Goal: Transaction & Acquisition: Purchase product/service

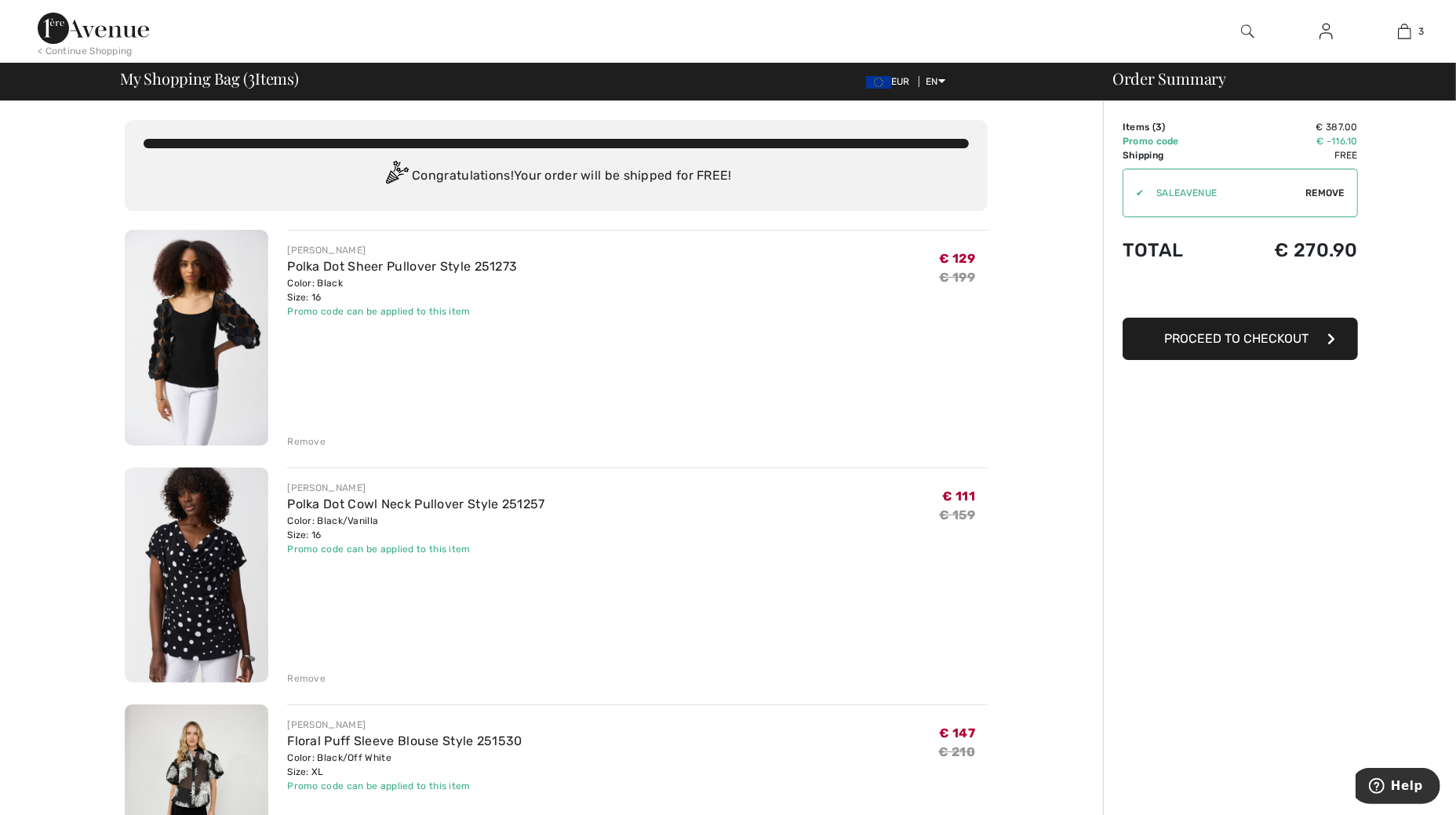
click at [1244, 30] on img at bounding box center [1247, 32] width 14 height 19
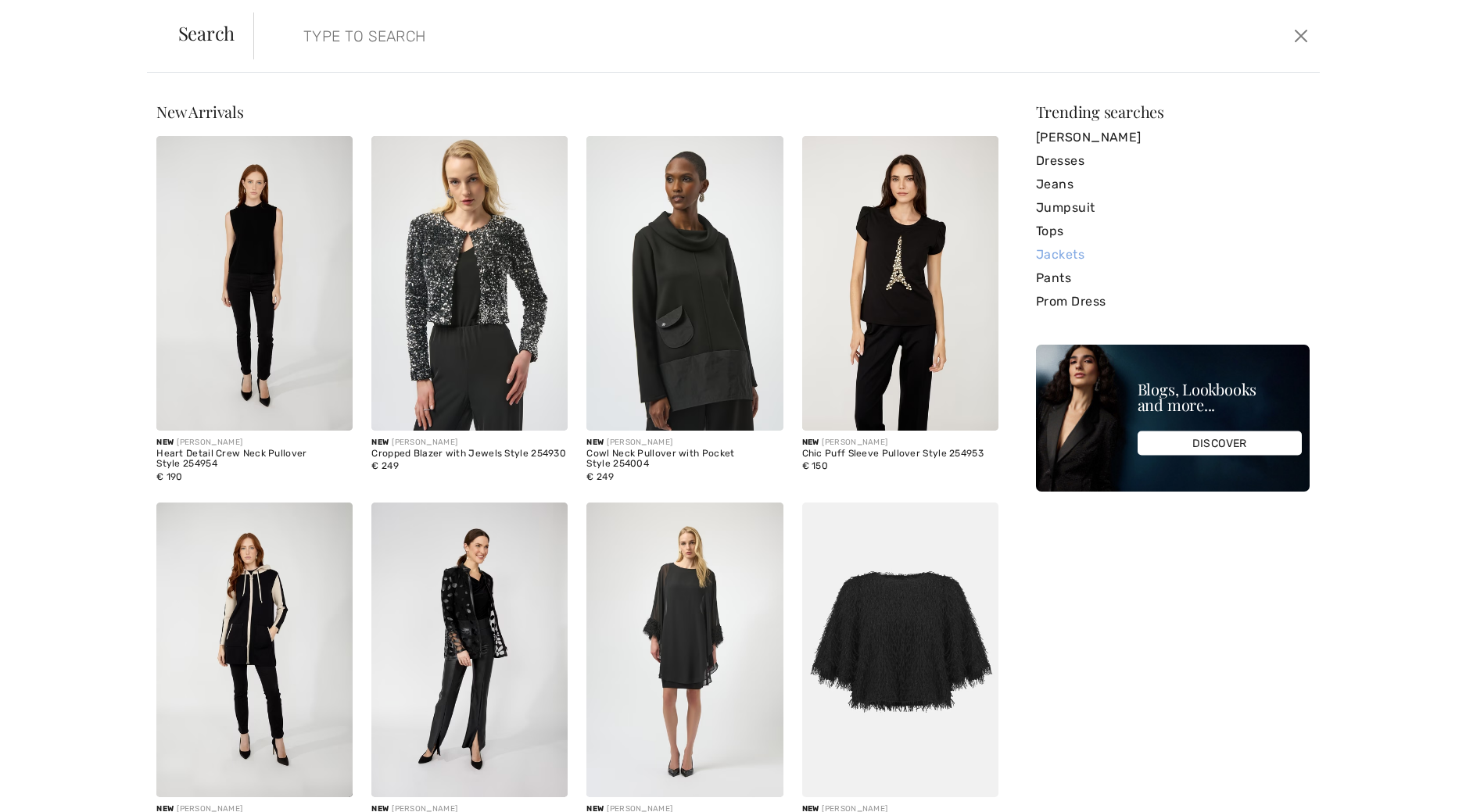
click at [1037, 249] on link "Jackets" at bounding box center [1173, 255] width 273 height 24
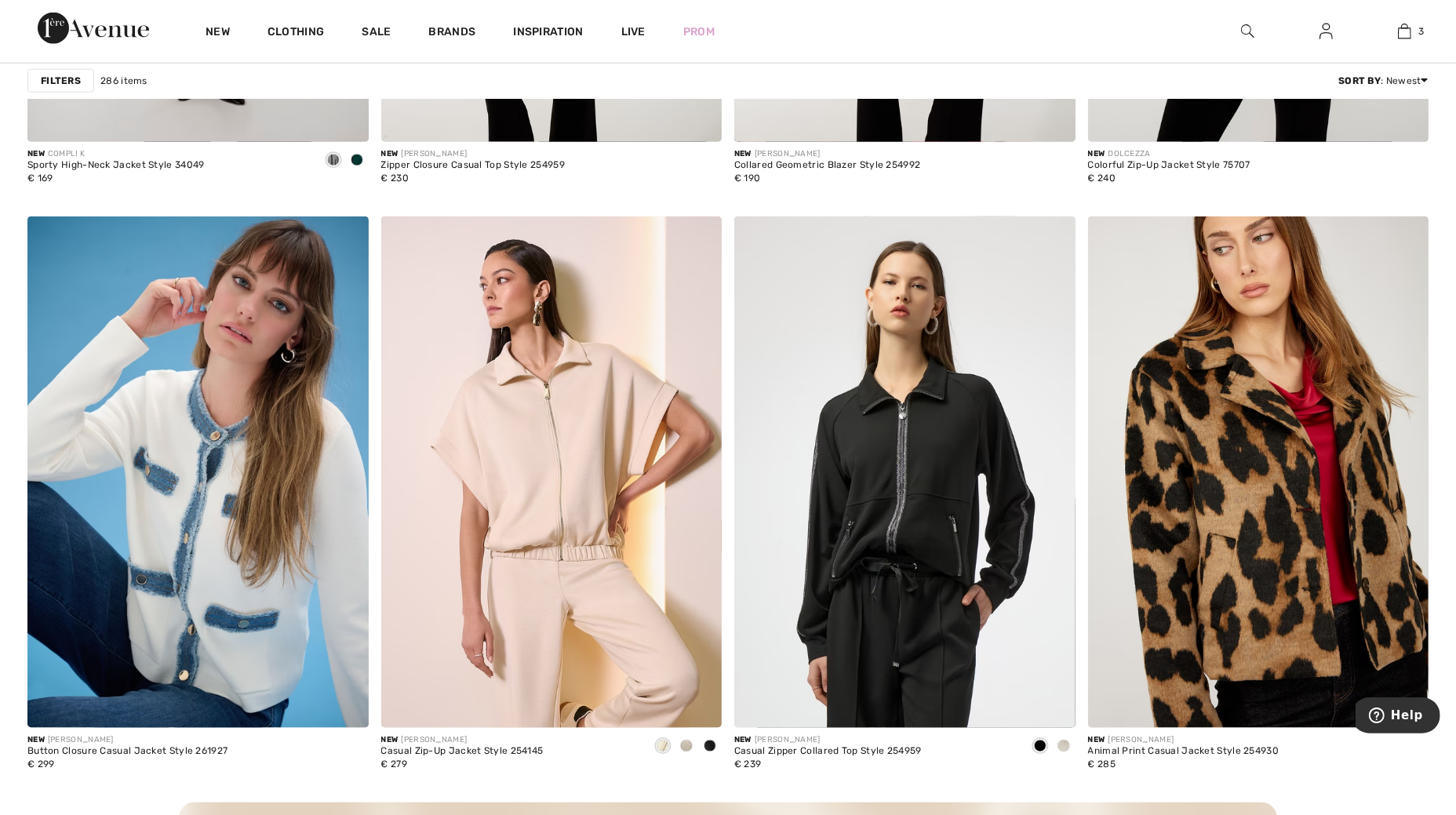
scroll to position [1569, 0]
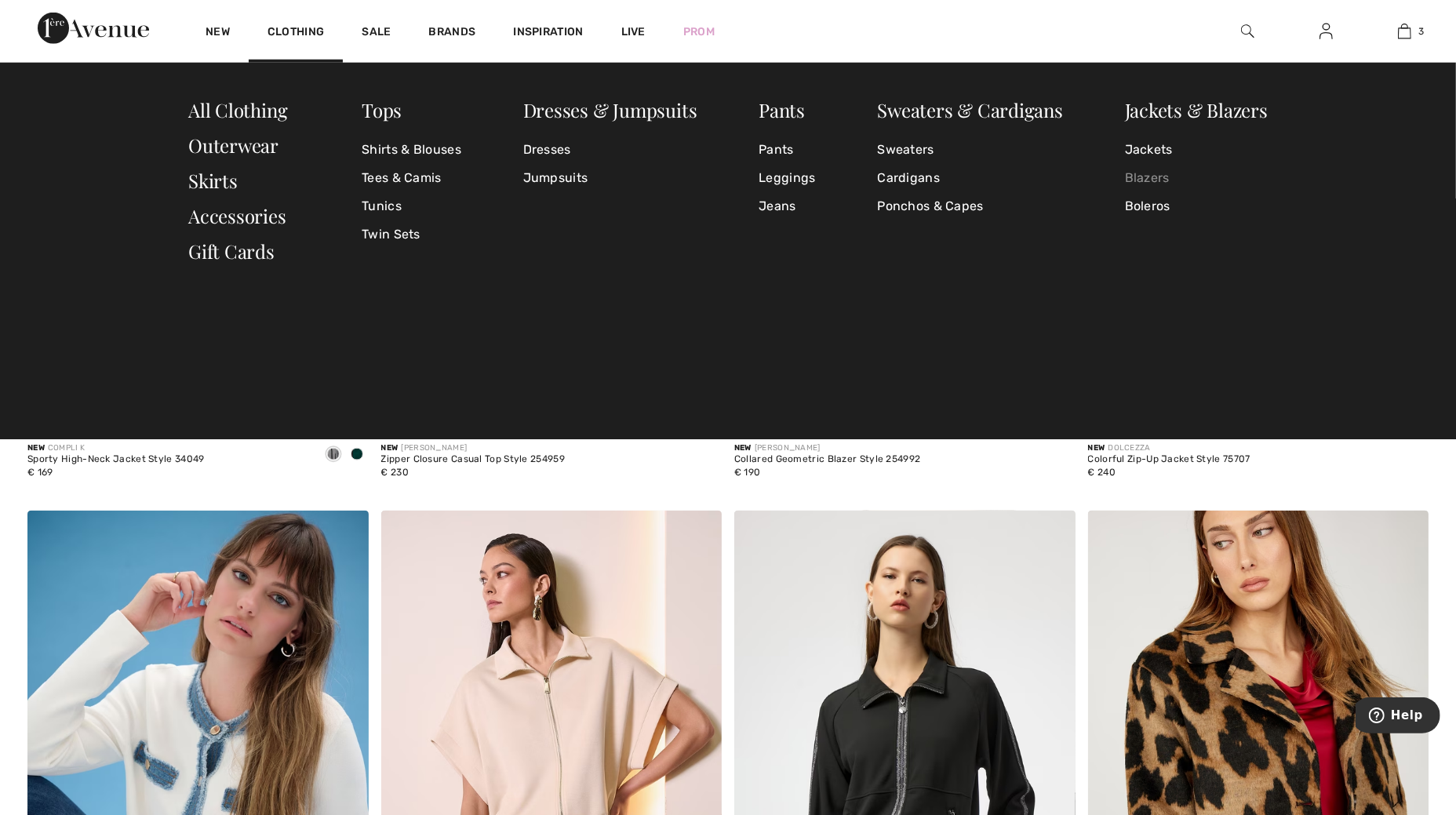
click at [1133, 176] on link "Blazers" at bounding box center [1196, 178] width 143 height 28
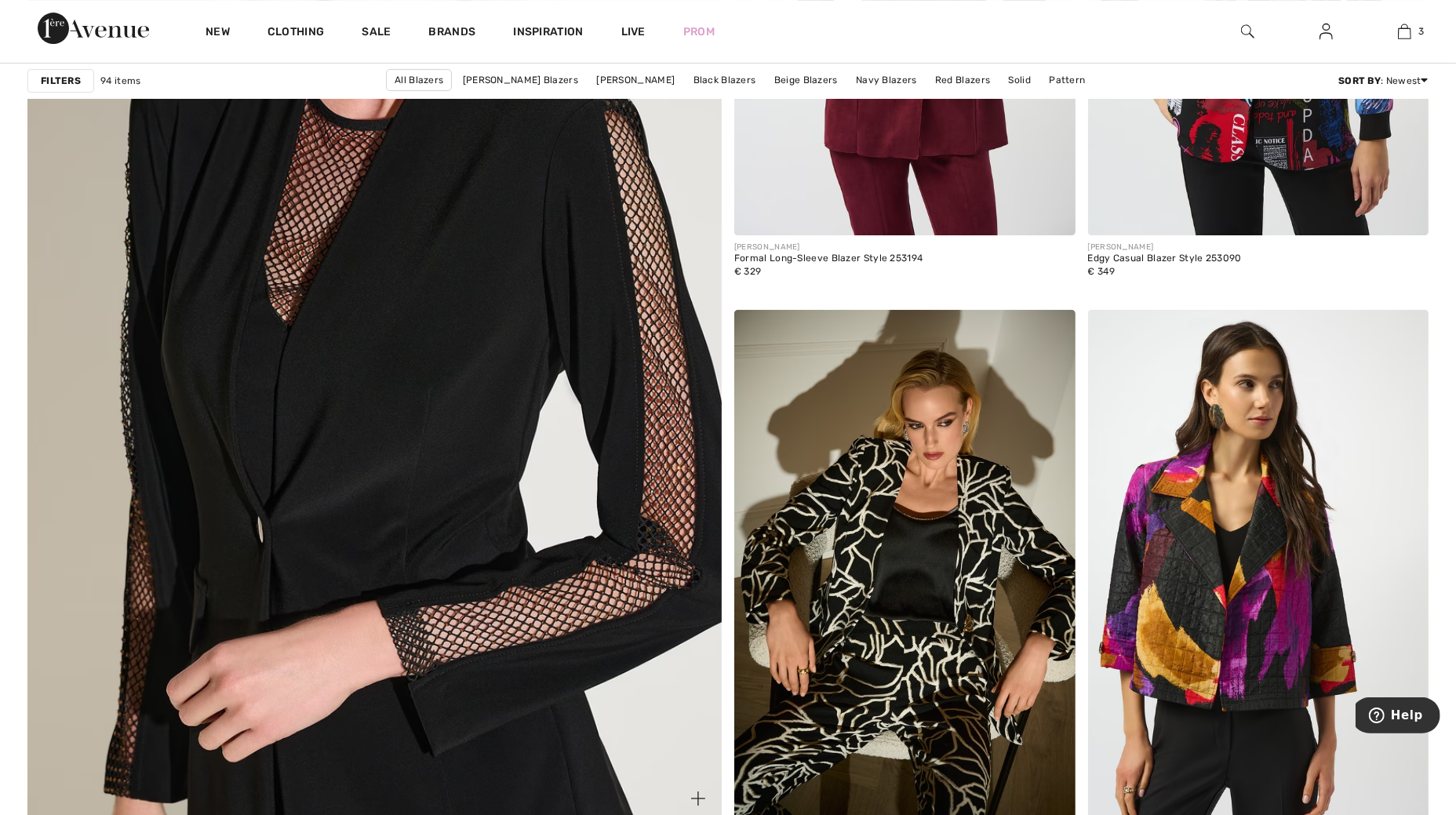
scroll to position [5393, 0]
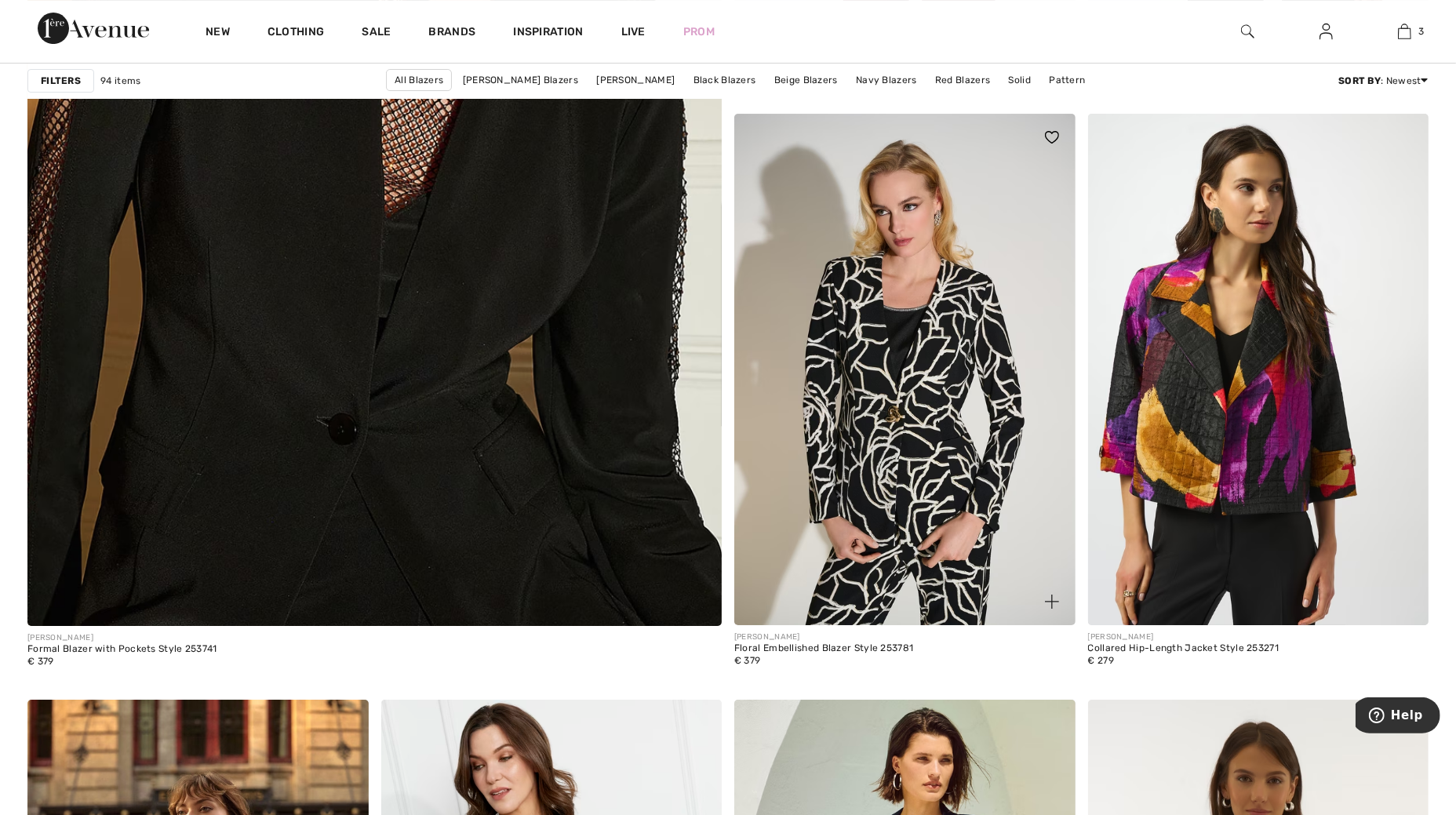
click at [840, 386] on img at bounding box center [904, 370] width 341 height 512
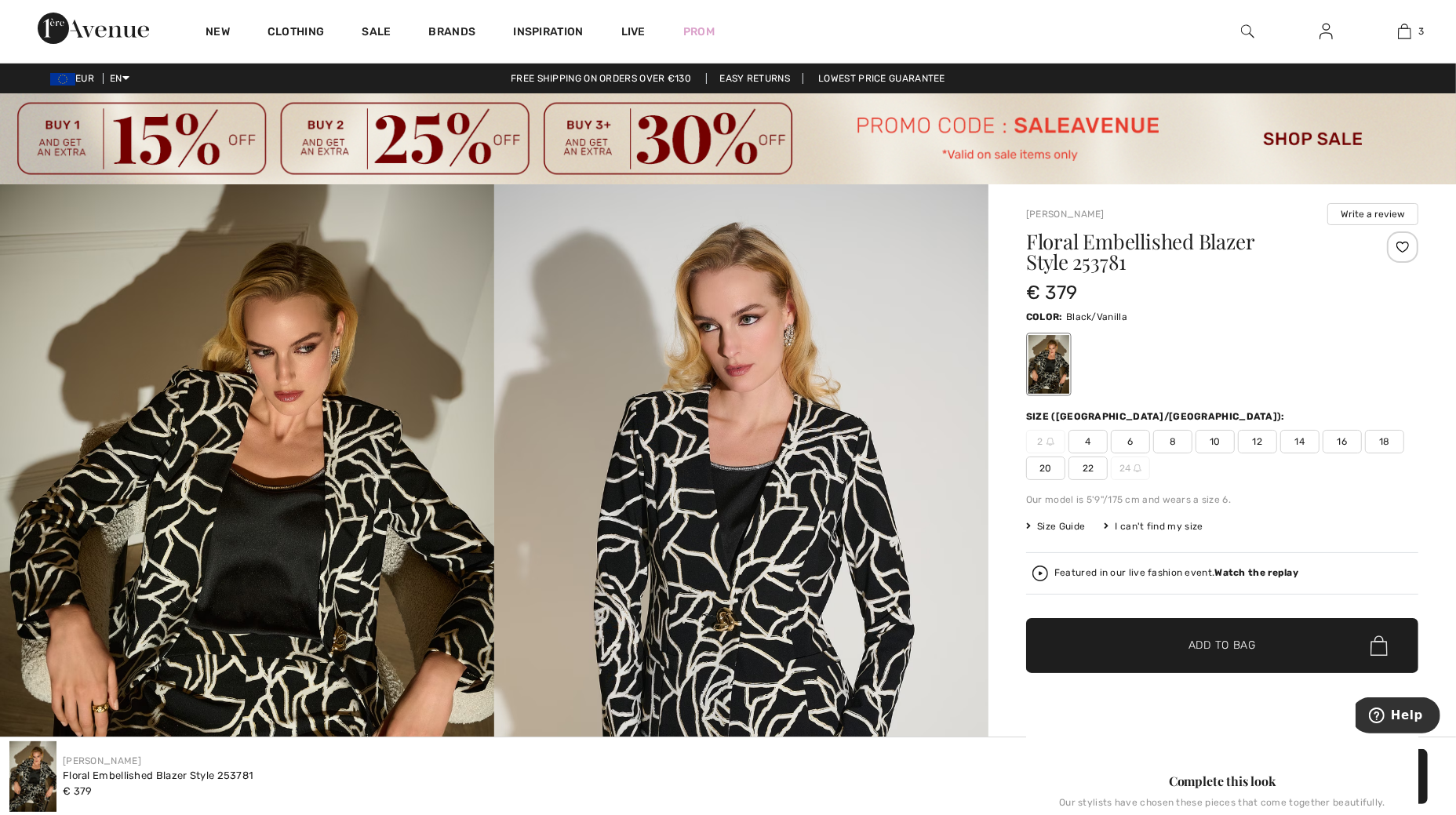
scroll to position [196, 0]
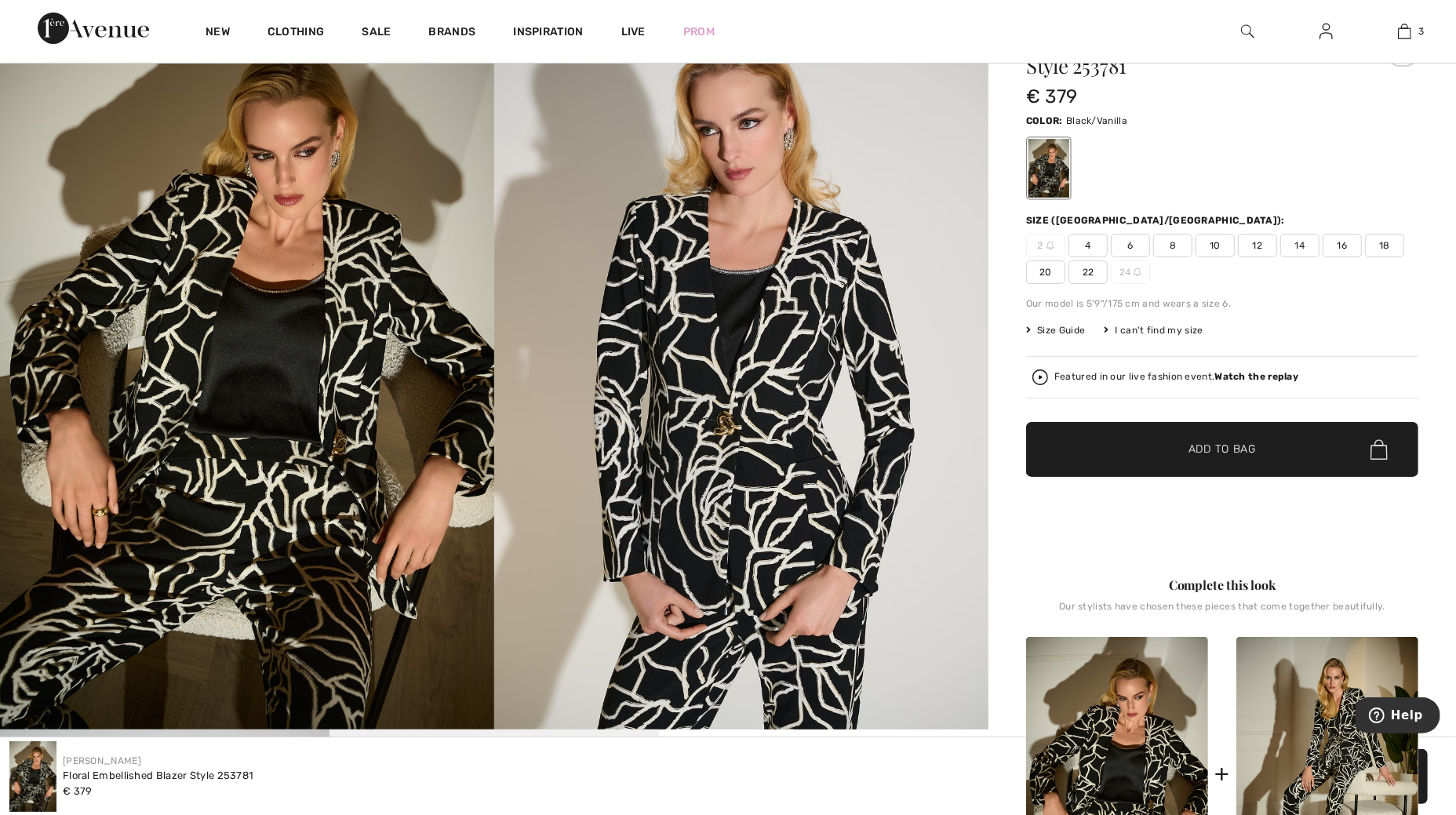
click at [731, 445] on img at bounding box center [741, 359] width 494 height 742
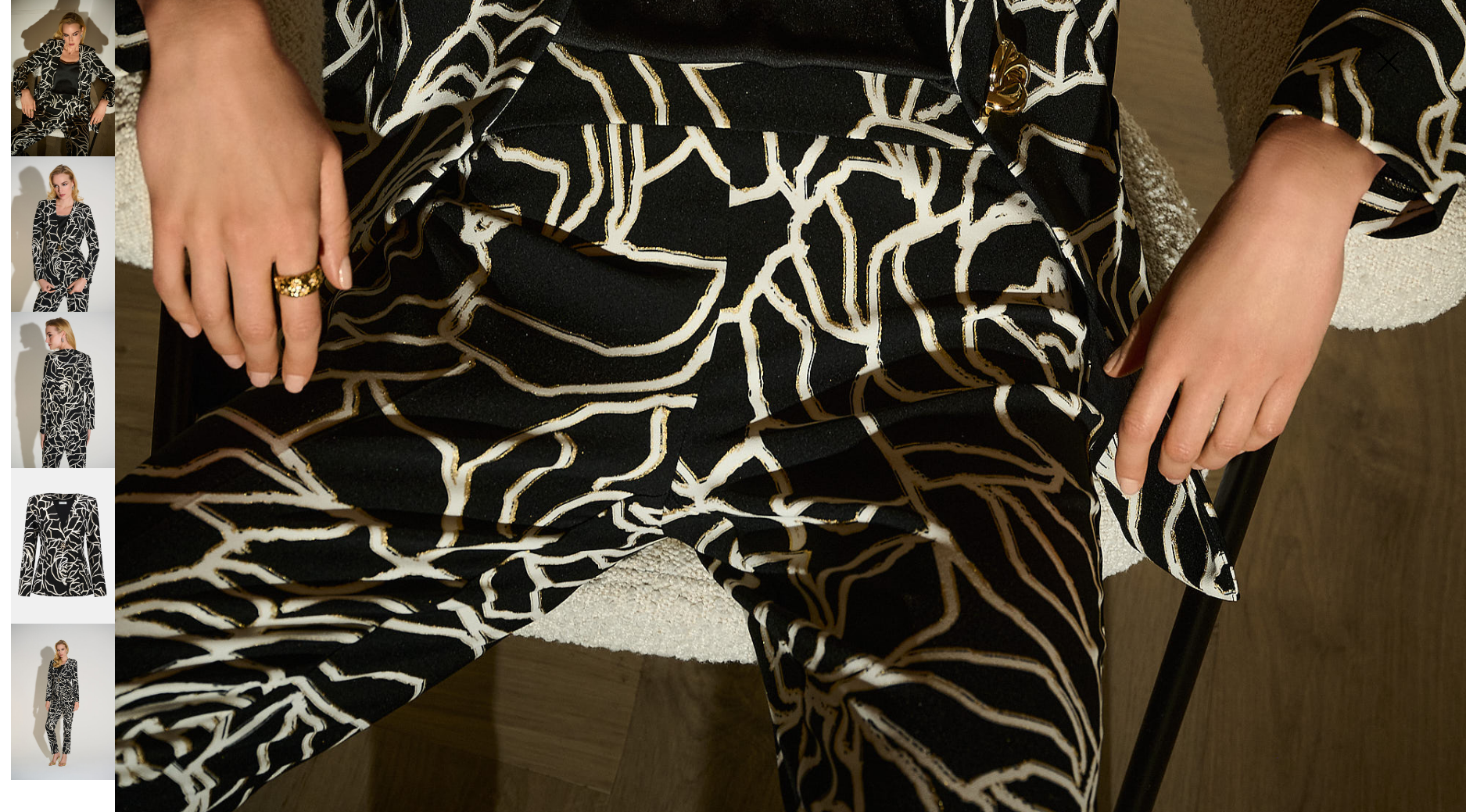
scroll to position [1364, 0]
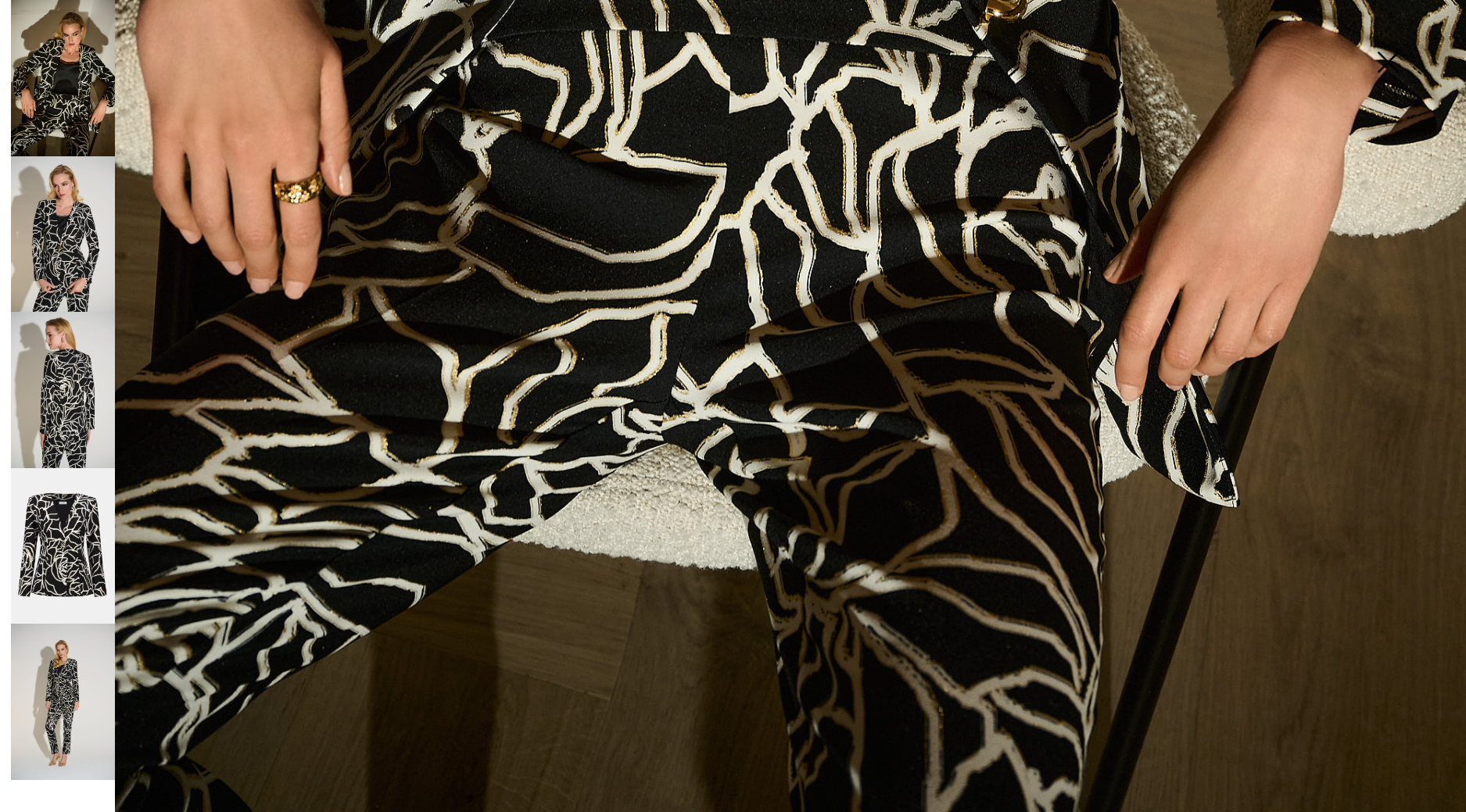
click at [70, 422] on img at bounding box center [63, 390] width 104 height 156
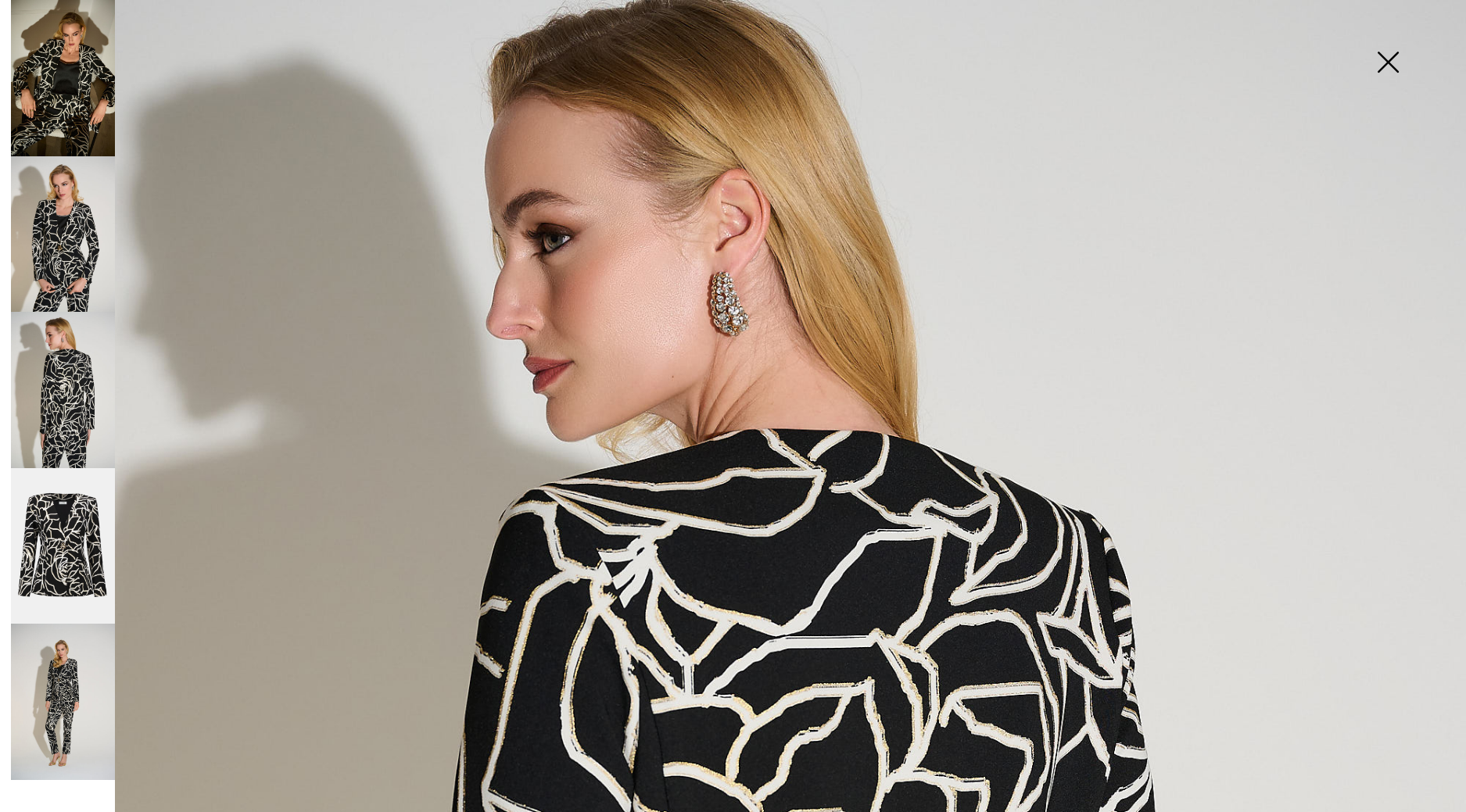
scroll to position [0, 0]
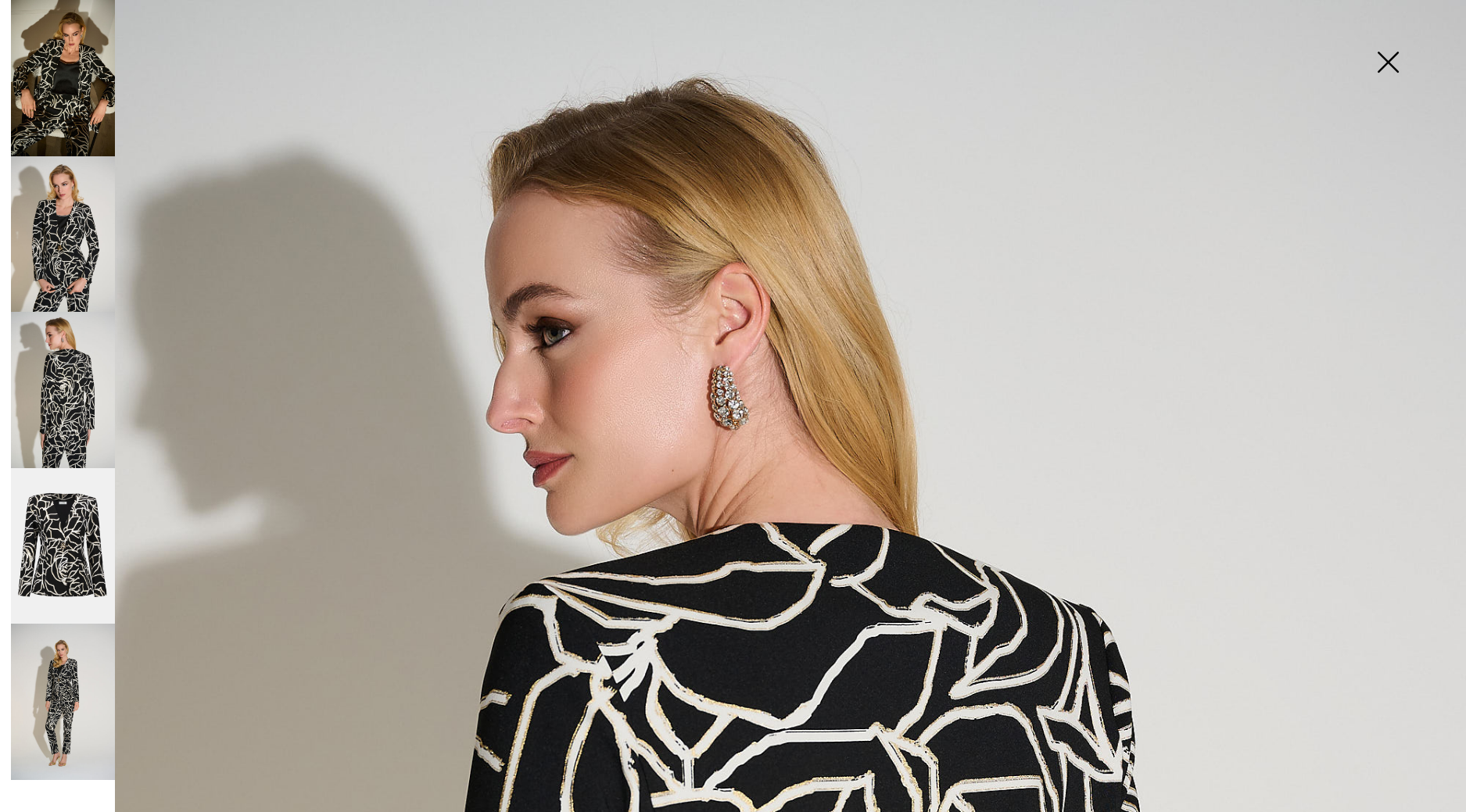
click at [1393, 59] on img at bounding box center [1388, 64] width 78 height 81
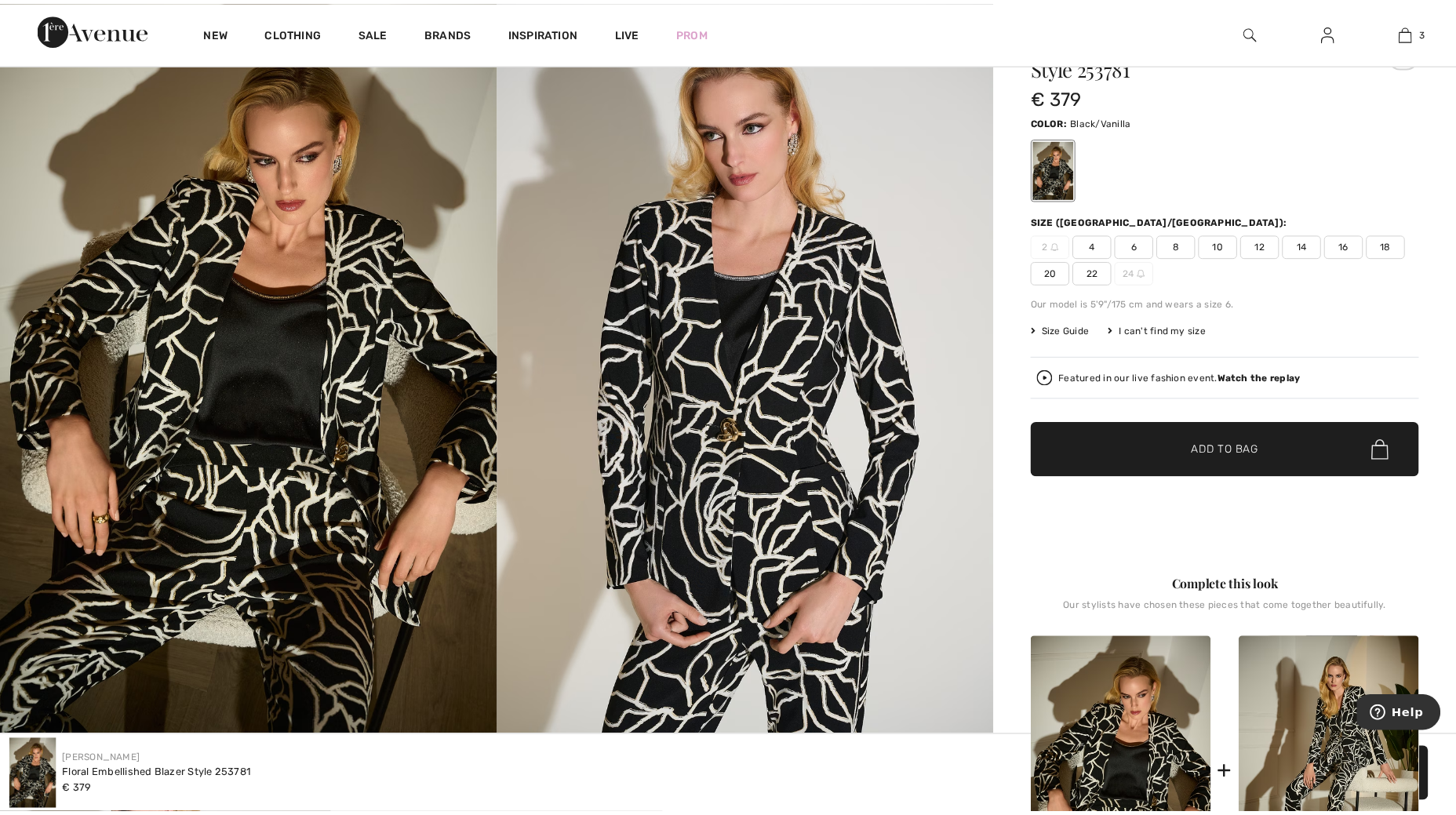
scroll to position [196, 0]
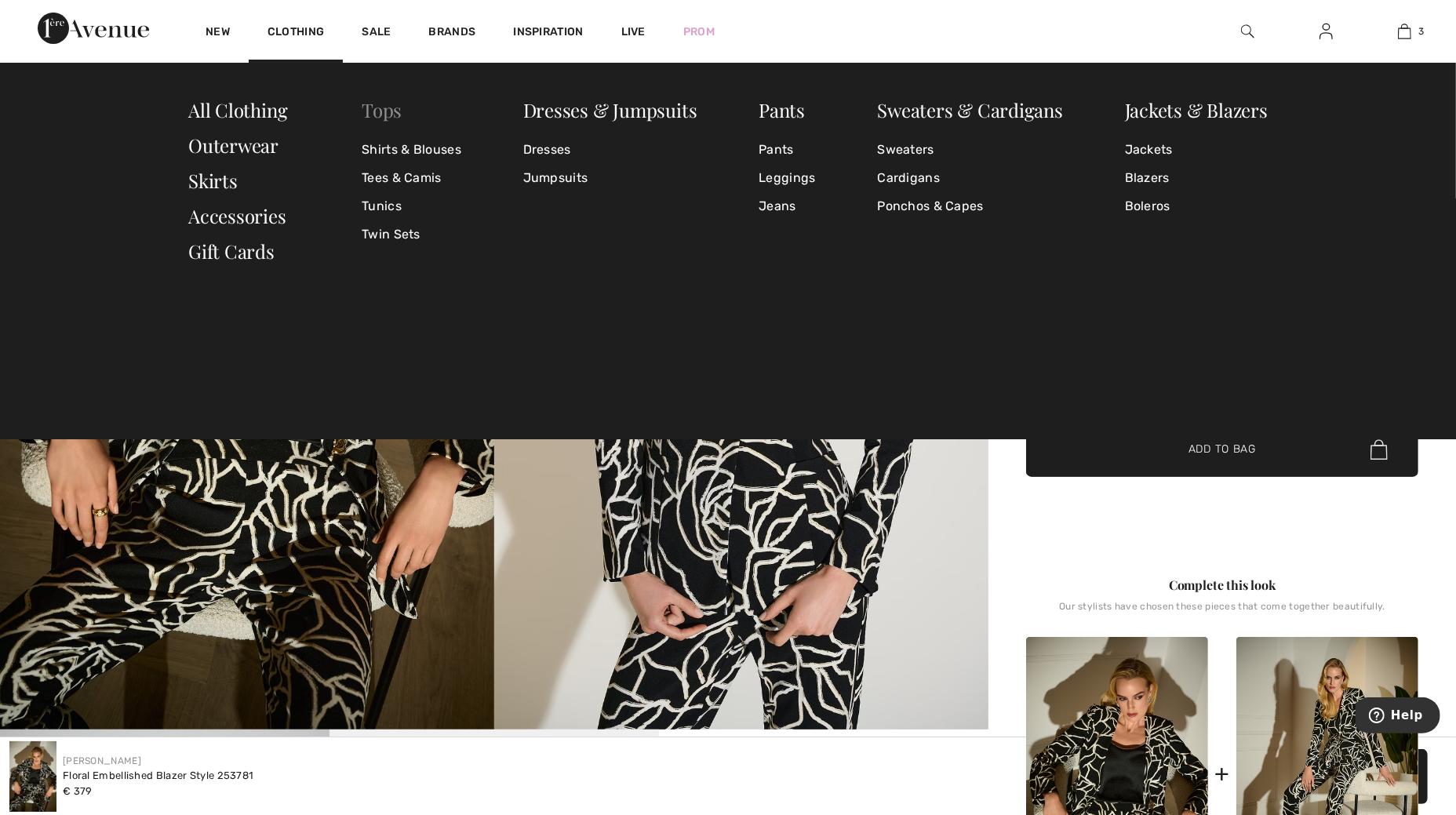
click at [387, 108] on link "Tops" at bounding box center [381, 109] width 40 height 25
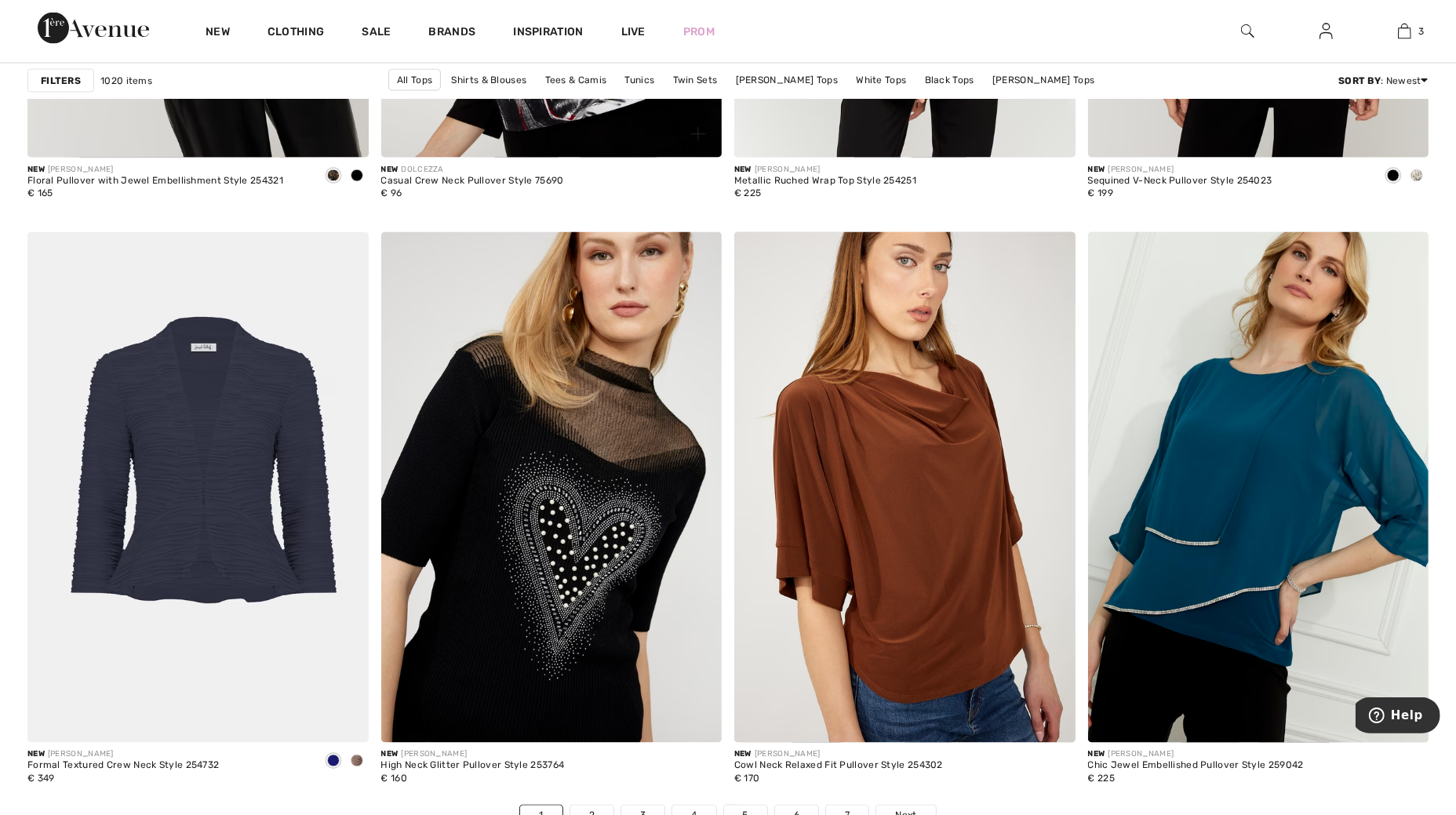
scroll to position [7943, 0]
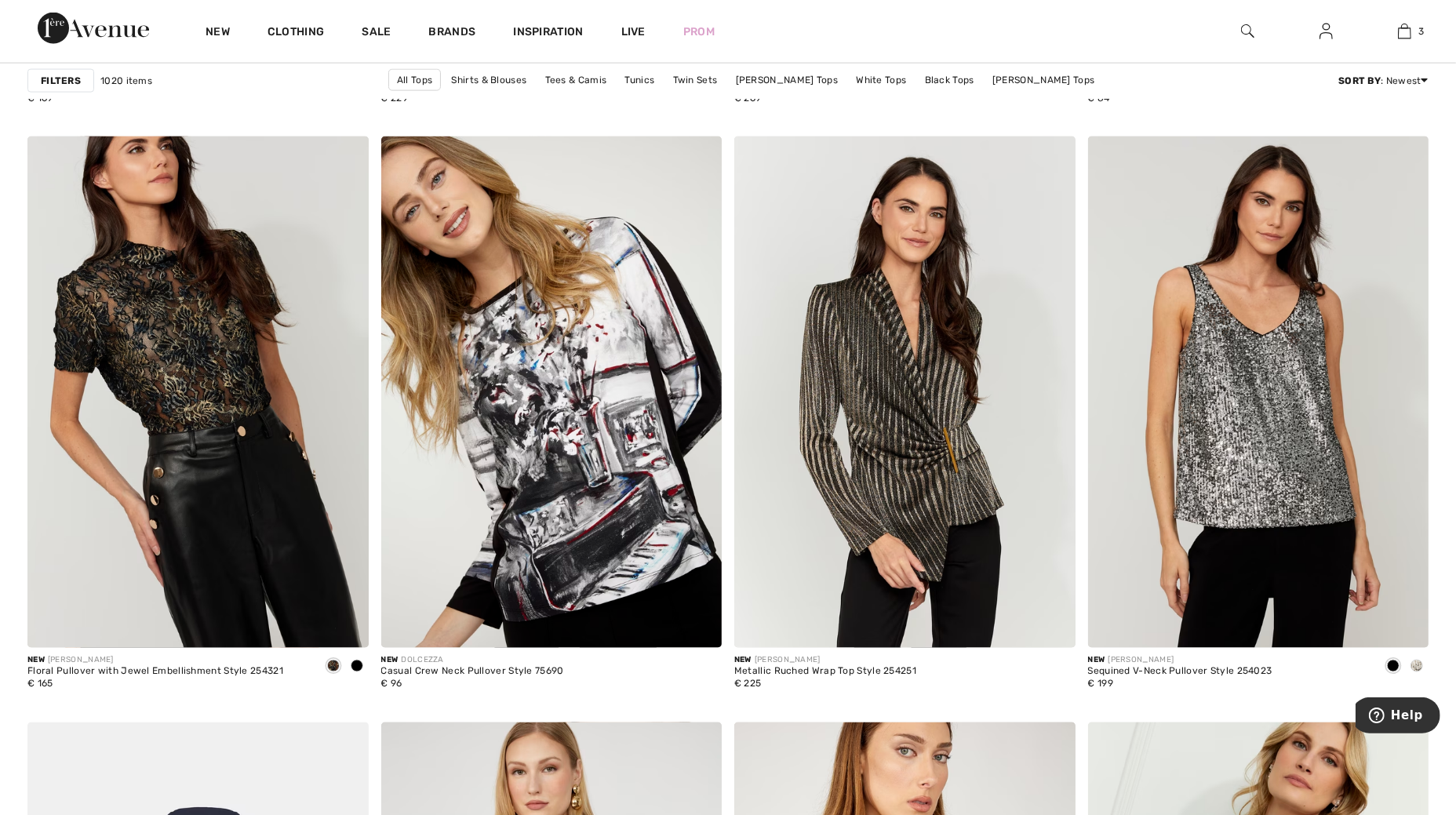
click at [60, 75] on strong "Filters" at bounding box center [60, 81] width 40 height 14
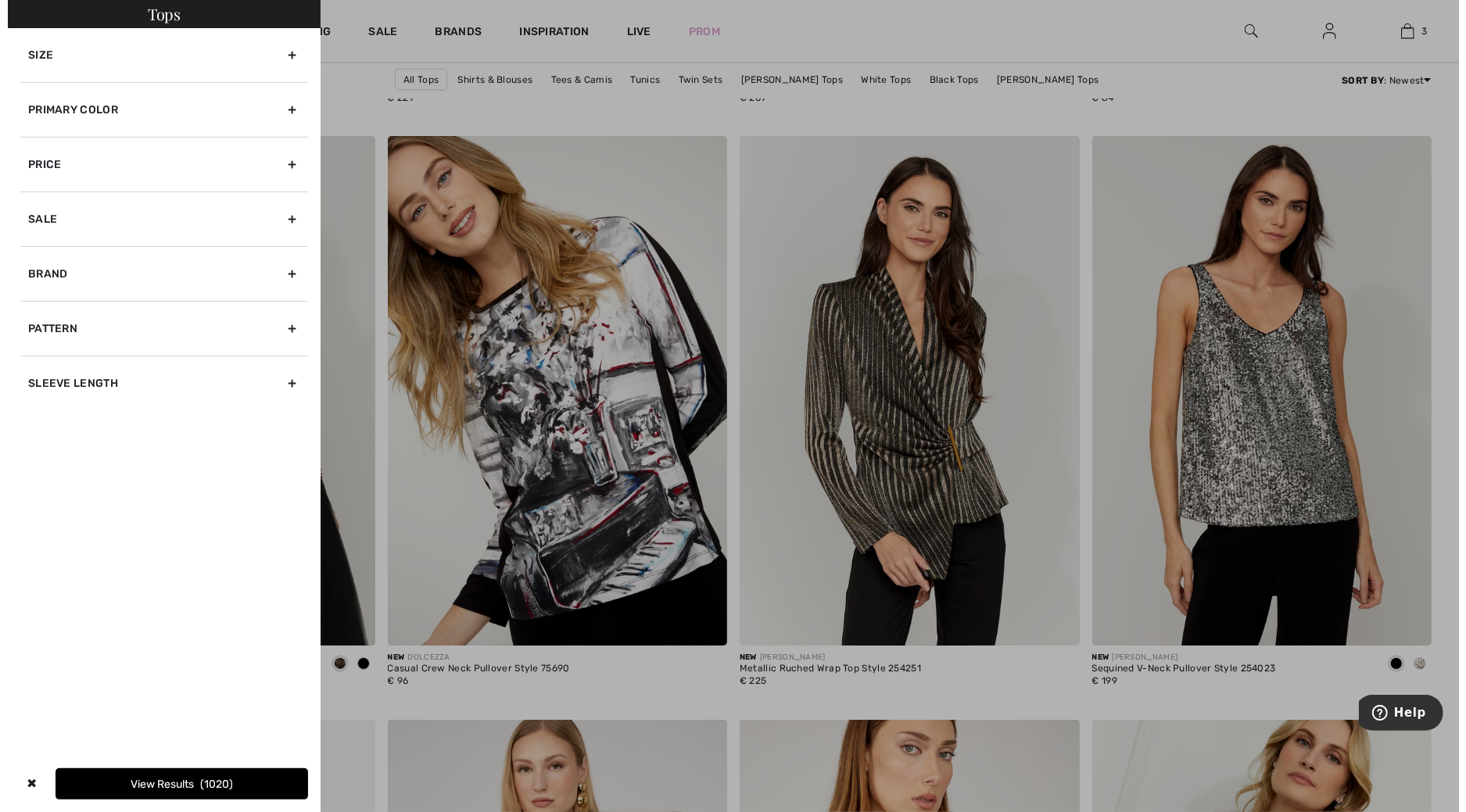
scroll to position [7984, 0]
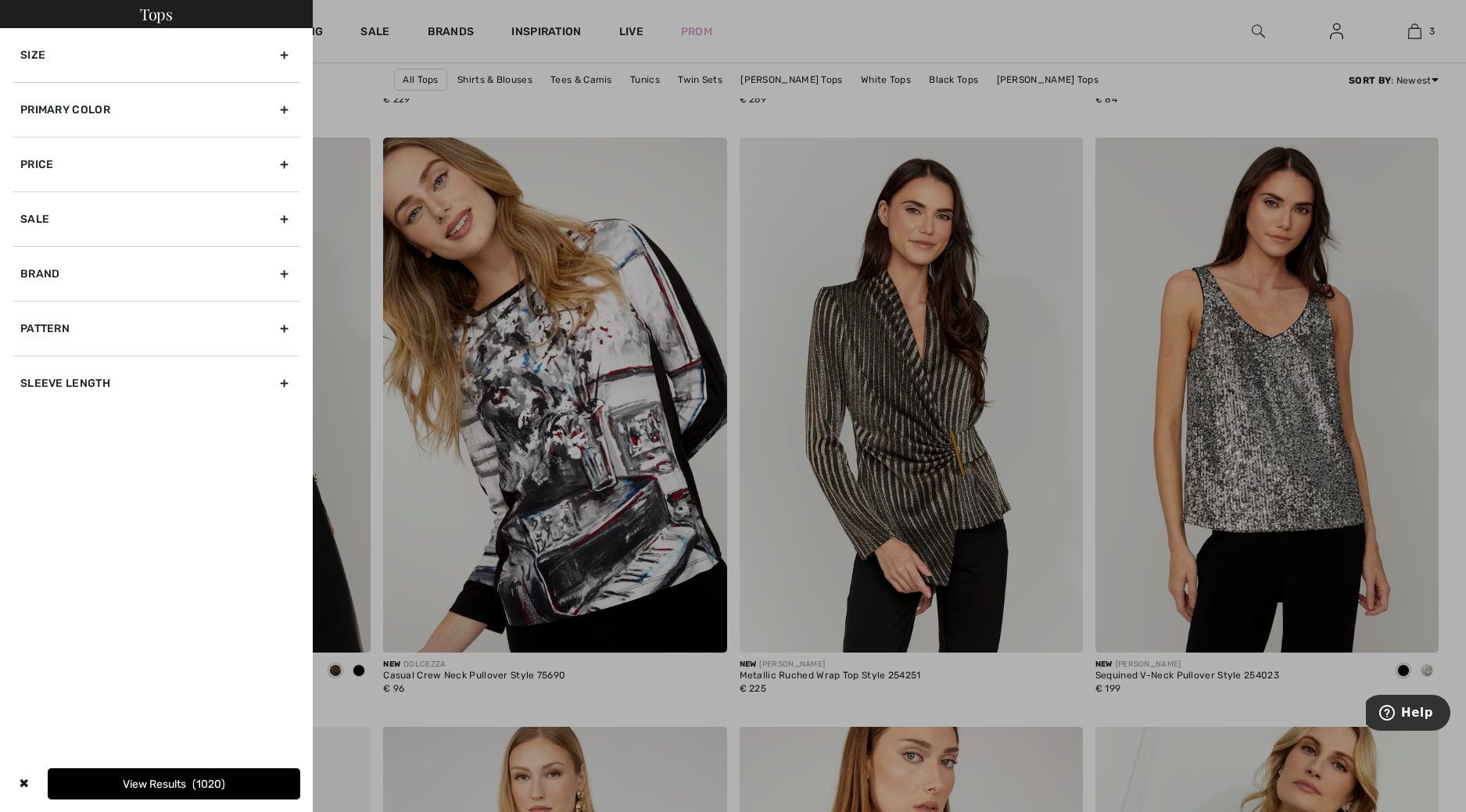
click at [48, 283] on div "Brand" at bounding box center [156, 273] width 288 height 54
click at [70, 305] on label "[PERSON_NAME]" at bounding box center [160, 308] width 280 height 14
click at [32, 305] on input"] "[PERSON_NAME]" at bounding box center [26, 309] width 12 height 12
checkbox input"] "true"
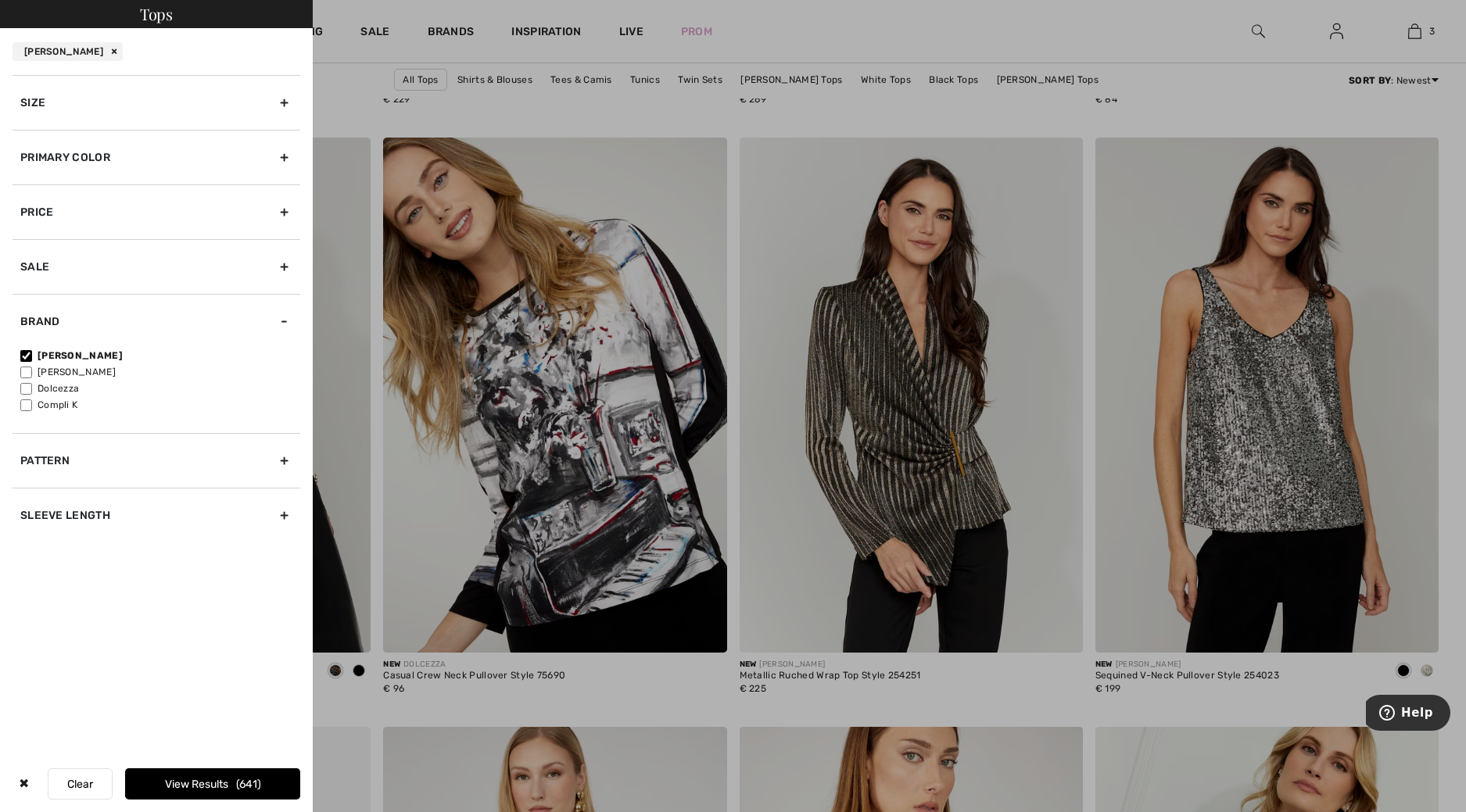
click at [90, 104] on div "Size" at bounding box center [156, 102] width 288 height 54
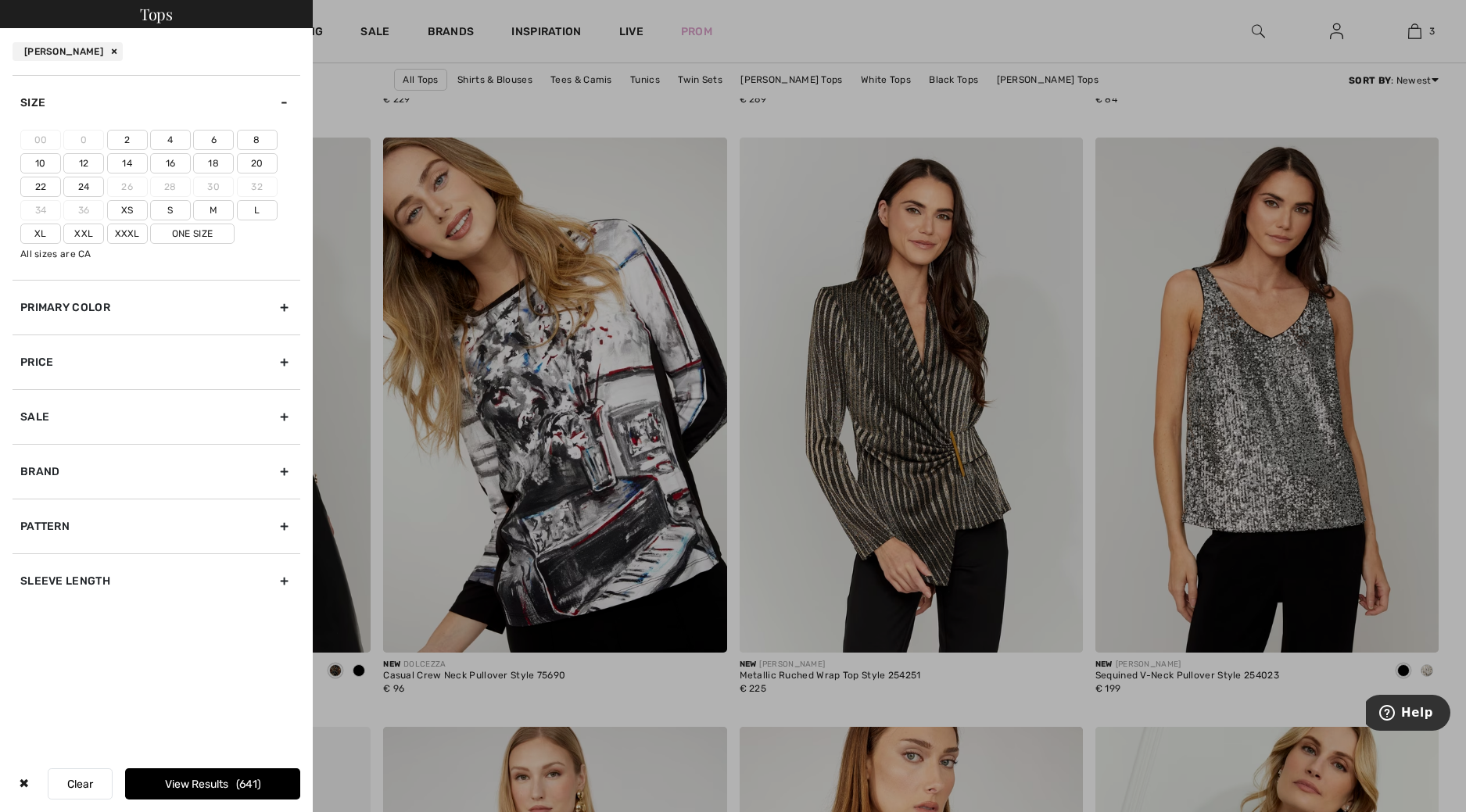
click at [168, 163] on label "16" at bounding box center [171, 164] width 41 height 20
click at [0, 0] on input"] "16" at bounding box center [0, 0] width 0 height 0
click at [210, 787] on button "View Results 206" at bounding box center [212, 784] width 175 height 31
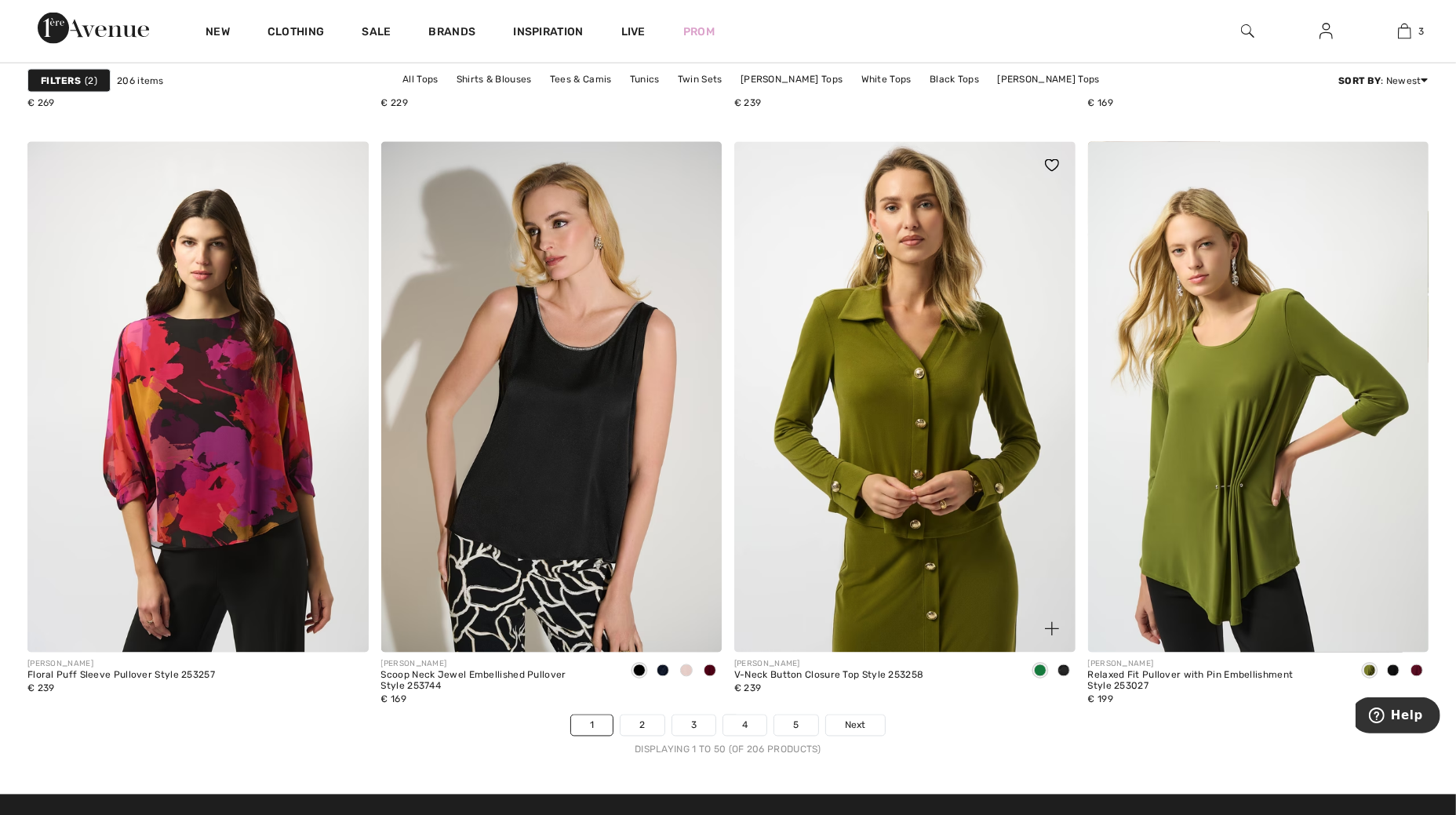
scroll to position [8924, 0]
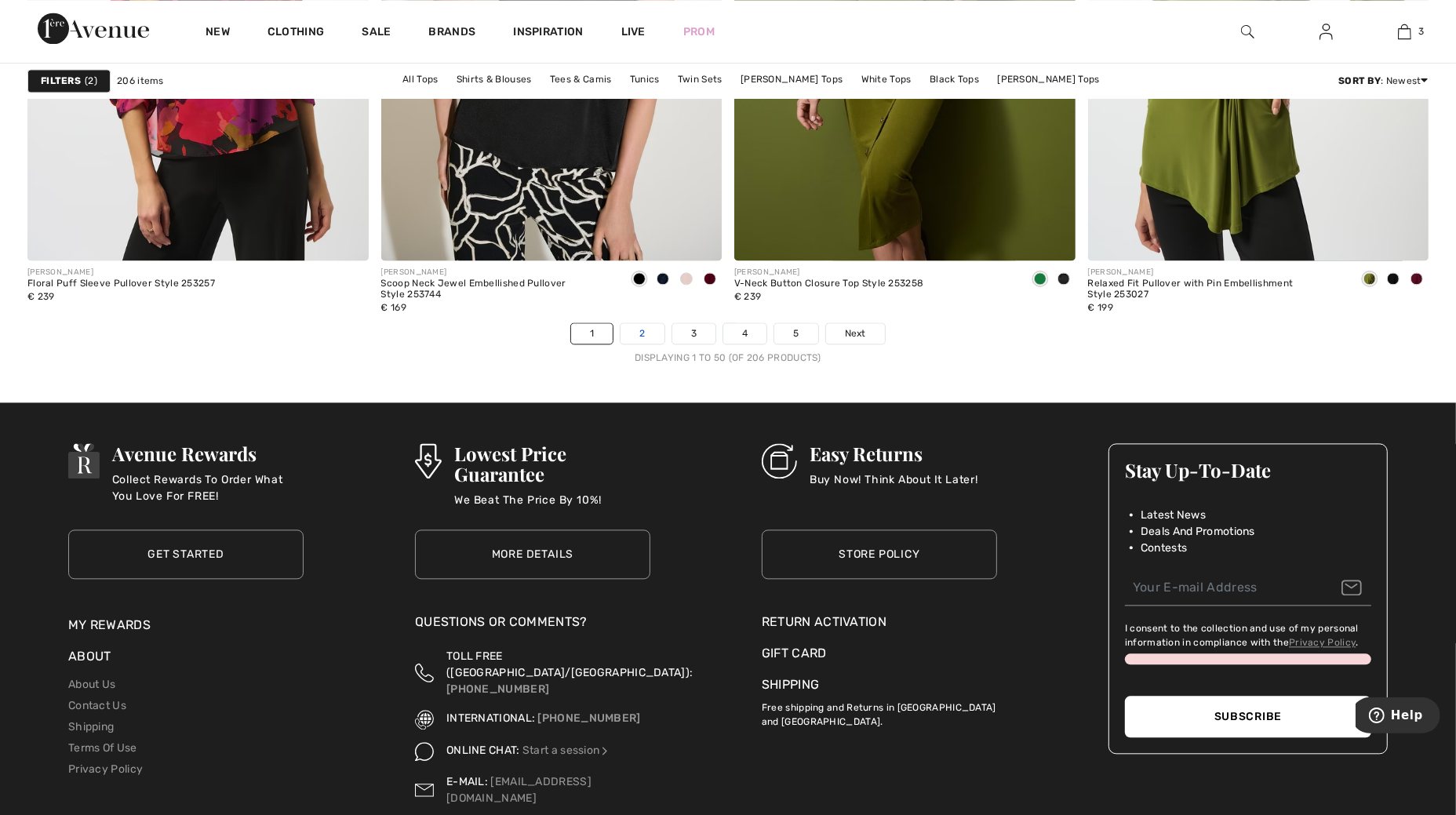
click at [644, 336] on link "2" at bounding box center [642, 334] width 43 height 20
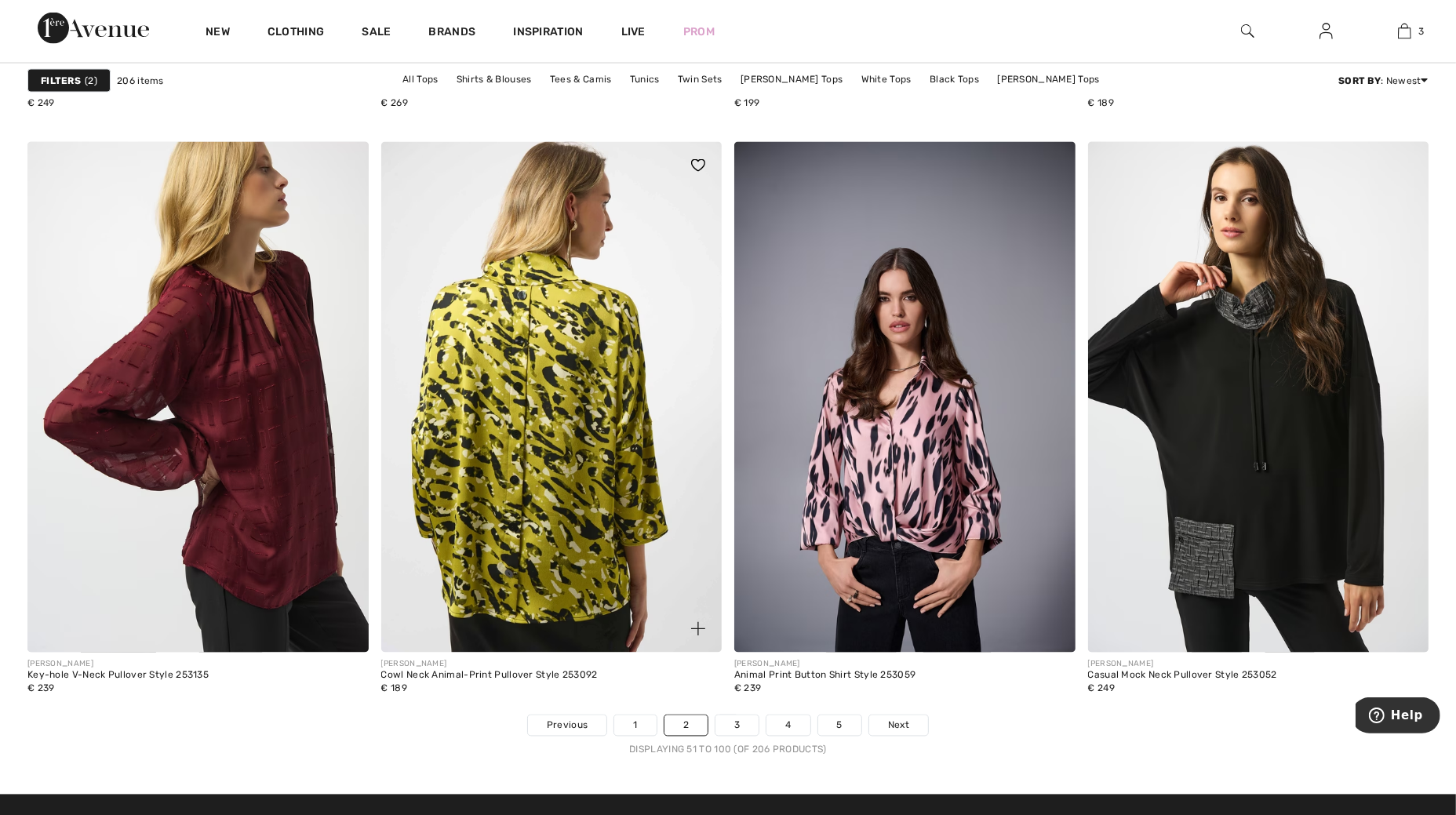
scroll to position [8727, 0]
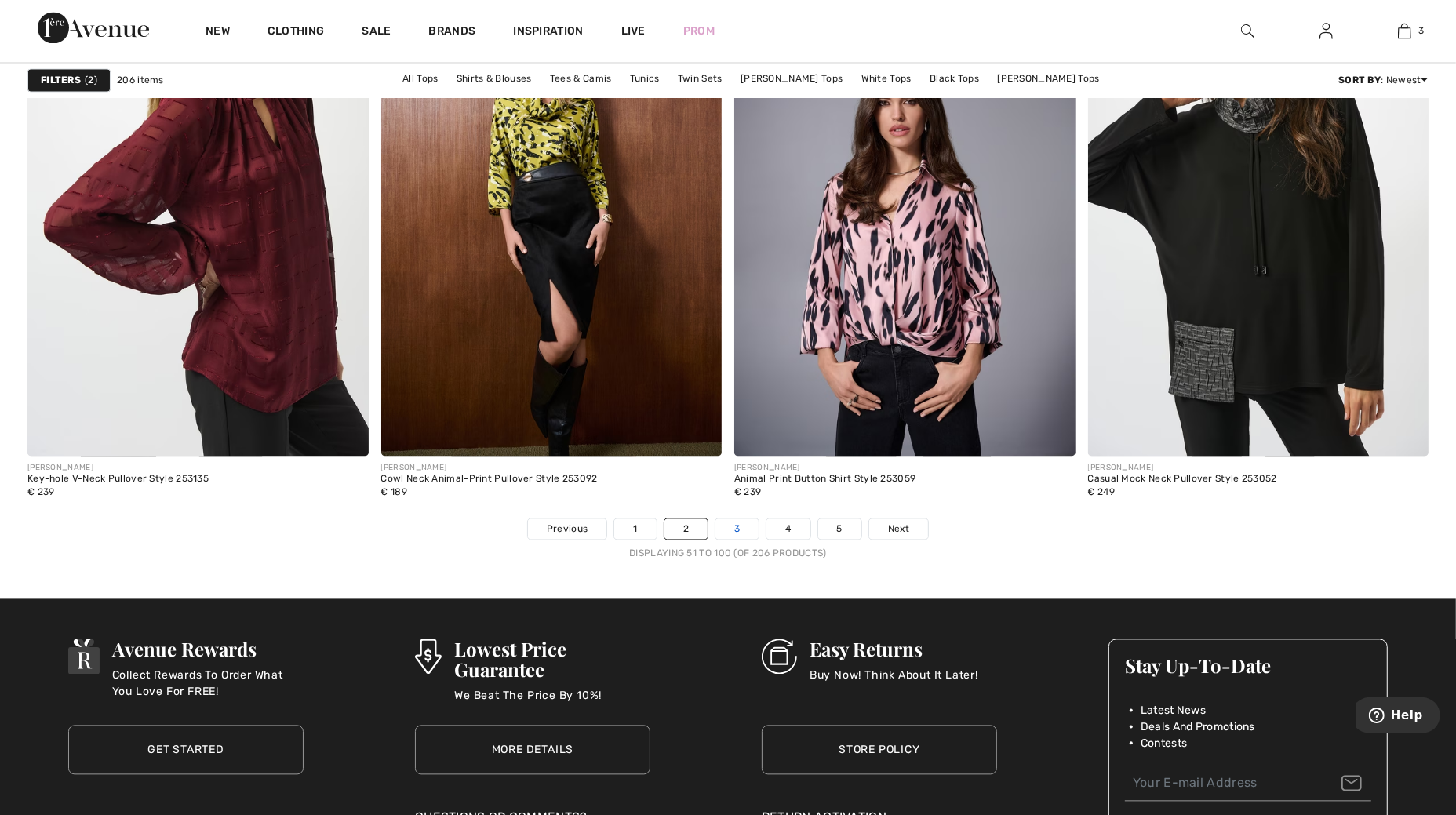
click at [738, 523] on link "3" at bounding box center [737, 530] width 43 height 20
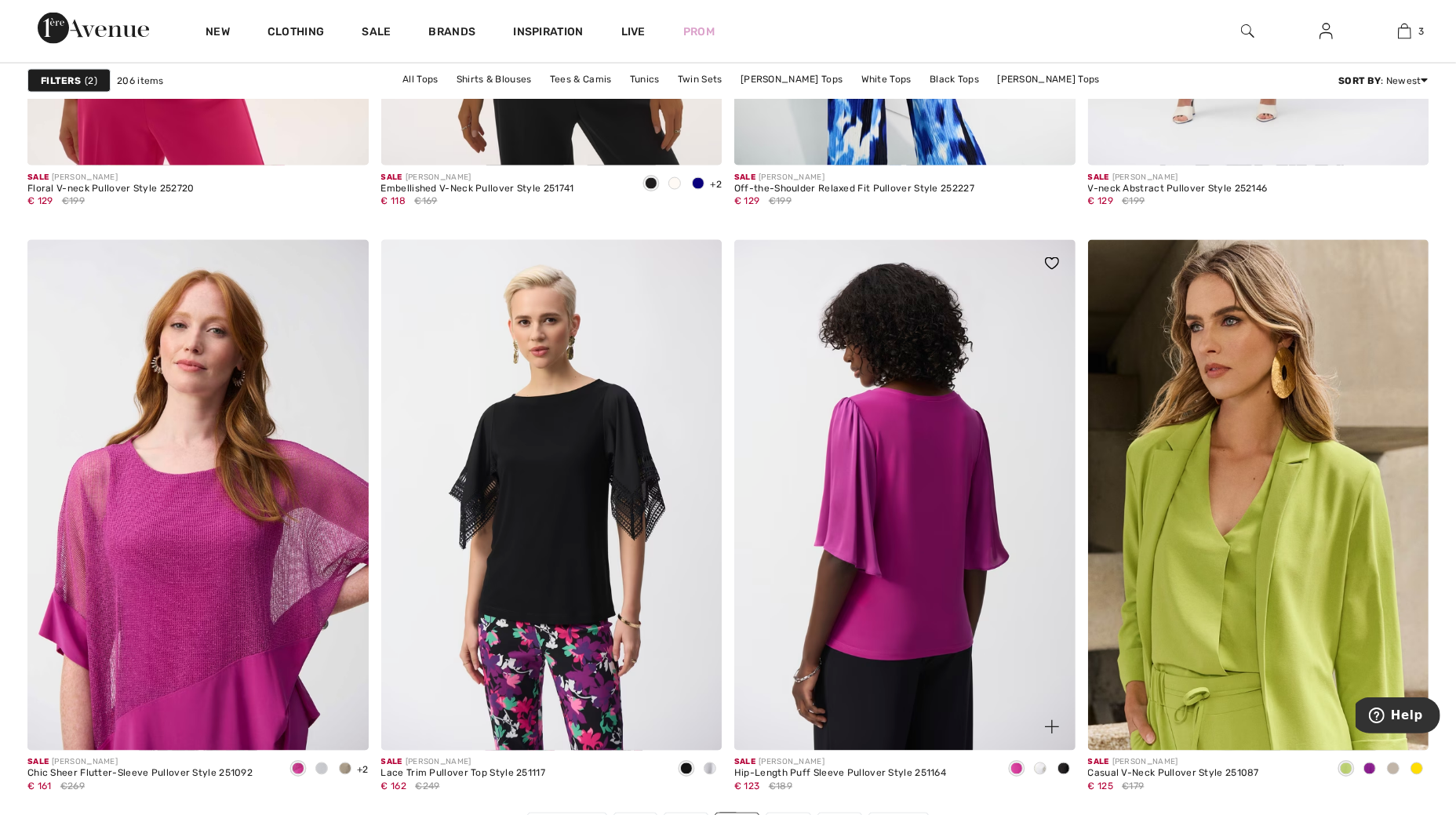
scroll to position [8629, 0]
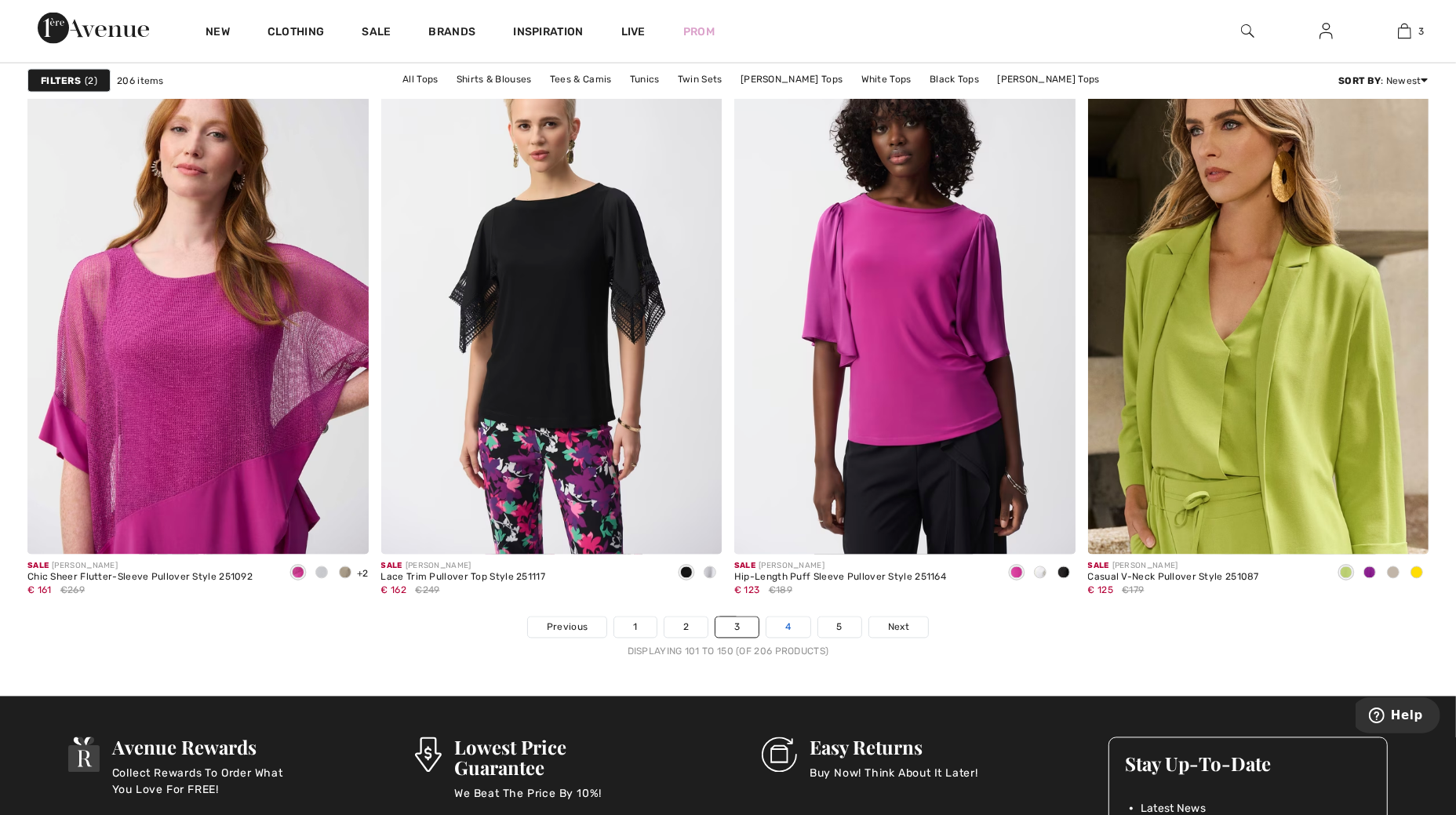
click at [792, 628] on link "4" at bounding box center [788, 628] width 43 height 20
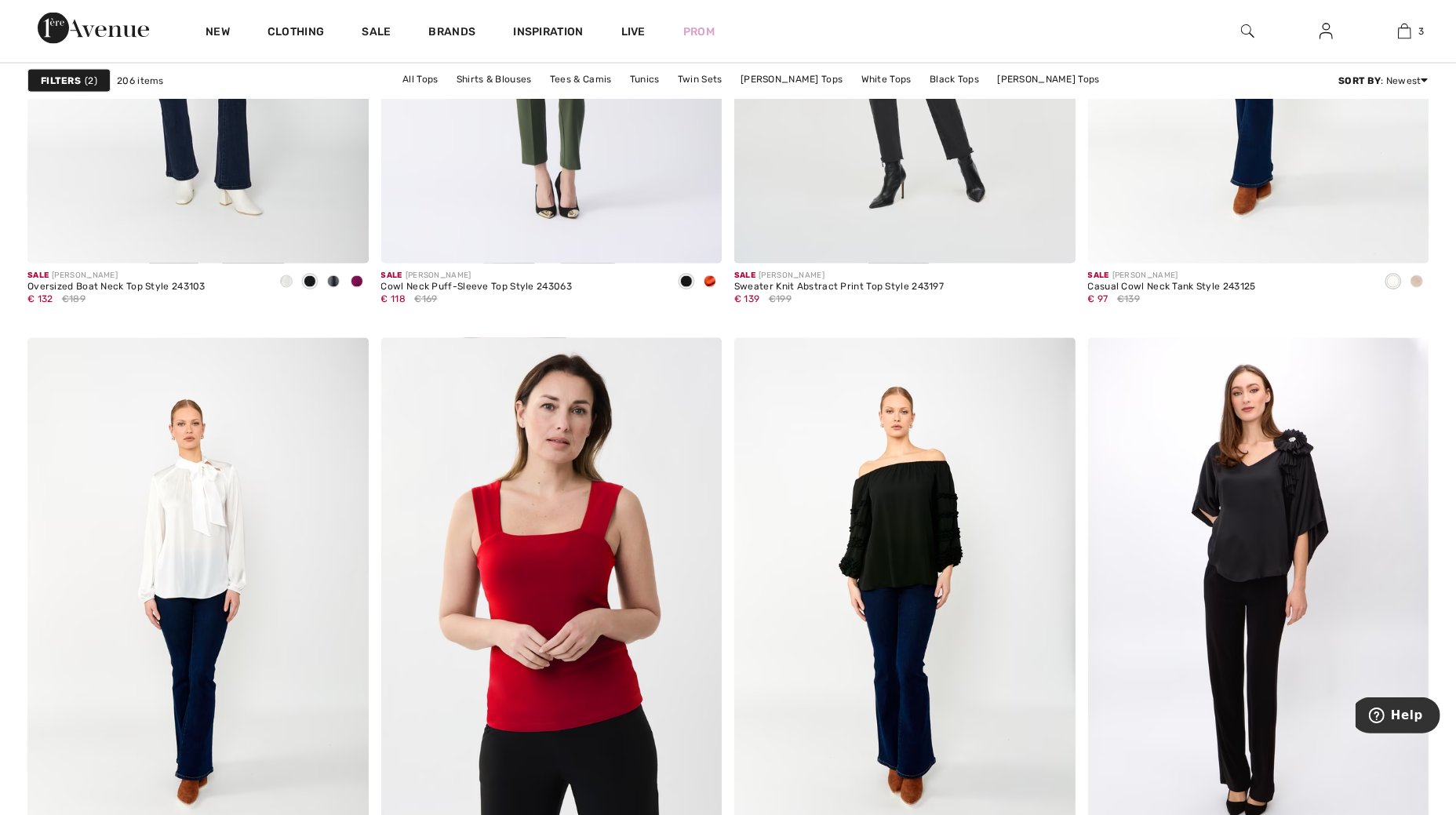
scroll to position [8825, 0]
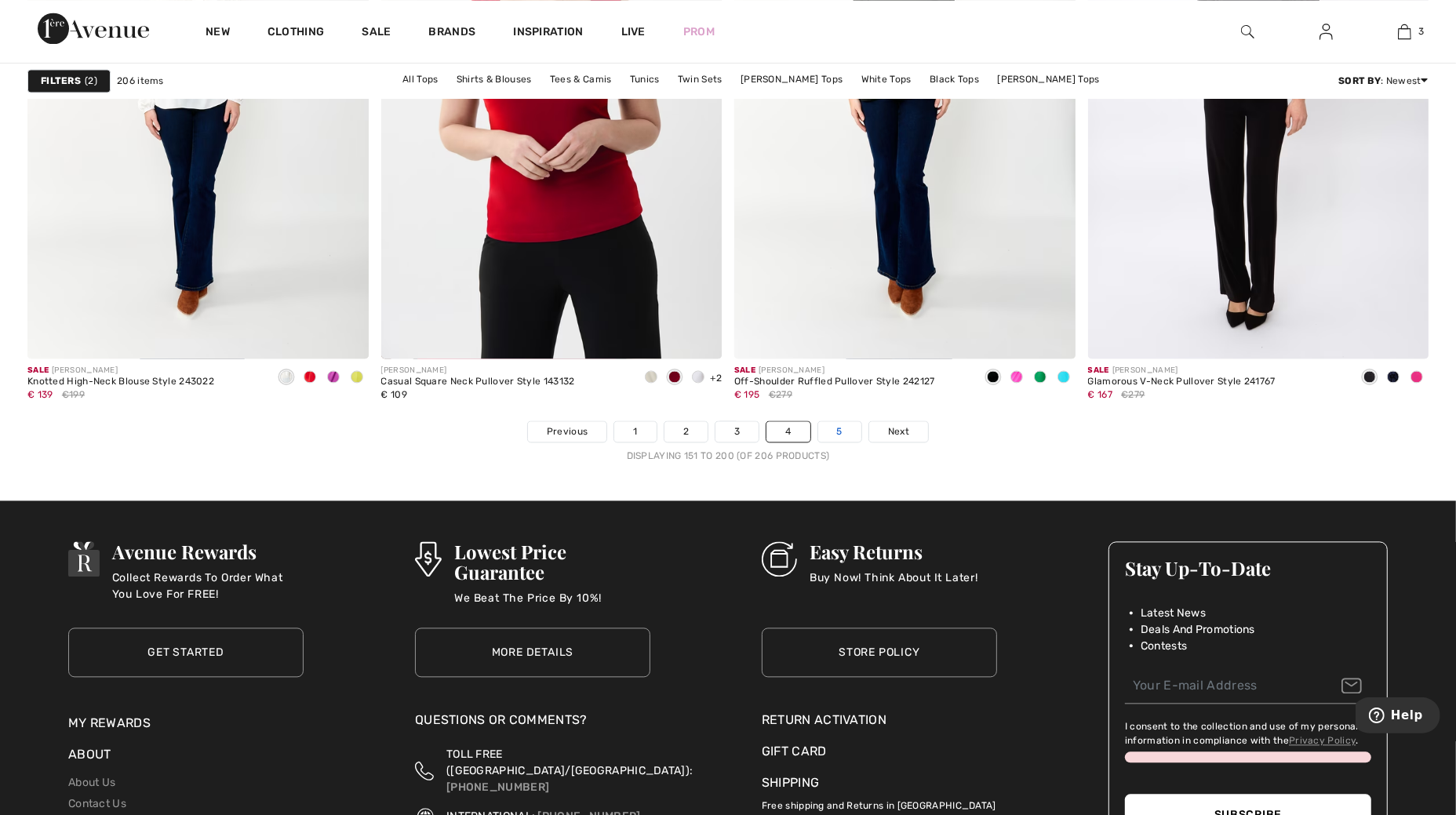
click at [830, 433] on link "5" at bounding box center [840, 432] width 43 height 20
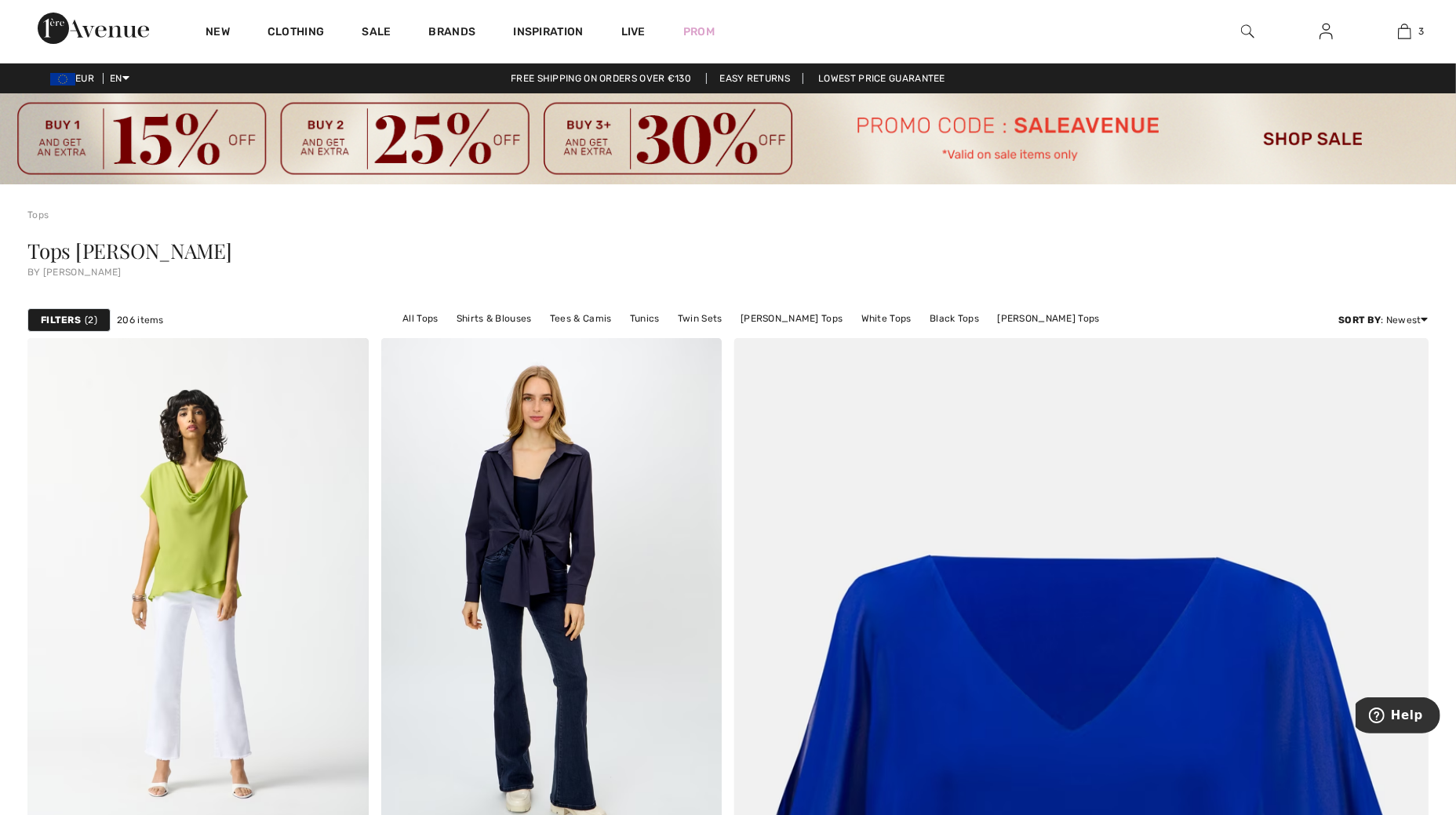
click at [58, 314] on strong "Filters" at bounding box center [60, 320] width 40 height 14
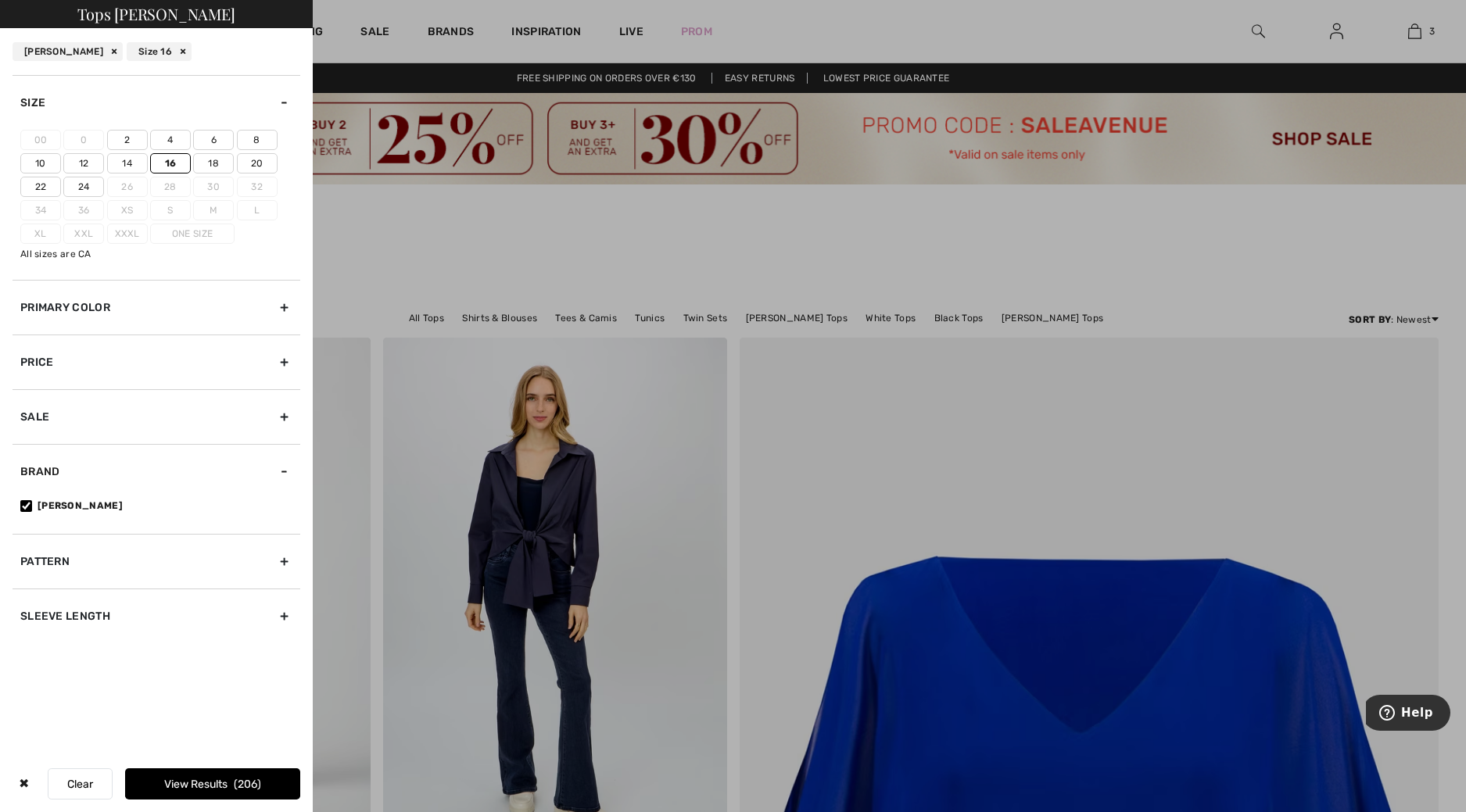
click at [438, 253] on div at bounding box center [733, 406] width 1466 height 812
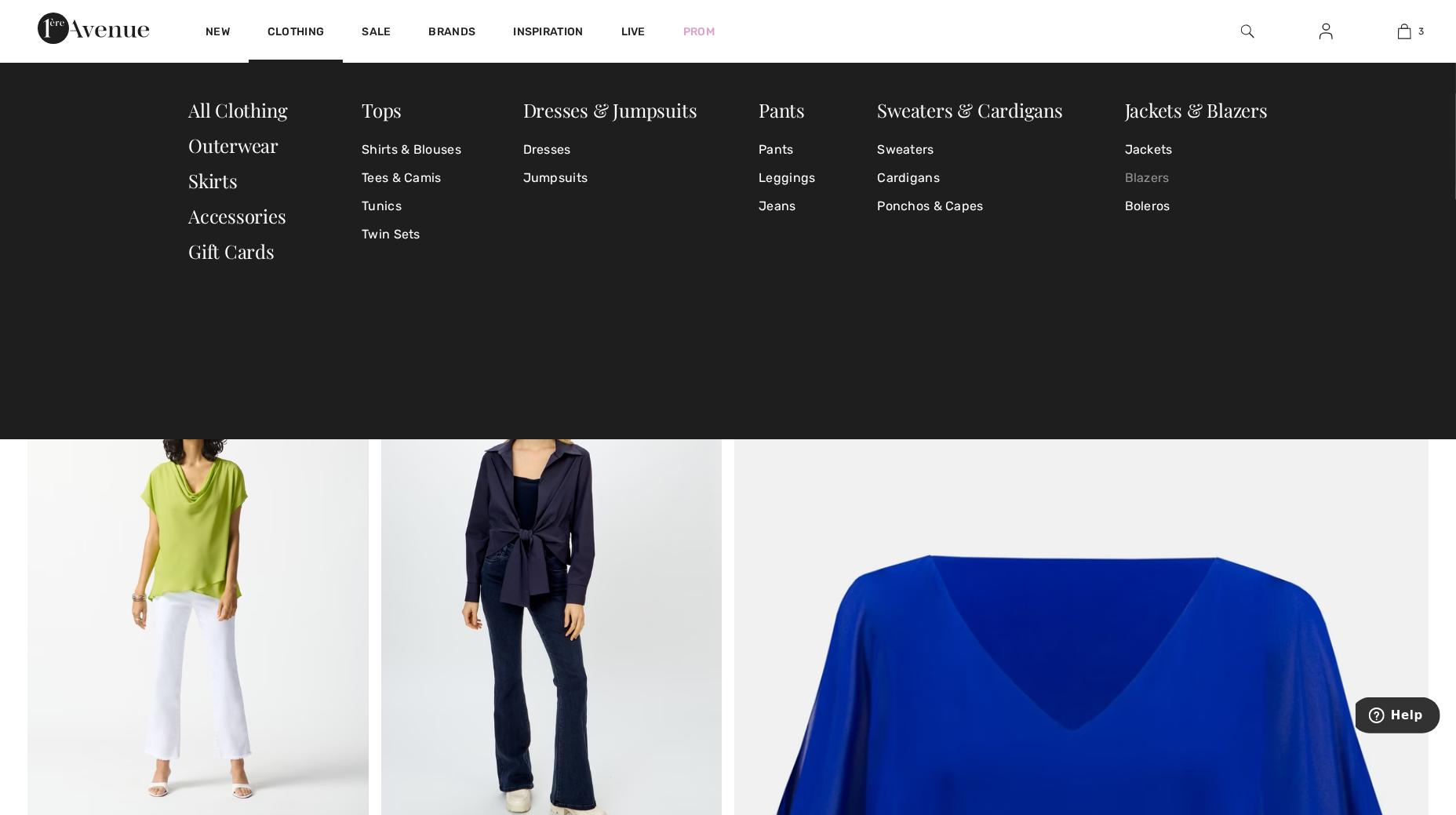
click at [1151, 177] on link "Blazers" at bounding box center [1196, 178] width 143 height 28
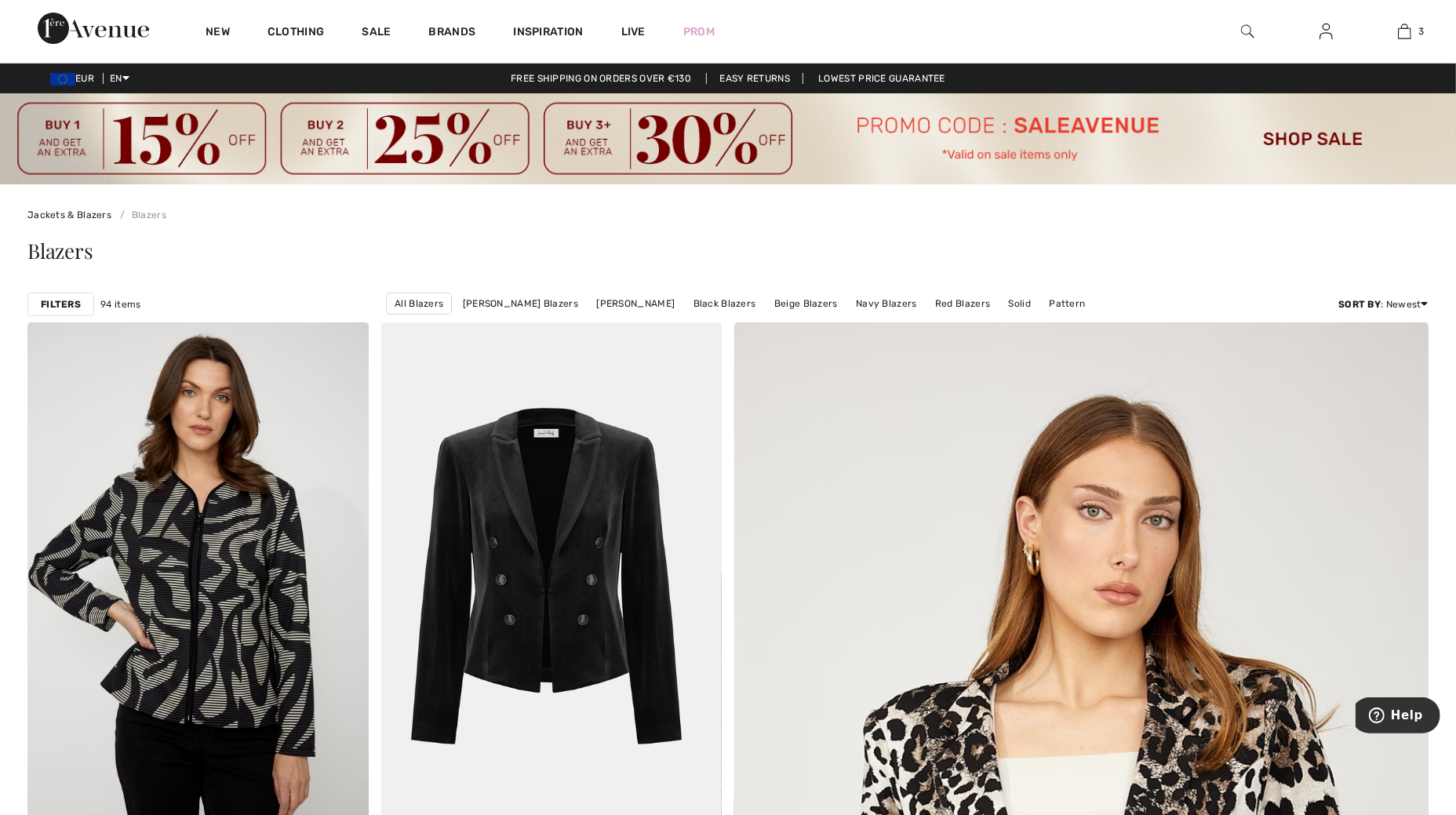
click at [39, 301] on div "Filters" at bounding box center [60, 305] width 66 height 24
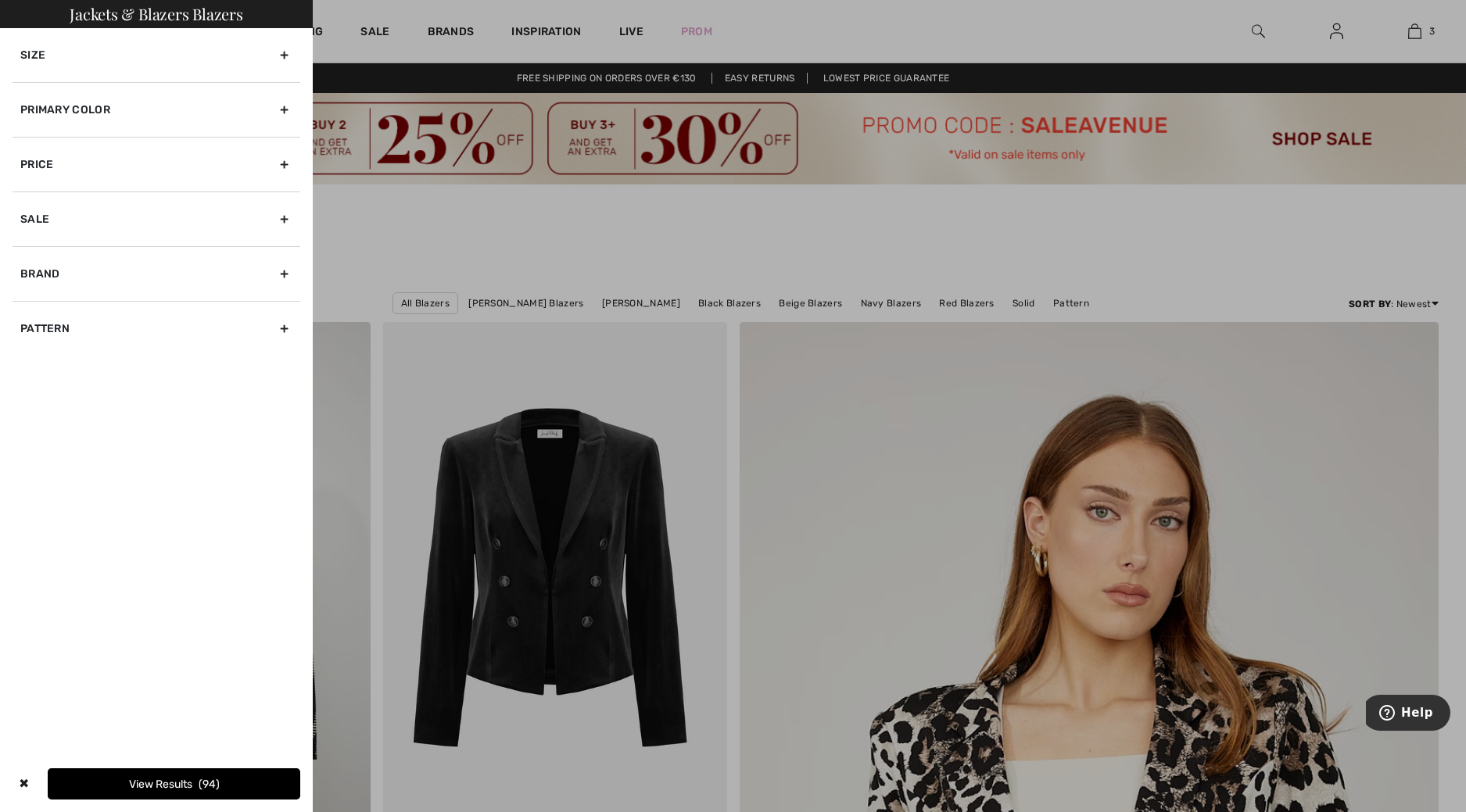
click at [59, 266] on div "Brand" at bounding box center [156, 273] width 288 height 54
click at [93, 305] on label "[PERSON_NAME]" at bounding box center [160, 308] width 280 height 14
click at [32, 305] on input"] "[PERSON_NAME]" at bounding box center [26, 309] width 12 height 12
checkbox input"] "true"
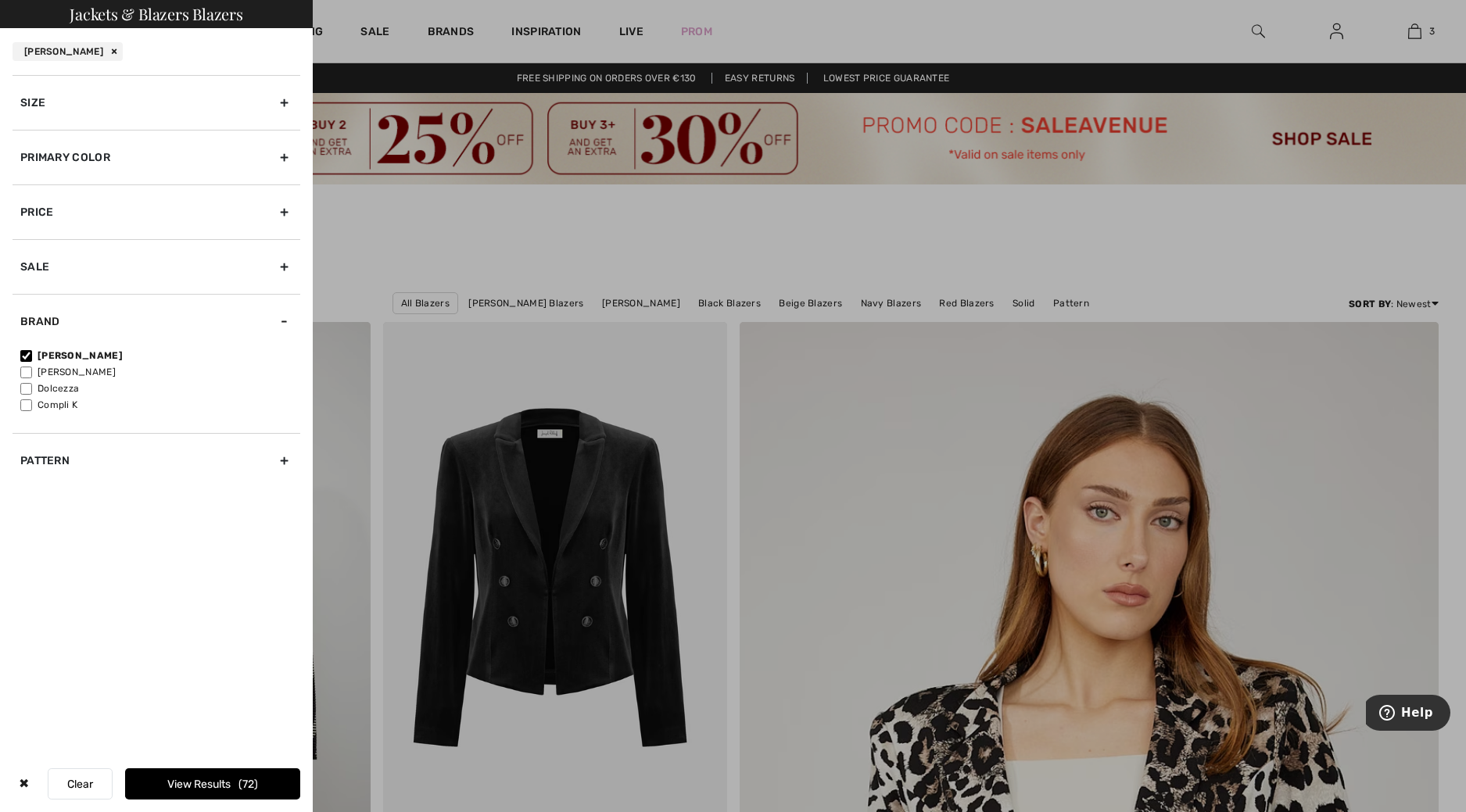
click at [129, 109] on div "Size" at bounding box center [156, 102] width 288 height 54
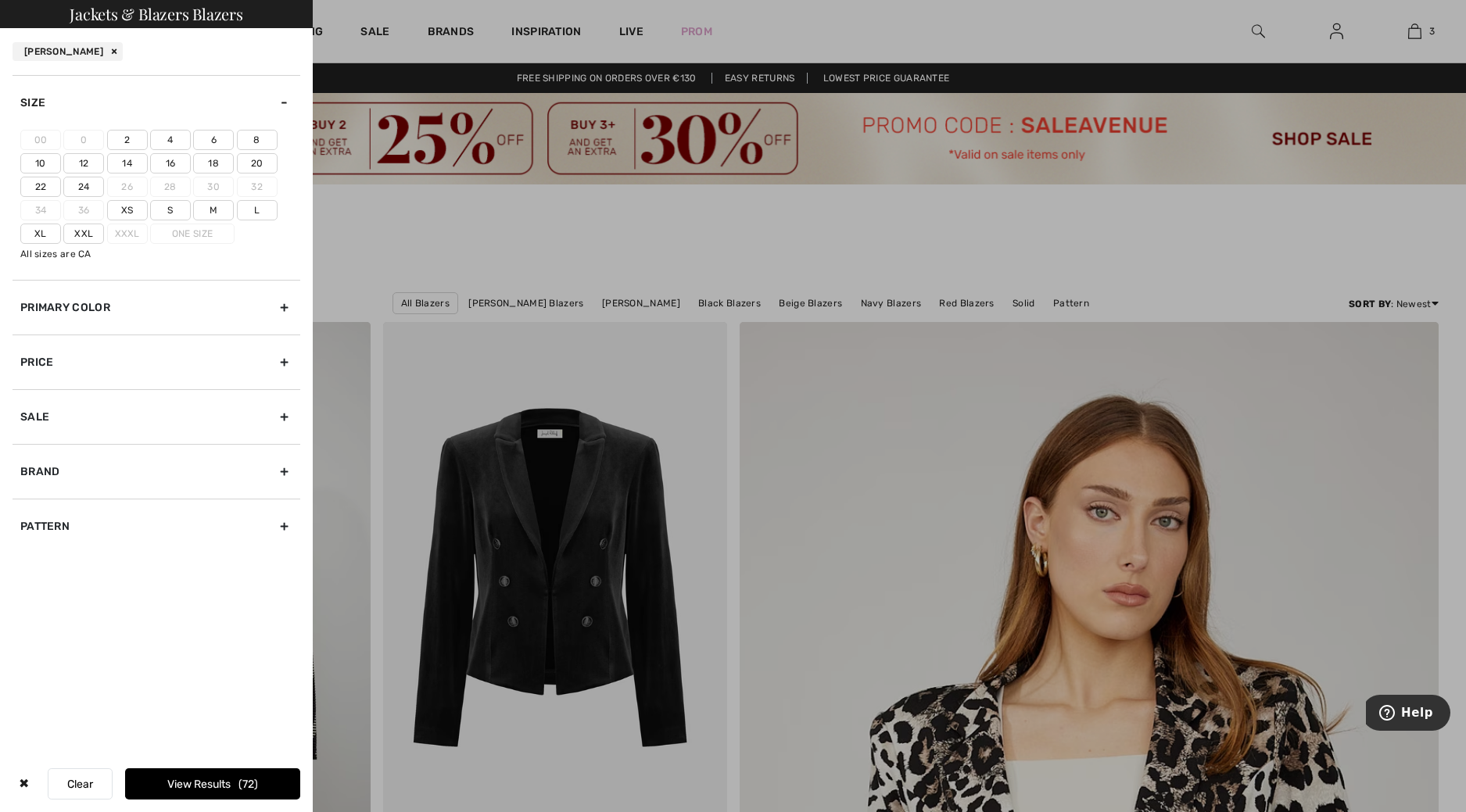
click at [165, 161] on label "16" at bounding box center [171, 164] width 41 height 20
click at [0, 0] on input"] "16" at bounding box center [0, 0] width 0 height 0
click at [211, 781] on button "View Results 25" at bounding box center [212, 784] width 175 height 31
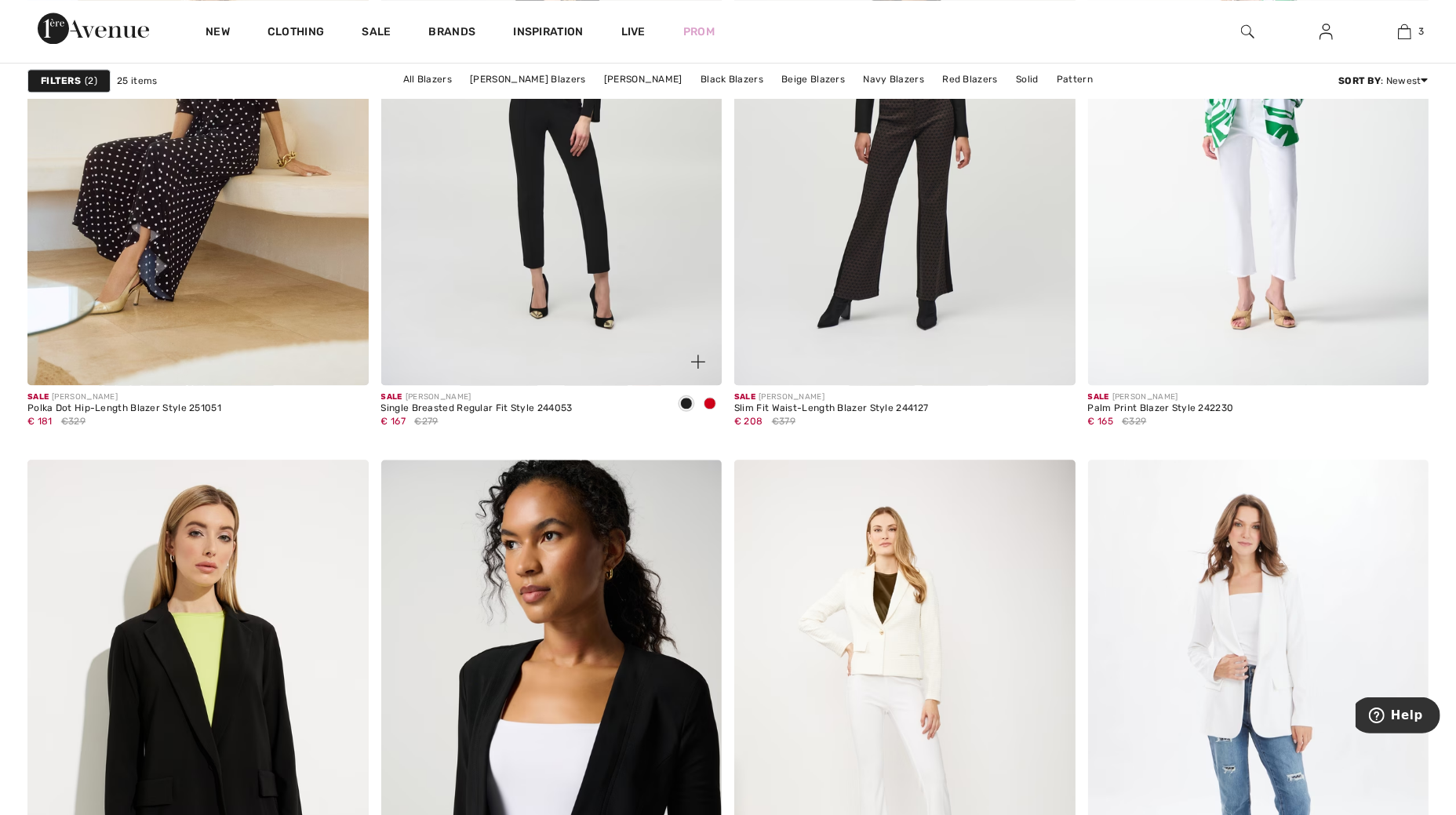
scroll to position [3432, 0]
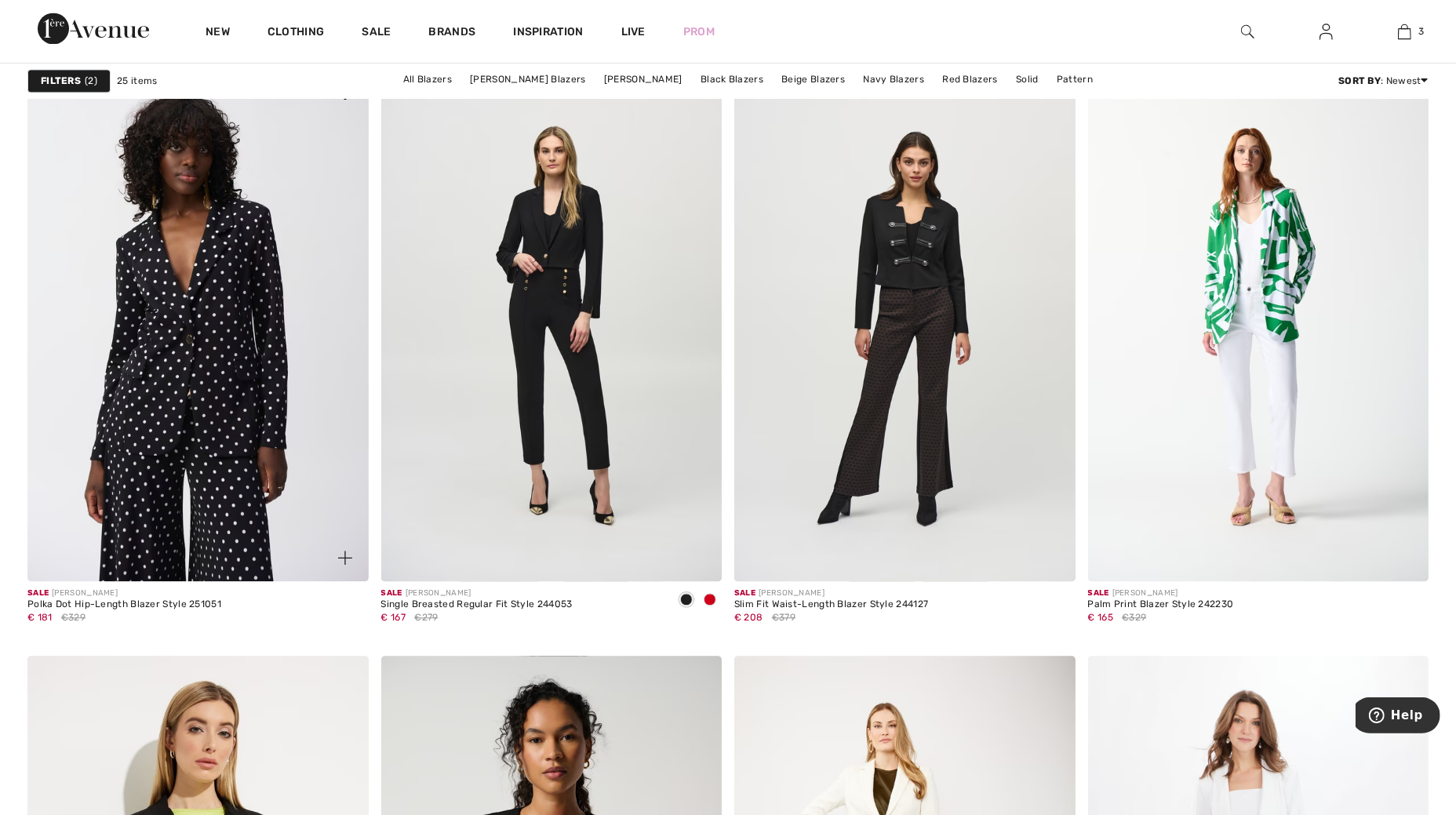
click at [221, 497] on img at bounding box center [198, 325] width 341 height 512
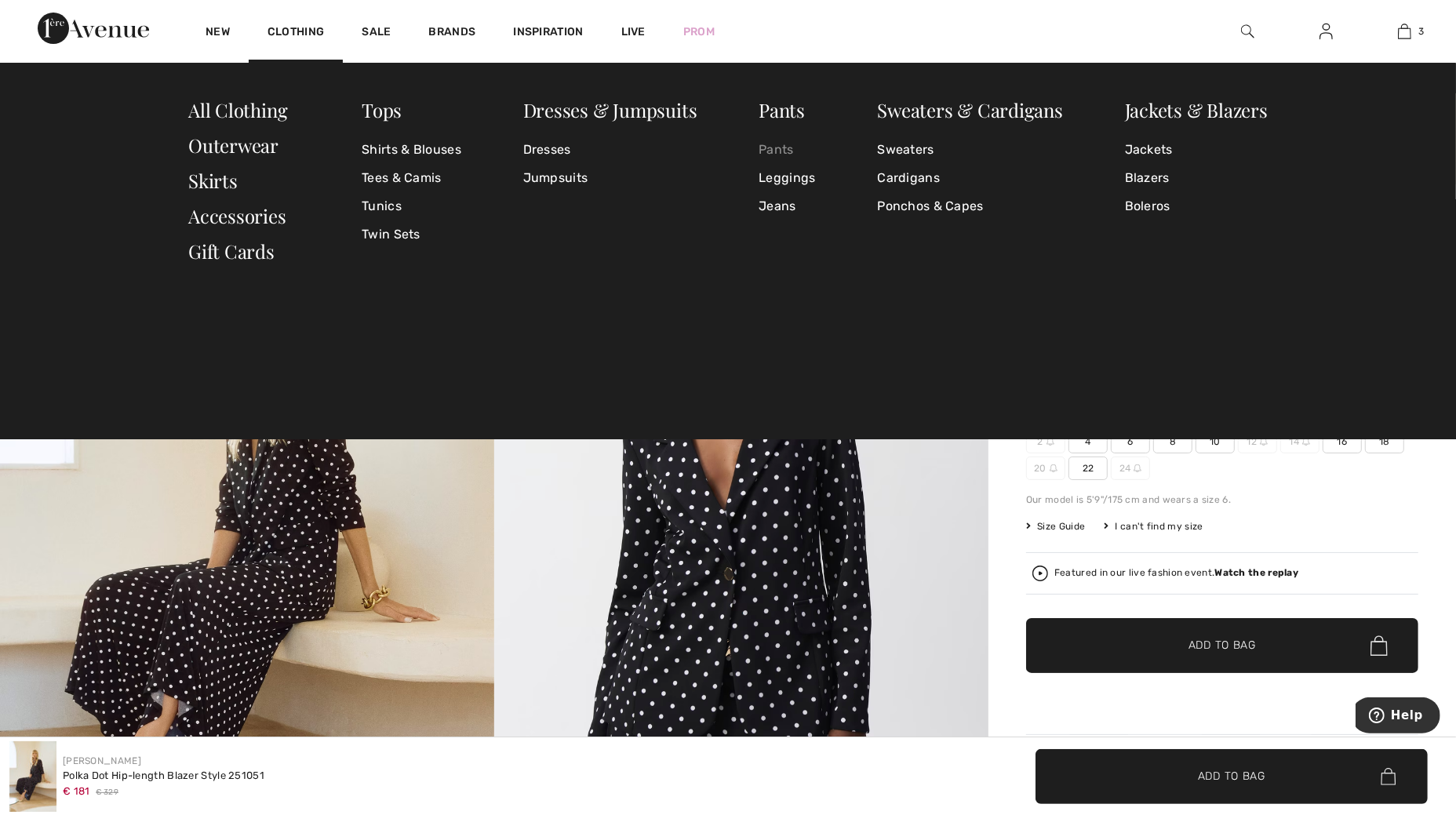
click at [782, 143] on link "Pants" at bounding box center [787, 149] width 56 height 28
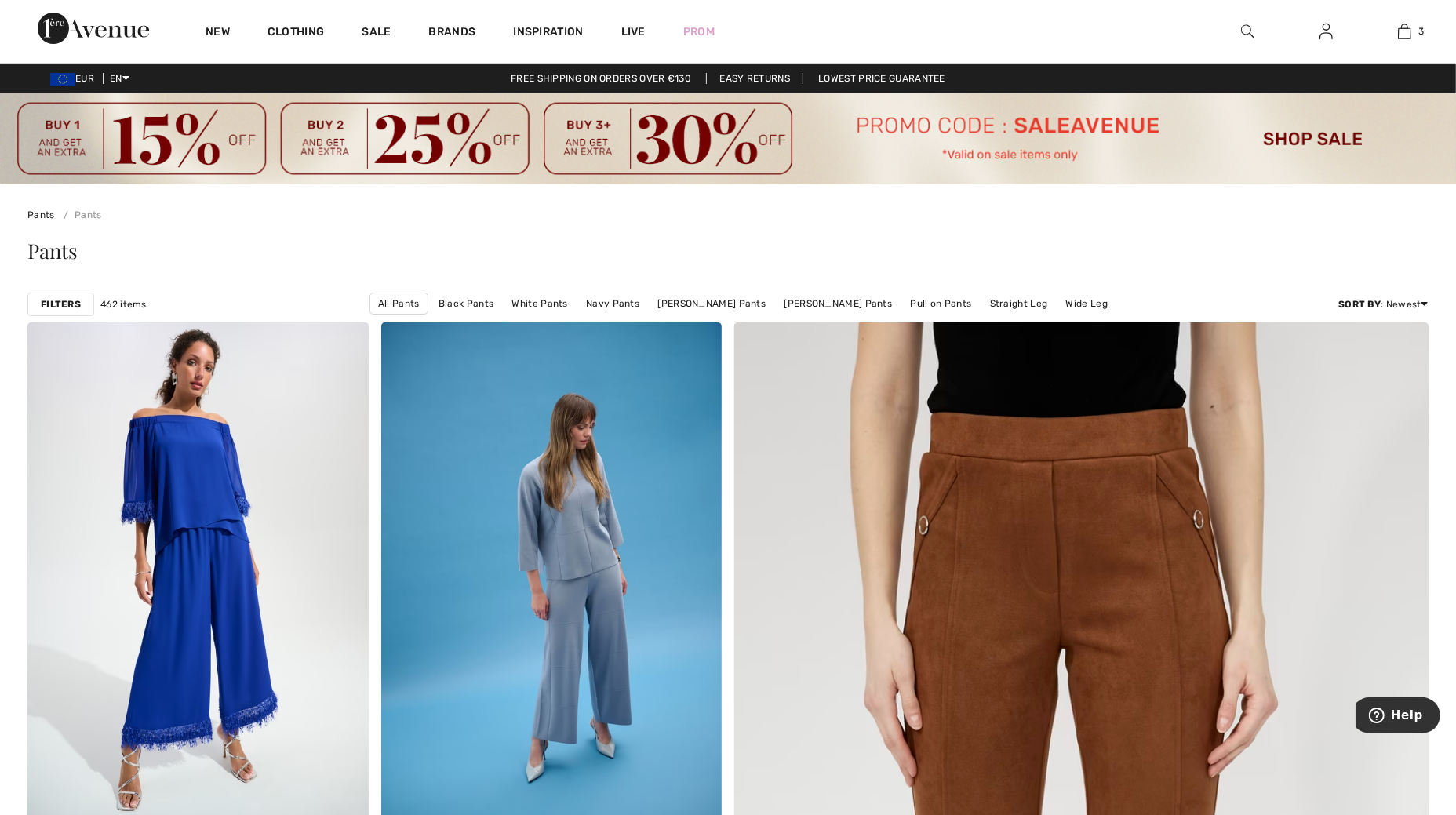
click at [59, 297] on strong "Filters" at bounding box center [60, 304] width 40 height 14
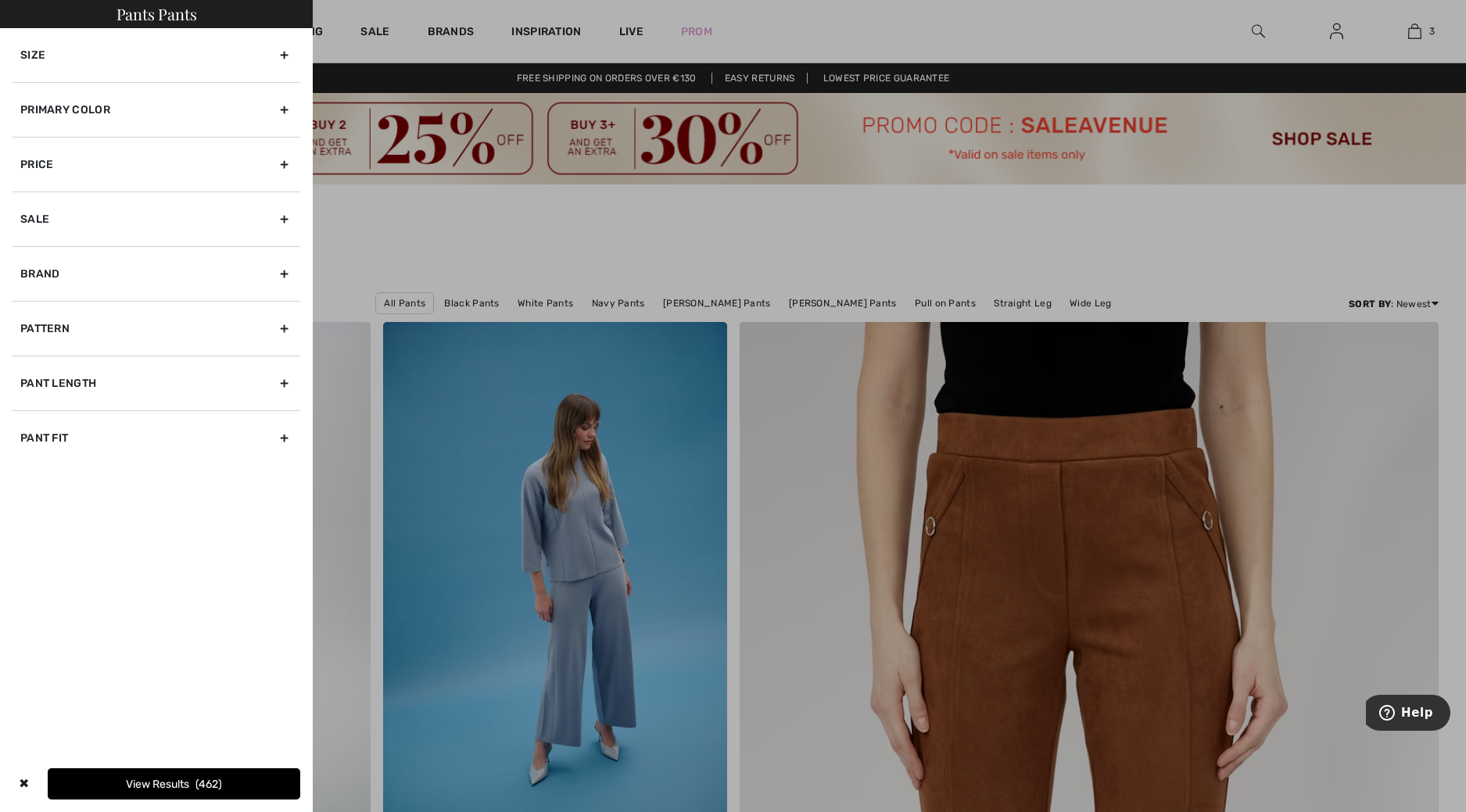
click at [82, 263] on div "Brand" at bounding box center [156, 273] width 288 height 54
click at [104, 304] on label "[PERSON_NAME]" at bounding box center [160, 308] width 280 height 14
click at [32, 304] on input"] "[PERSON_NAME]" at bounding box center [26, 309] width 12 height 12
checkbox input"] "true"
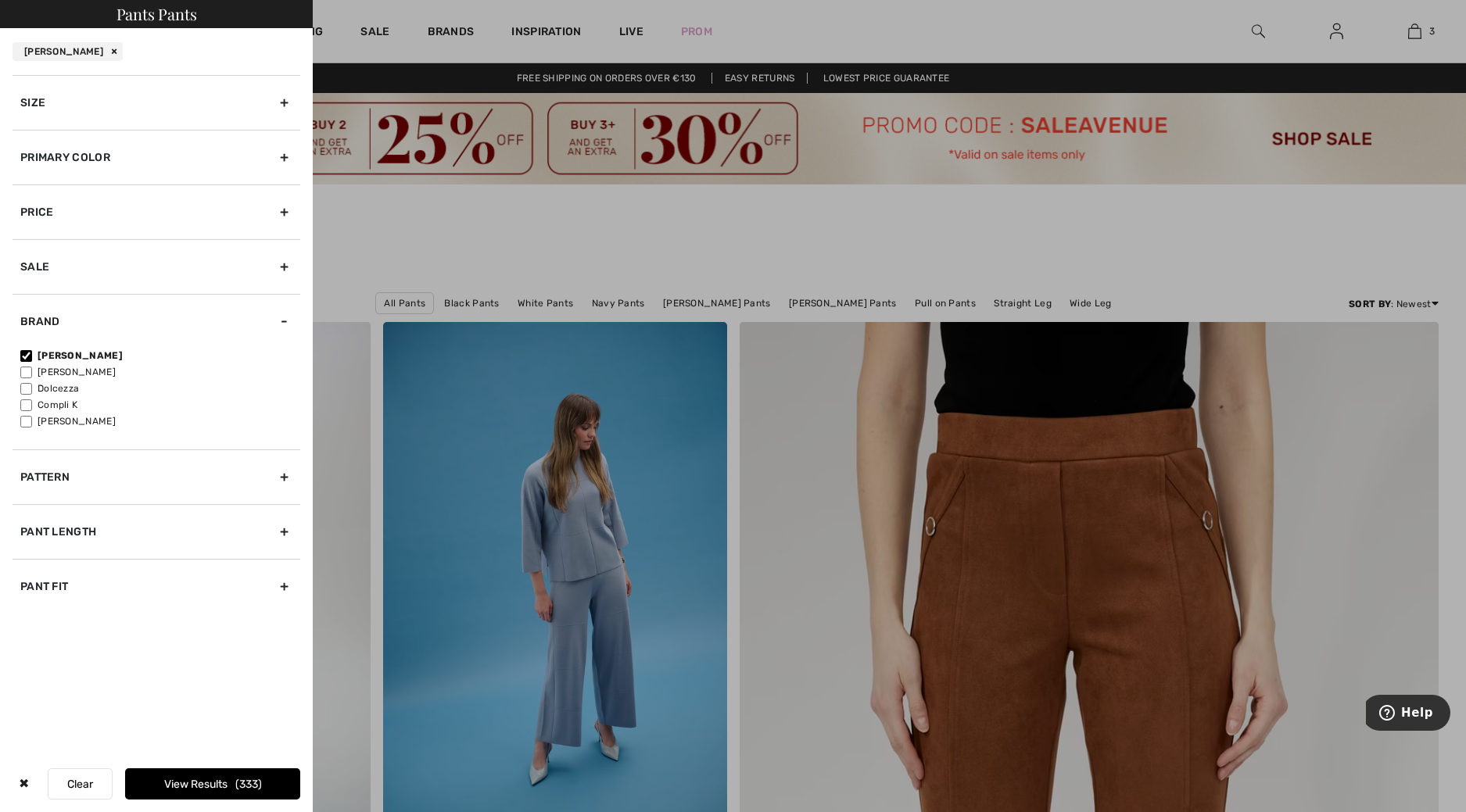
click at [150, 100] on div "Size" at bounding box center [156, 102] width 288 height 54
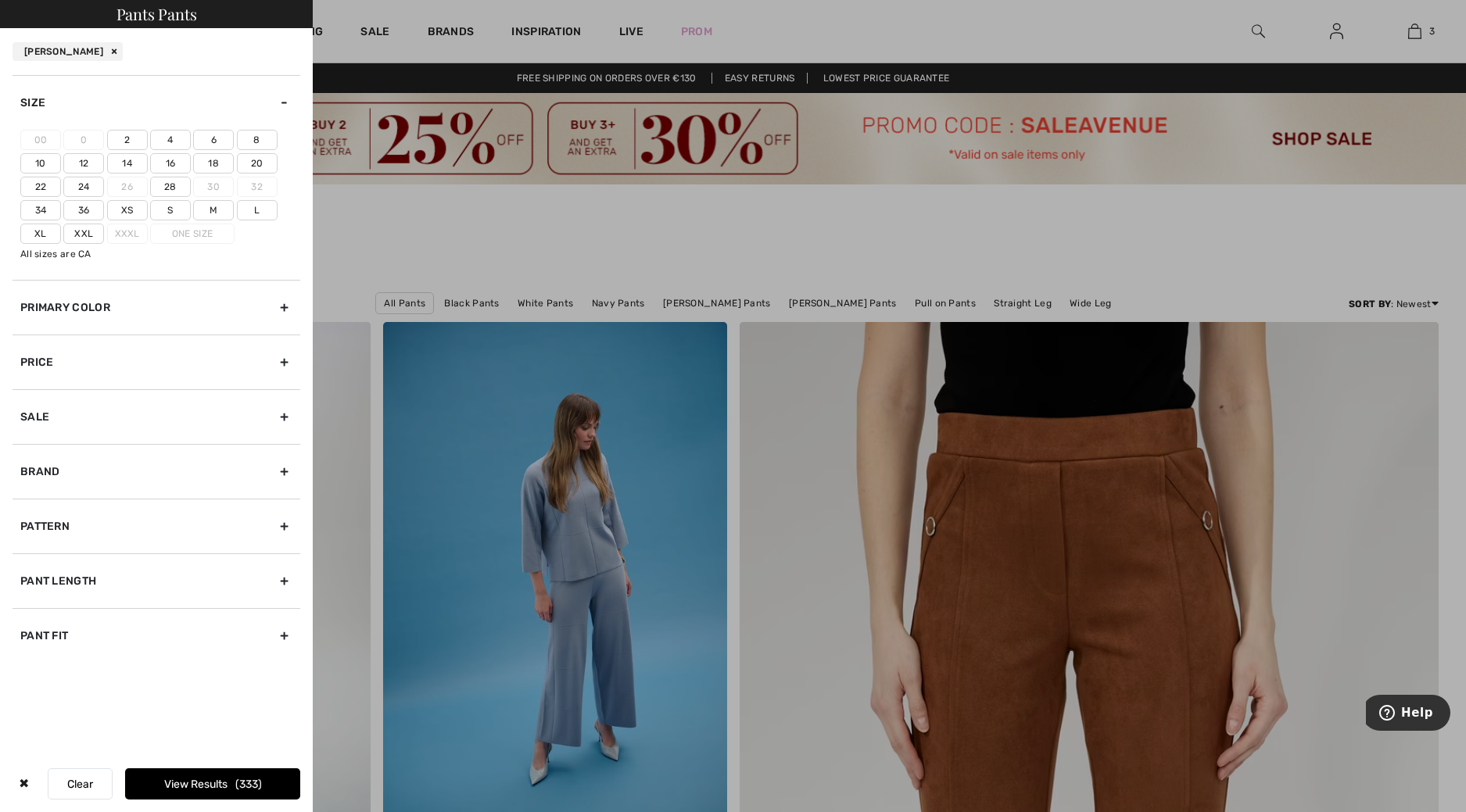
click at [171, 160] on label "16" at bounding box center [171, 164] width 41 height 20
click at [0, 0] on input"] "16" at bounding box center [0, 0] width 0 height 0
click at [218, 782] on button "View Results 121" at bounding box center [212, 784] width 175 height 31
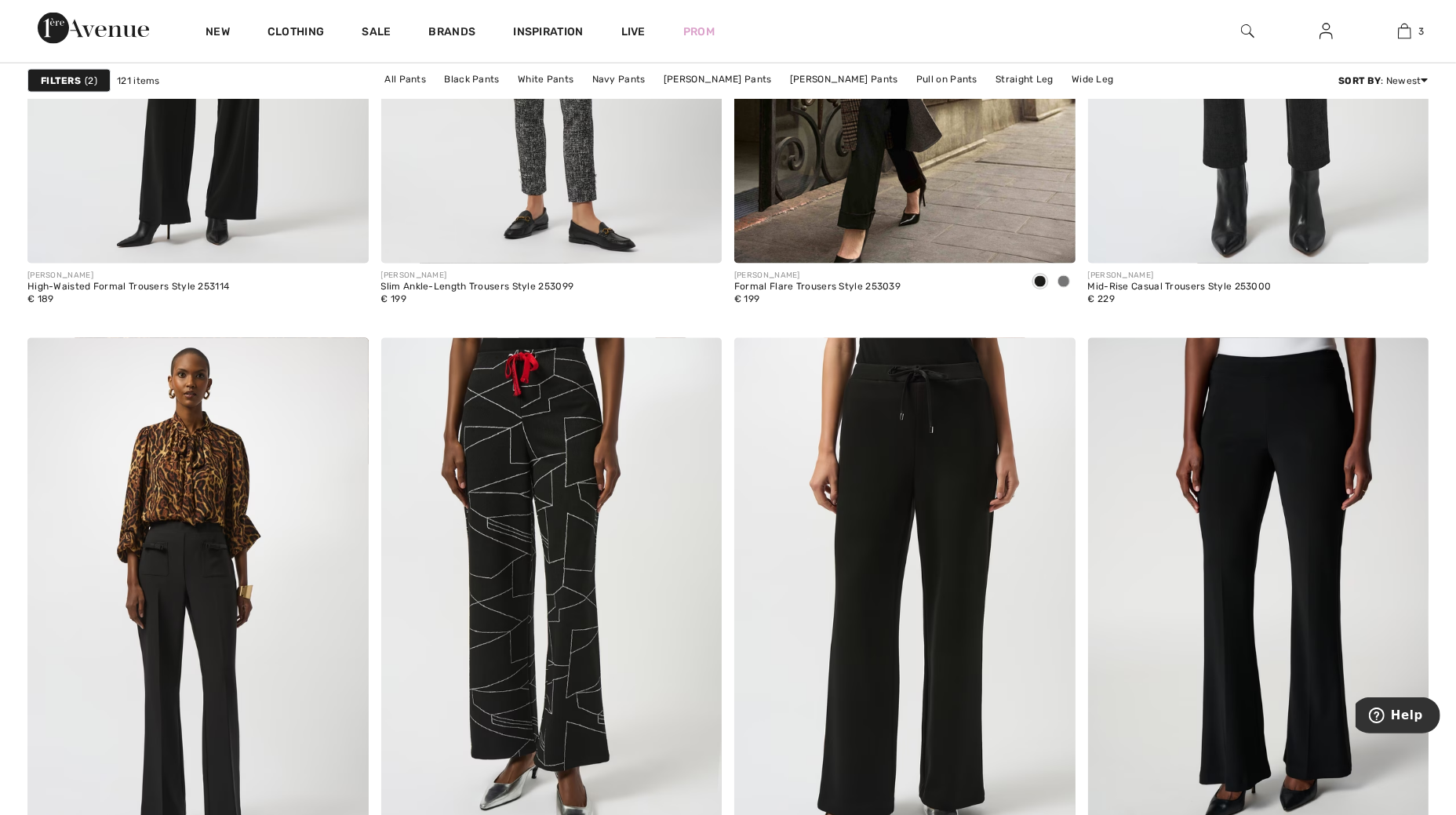
scroll to position [8727, 0]
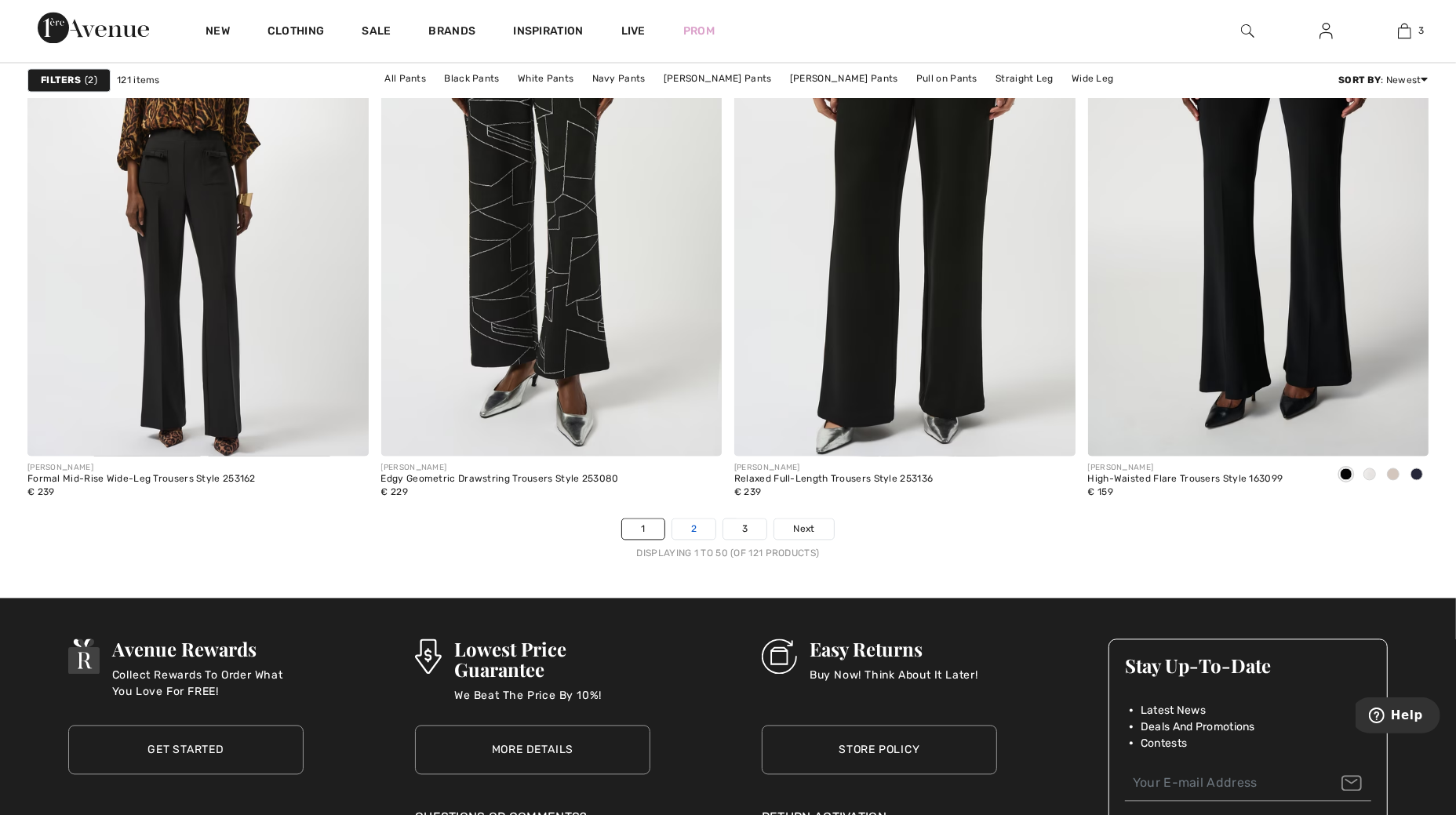
click at [691, 528] on link "2" at bounding box center [693, 530] width 43 height 20
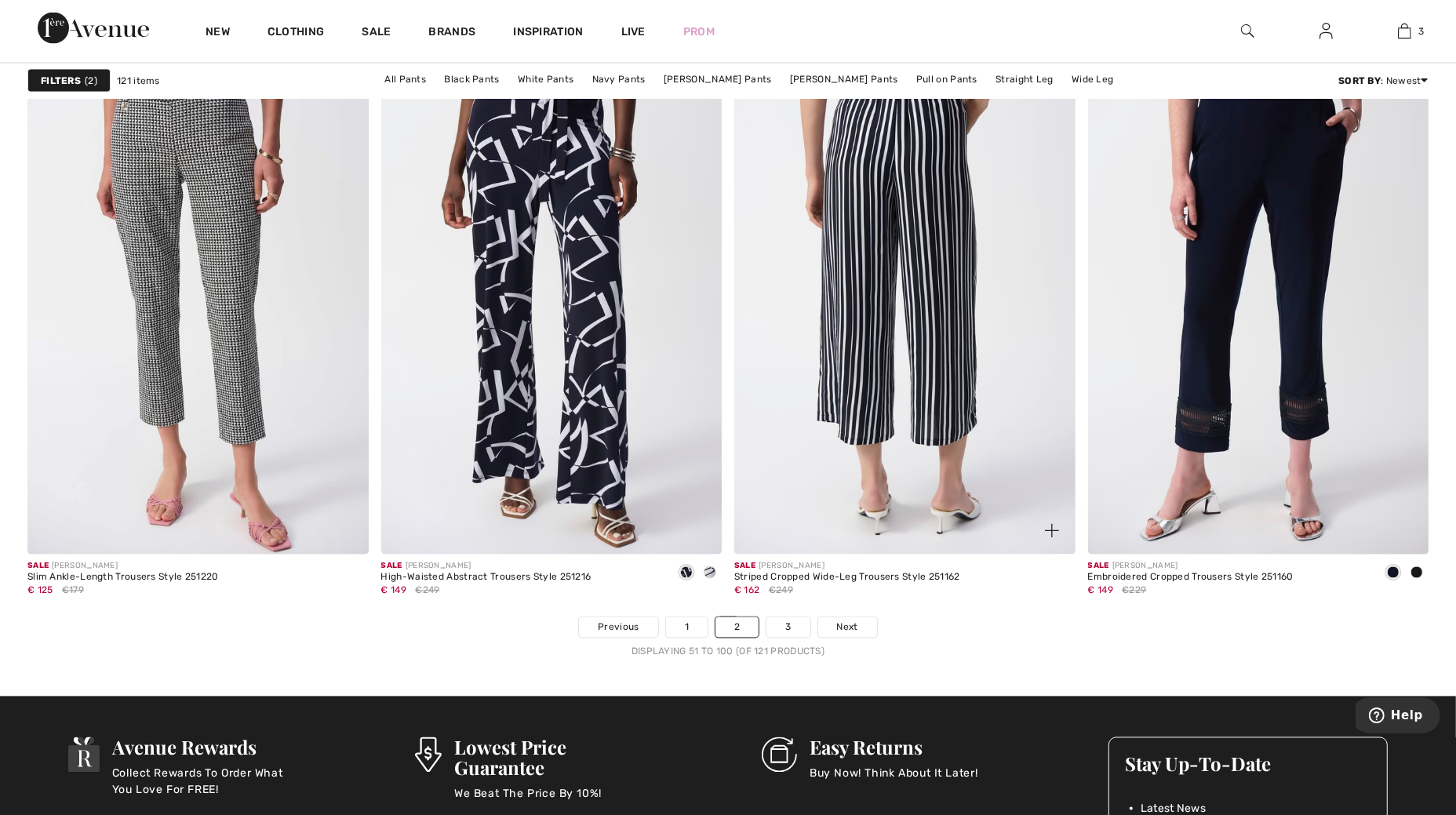
scroll to position [8727, 0]
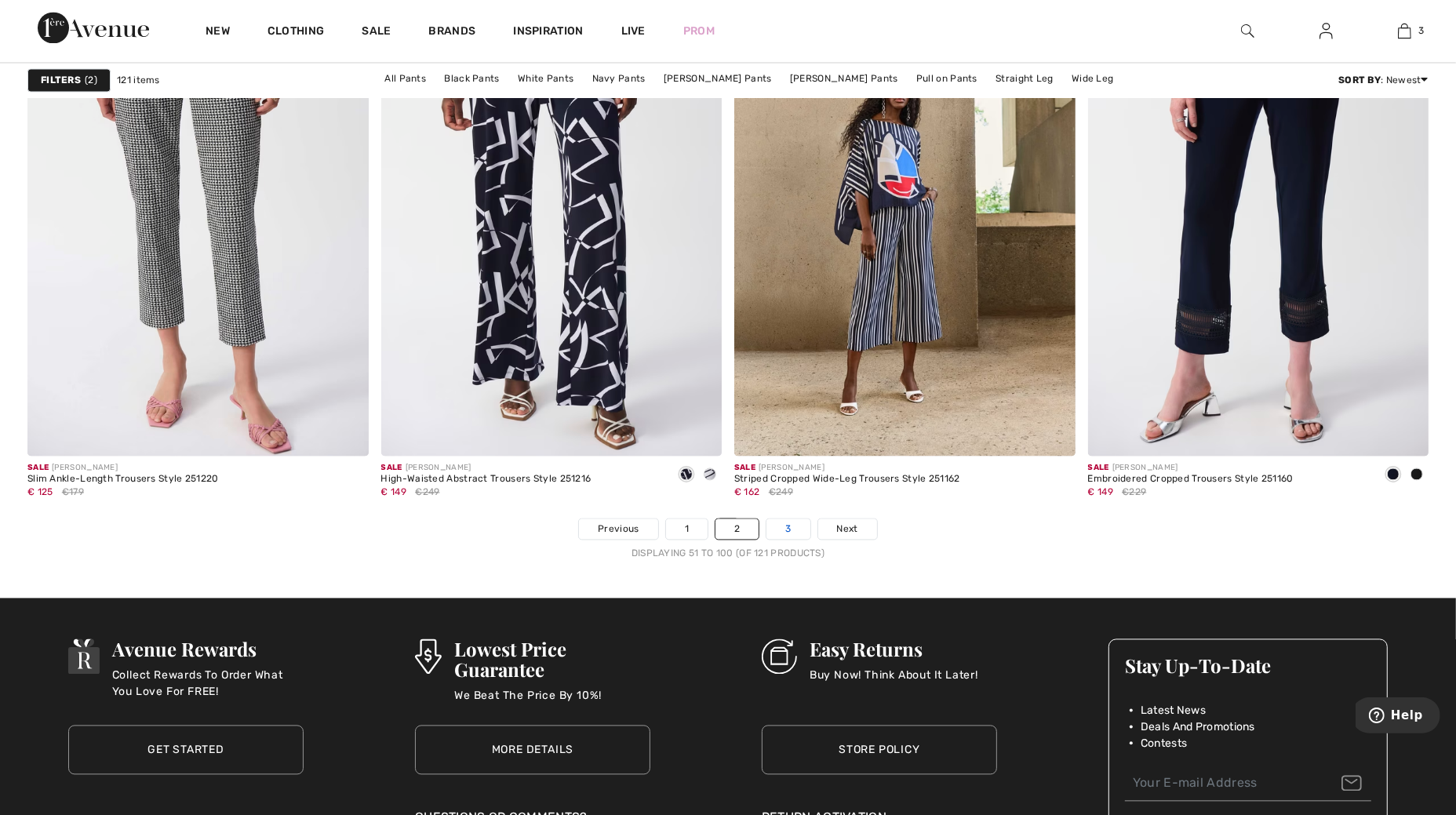
click at [775, 525] on link "3" at bounding box center [788, 530] width 43 height 20
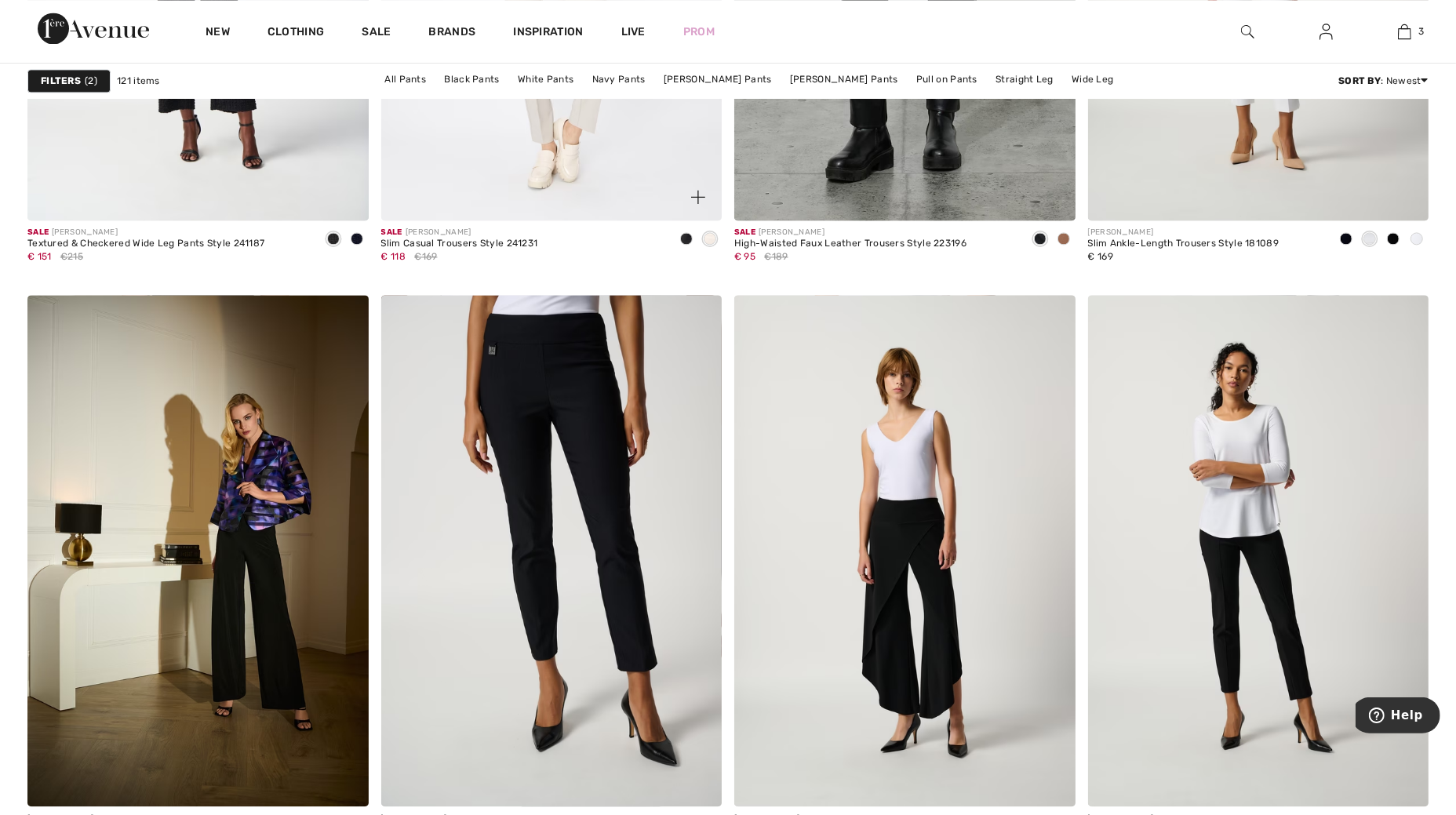
scroll to position [3137, 0]
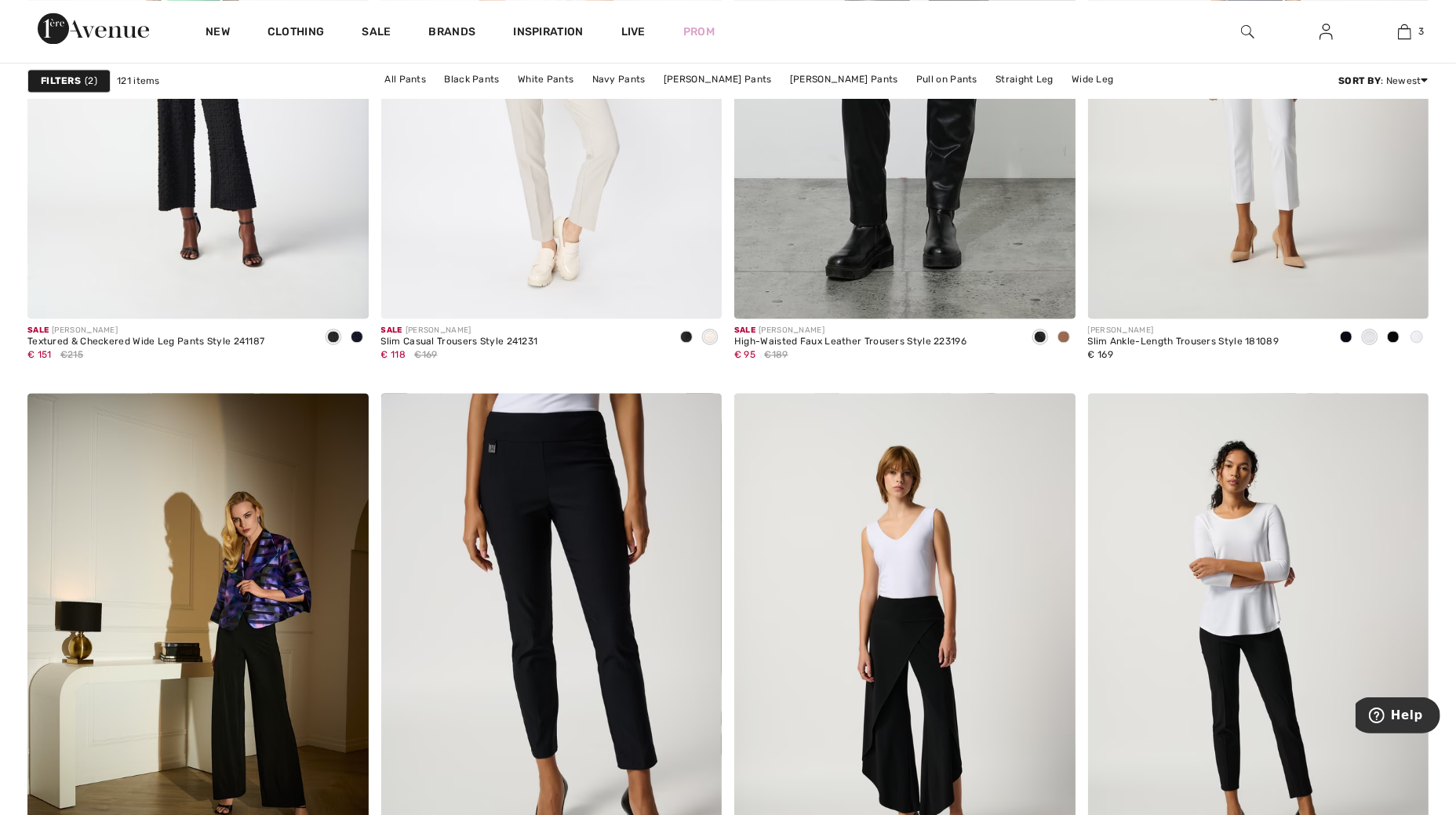
click at [1249, 30] on img at bounding box center [1247, 32] width 14 height 19
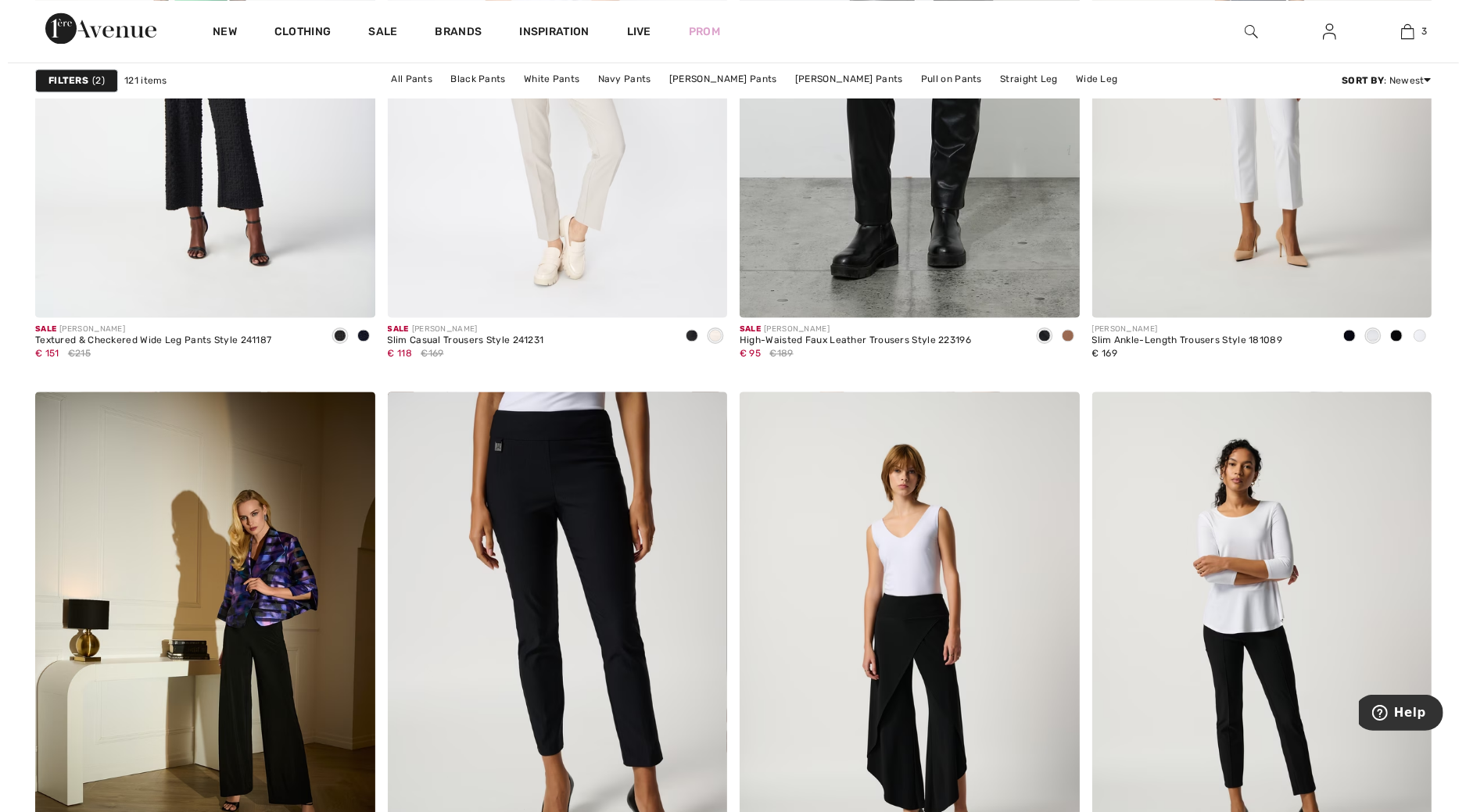
scroll to position [3150, 0]
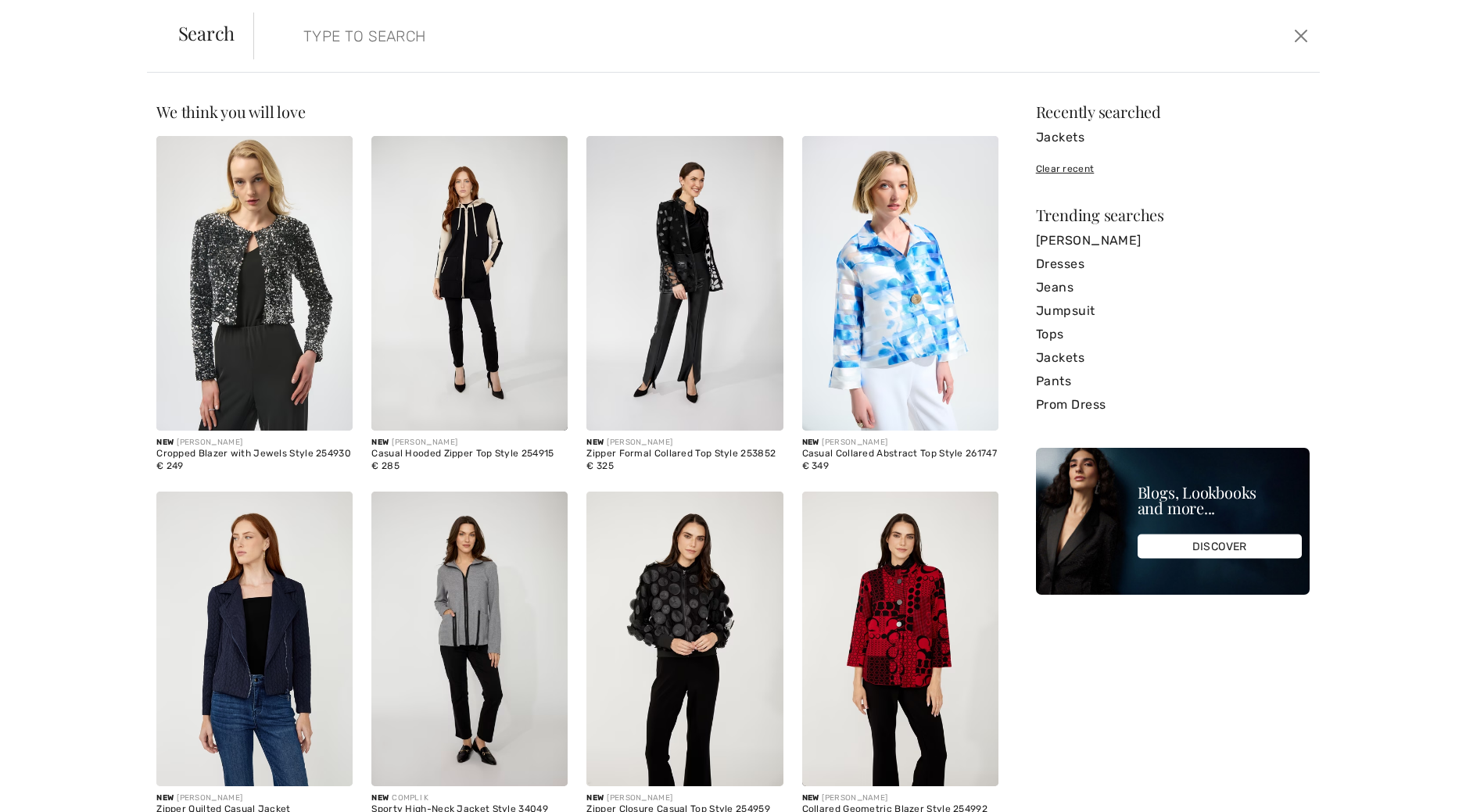
type input "o"
type input "polka dot"
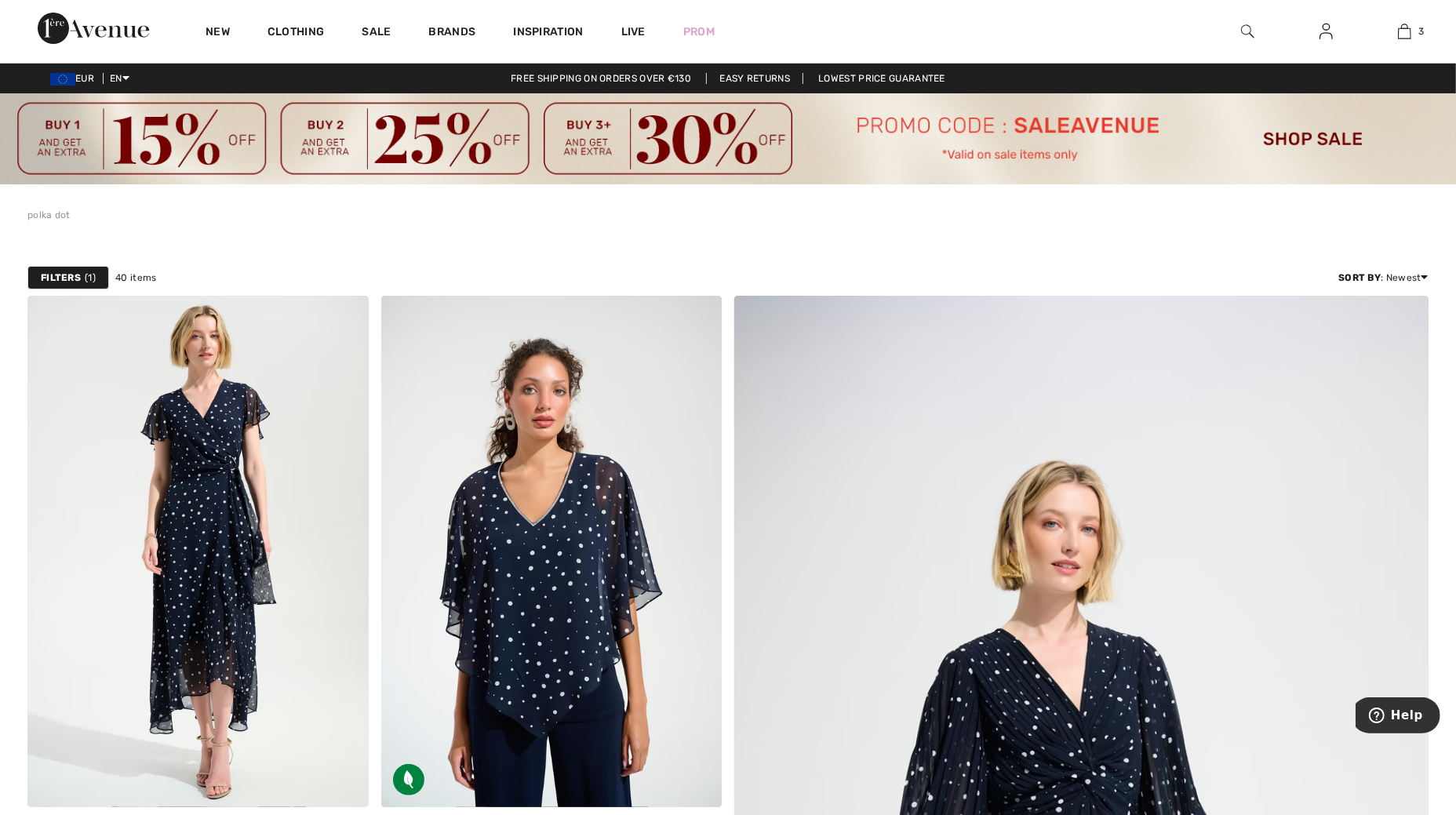
click at [585, 76] on link "Free shipping on orders over €130" at bounding box center [600, 78] width 205 height 11
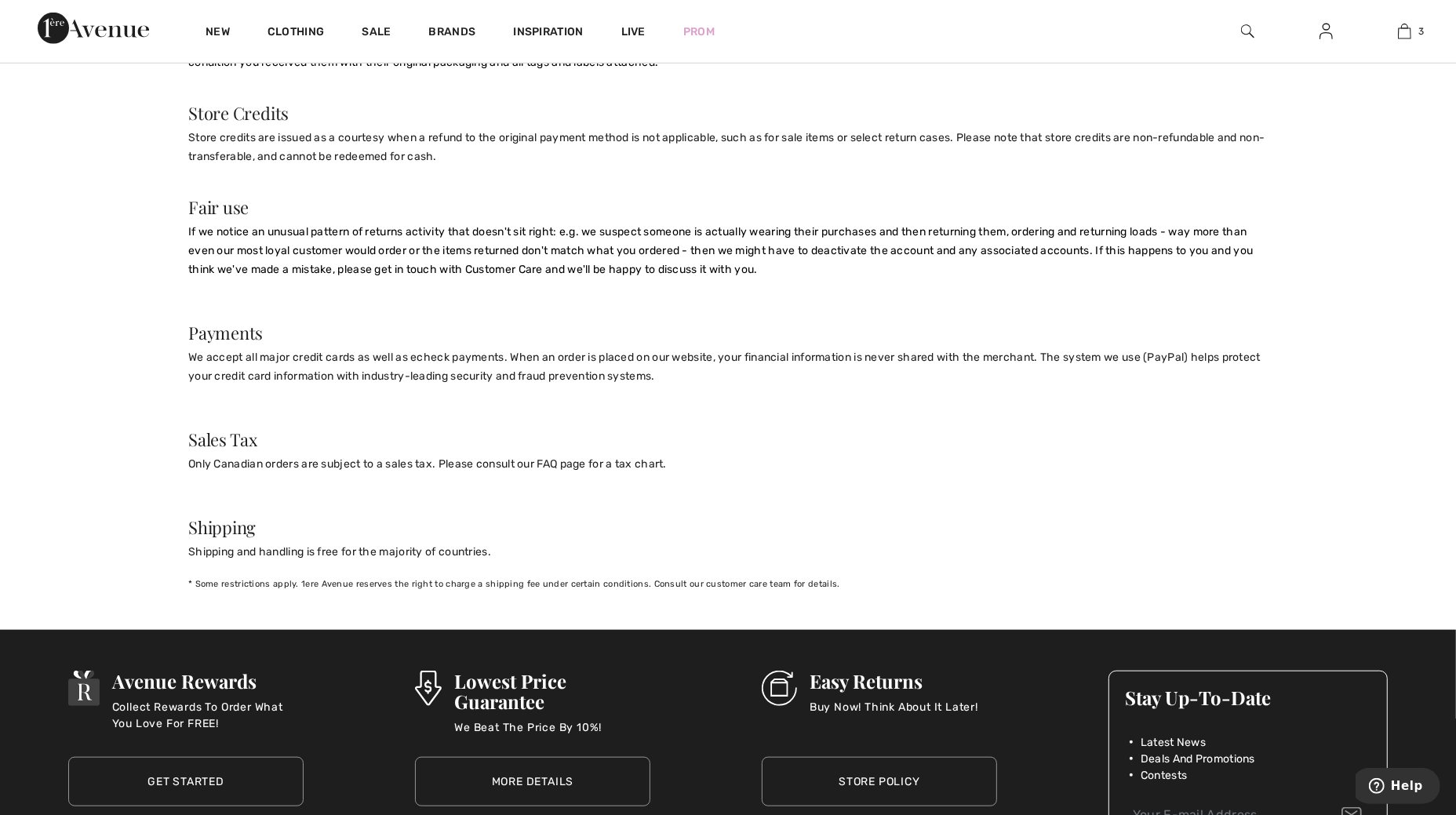
scroll to position [1471, 0]
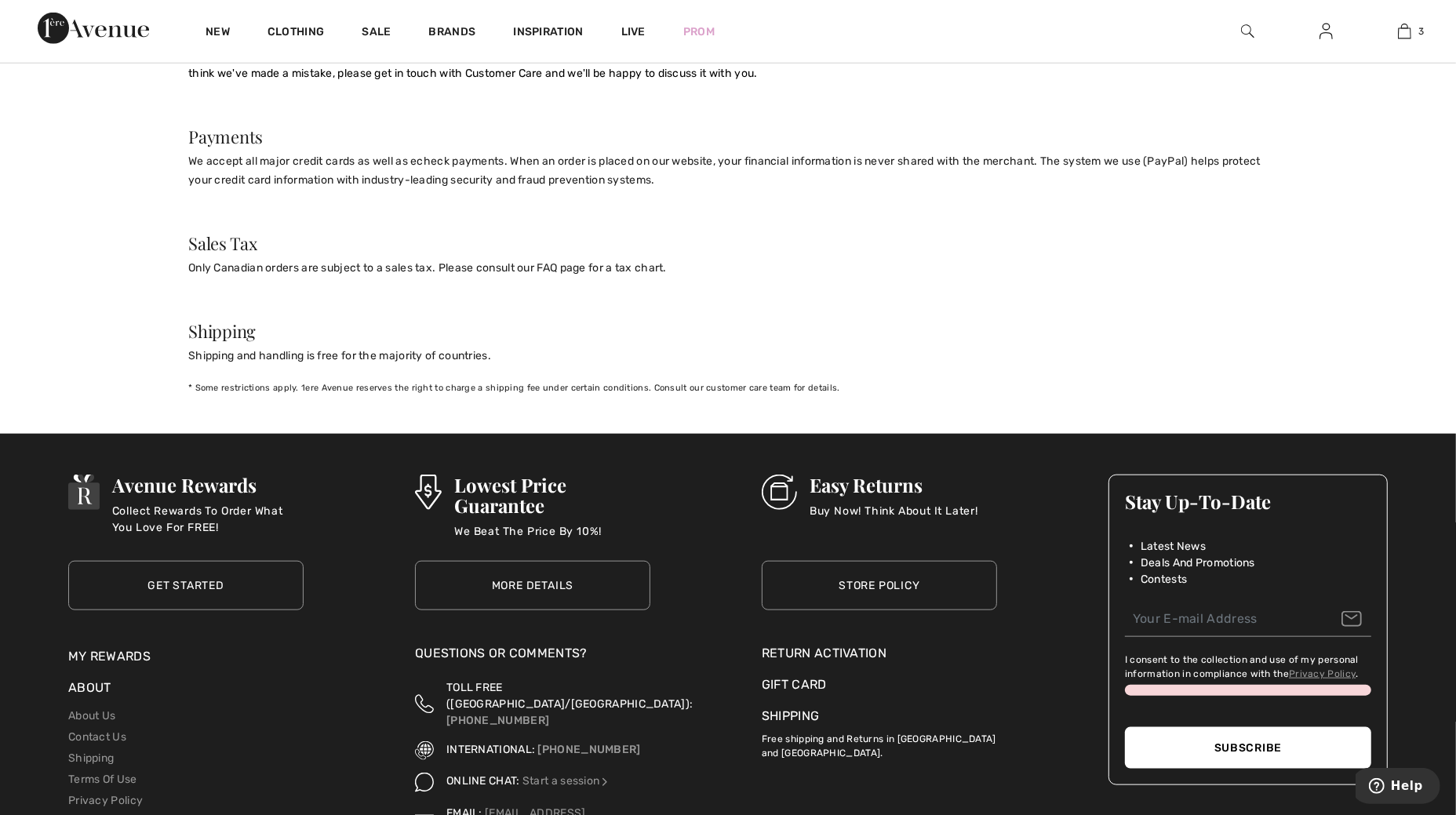
click at [784, 709] on link "Shipping" at bounding box center [789, 716] width 57 height 15
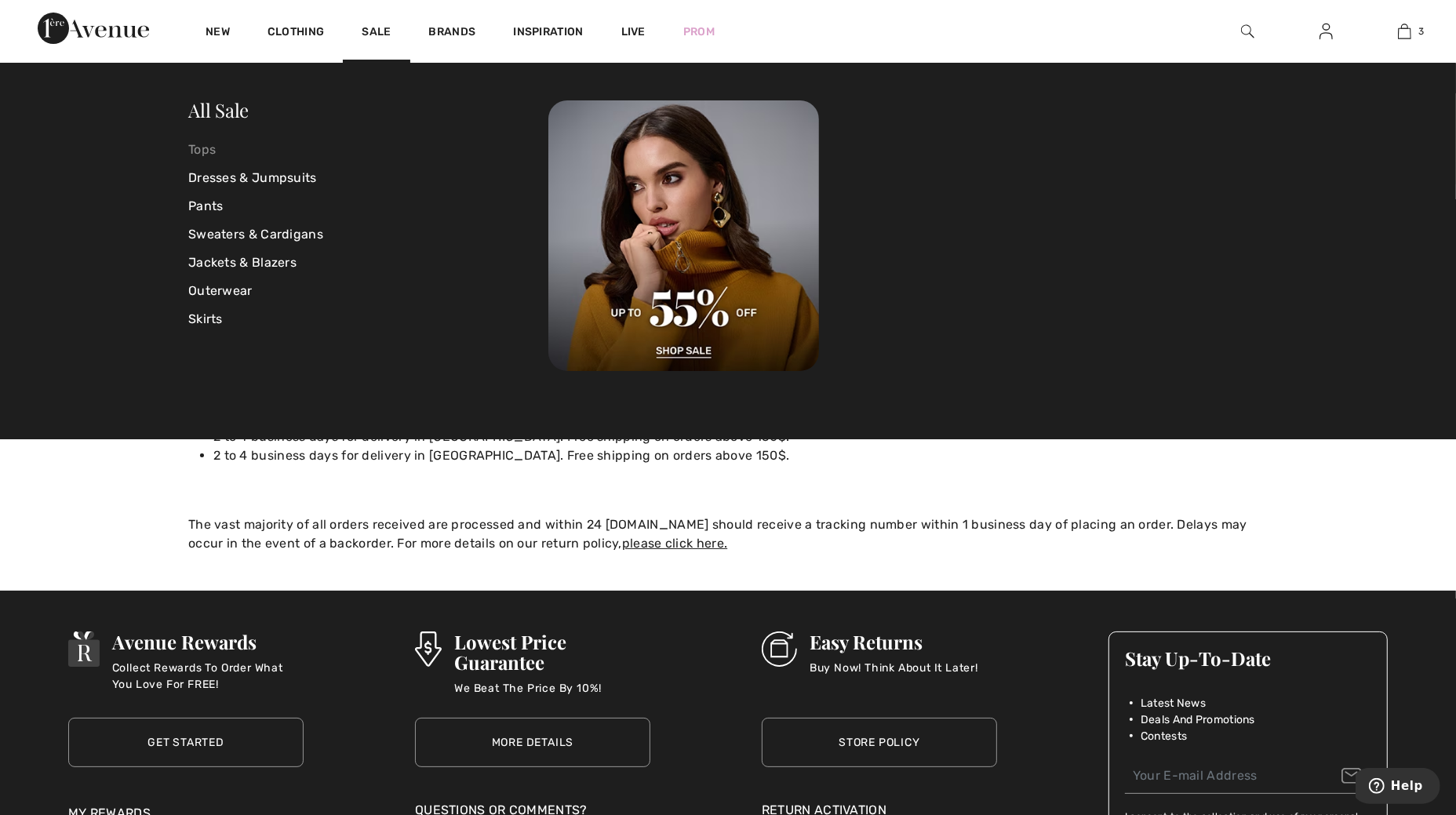
click at [207, 152] on link "Tops" at bounding box center [368, 149] width 360 height 28
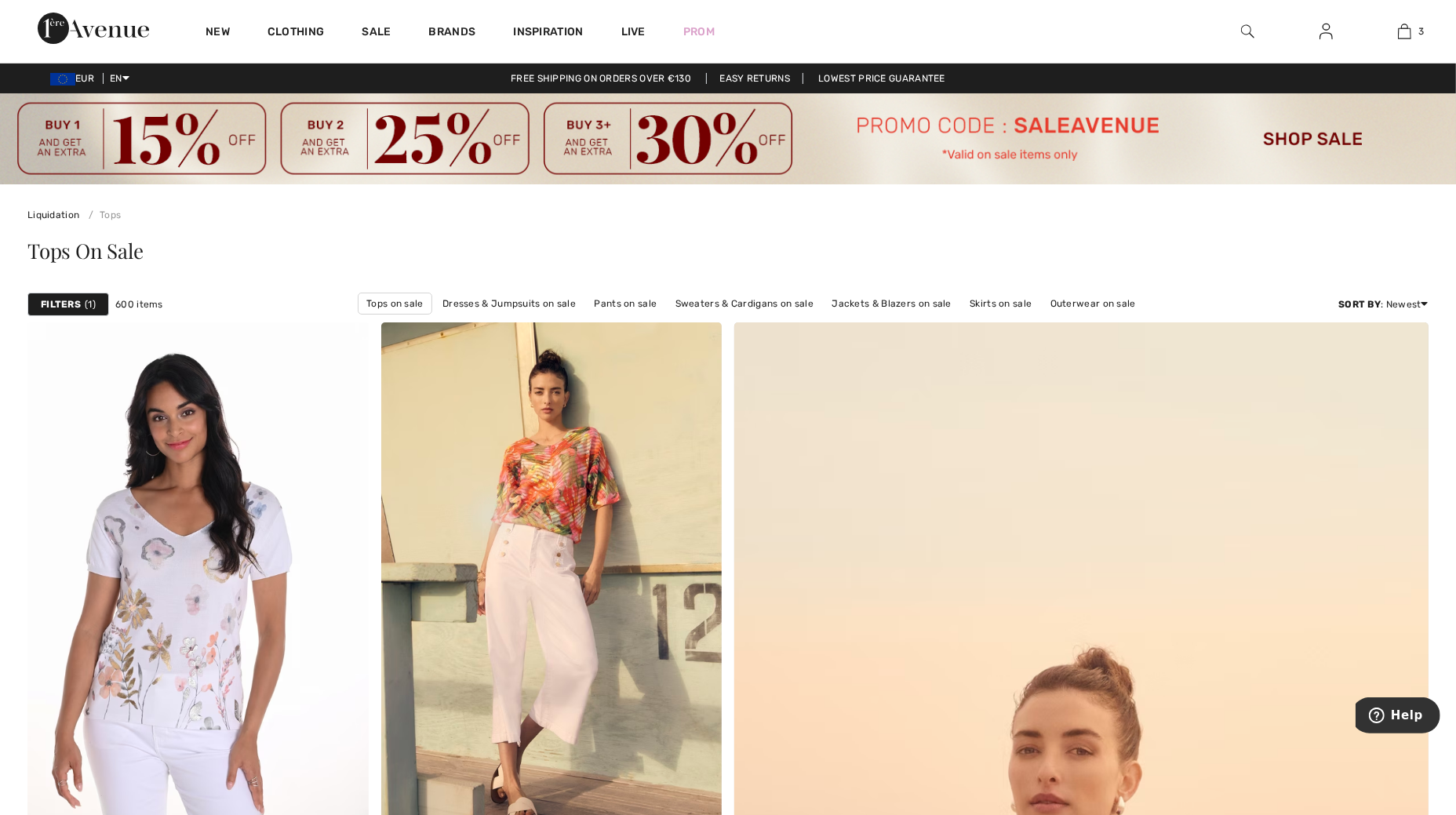
click at [78, 301] on strong "Filters" at bounding box center [60, 304] width 40 height 14
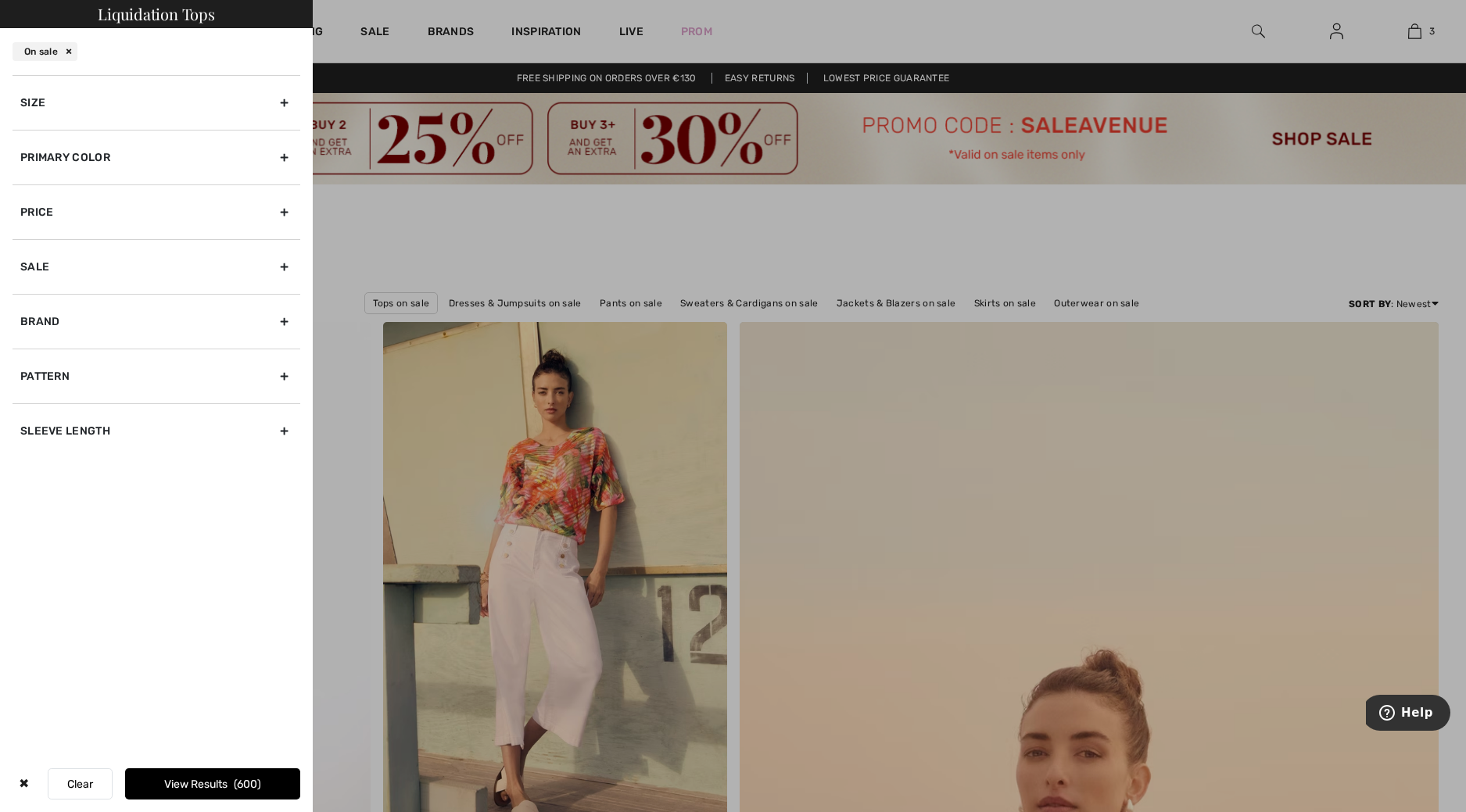
click at [110, 94] on div "Size" at bounding box center [156, 102] width 288 height 54
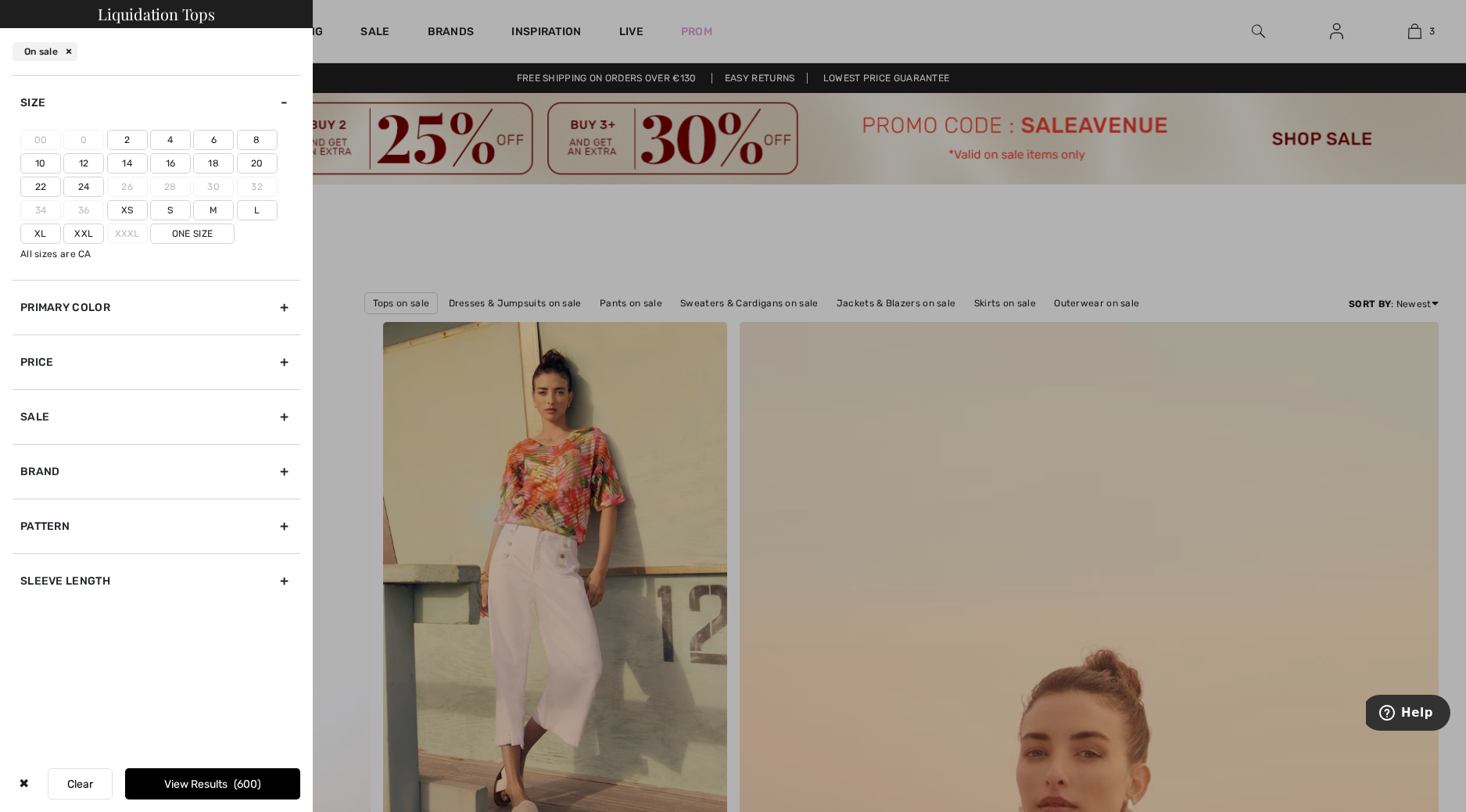
click at [177, 159] on label "16" at bounding box center [171, 164] width 41 height 20
click at [0, 0] on input"] "16" at bounding box center [0, 0] width 0 height 0
click at [196, 786] on button "View Results 86" at bounding box center [212, 784] width 175 height 31
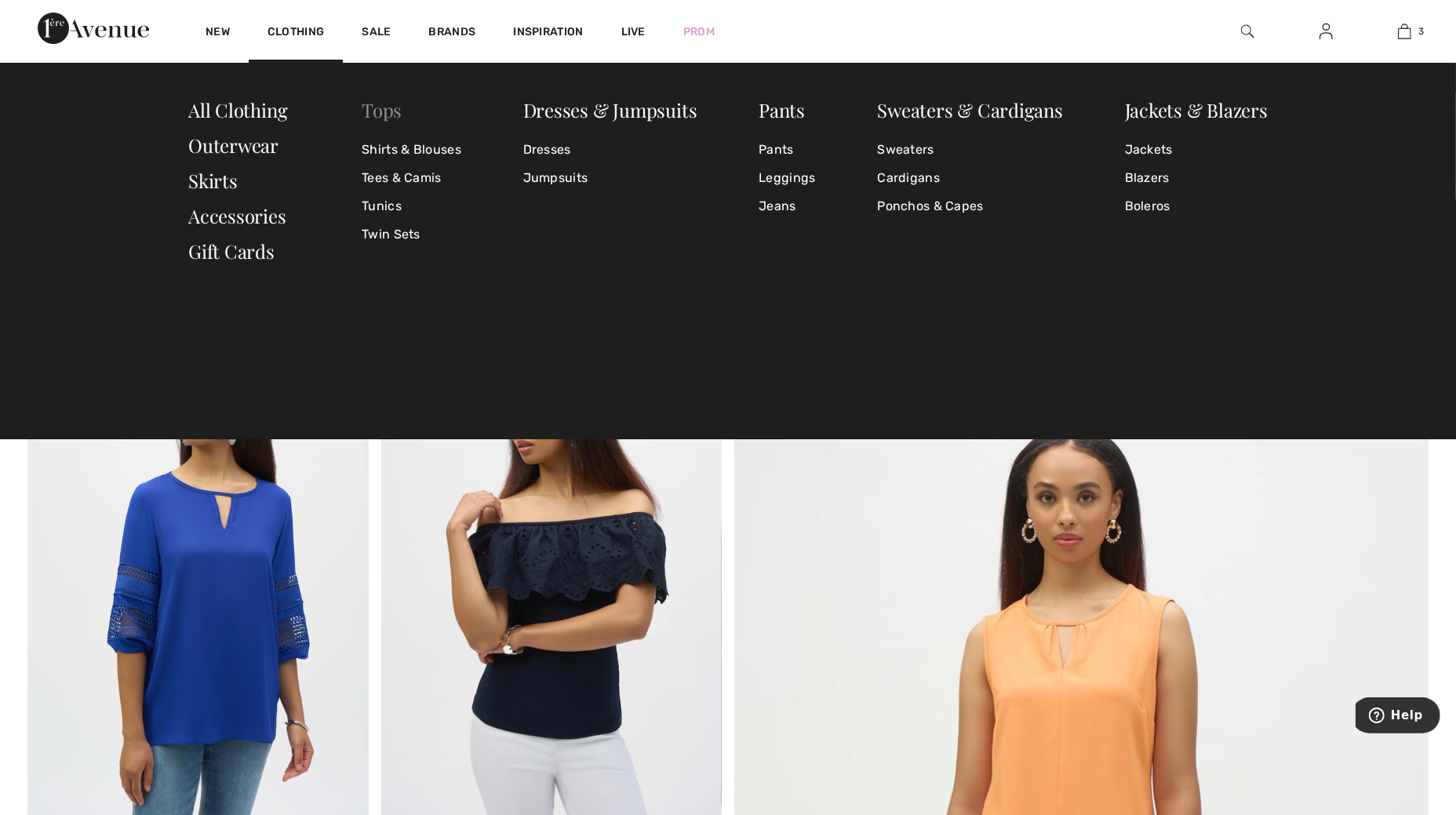
click at [382, 114] on link "Tops" at bounding box center [381, 109] width 40 height 25
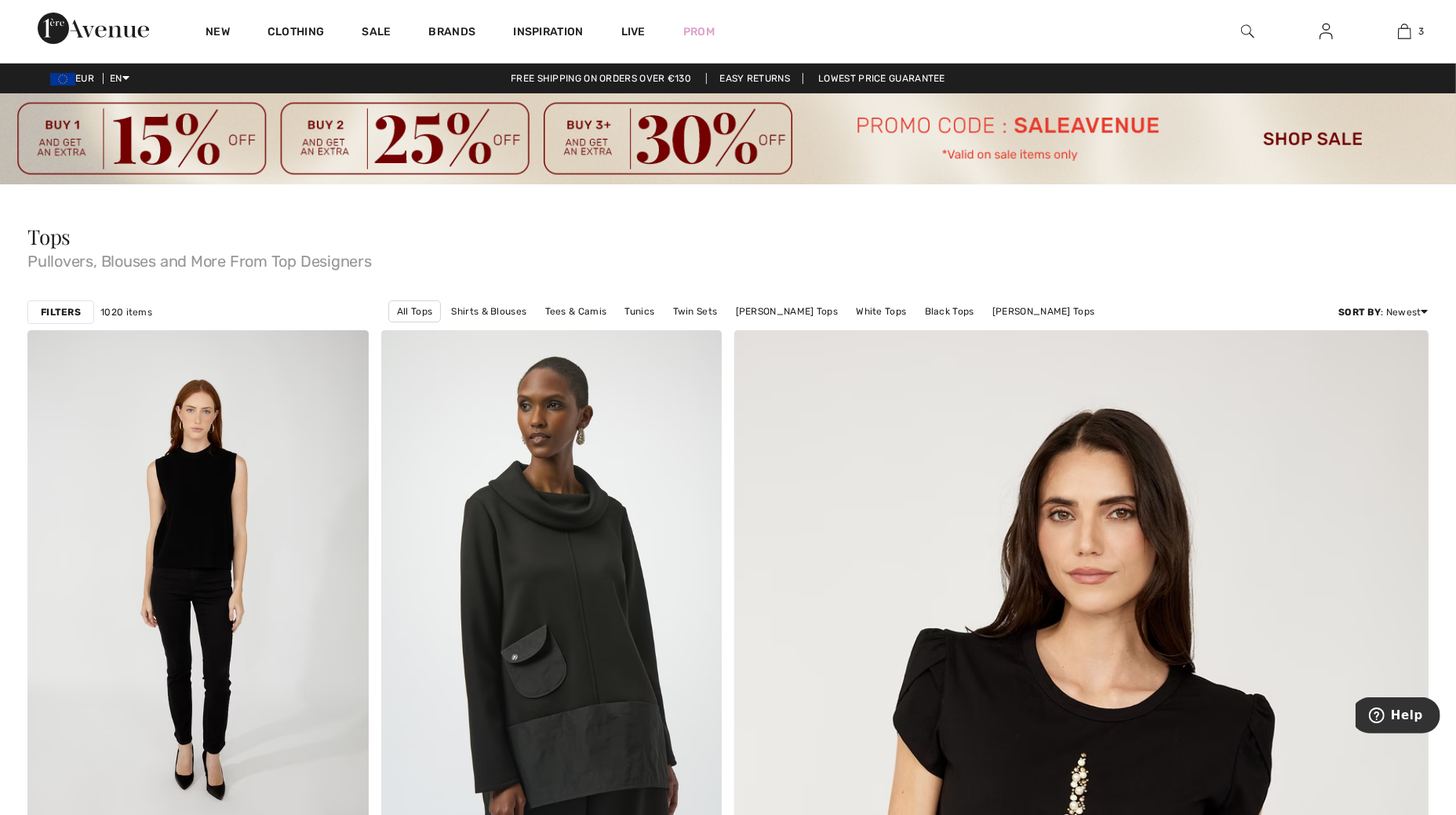
click at [54, 313] on strong "Filters" at bounding box center [60, 312] width 40 height 14
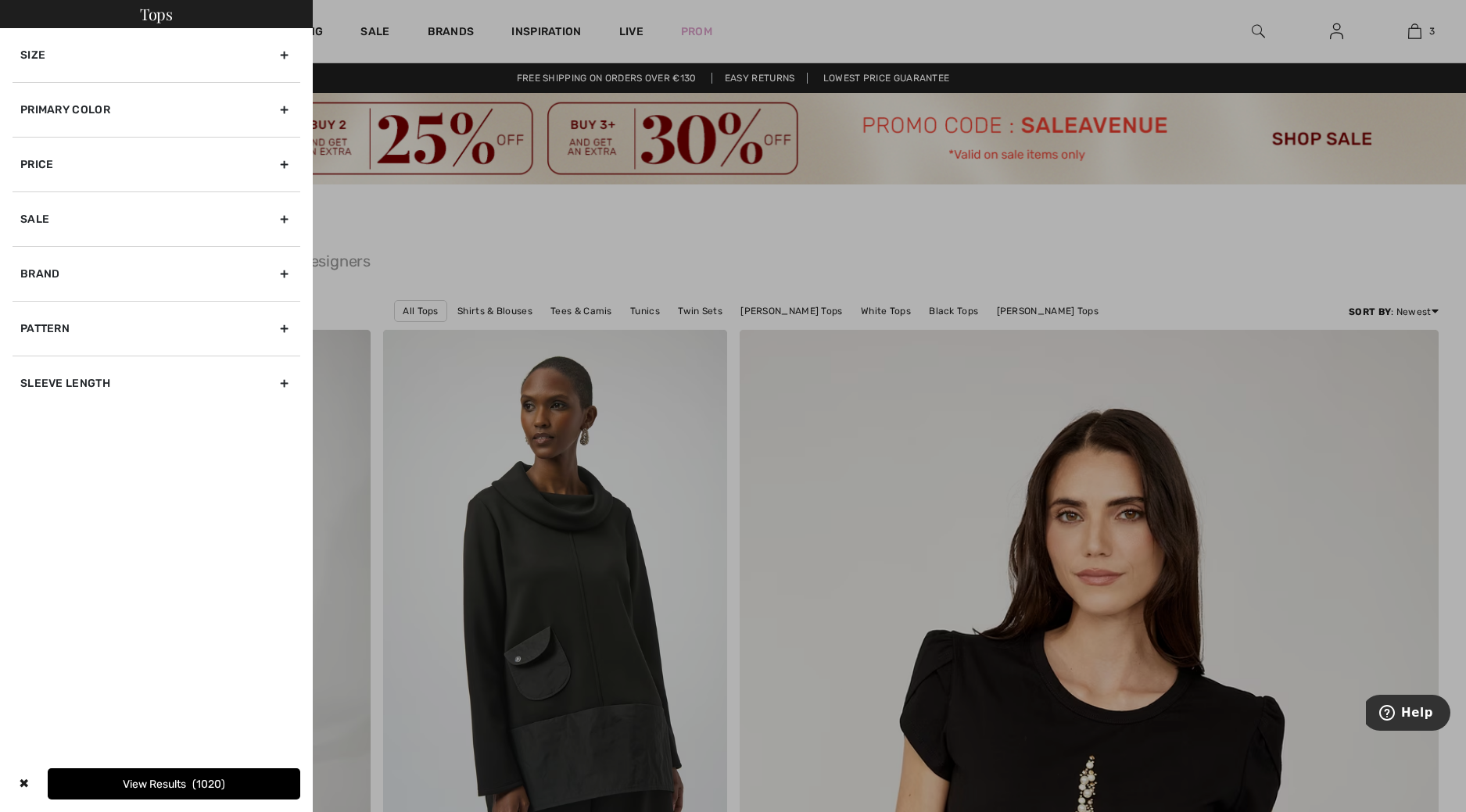
click at [61, 271] on div "Brand" at bounding box center [156, 273] width 288 height 54
click at [89, 305] on label "[PERSON_NAME]" at bounding box center [160, 308] width 280 height 14
click at [32, 305] on input"] "[PERSON_NAME]" at bounding box center [26, 309] width 12 height 12
checkbox input"] "true"
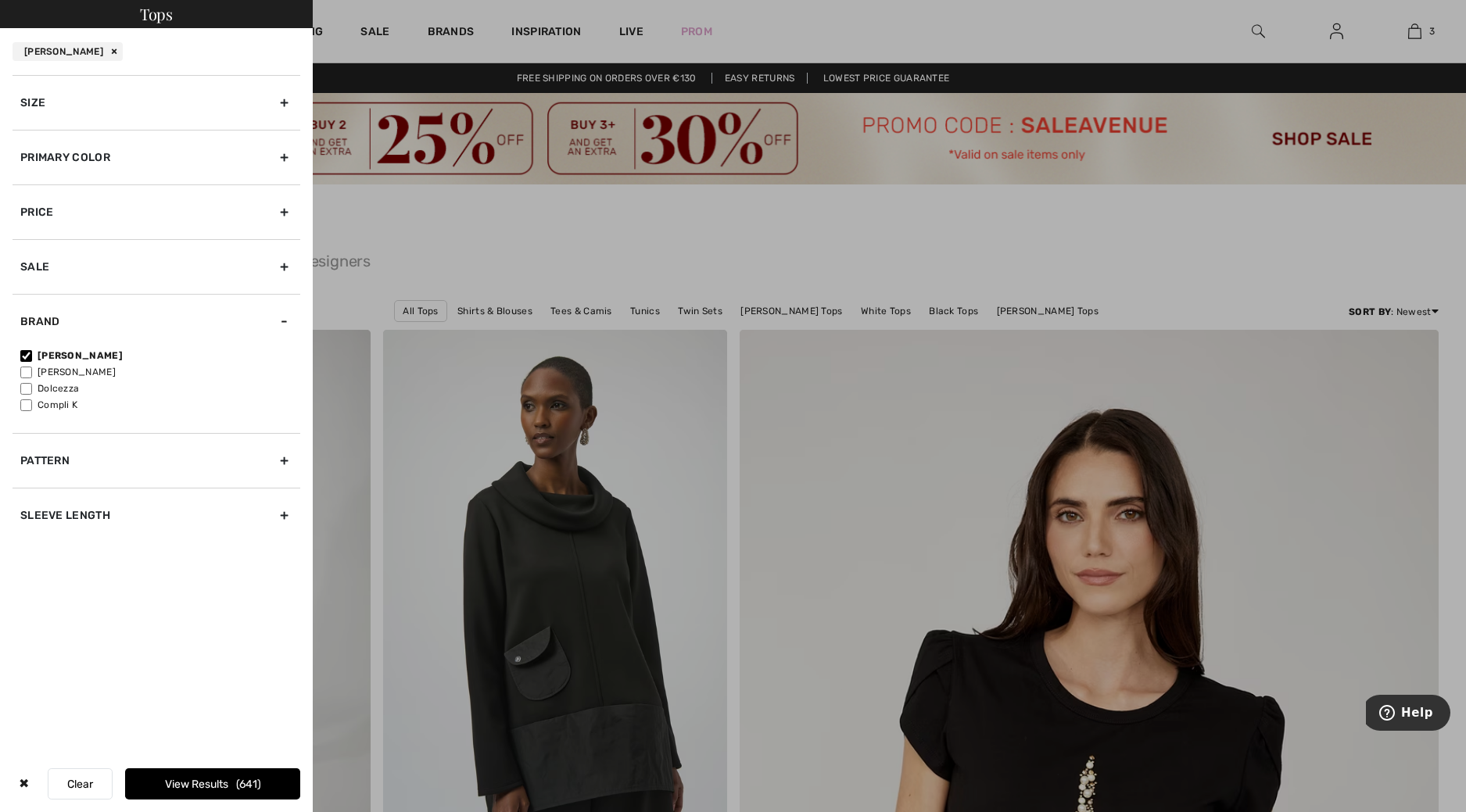
click at [88, 112] on div "Size" at bounding box center [156, 102] width 288 height 54
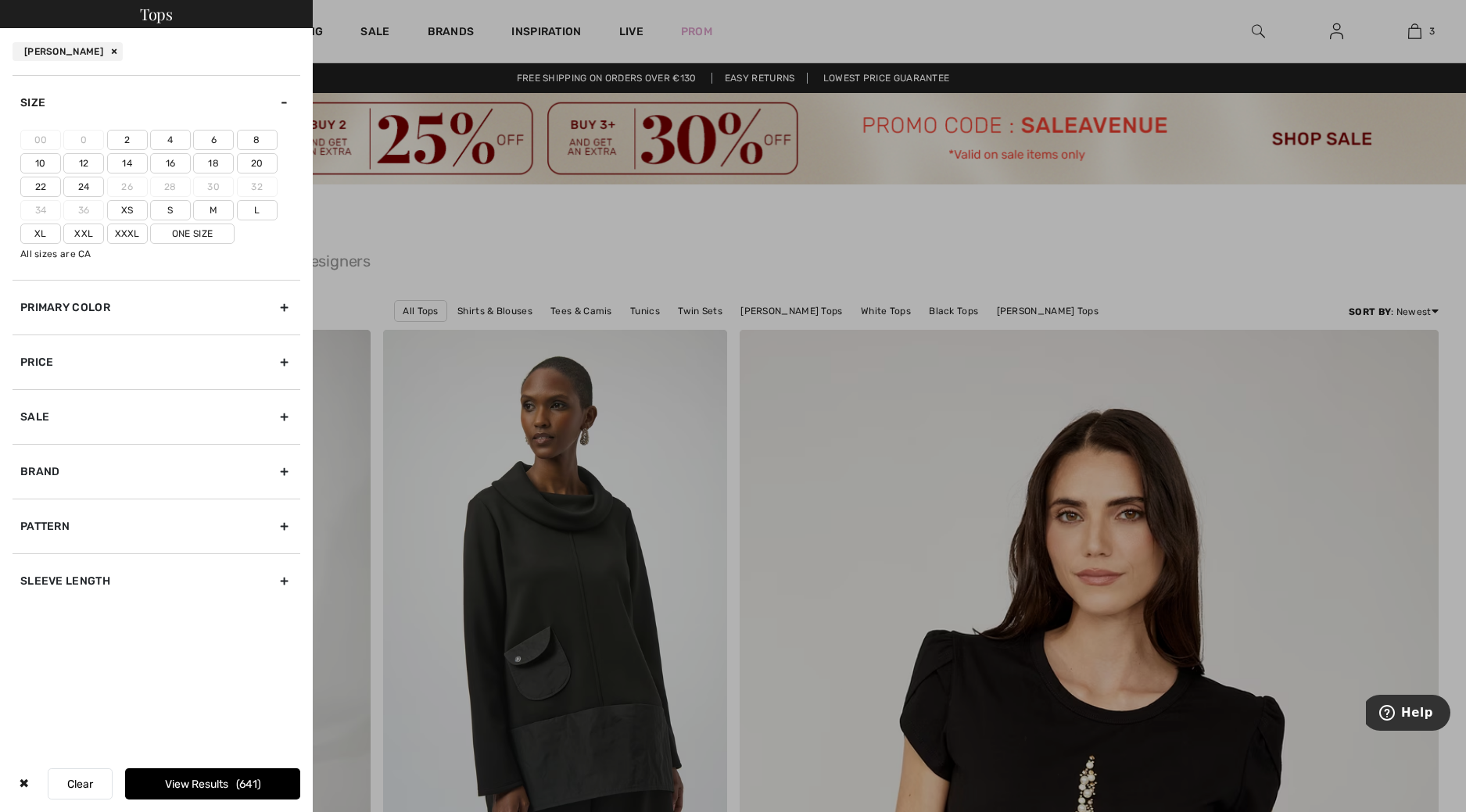
click at [170, 165] on label "16" at bounding box center [171, 164] width 41 height 20
click at [0, 0] on input"] "16" at bounding box center [0, 0] width 0 height 0
click at [181, 781] on button "View Results 206" at bounding box center [212, 784] width 175 height 31
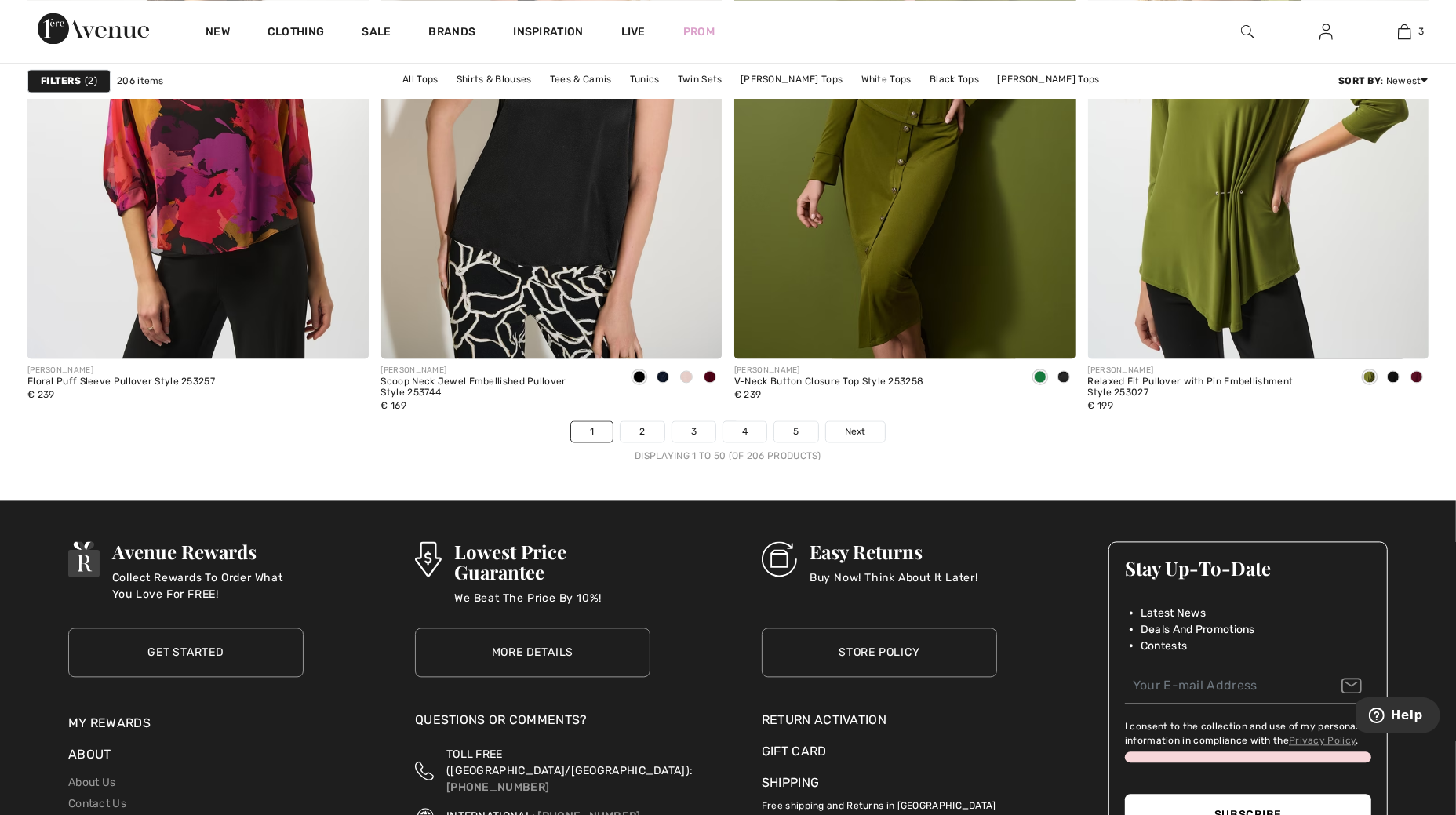
scroll to position [9022, 0]
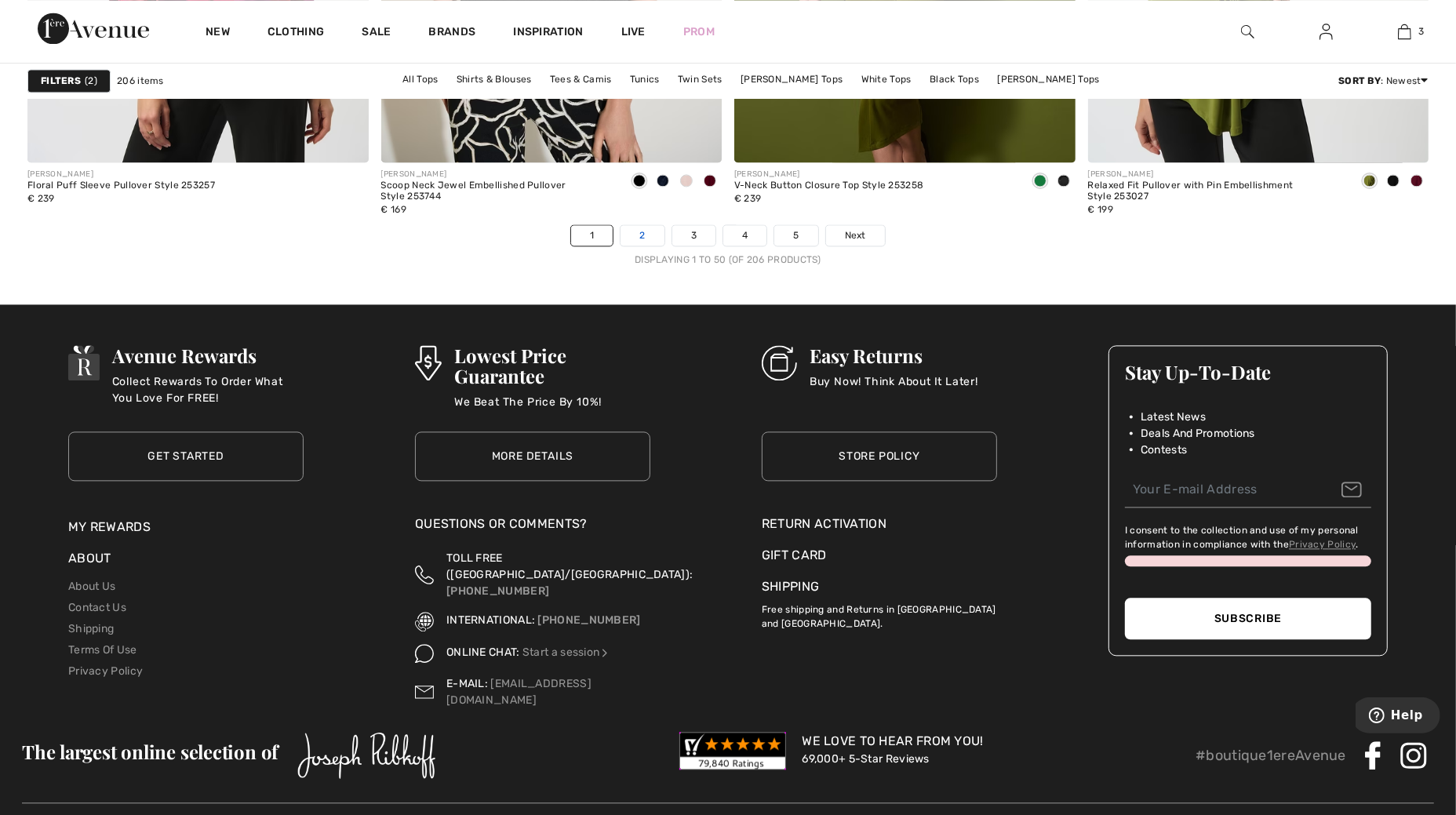
click at [645, 234] on link "2" at bounding box center [642, 235] width 43 height 20
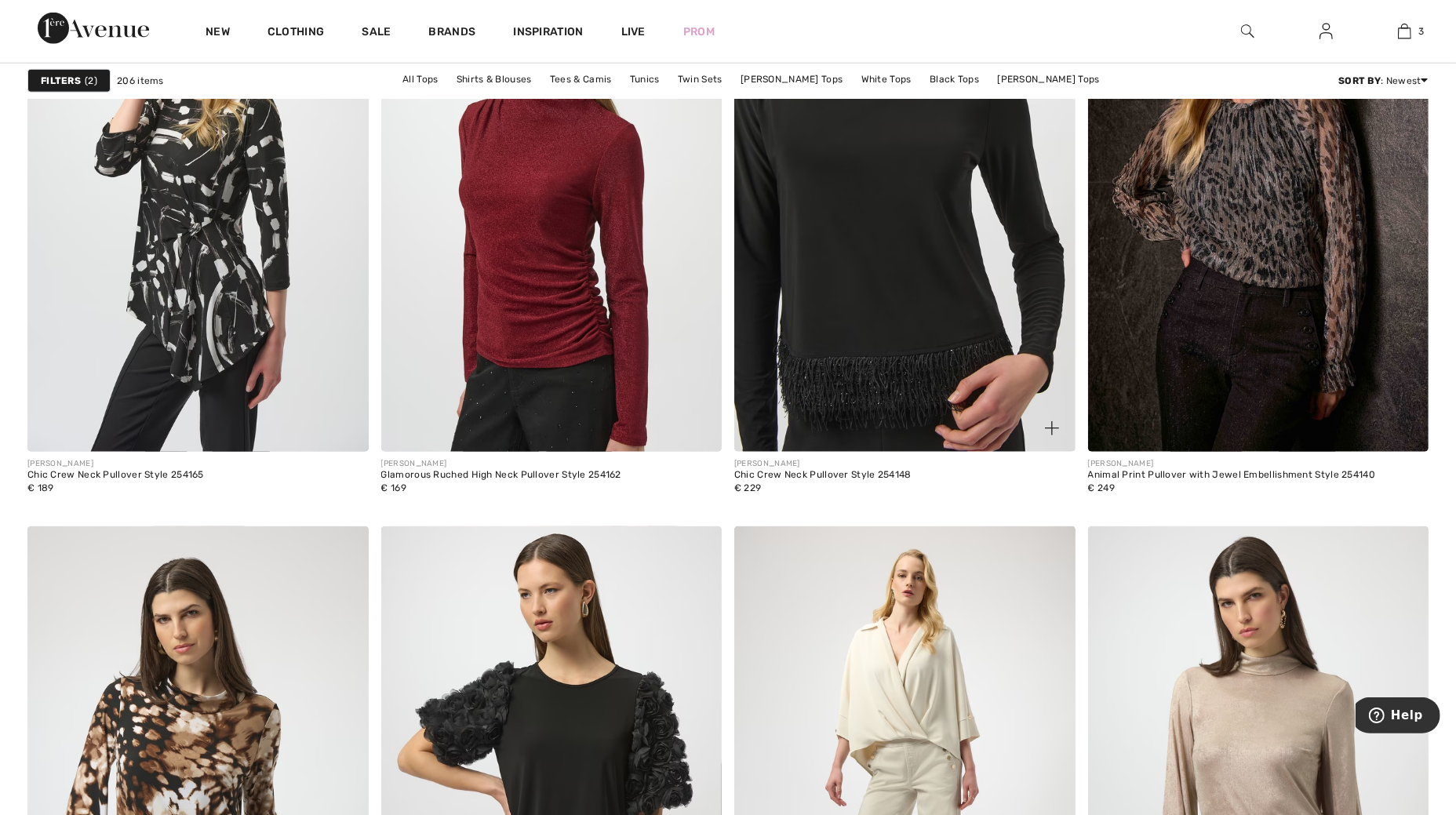
scroll to position [1961, 0]
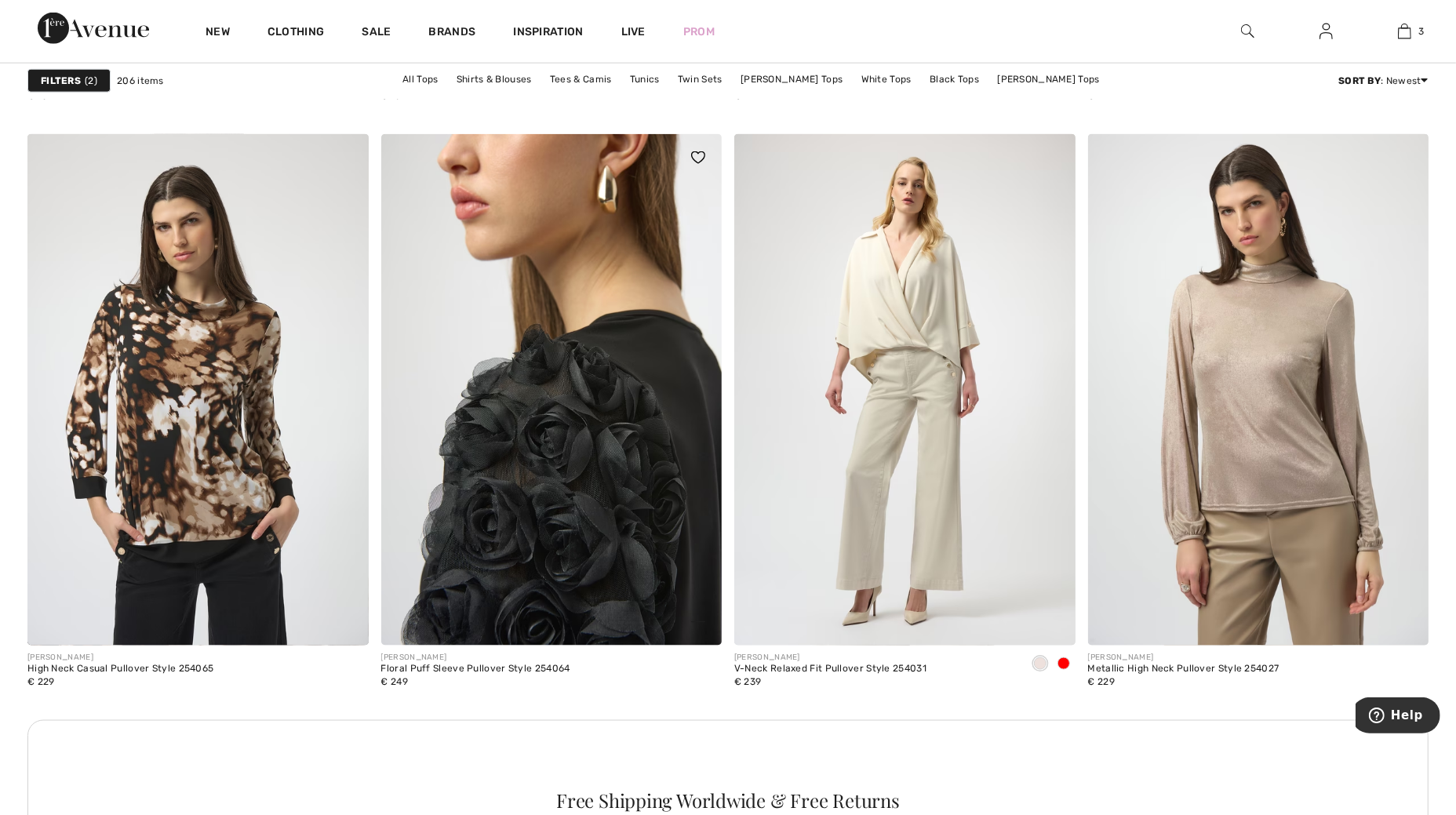
click at [511, 467] on img at bounding box center [552, 390] width 341 height 512
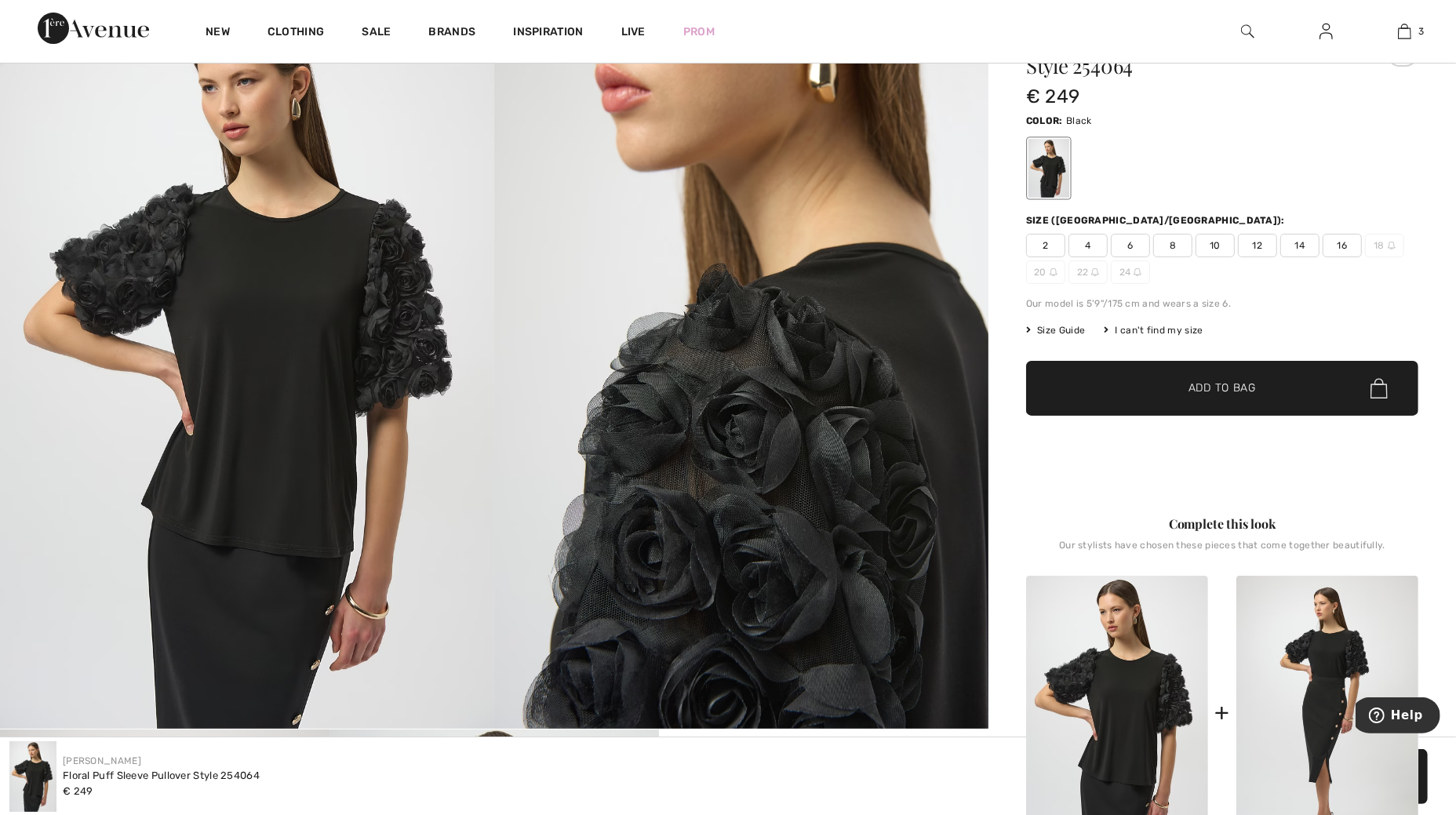
scroll to position [98, 0]
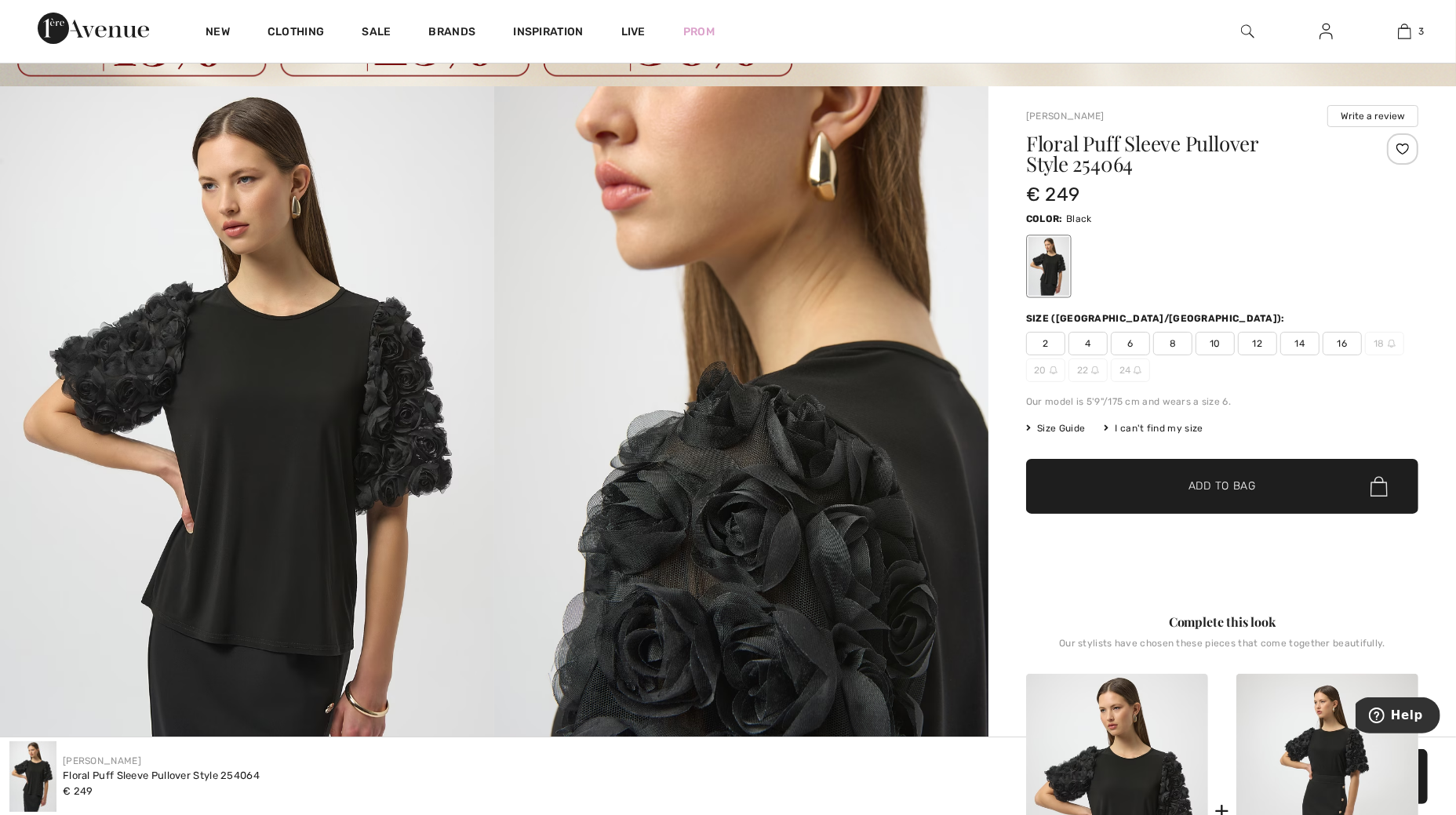
click at [1339, 341] on span "16" at bounding box center [1342, 344] width 39 height 24
click at [1219, 480] on span "Add to Bag" at bounding box center [1222, 486] width 67 height 16
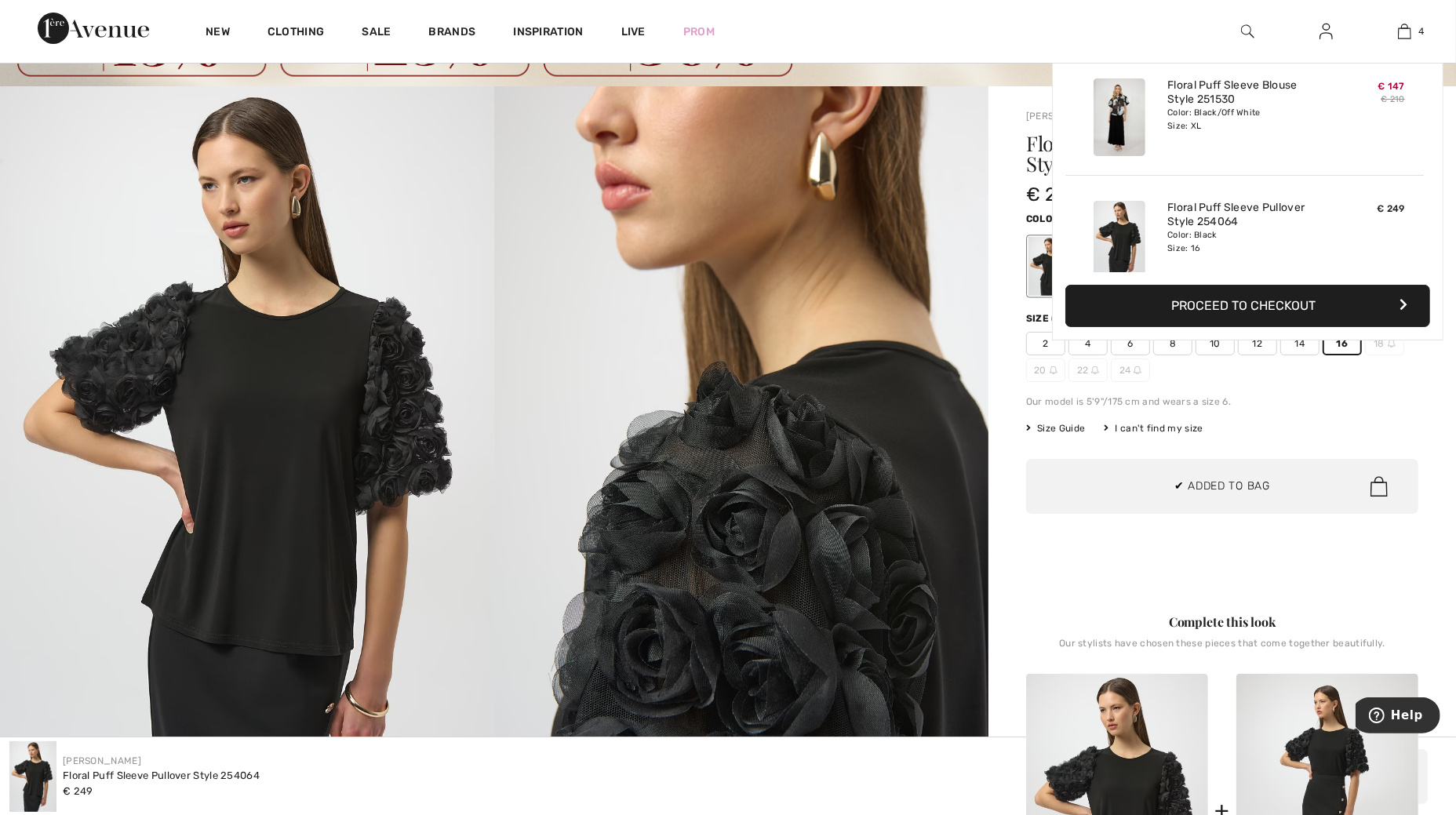
scroll to position [292, 0]
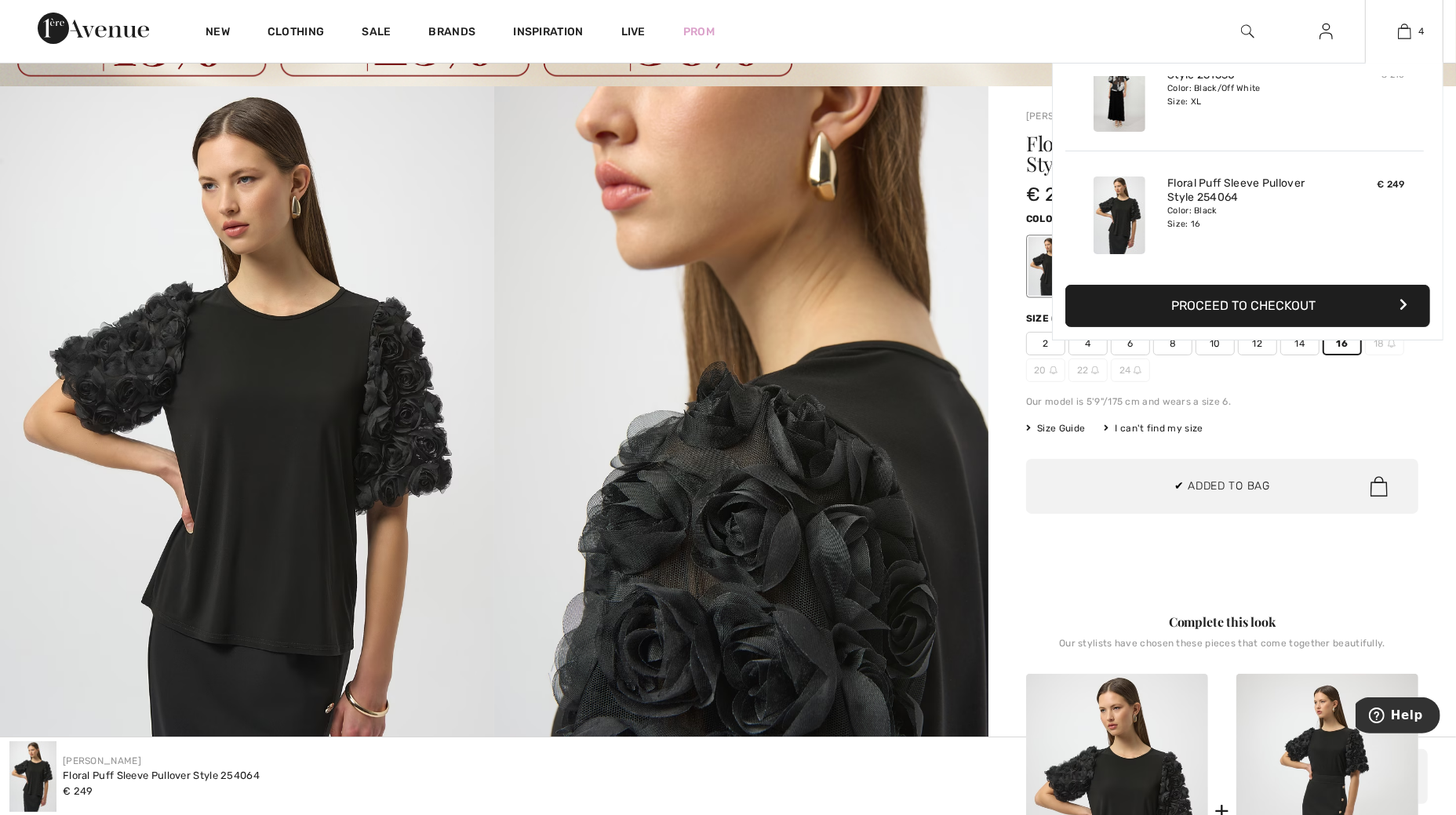
click at [1245, 297] on button "Proceed to Checkout" at bounding box center [1247, 306] width 364 height 43
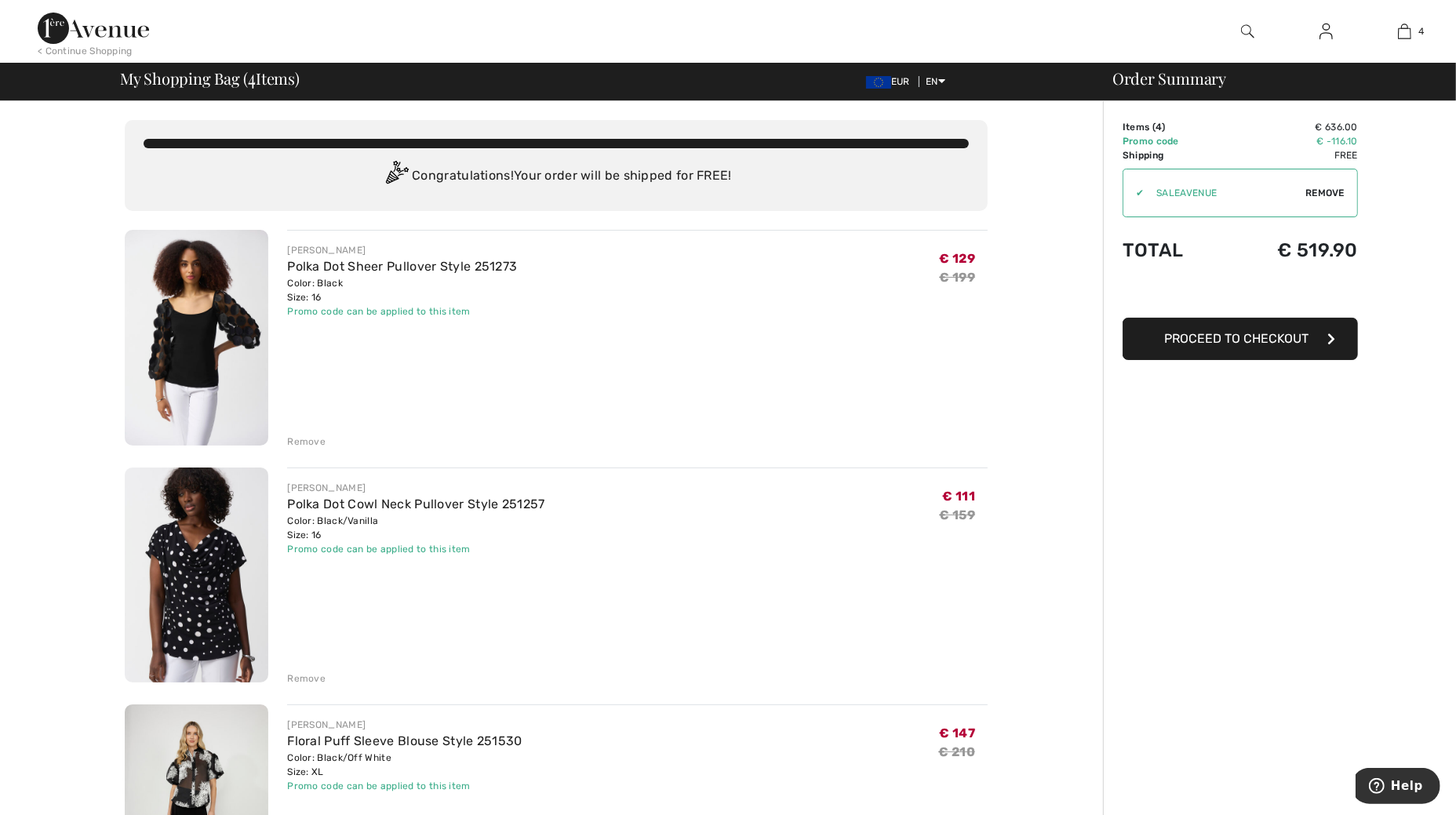
click at [313, 674] on div "Remove" at bounding box center [306, 679] width 38 height 14
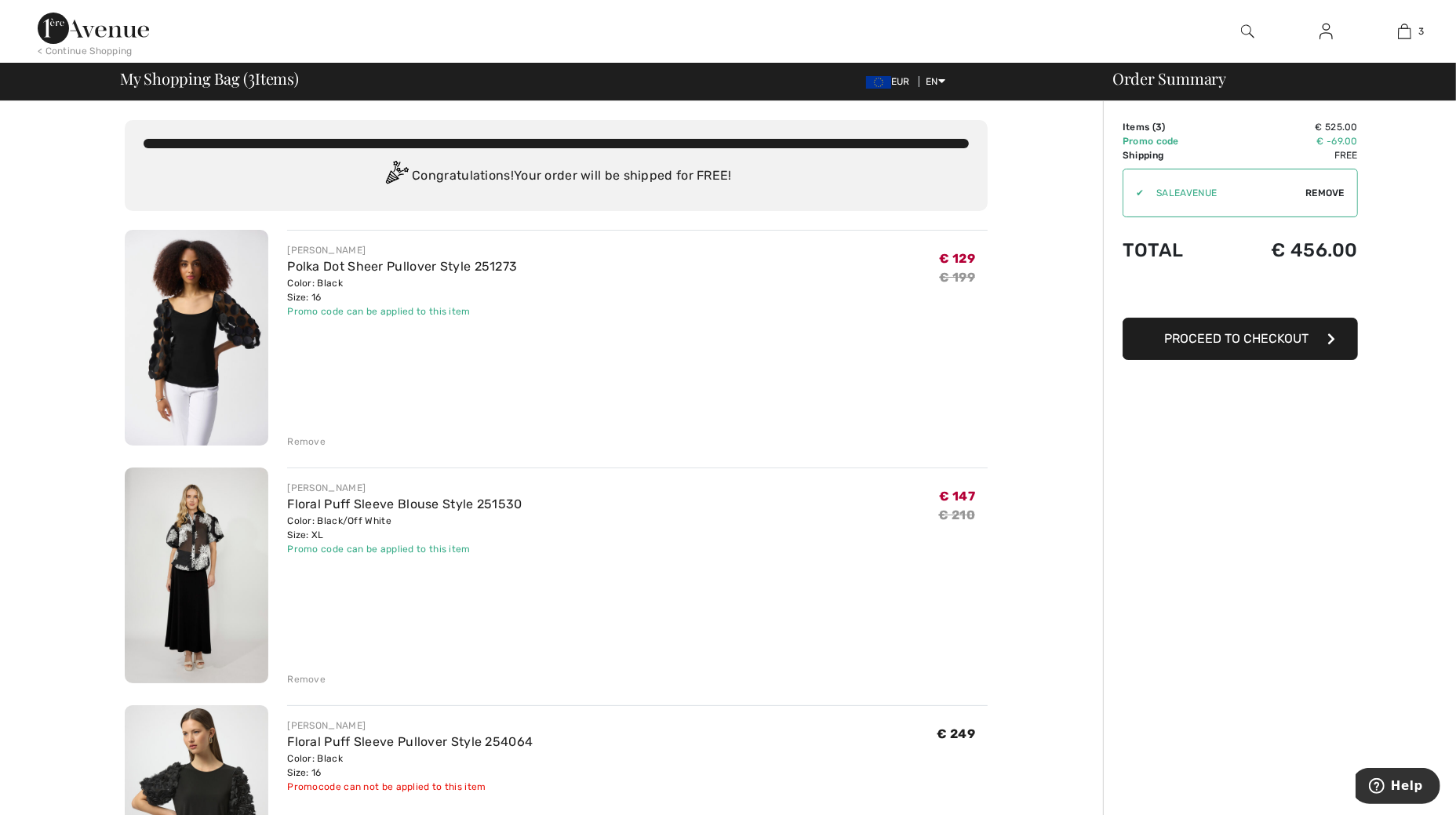
click at [110, 49] on div "< Continue Shopping" at bounding box center [84, 51] width 95 height 14
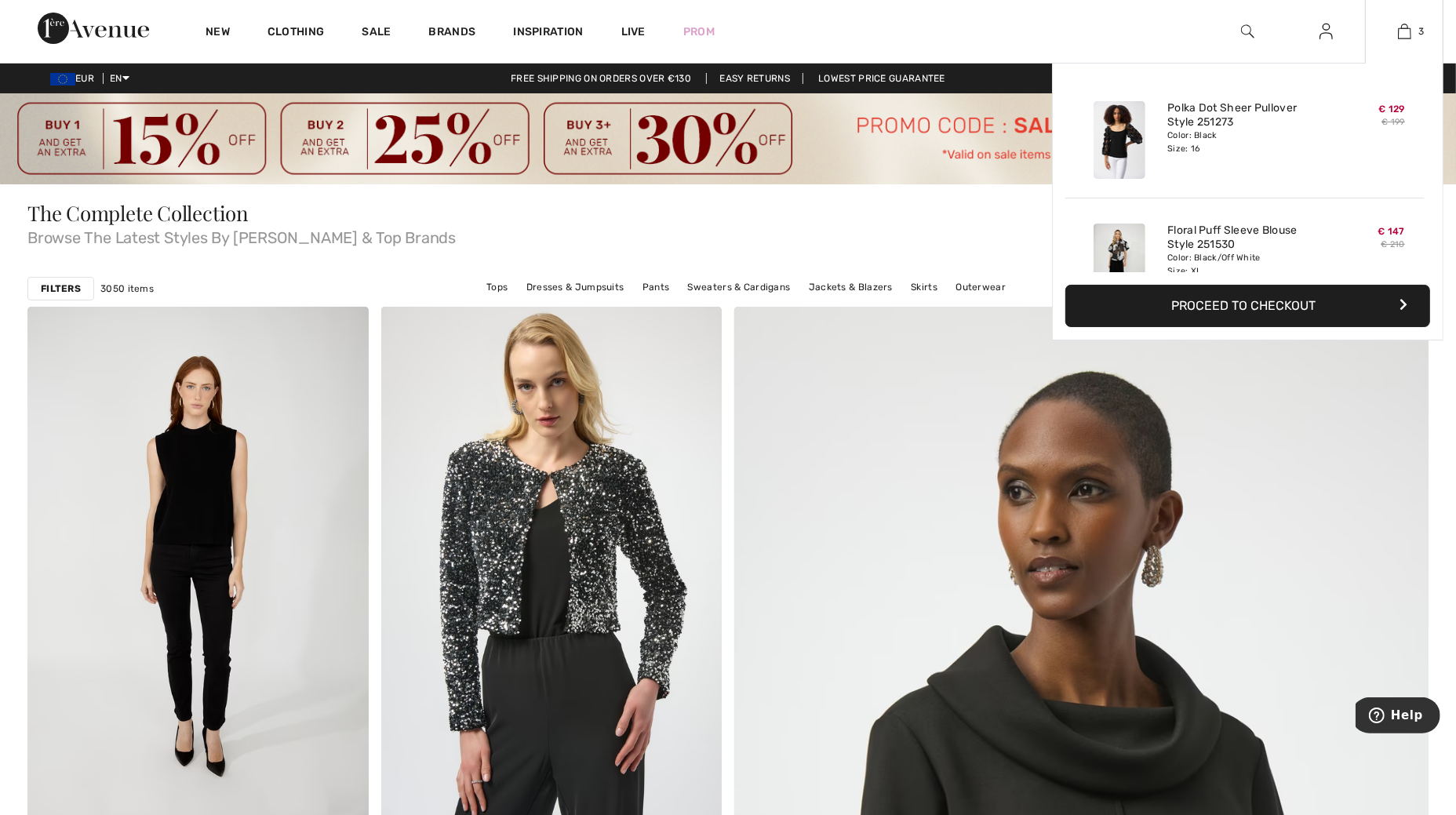
click at [1235, 306] on button "Proceed to Checkout" at bounding box center [1247, 306] width 364 height 43
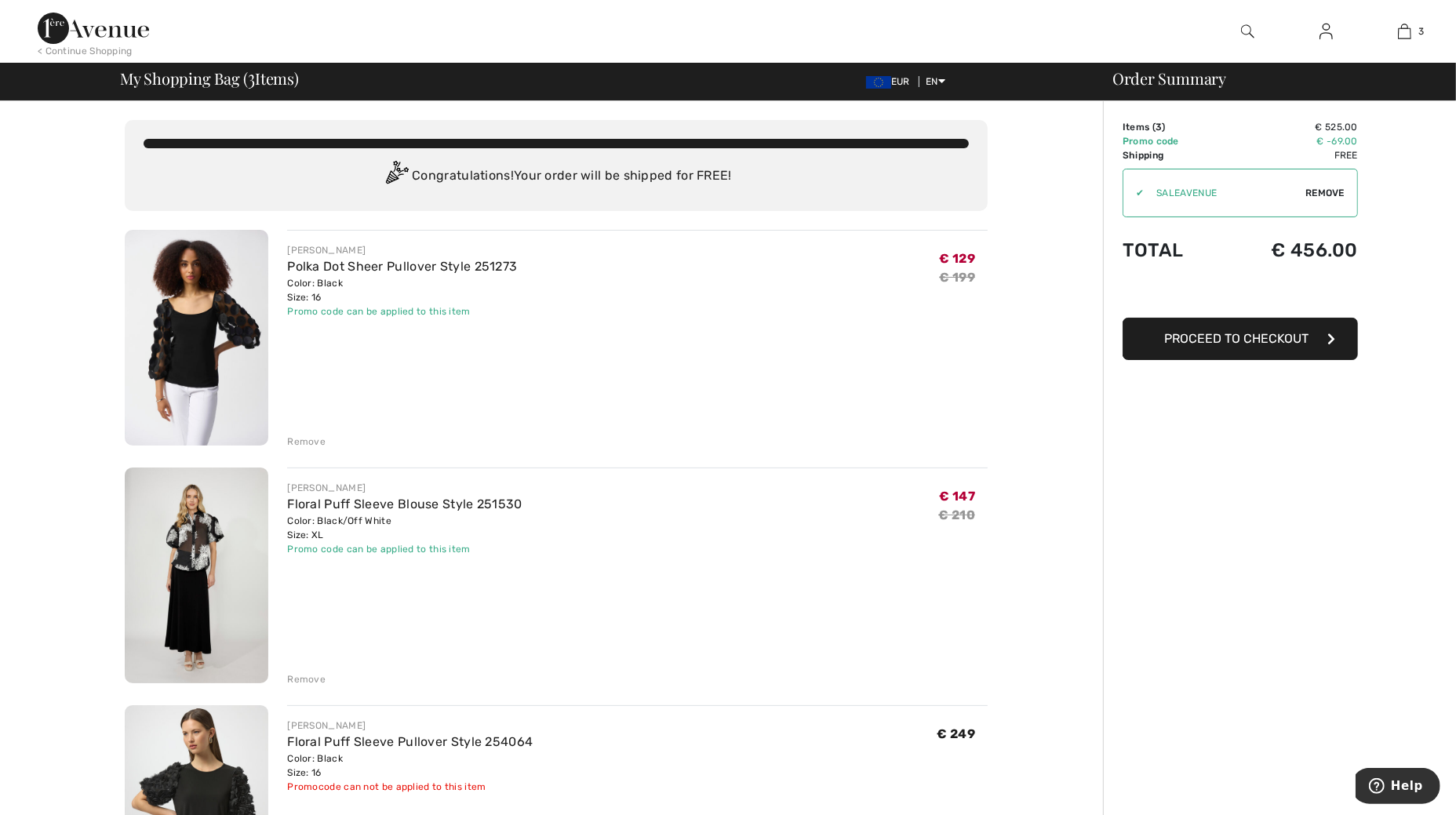
click at [75, 49] on div "< Continue Shopping" at bounding box center [84, 51] width 95 height 14
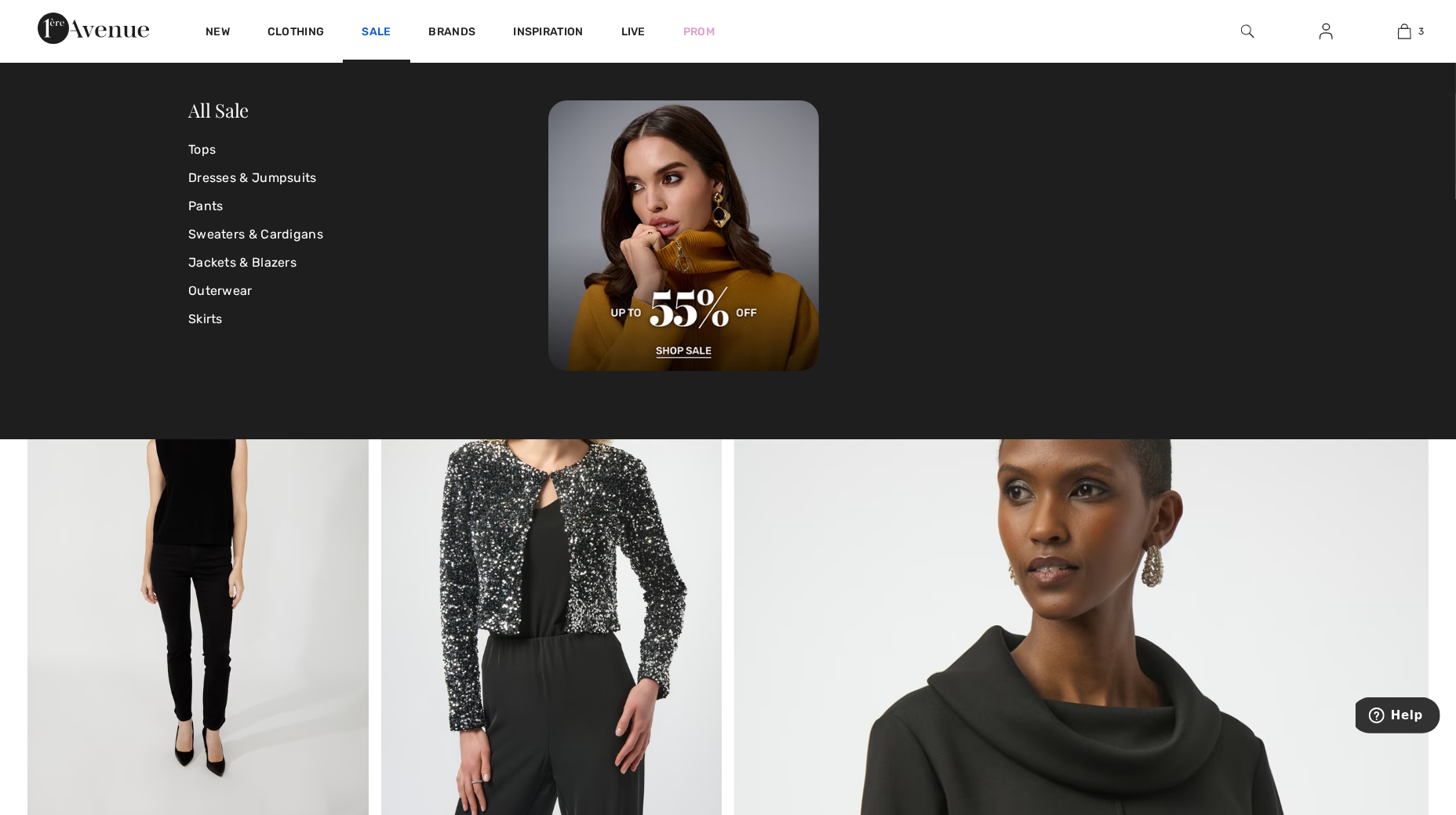
click at [371, 32] on link "Sale" at bounding box center [376, 32] width 29 height 16
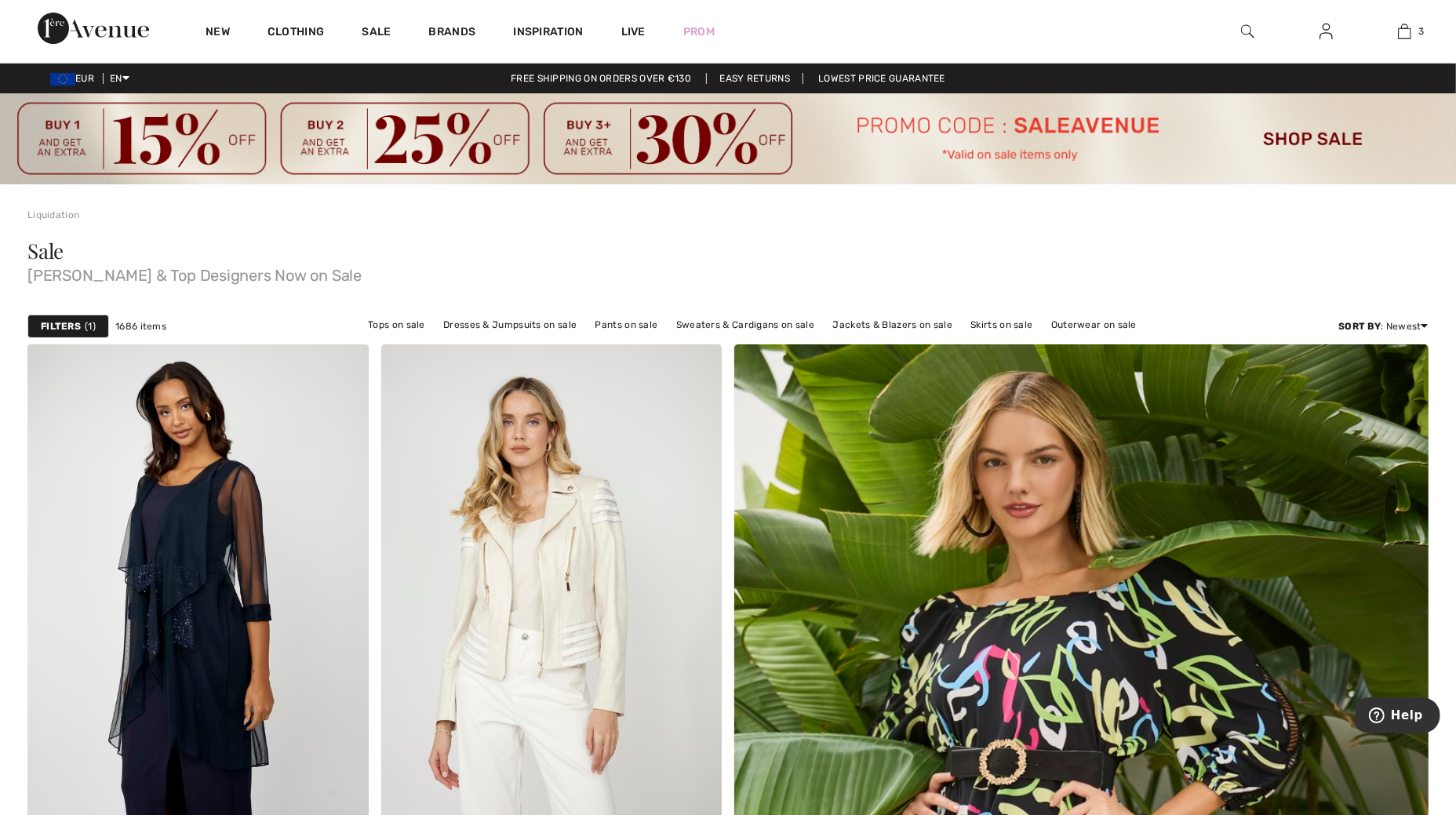
click at [60, 322] on strong "Filters" at bounding box center [60, 326] width 40 height 14
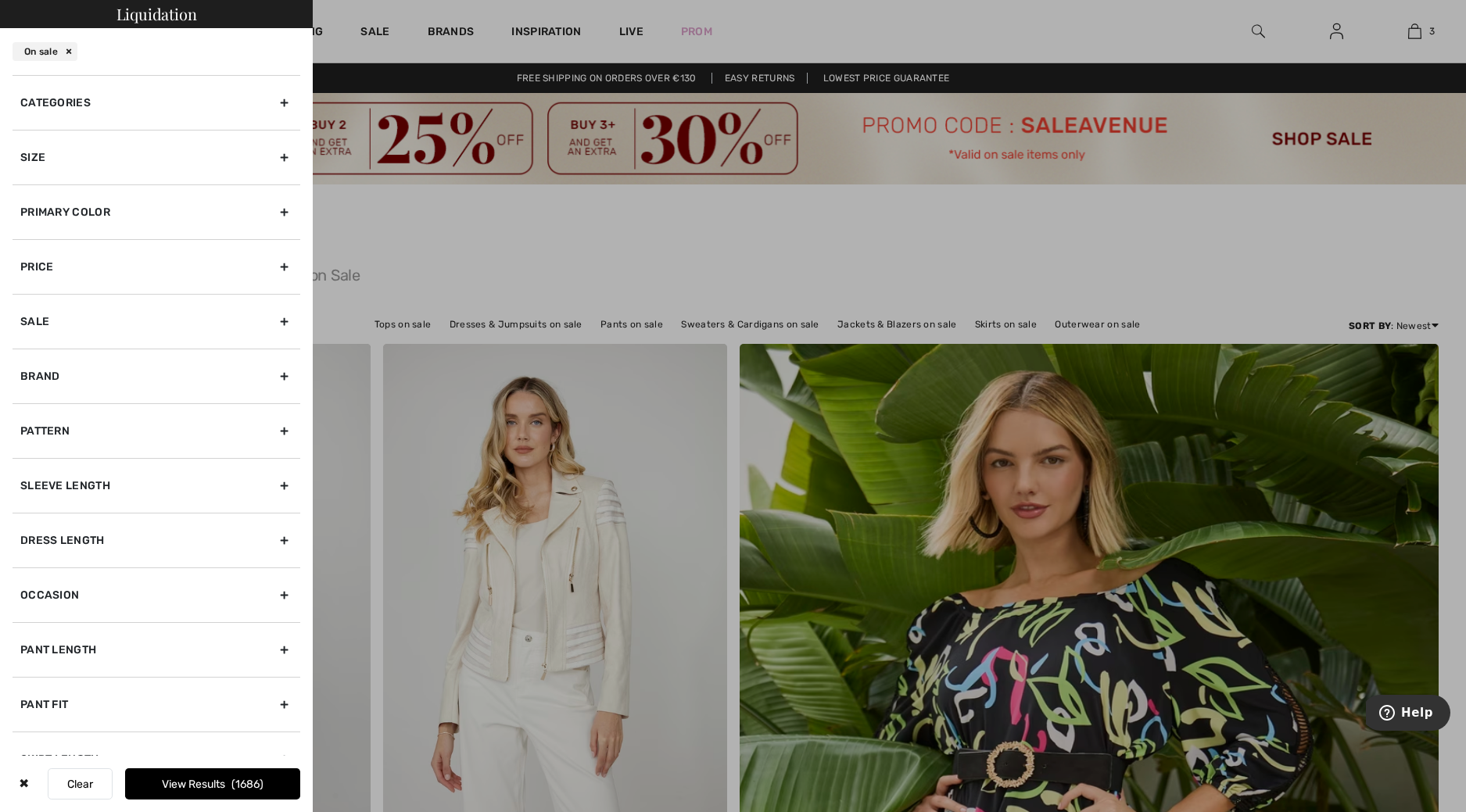
click at [48, 366] on div "Brand" at bounding box center [156, 376] width 288 height 54
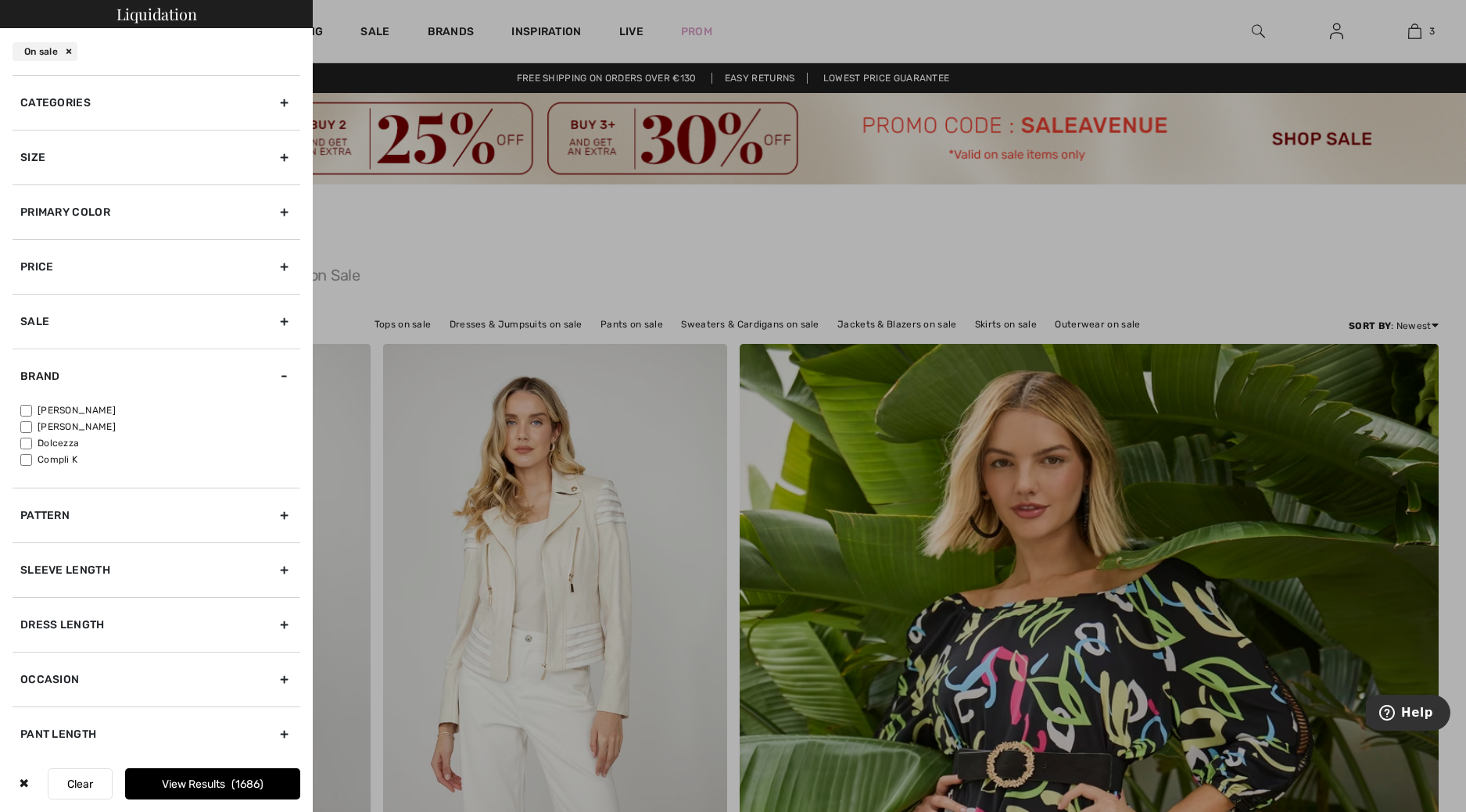
click at [65, 403] on label "[PERSON_NAME]" at bounding box center [160, 410] width 280 height 14
click at [32, 405] on input"] "[PERSON_NAME]" at bounding box center [26, 411] width 12 height 12
checkbox input"] "true"
click at [83, 161] on div "Size" at bounding box center [156, 157] width 288 height 54
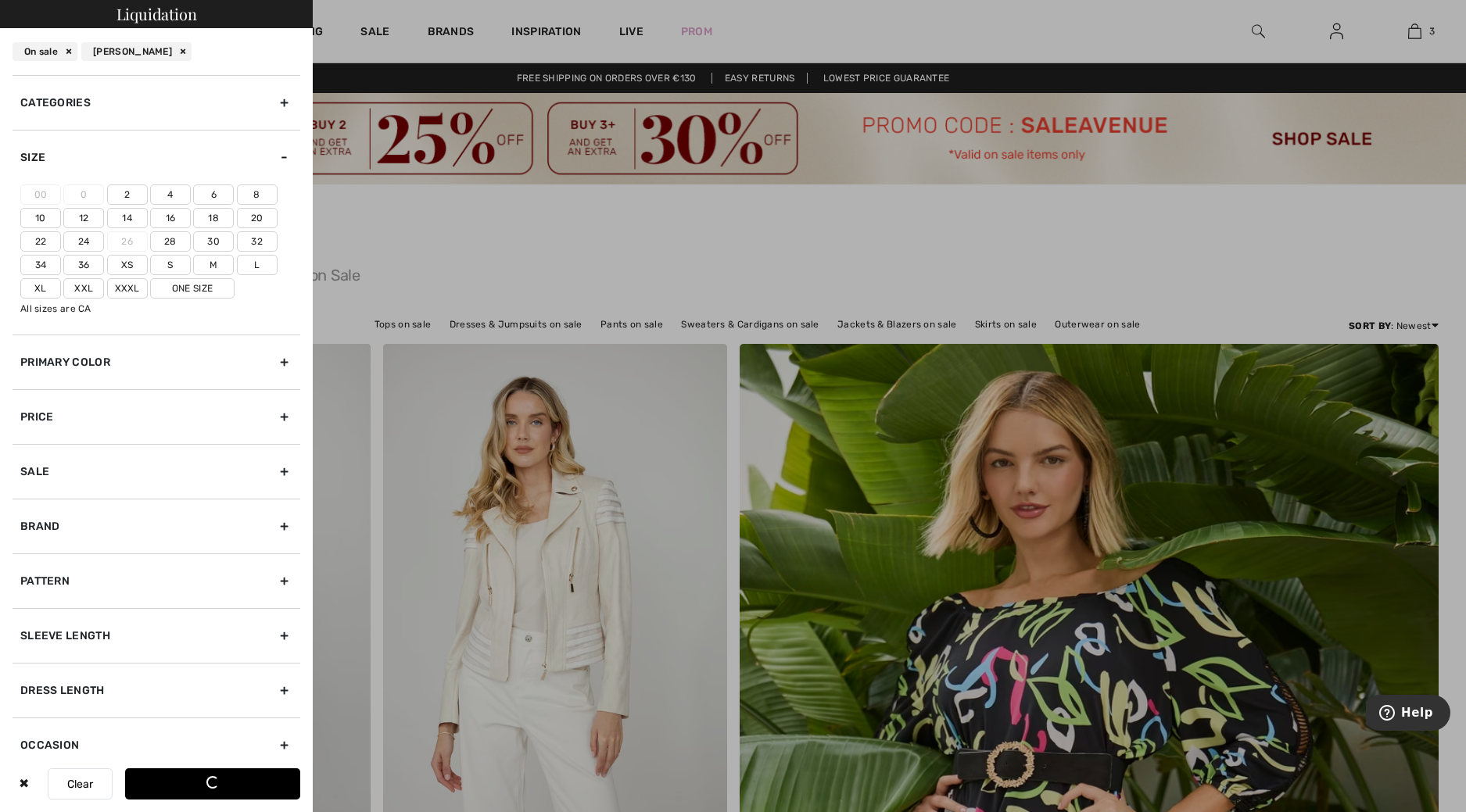
click at [171, 217] on label "16" at bounding box center [171, 218] width 41 height 20
click at [0, 0] on input"] "16" at bounding box center [0, 0] width 0 height 0
drag, startPoint x: 205, startPoint y: 779, endPoint x: 203, endPoint y: 767, distance: 12.2
click at [208, 779] on button "View Results 233" at bounding box center [212, 784] width 175 height 31
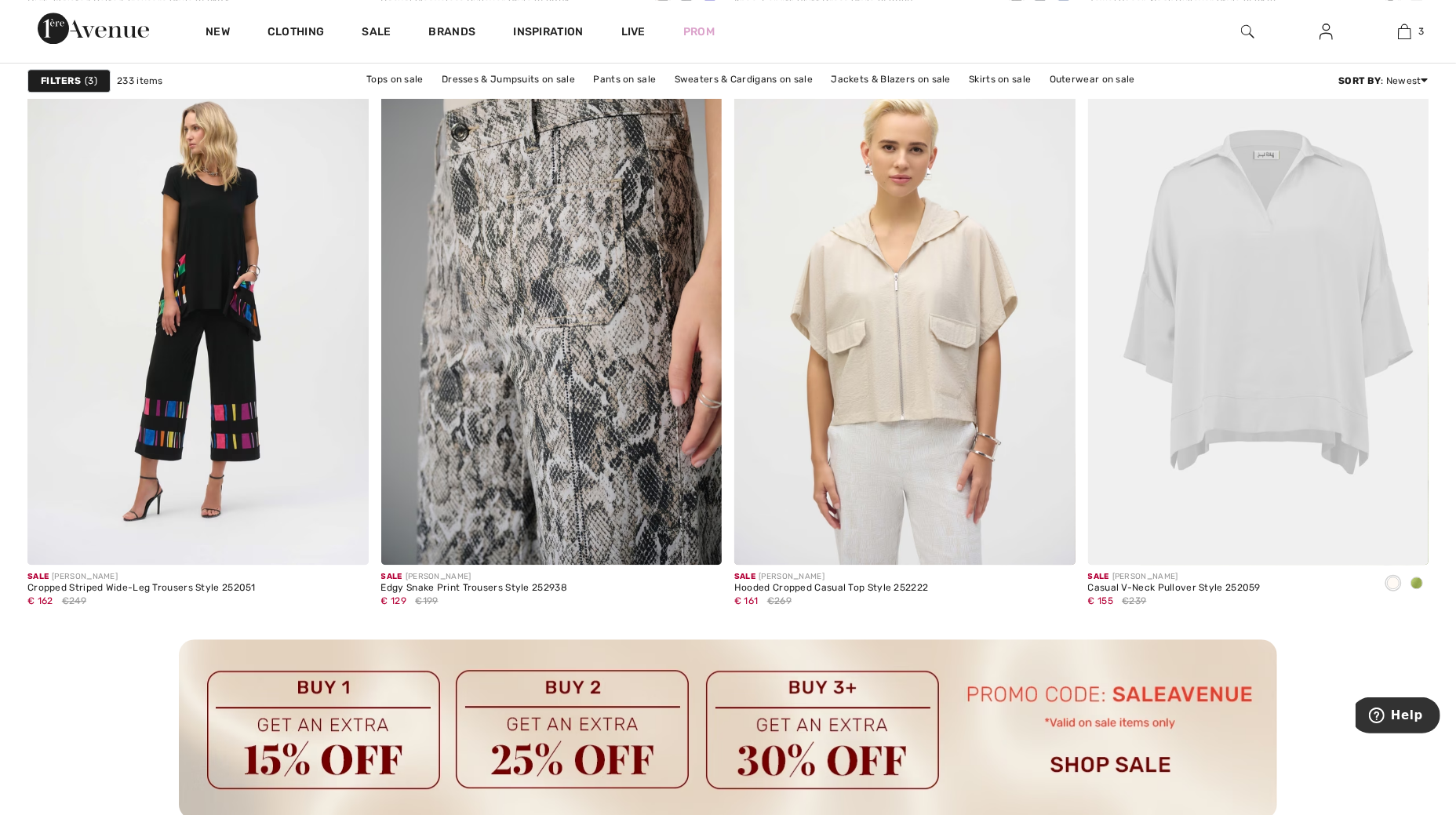
scroll to position [3432, 0]
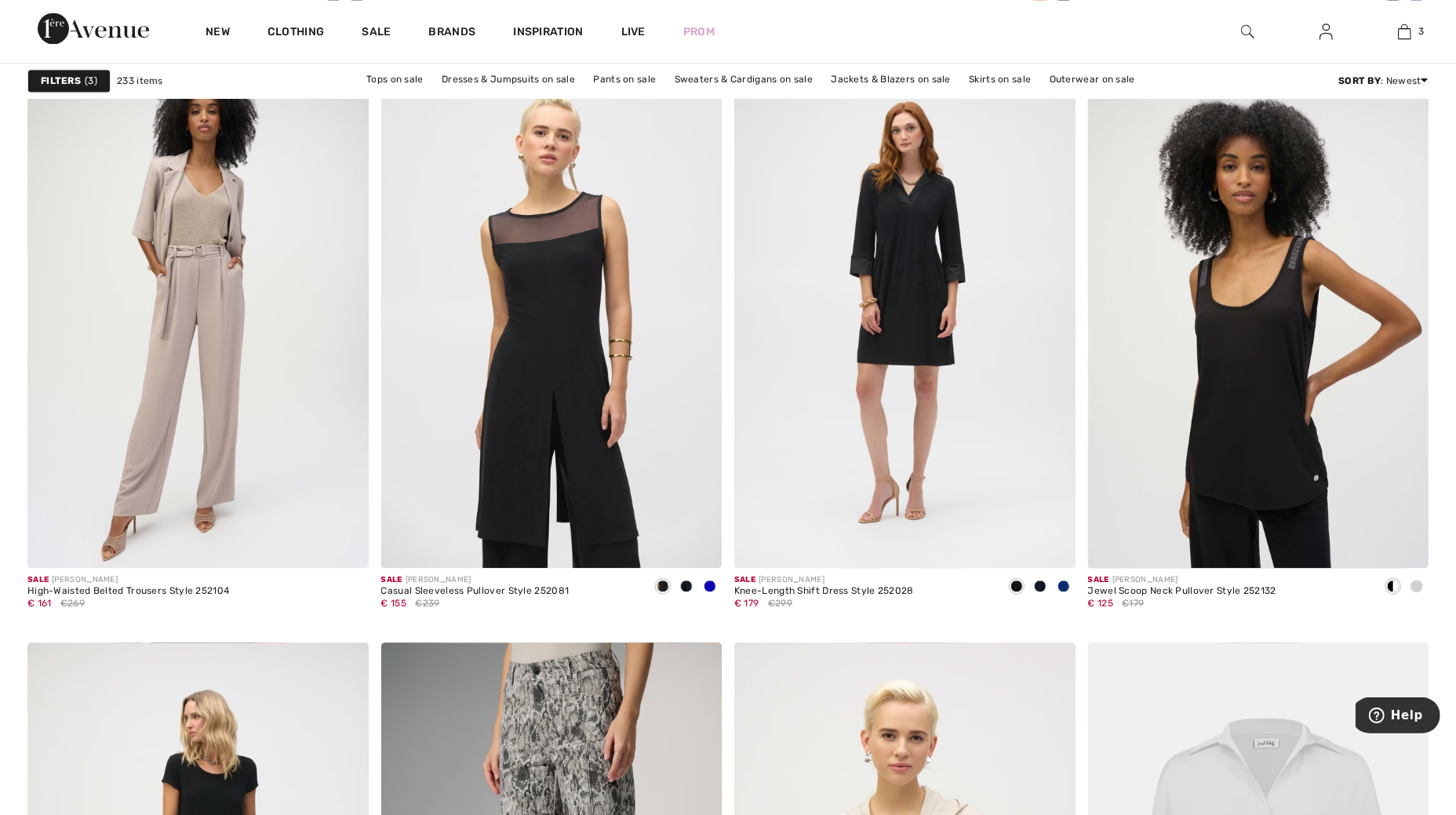
click at [57, 78] on strong "Filters" at bounding box center [60, 81] width 40 height 14
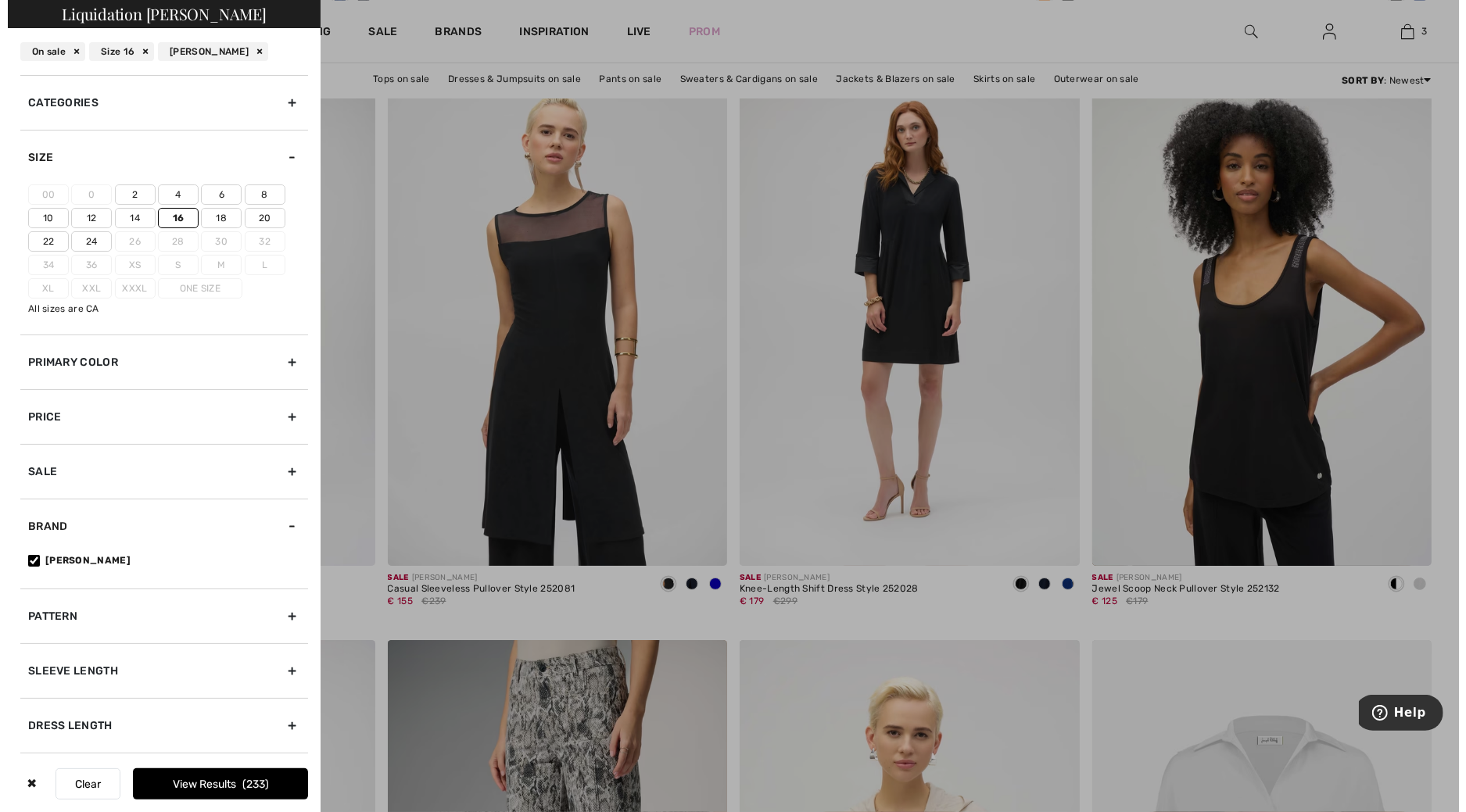
scroll to position [3449, 0]
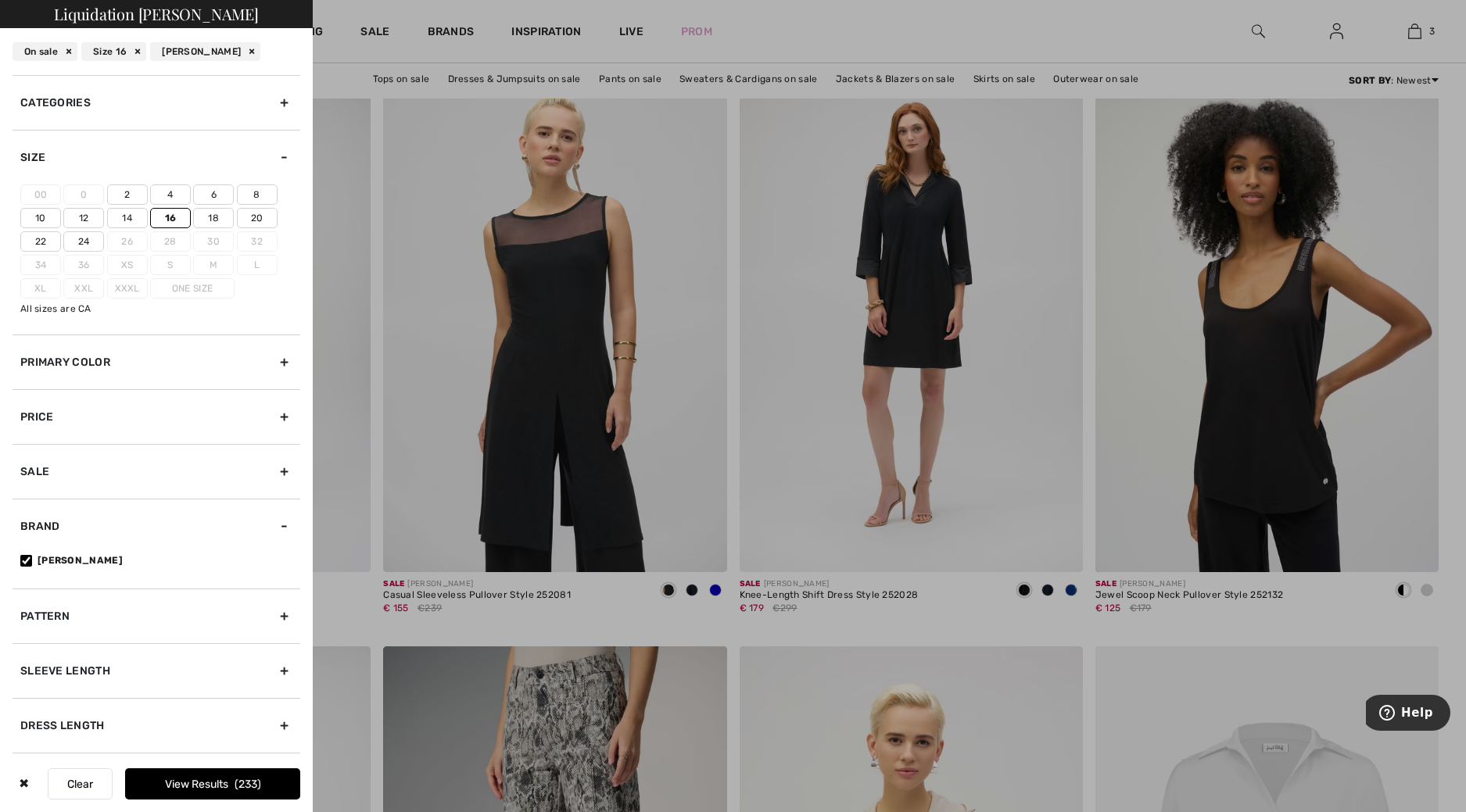
click at [58, 364] on div "Primary Color" at bounding box center [156, 361] width 288 height 54
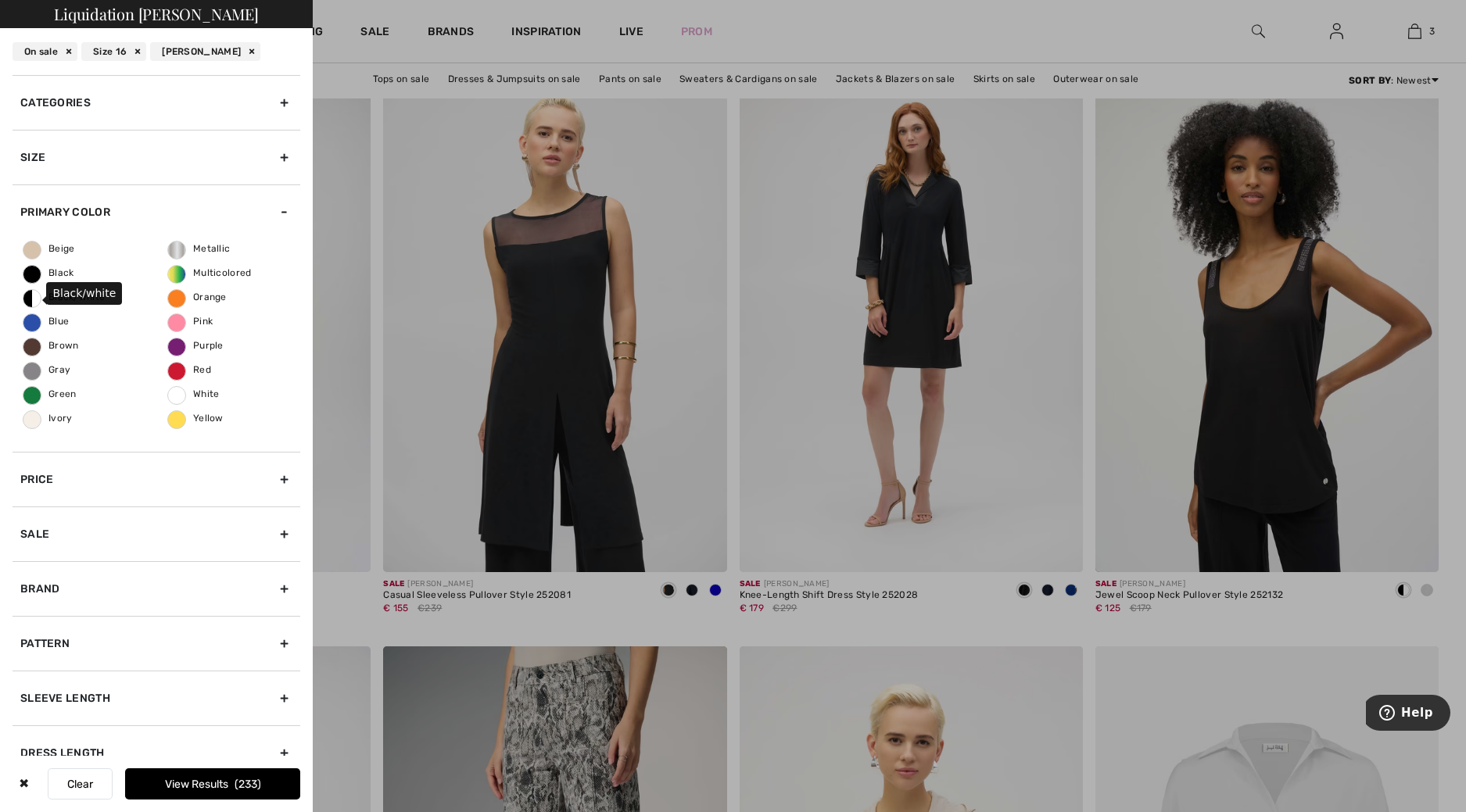
click at [30, 295] on span "Black/white" at bounding box center [65, 297] width 81 height 11
click at [0, 0] on input "Black/white" at bounding box center [0, 0] width 0 height 0
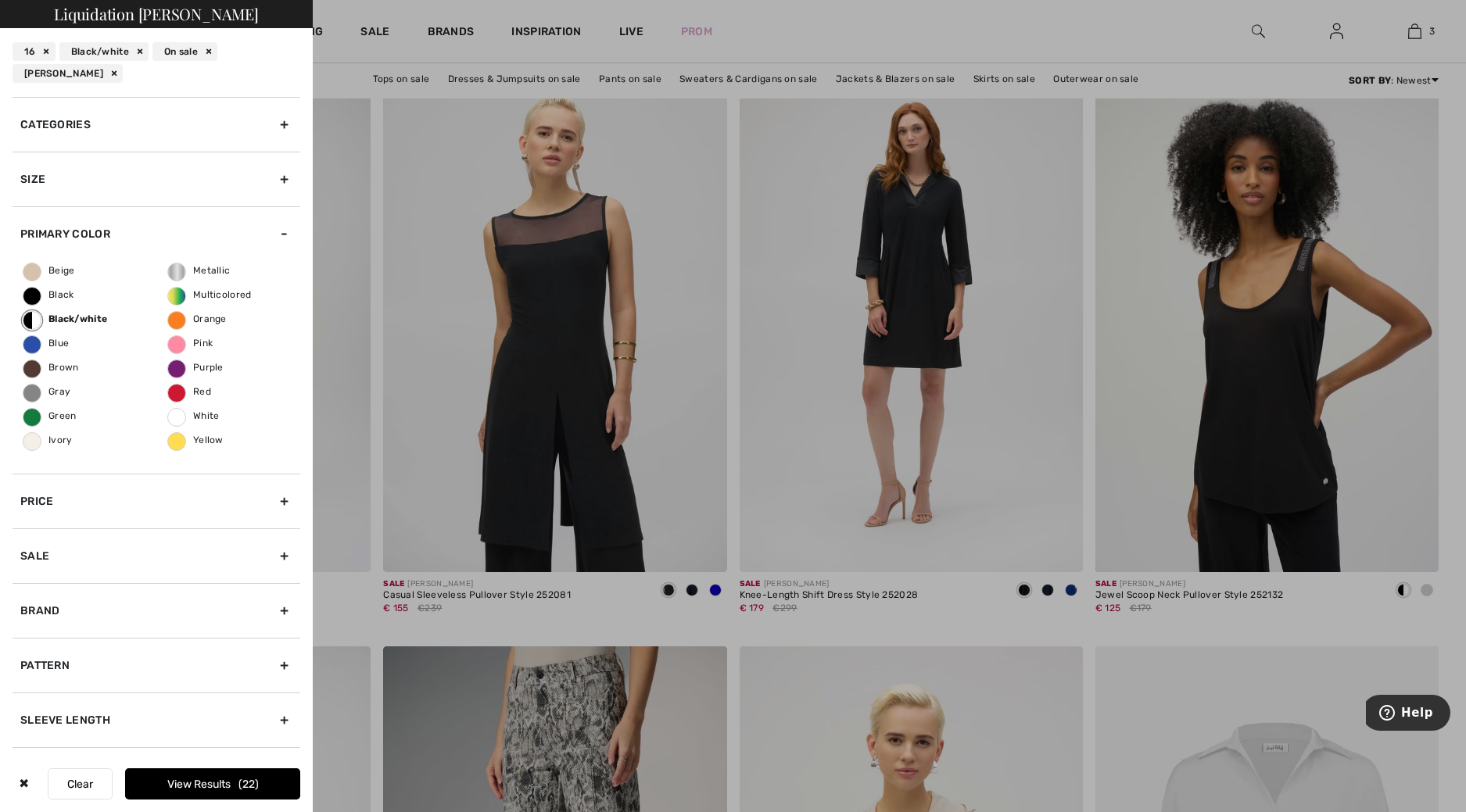
click at [216, 788] on button "View Results 22" at bounding box center [212, 784] width 175 height 31
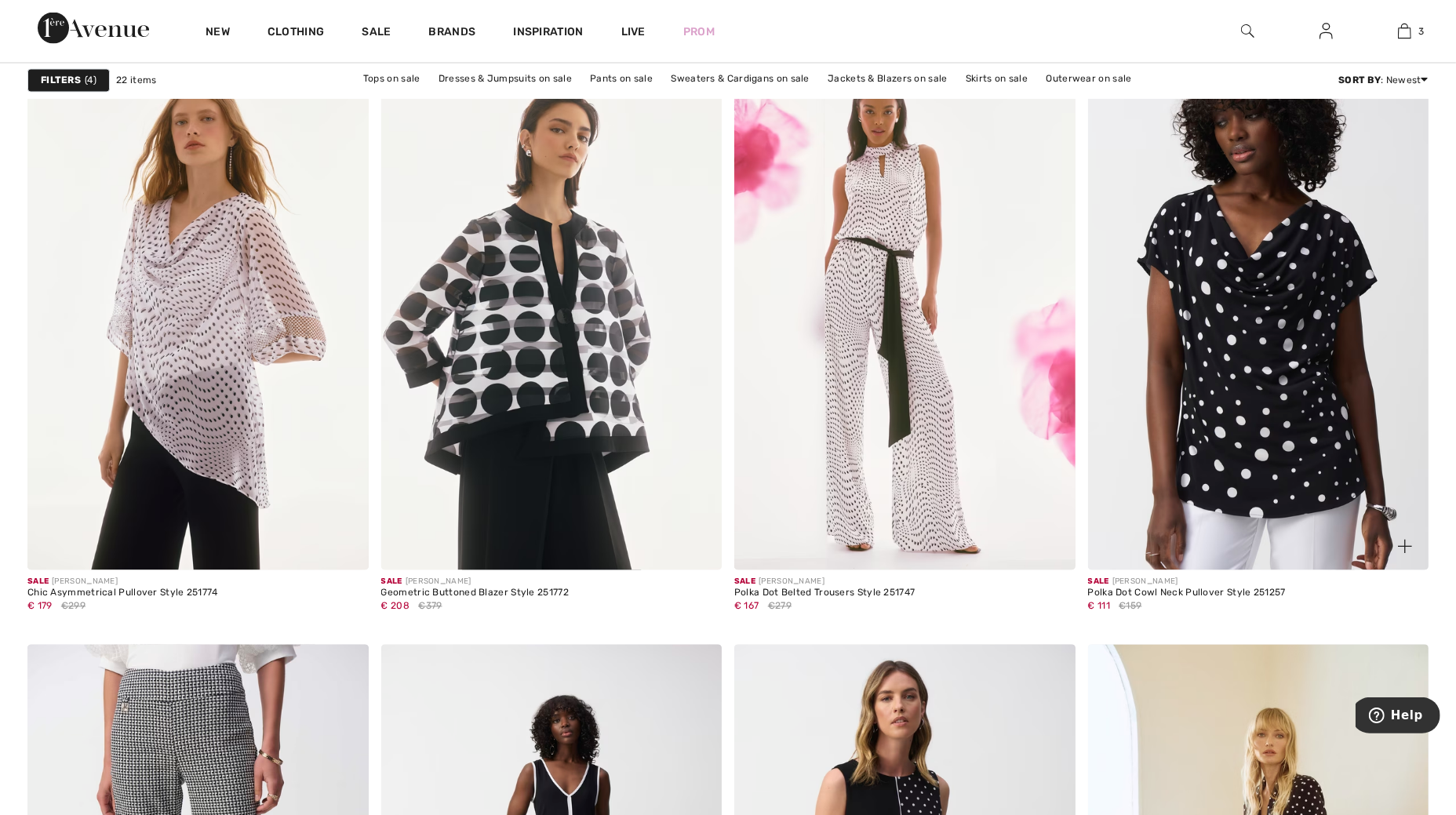
scroll to position [2648, 0]
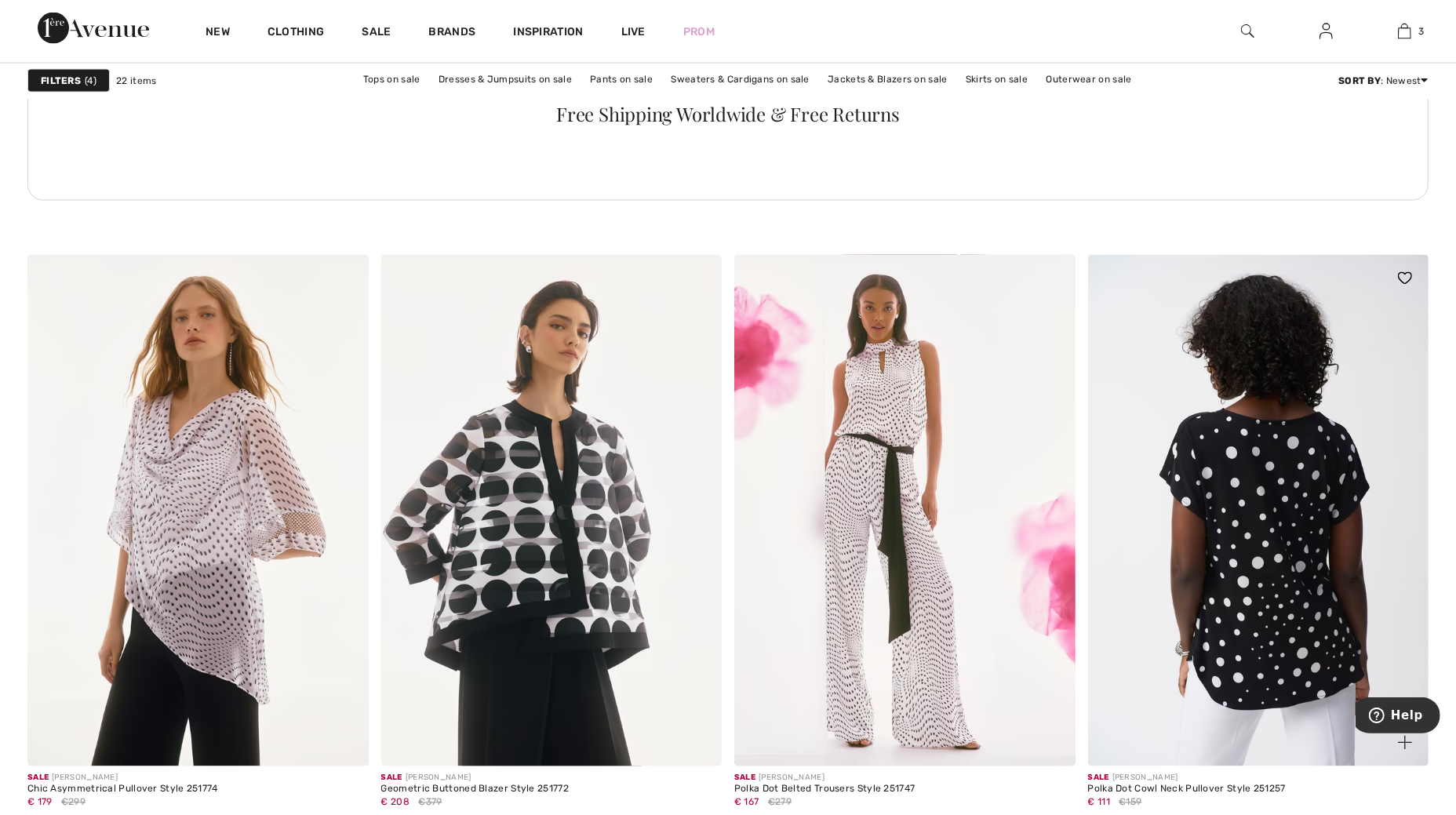
click at [1265, 510] on img at bounding box center [1258, 510] width 341 height 512
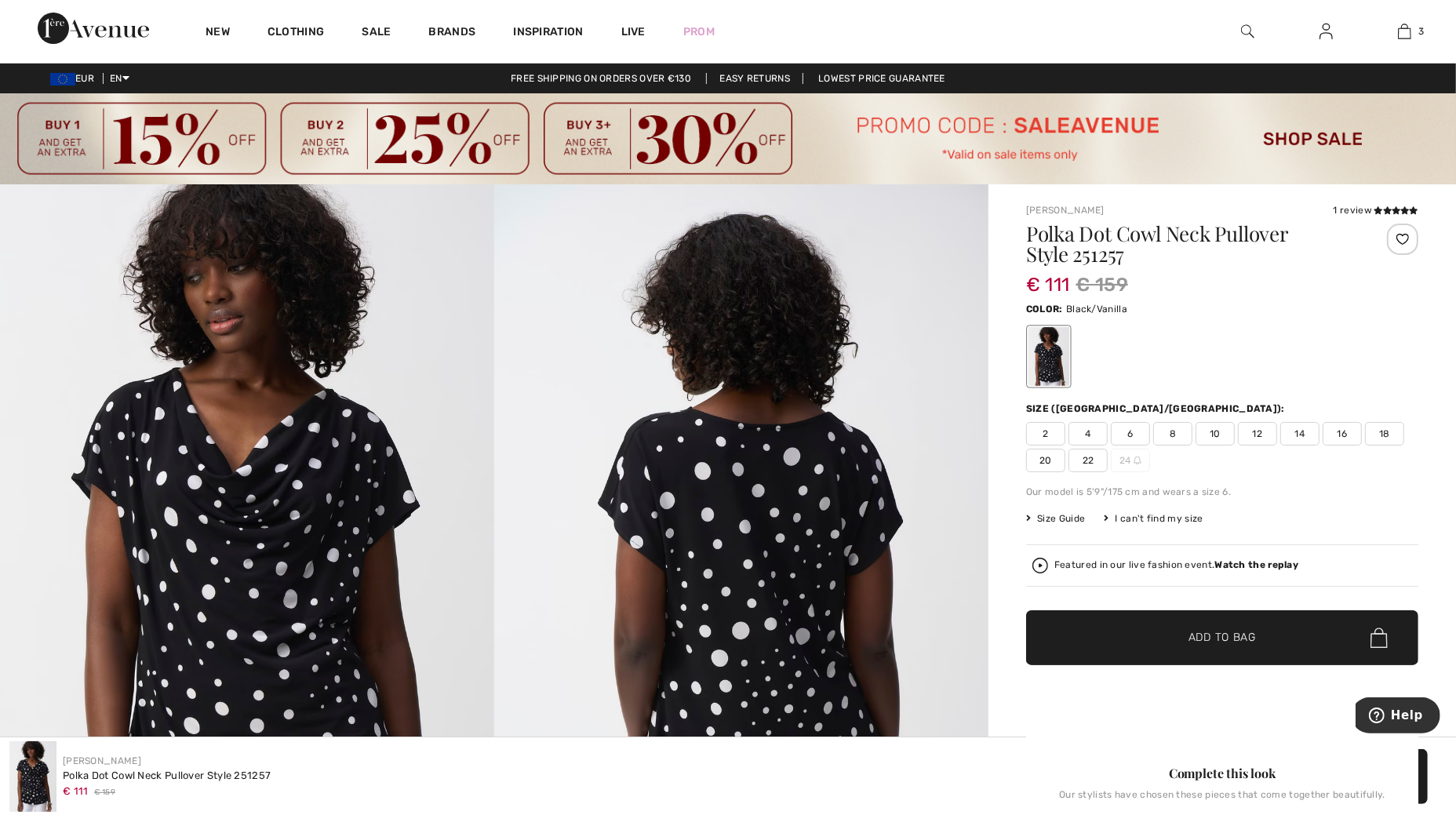
click at [1346, 436] on span "16" at bounding box center [1342, 434] width 39 height 24
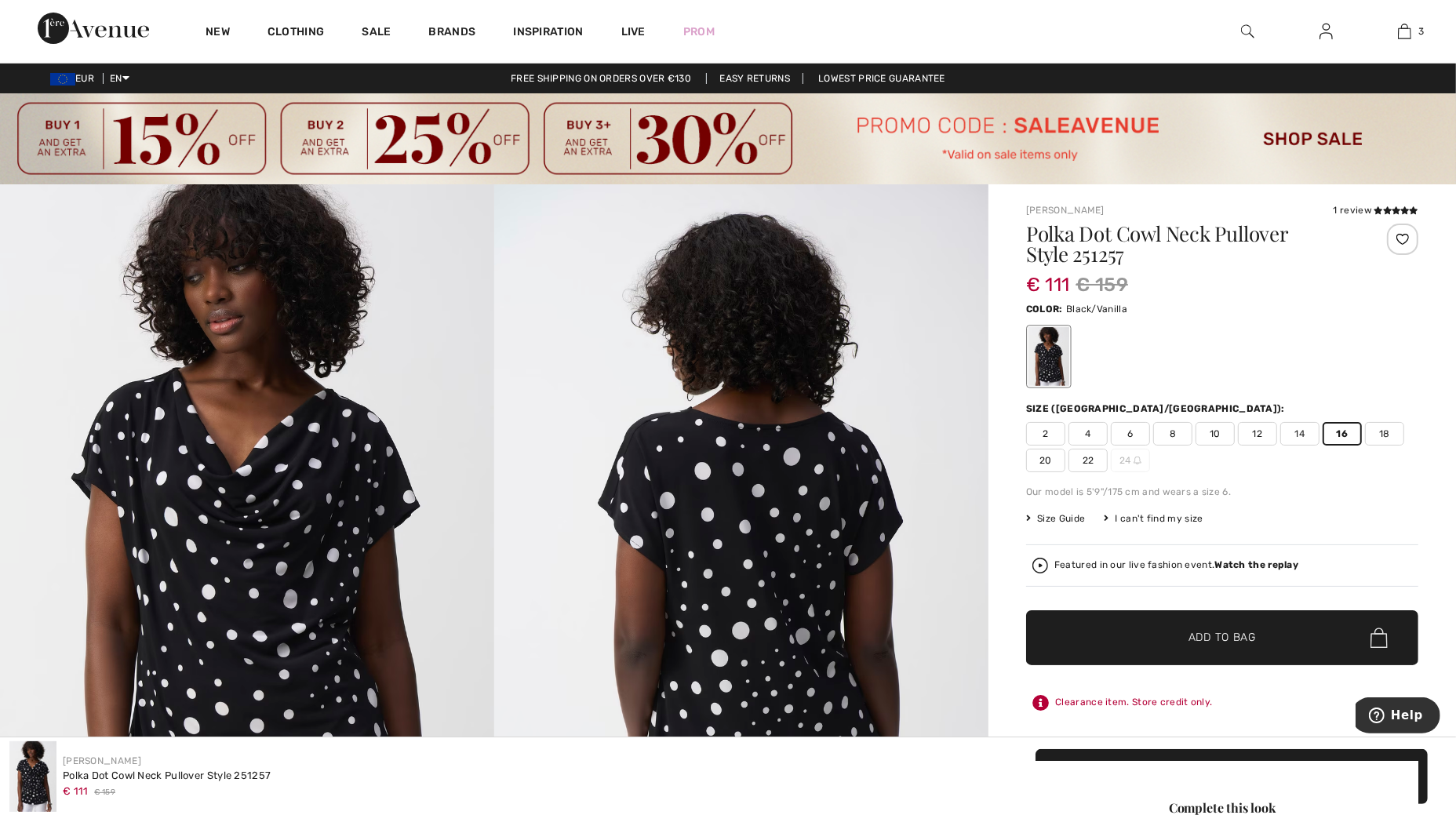
click at [1176, 640] on span "✔ Added to Bag" at bounding box center [1198, 638] width 95 height 16
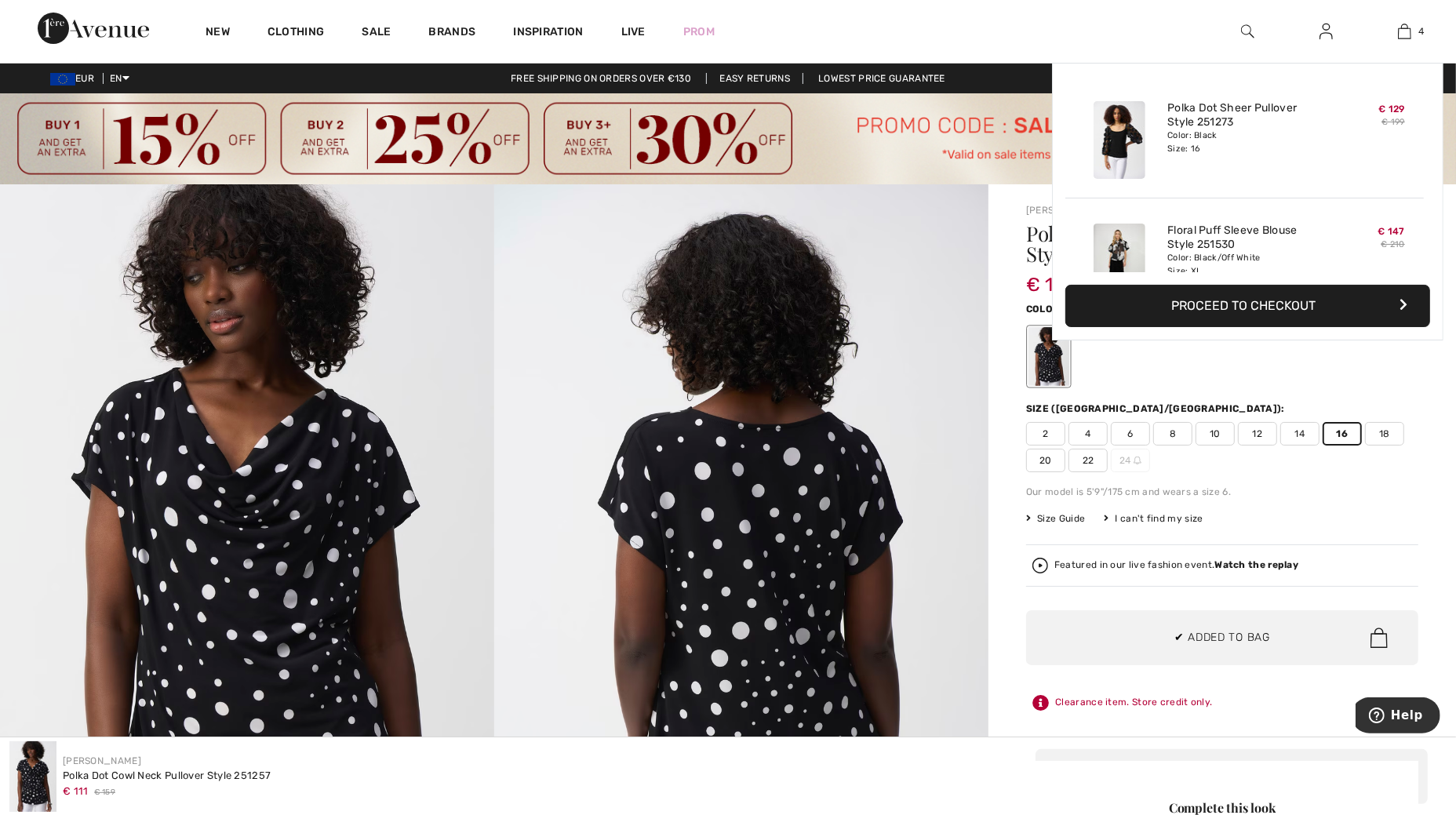
scroll to position [292, 0]
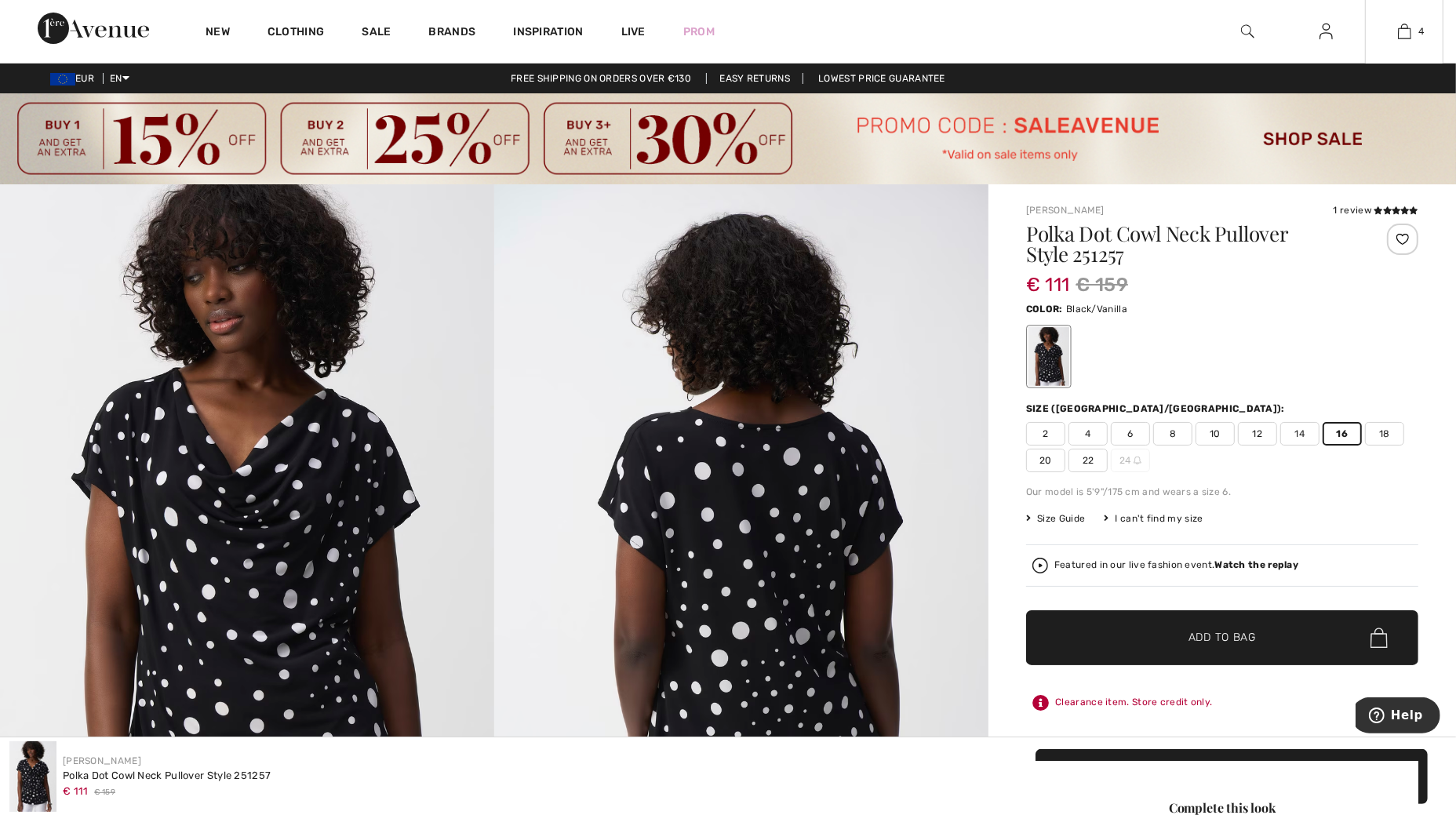
click at [1246, 302] on div "Color: Black/Vanilla" at bounding box center [1222, 308] width 393 height 19
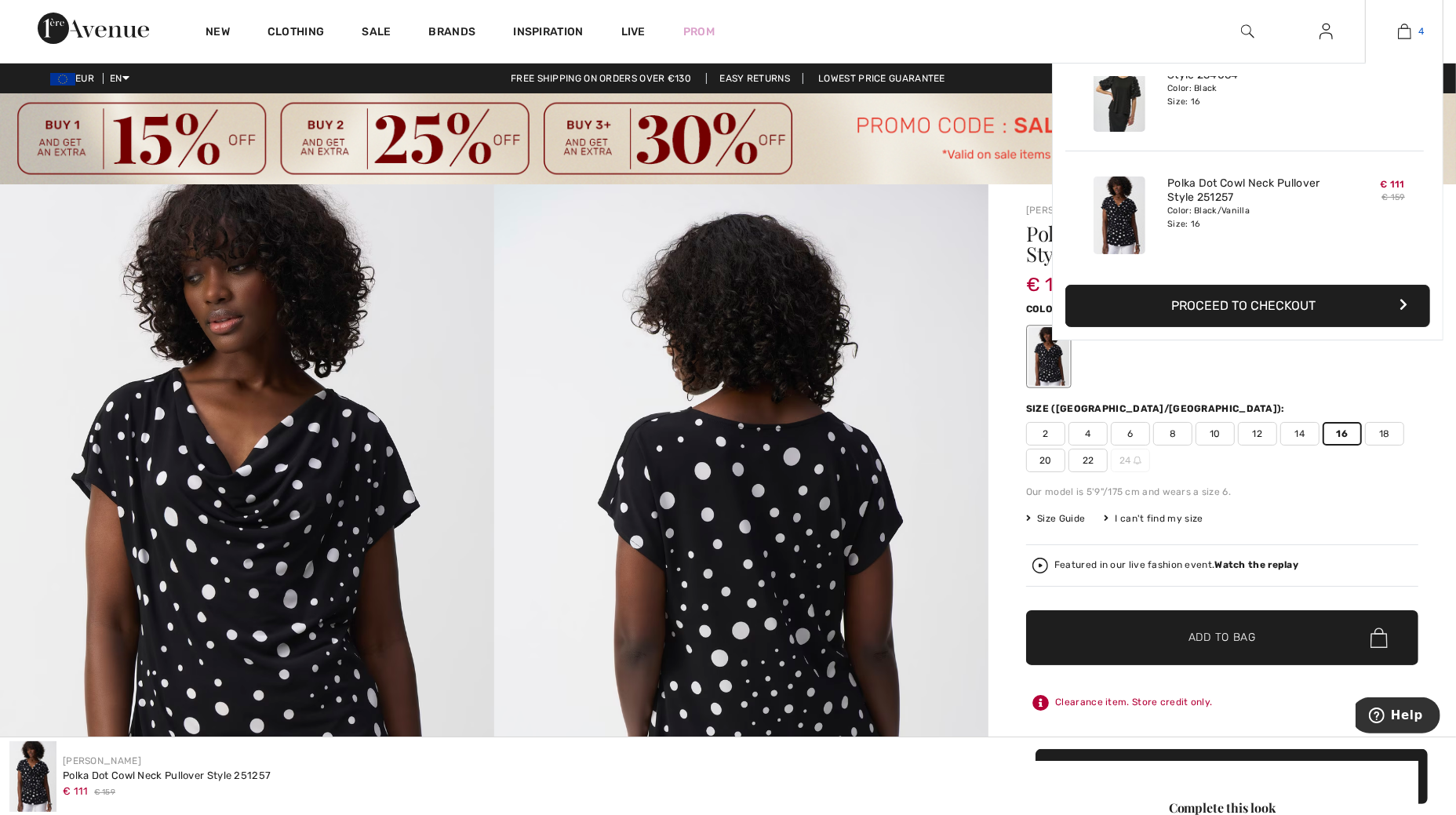
click at [1396, 34] on link "4" at bounding box center [1404, 32] width 77 height 19
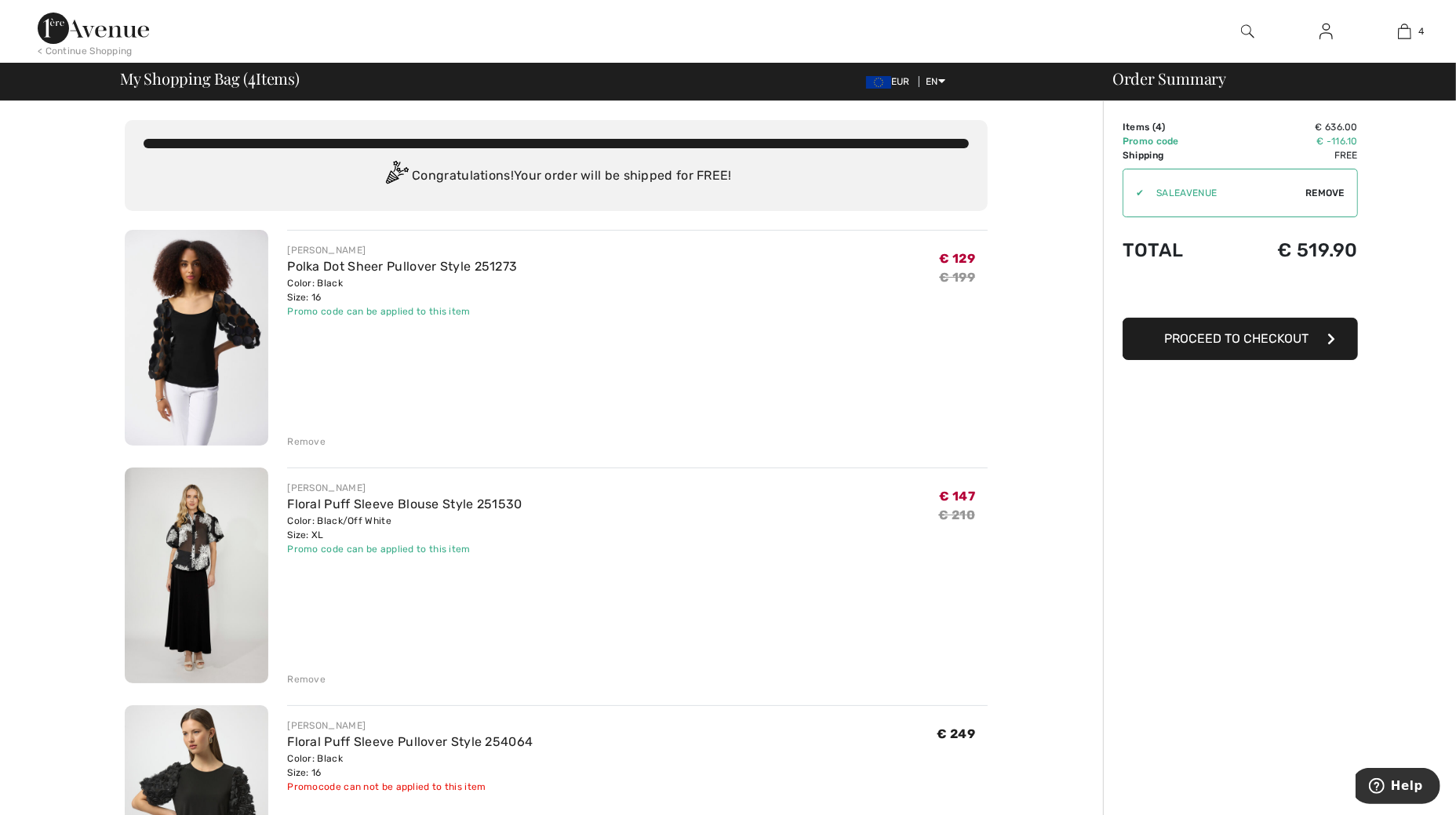
click at [49, 49] on div "< Continue Shopping" at bounding box center [84, 51] width 95 height 14
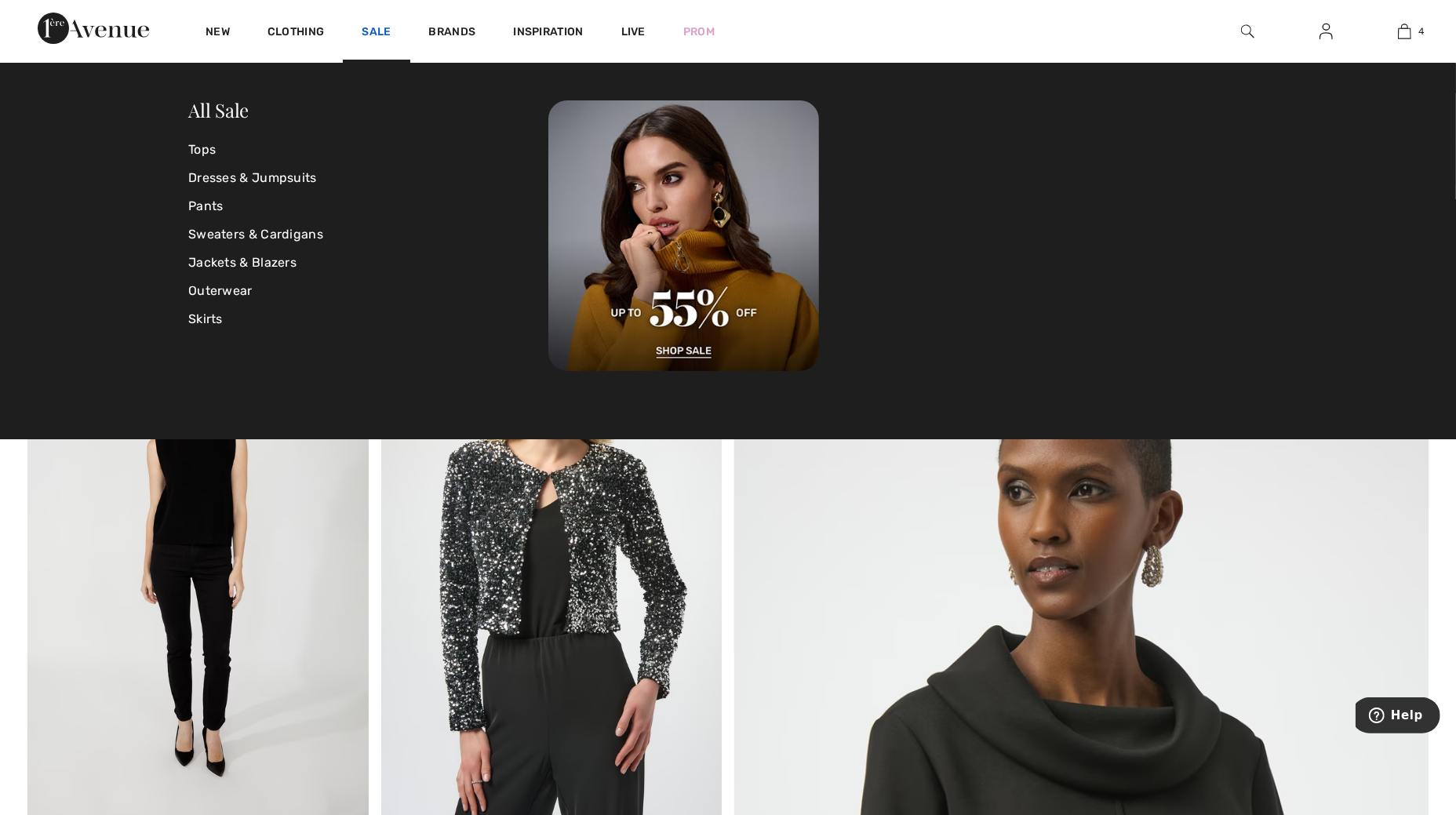
click at [369, 30] on link "Sale" at bounding box center [376, 32] width 29 height 16
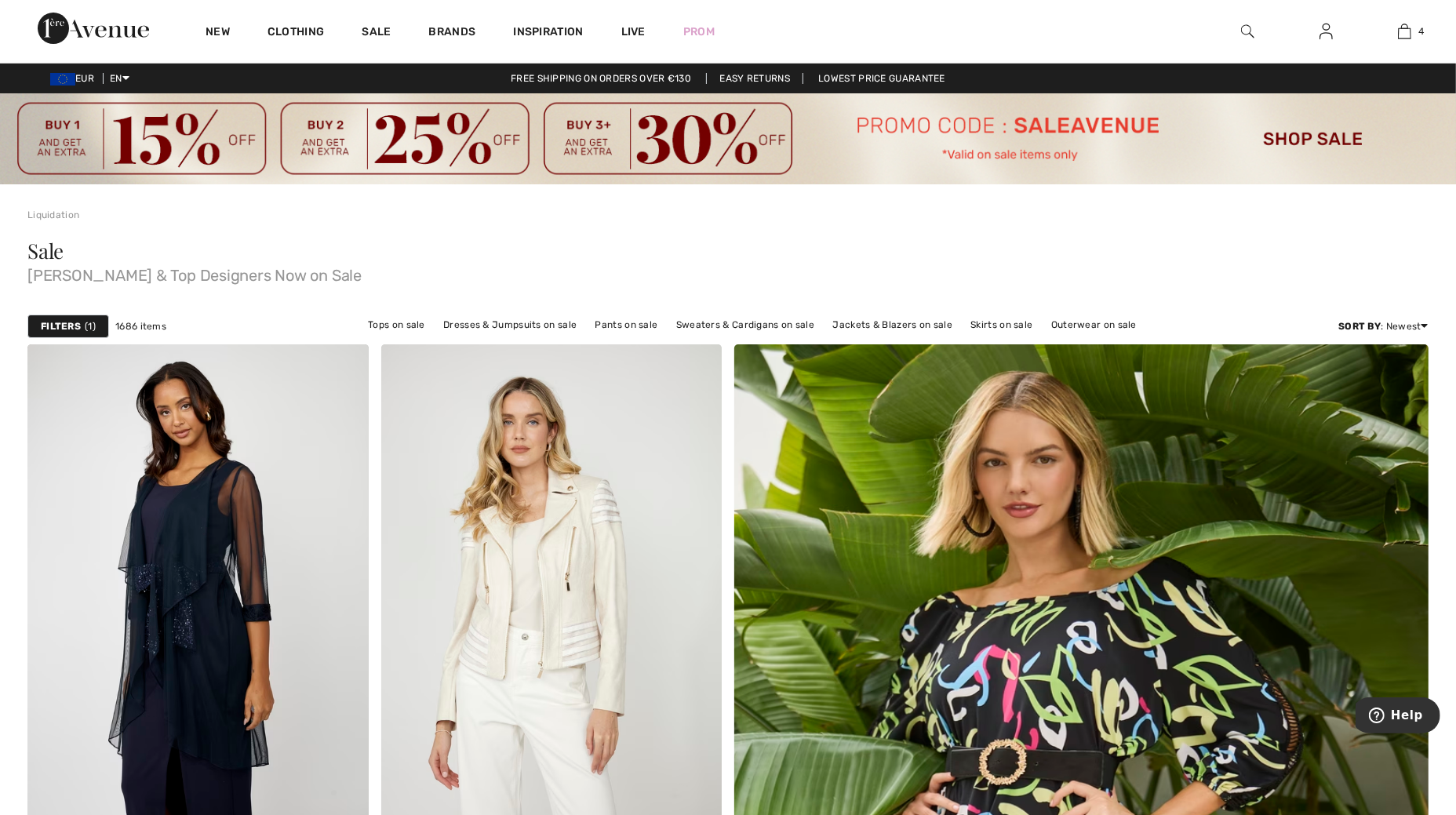
click at [66, 326] on strong "Filters" at bounding box center [60, 326] width 40 height 14
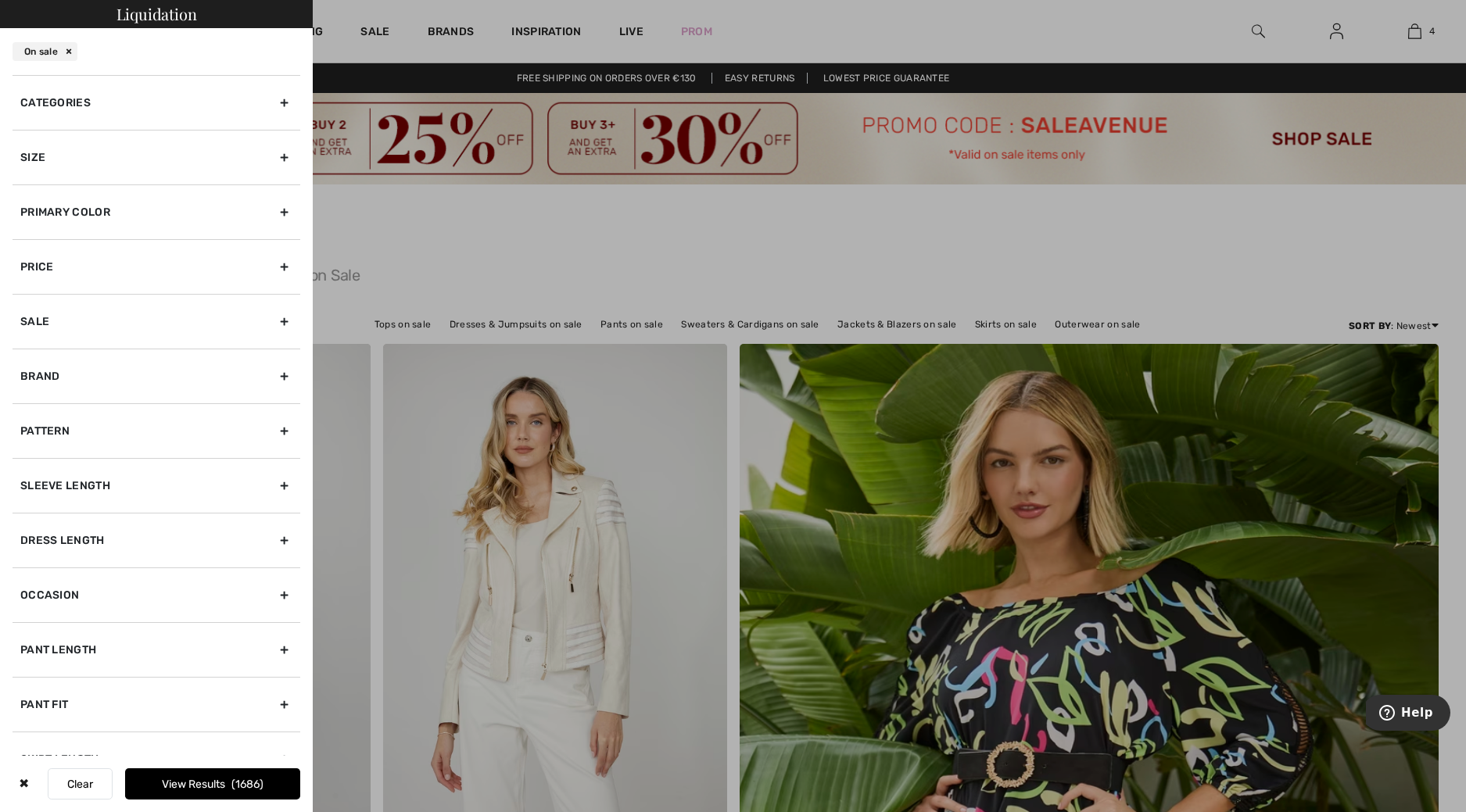
click at [54, 209] on div "Primary Color" at bounding box center [156, 211] width 288 height 54
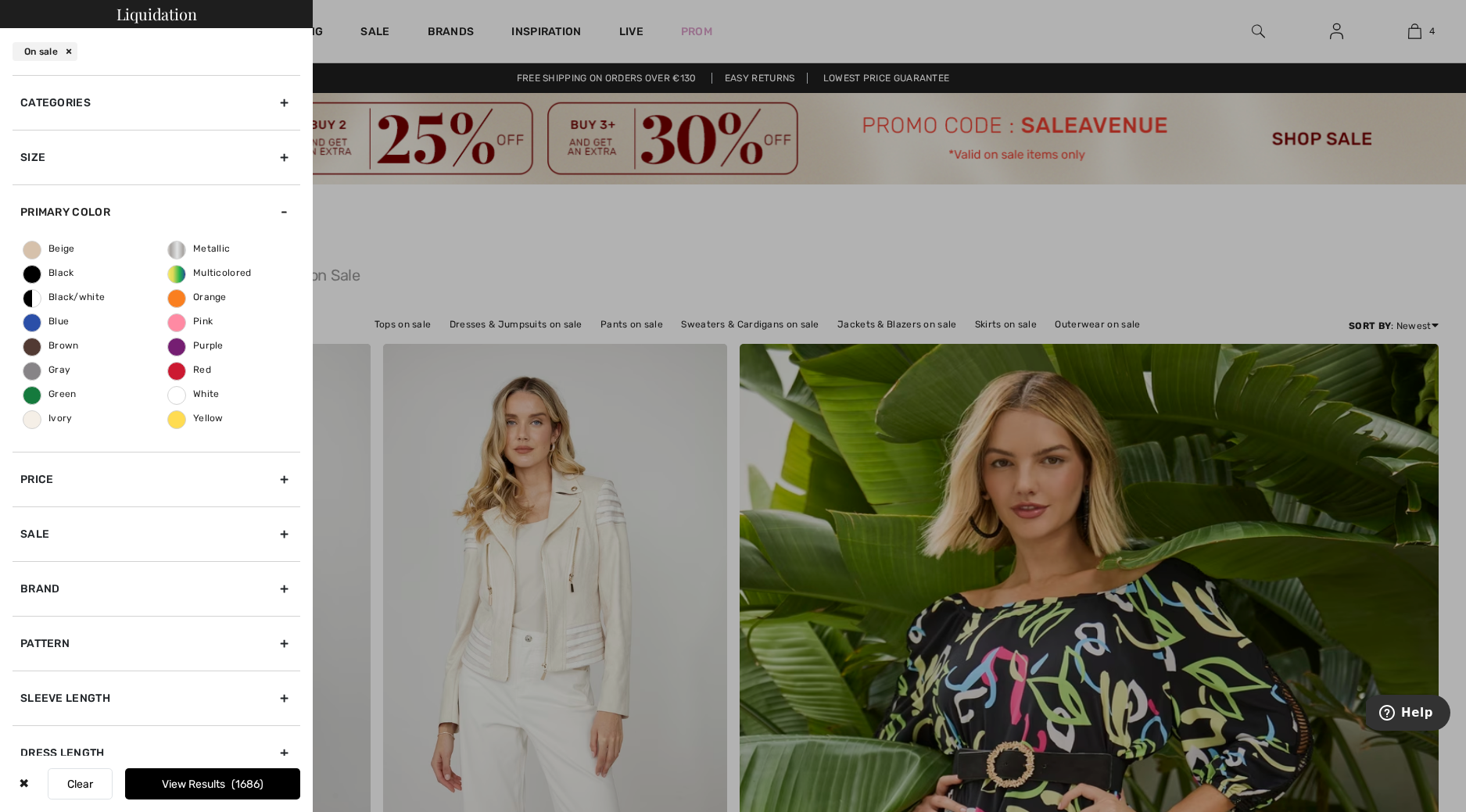
click at [212, 396] on div "Beige Black Black/white Blue Brown Gray Green Ivory Metallic Multicolored Orang…" at bounding box center [156, 345] width 288 height 213
click at [196, 392] on span "White" at bounding box center [194, 394] width 52 height 11
click at [0, 0] on input "White" at bounding box center [0, 0] width 0 height 0
click at [187, 781] on button "View Results 50" at bounding box center [212, 784] width 175 height 31
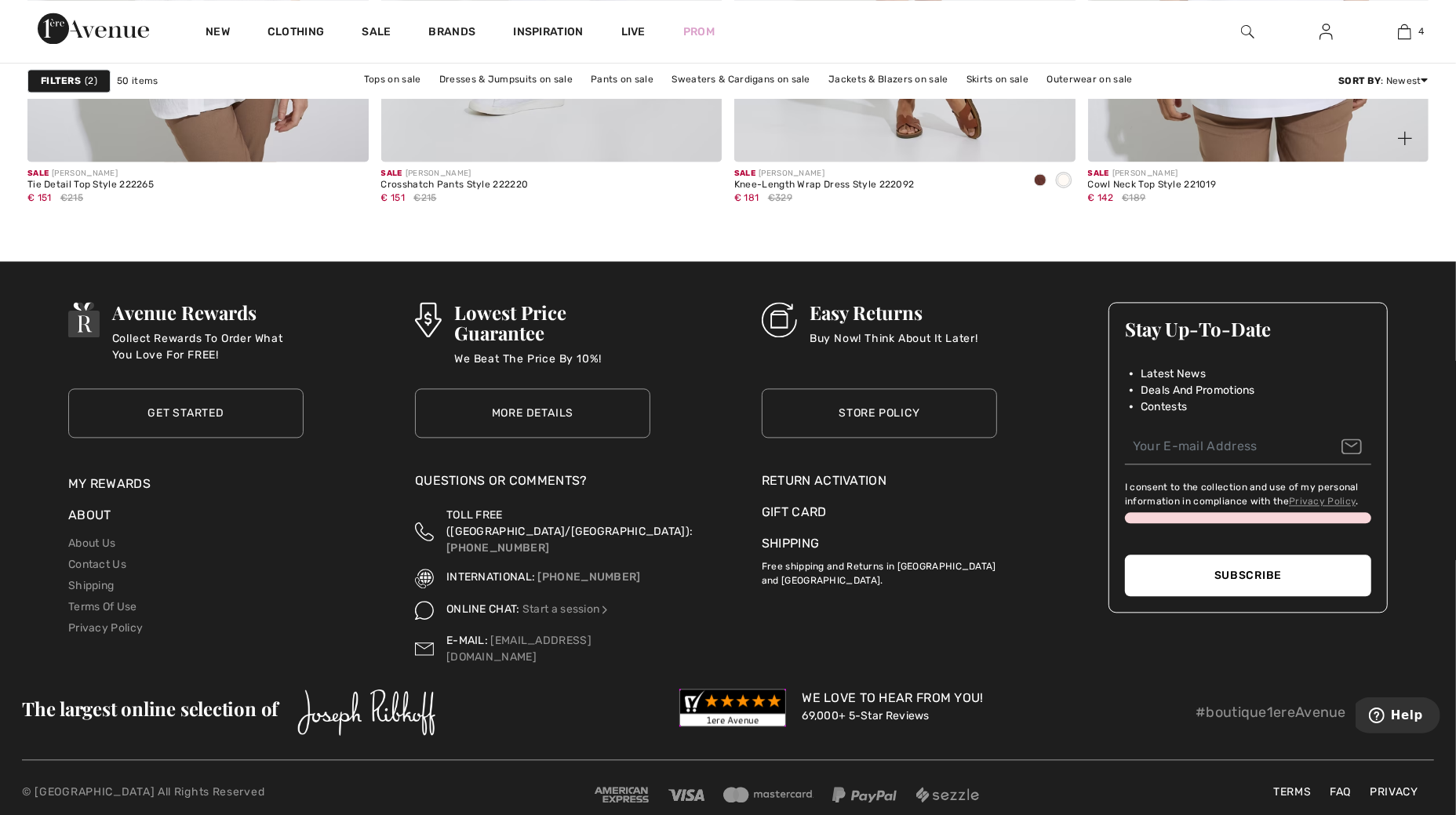
scroll to position [8615, 0]
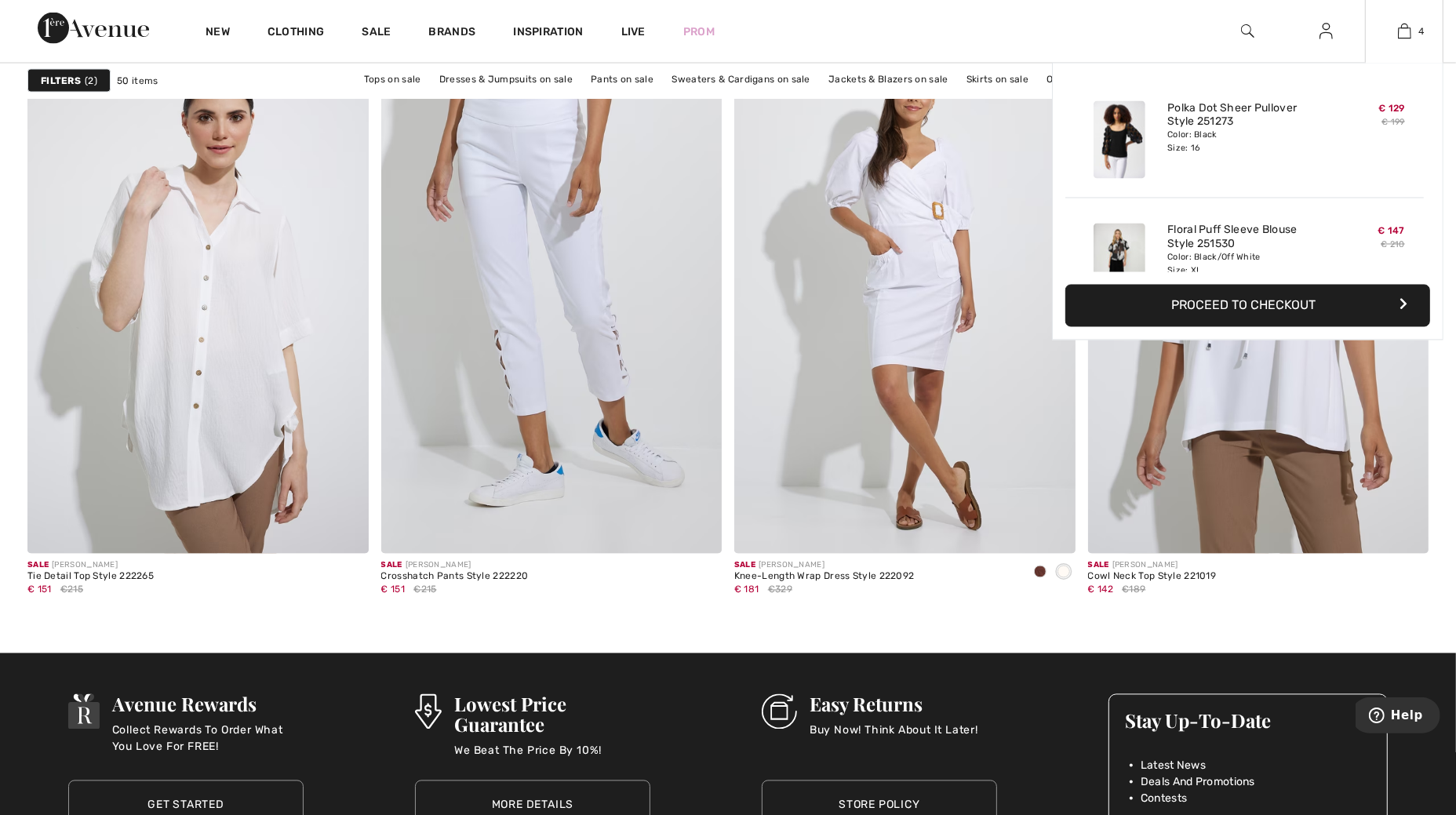
click at [1259, 304] on button "Proceed to Checkout" at bounding box center [1247, 306] width 364 height 43
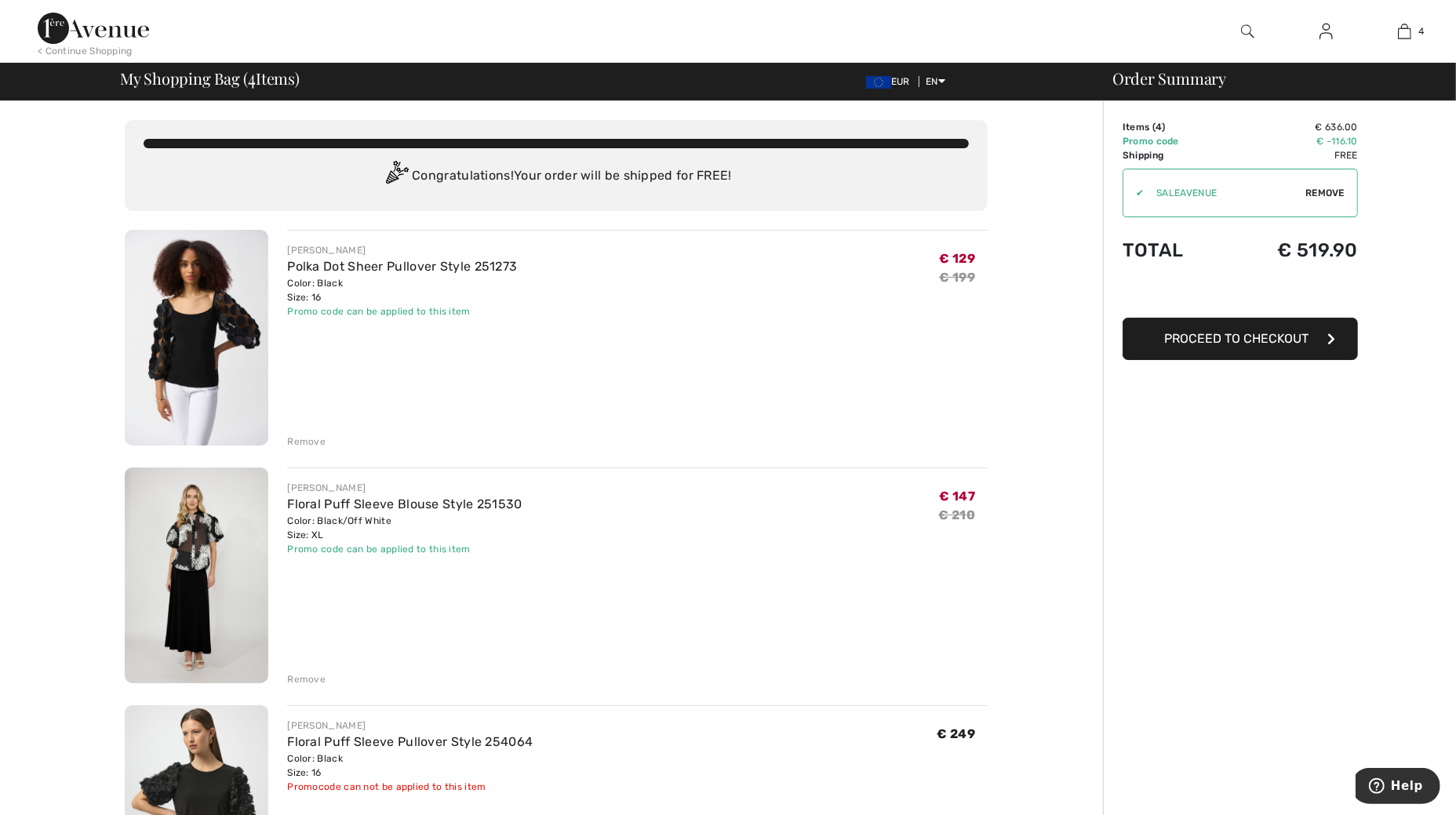
click at [876, 473] on div "FRANK LYMAN Floral Puff Sleeve Blouse Style 251530 Color: Black/Off White Size:…" at bounding box center [637, 577] width 701 height 219
click at [1186, 334] on span "Proceed to Checkout" at bounding box center [1235, 339] width 144 height 15
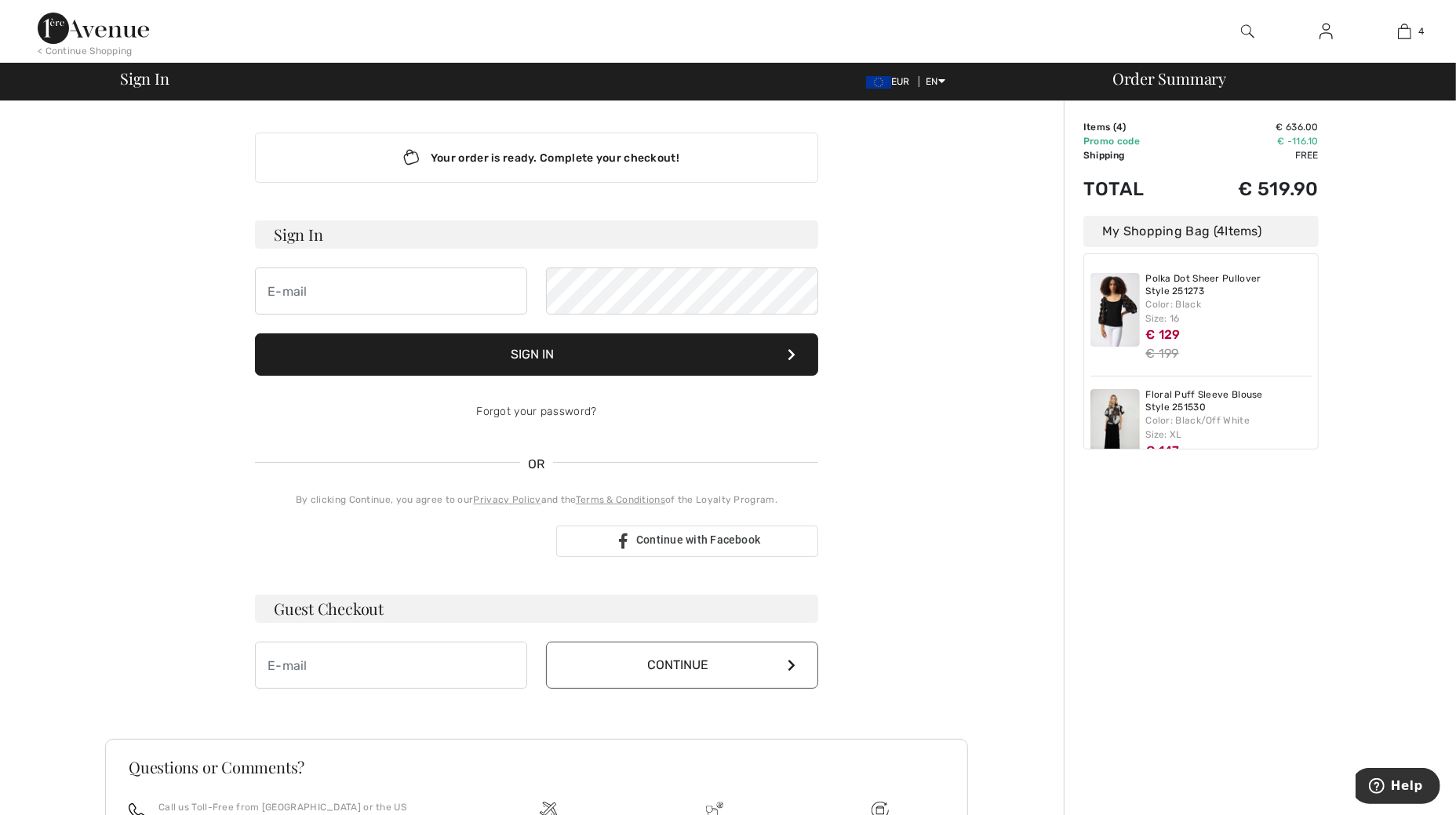
click at [515, 349] on button "Sign In" at bounding box center [536, 355] width 563 height 43
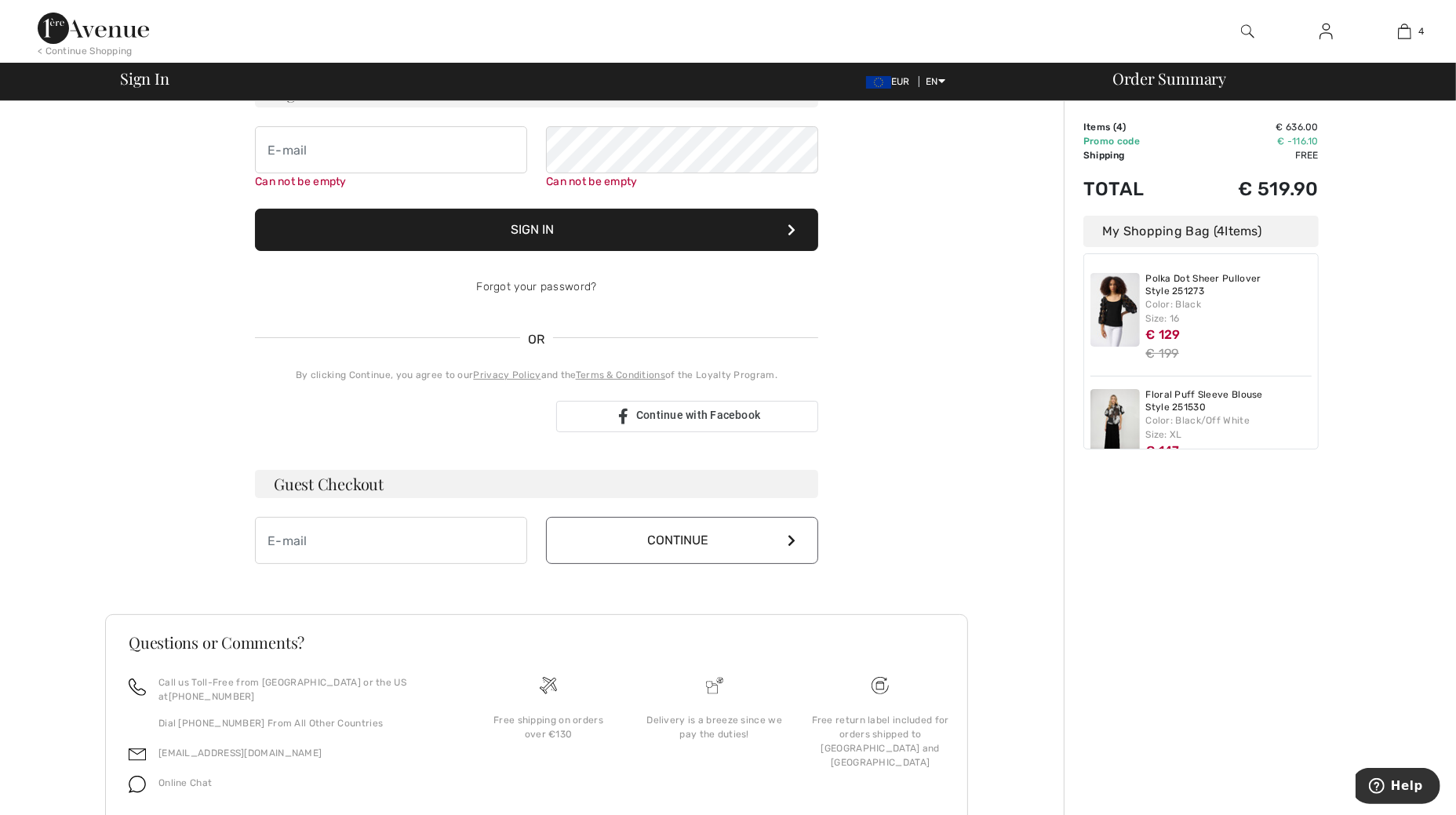
scroll to position [43, 0]
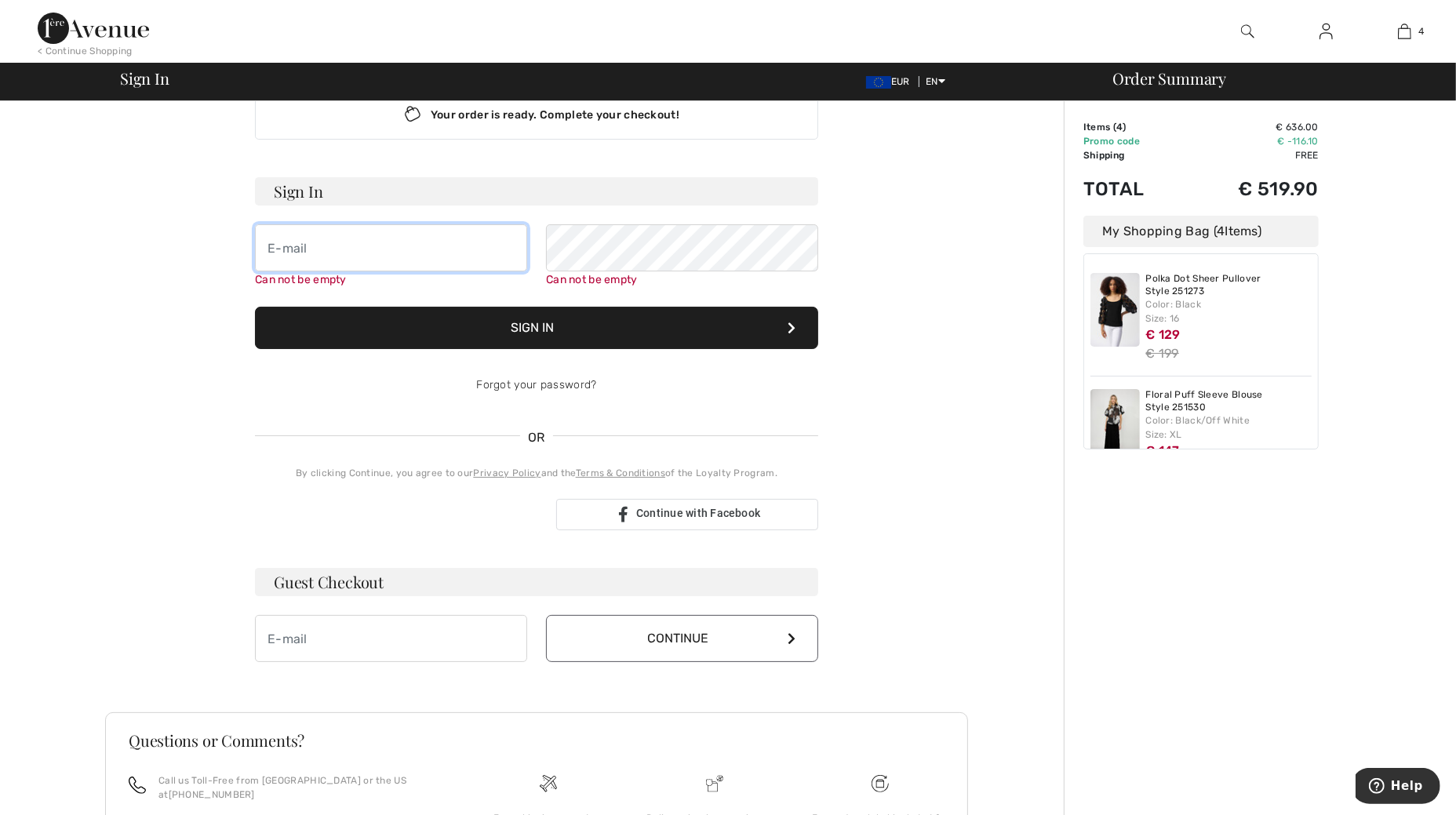
click at [370, 249] on input "email" at bounding box center [391, 247] width 272 height 47
click at [321, 246] on input "email" at bounding box center [391, 247] width 272 height 47
type input "mvdenden68@gmail.com"
click at [763, 289] on form "Sign In mvdenden68@gmail.com Can not be empty Sign In Forgot your password?" at bounding box center [536, 293] width 563 height 232
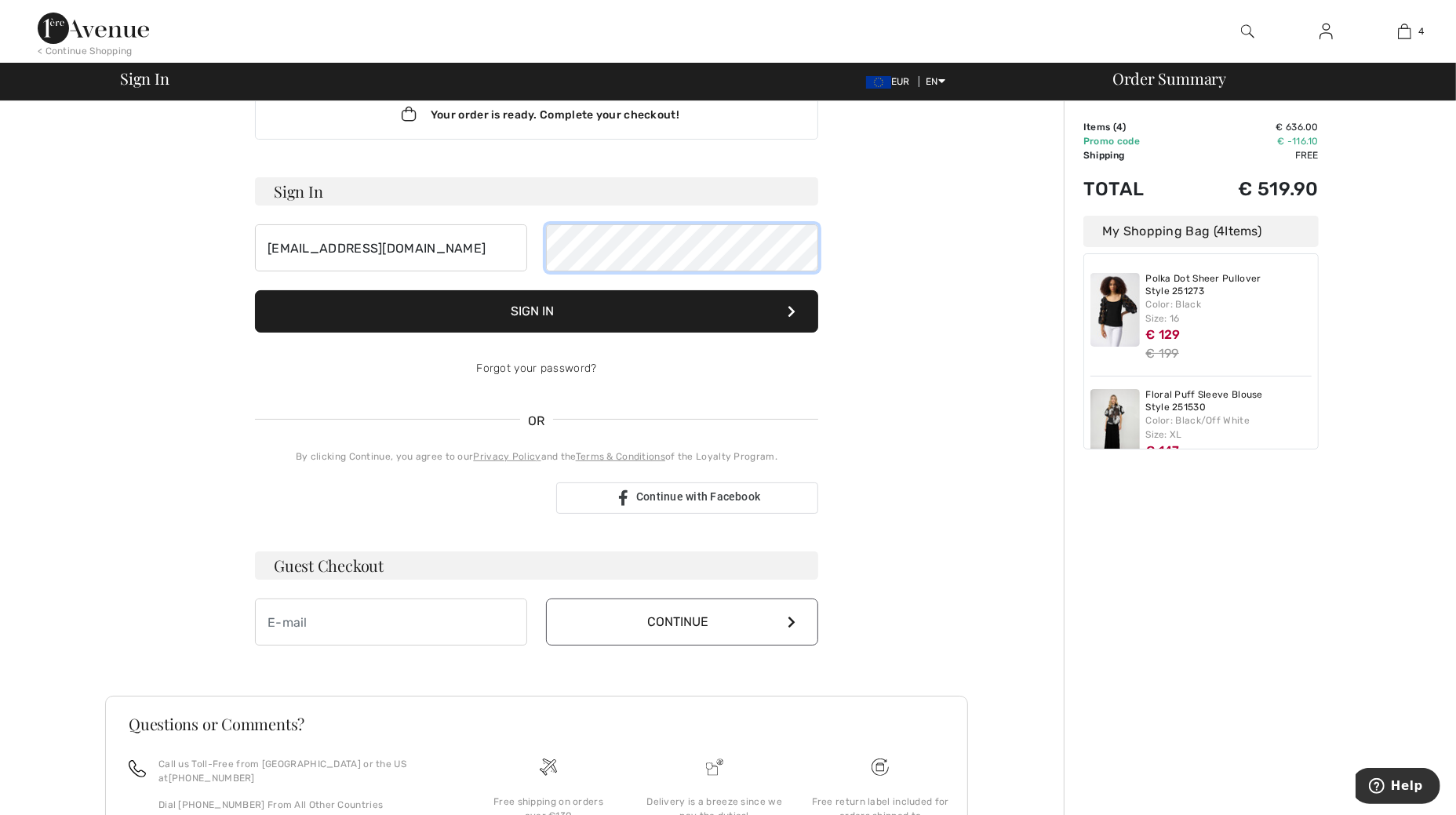
click at [472, 227] on div "mvdenden68@gmail.com" at bounding box center [536, 247] width 563 height 47
click at [733, 298] on button "Sign In" at bounding box center [536, 312] width 563 height 43
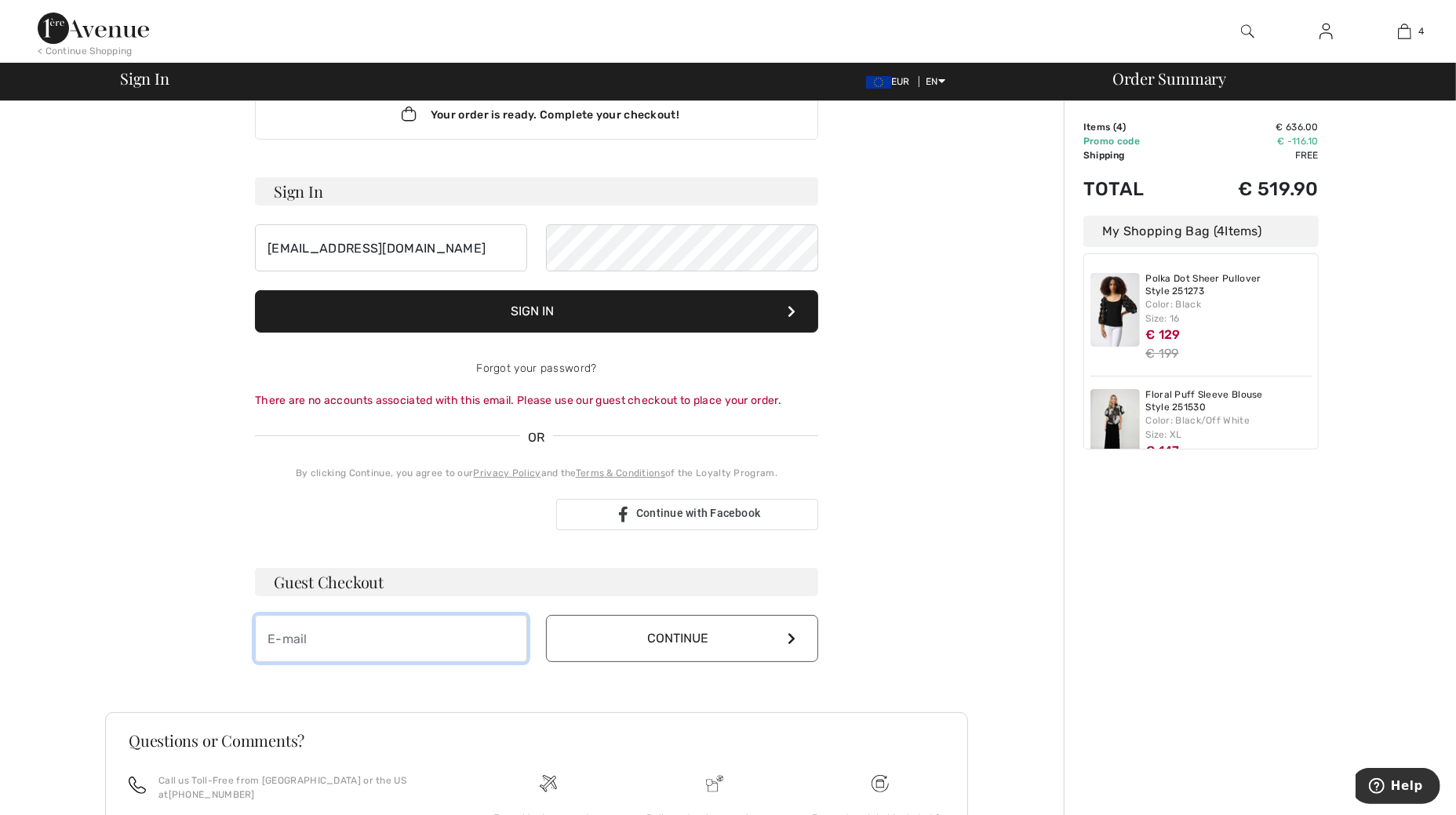
click at [404, 628] on input "email" at bounding box center [391, 638] width 272 height 47
click at [341, 635] on input "email" at bounding box center [391, 638] width 272 height 47
type input "mvdenden68@gmail.com"
click at [647, 645] on button "Continue" at bounding box center [682, 638] width 272 height 47
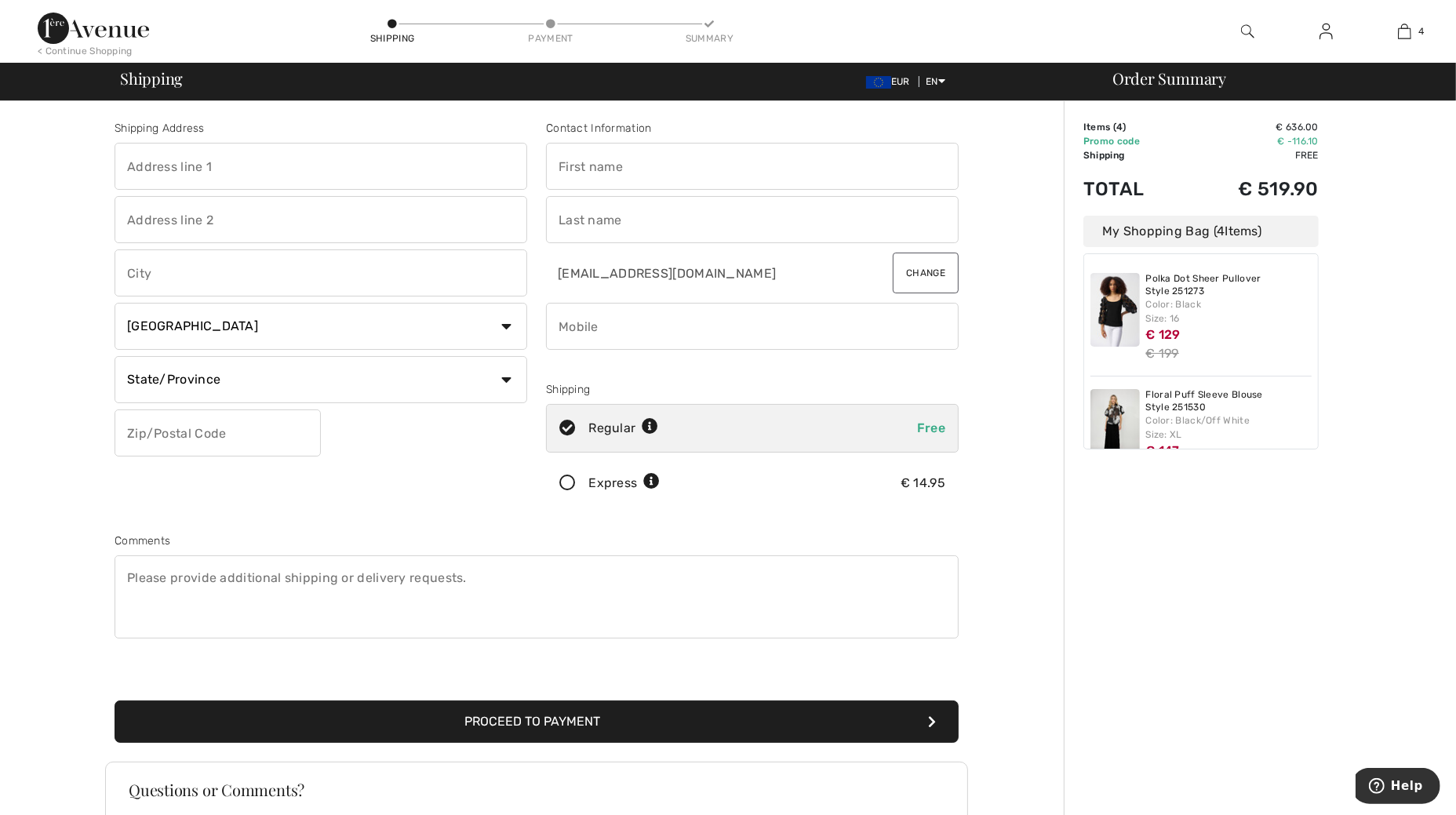
click at [302, 171] on input "text" at bounding box center [320, 166] width 413 height 47
type input "60 Herenweg"
type input "Zwolle"
select select "NL"
type input "8023DB"
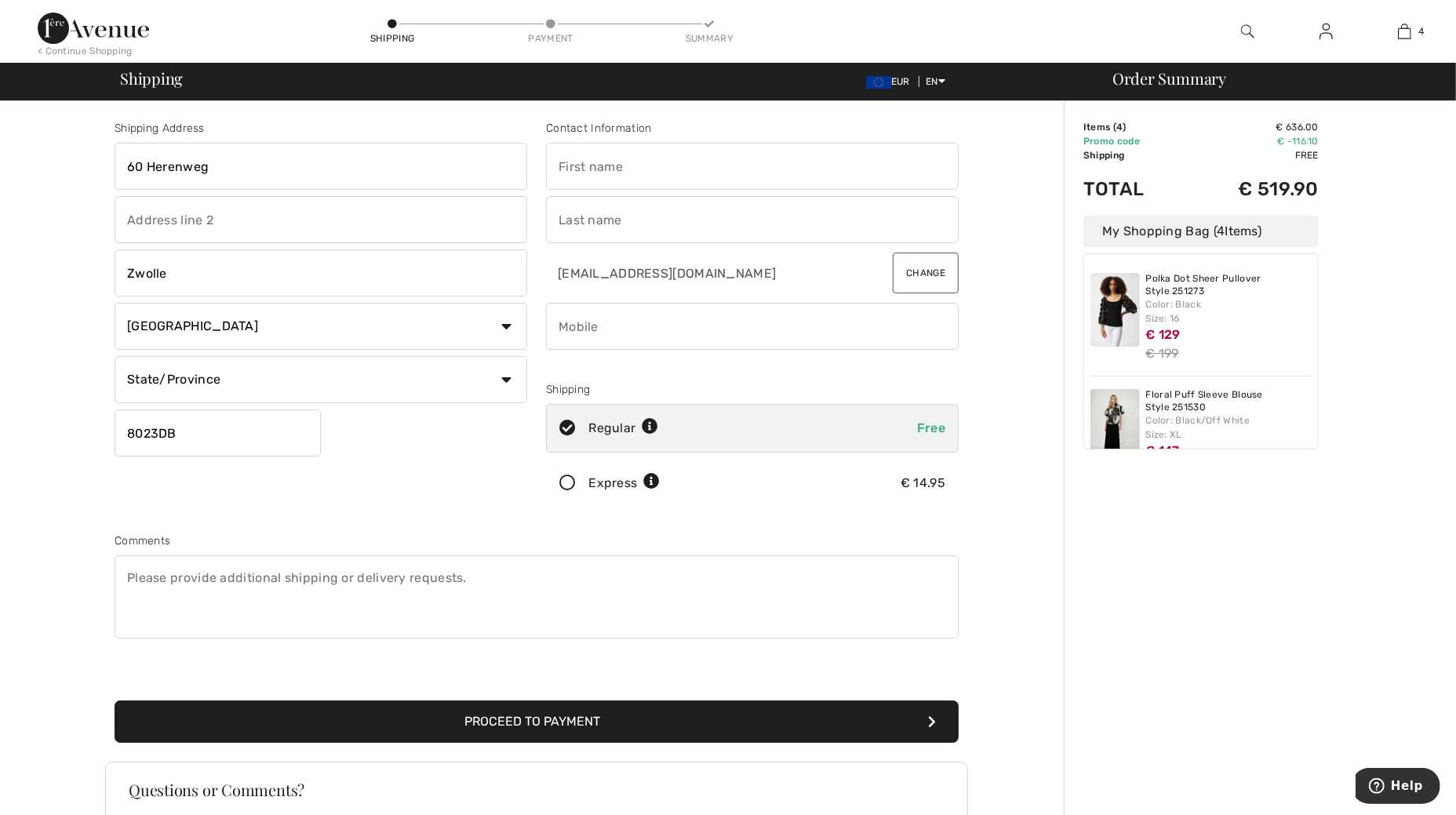
type input "Monique"
type input "Enden"
type input "0653341717"
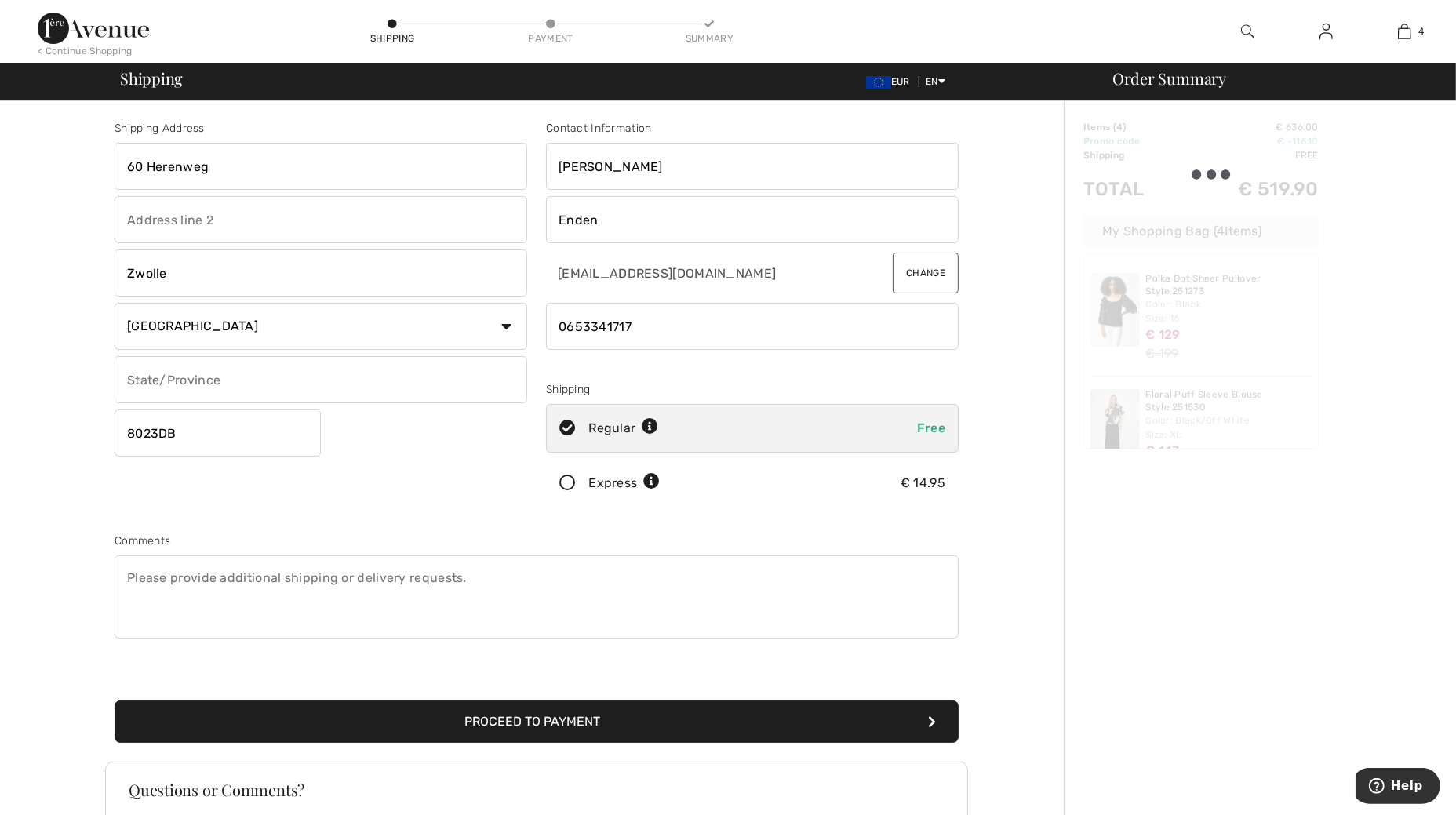
click at [305, 214] on input "text" at bounding box center [320, 219] width 413 height 47
drag, startPoint x: 201, startPoint y: 167, endPoint x: 164, endPoint y: 167, distance: 37.0
click at [201, 167] on input "60 Herenweg" at bounding box center [320, 166] width 413 height 47
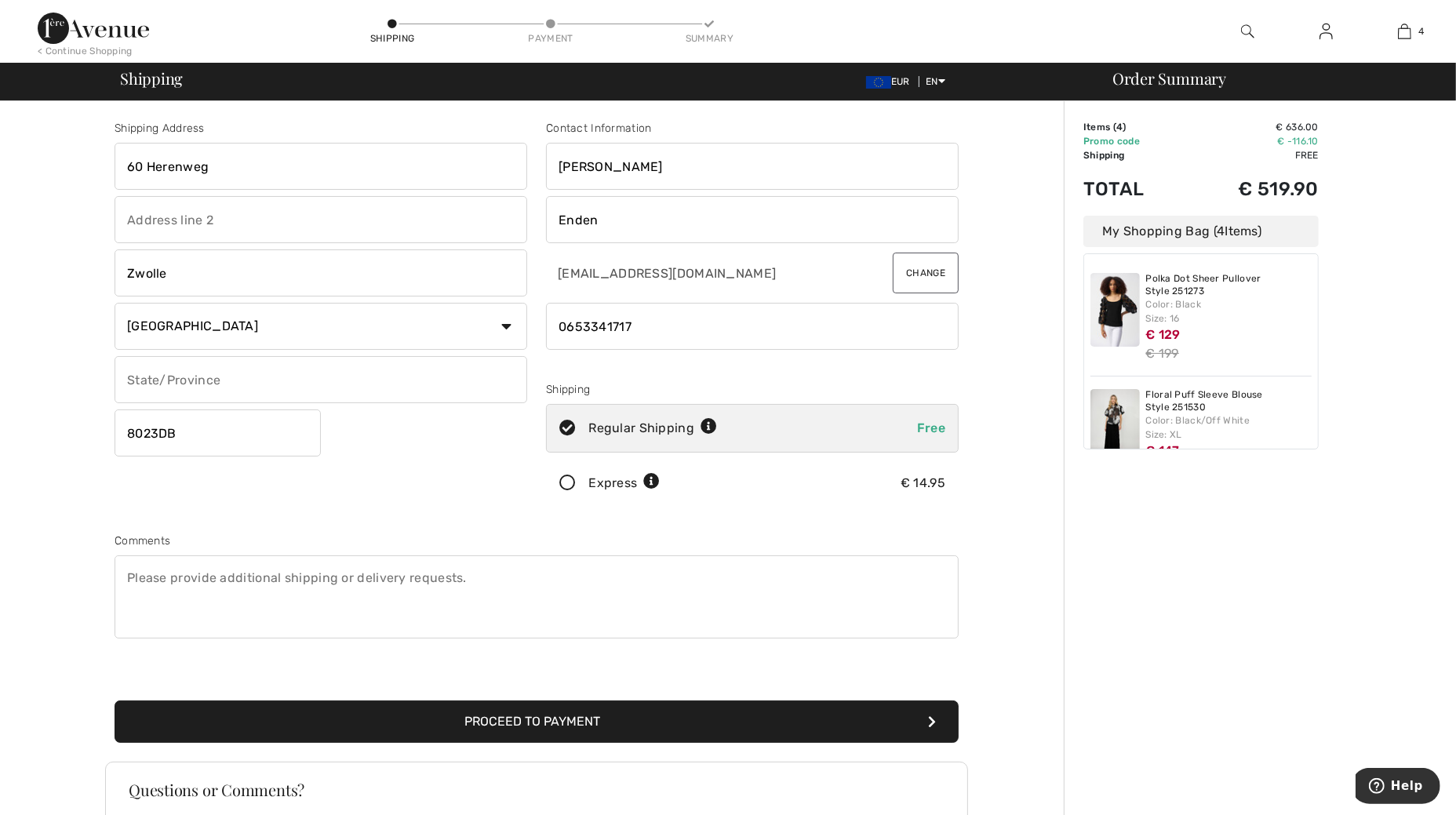
drag, startPoint x: 145, startPoint y: 164, endPoint x: 0, endPoint y: 144, distance: 146.4
click at [0, 144] on div "Shipping Address 60 Herenweg Zwolle Country Canada United States Afghanistan Al…" at bounding box center [728, 561] width 1456 height 921
type input "Herenweg"
click at [569, 224] on input "Enden" at bounding box center [752, 219] width 413 height 47
type input "Van den Enden"
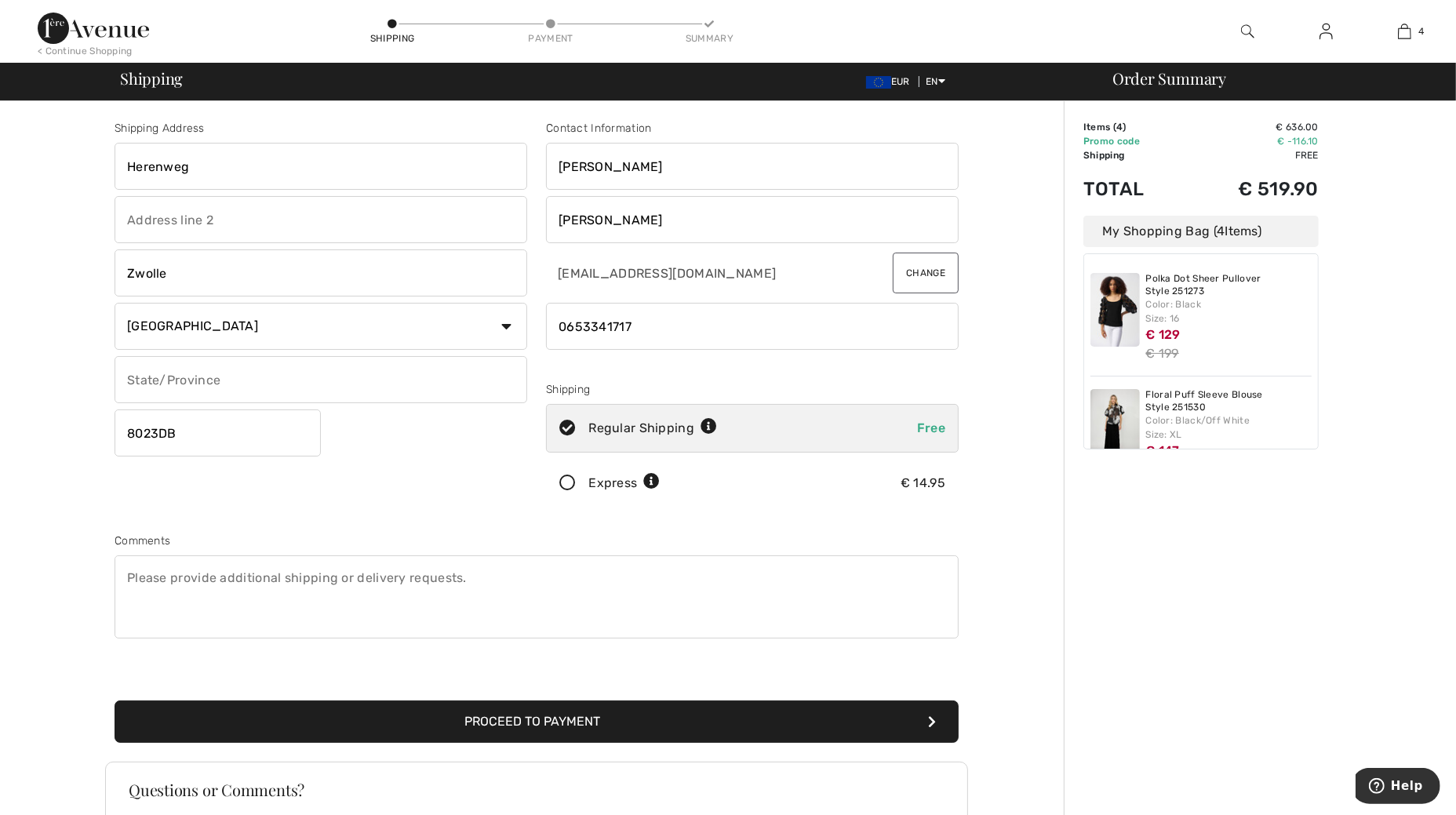
click at [304, 167] on input "Herenweg" at bounding box center [320, 166] width 413 height 47
type input "[STREET_ADDRESS]"
click at [306, 232] on input "text" at bounding box center [320, 219] width 413 height 47
click at [161, 273] on input "Zwolle" at bounding box center [320, 273] width 413 height 47
click at [149, 377] on input "text" at bounding box center [320, 379] width 413 height 47
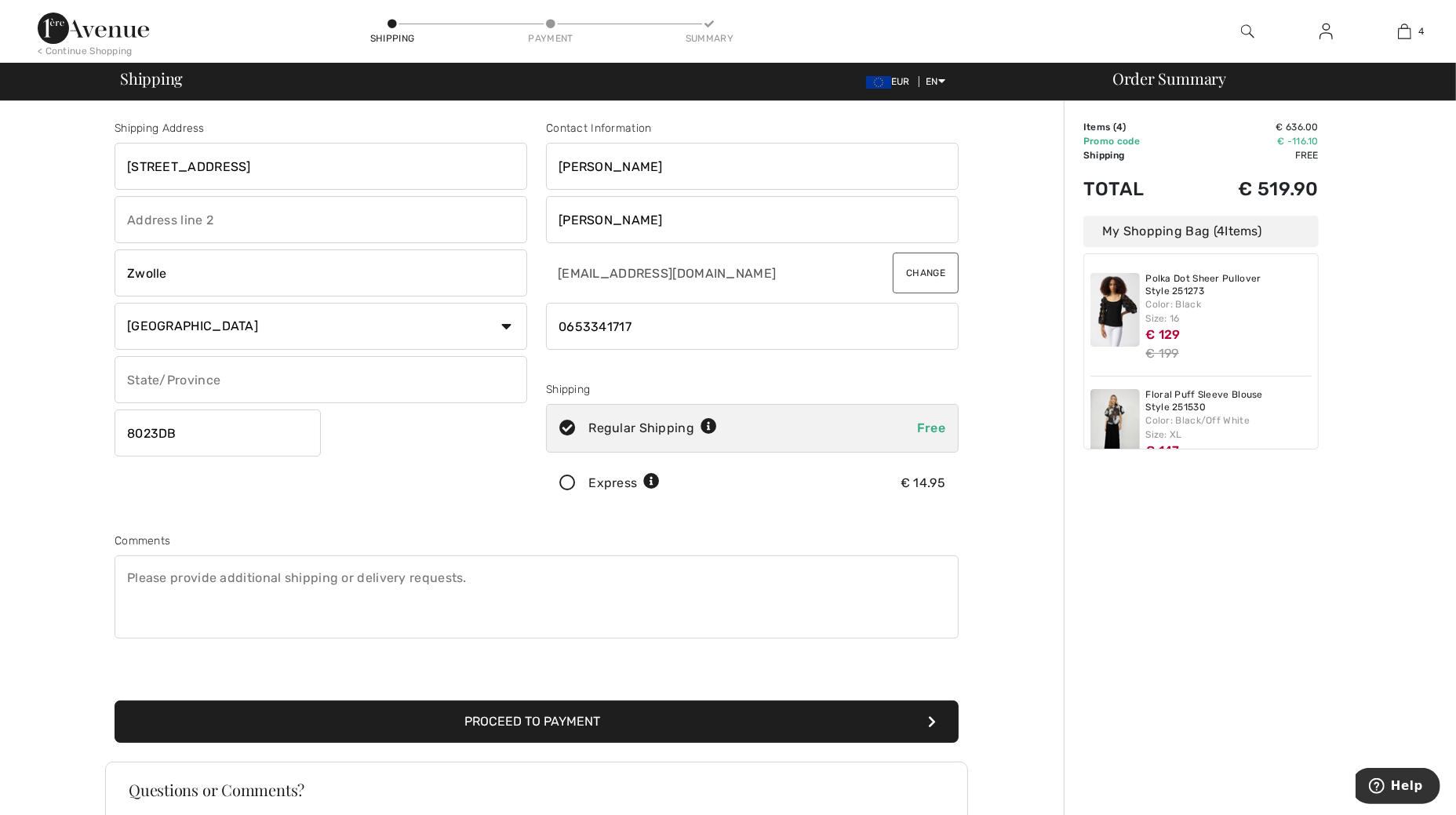
type input "Overijssel"
click at [353, 379] on input "Overijssel" at bounding box center [320, 379] width 413 height 47
click at [176, 363] on input "Overijssel" at bounding box center [320, 379] width 413 height 47
click at [289, 273] on input "Zwolle" at bounding box center [320, 273] width 413 height 47
click at [289, 273] on input "Zwolle" at bounding box center [320, 273] width 413 height 47
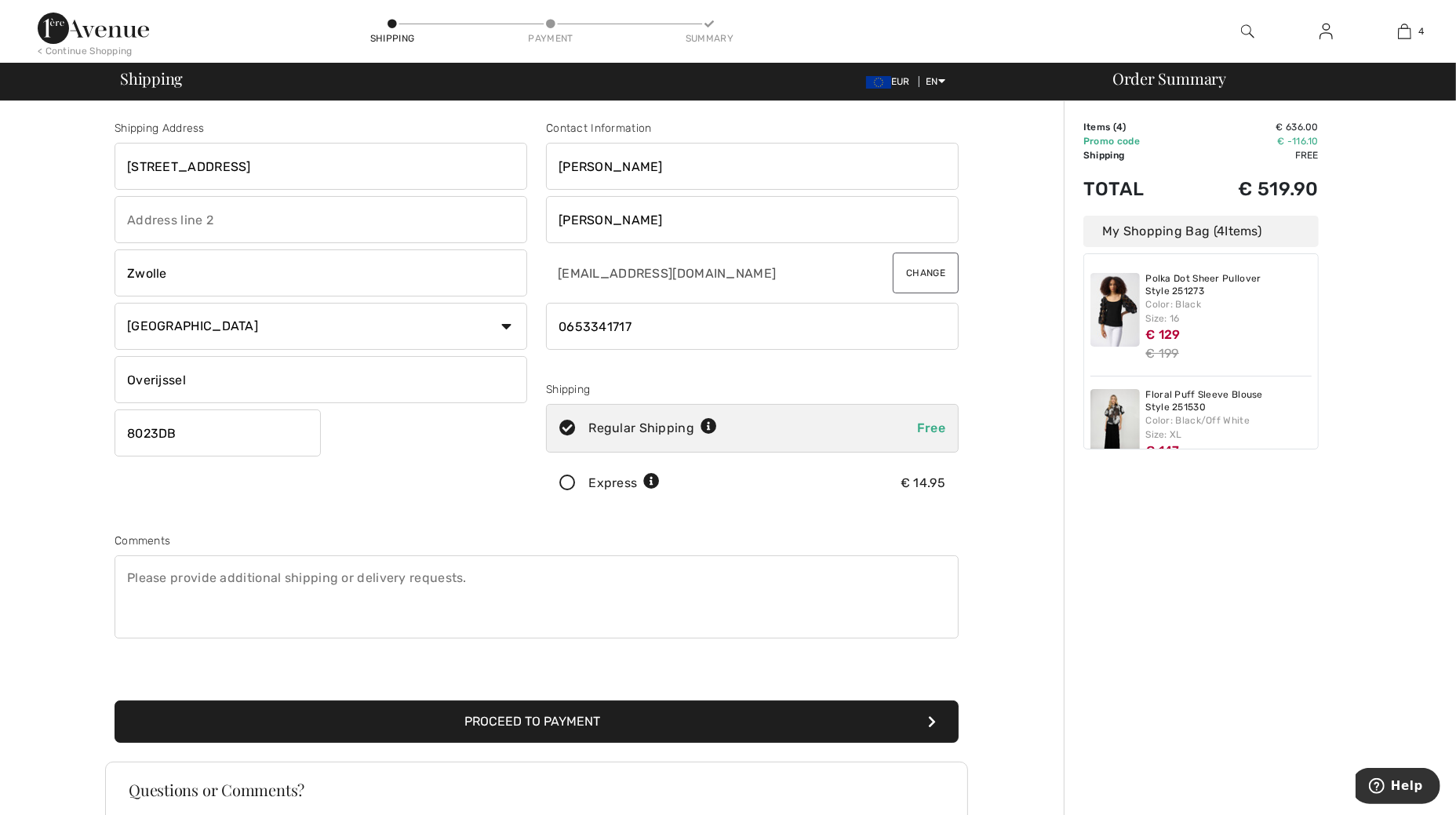
click at [502, 323] on select "Country Canada United States Afghanistan Aland Islands Albania Algeria American…" at bounding box center [320, 326] width 413 height 47
click at [242, 445] on input "8023DB" at bounding box center [217, 433] width 206 height 47
click at [242, 443] on input "8023DB" at bounding box center [217, 433] width 206 height 47
click at [450, 439] on div "Shipping Address Herenweg 60 Zwolle Country Canada United States Afghanistan Al…" at bounding box center [320, 317] width 432 height 393
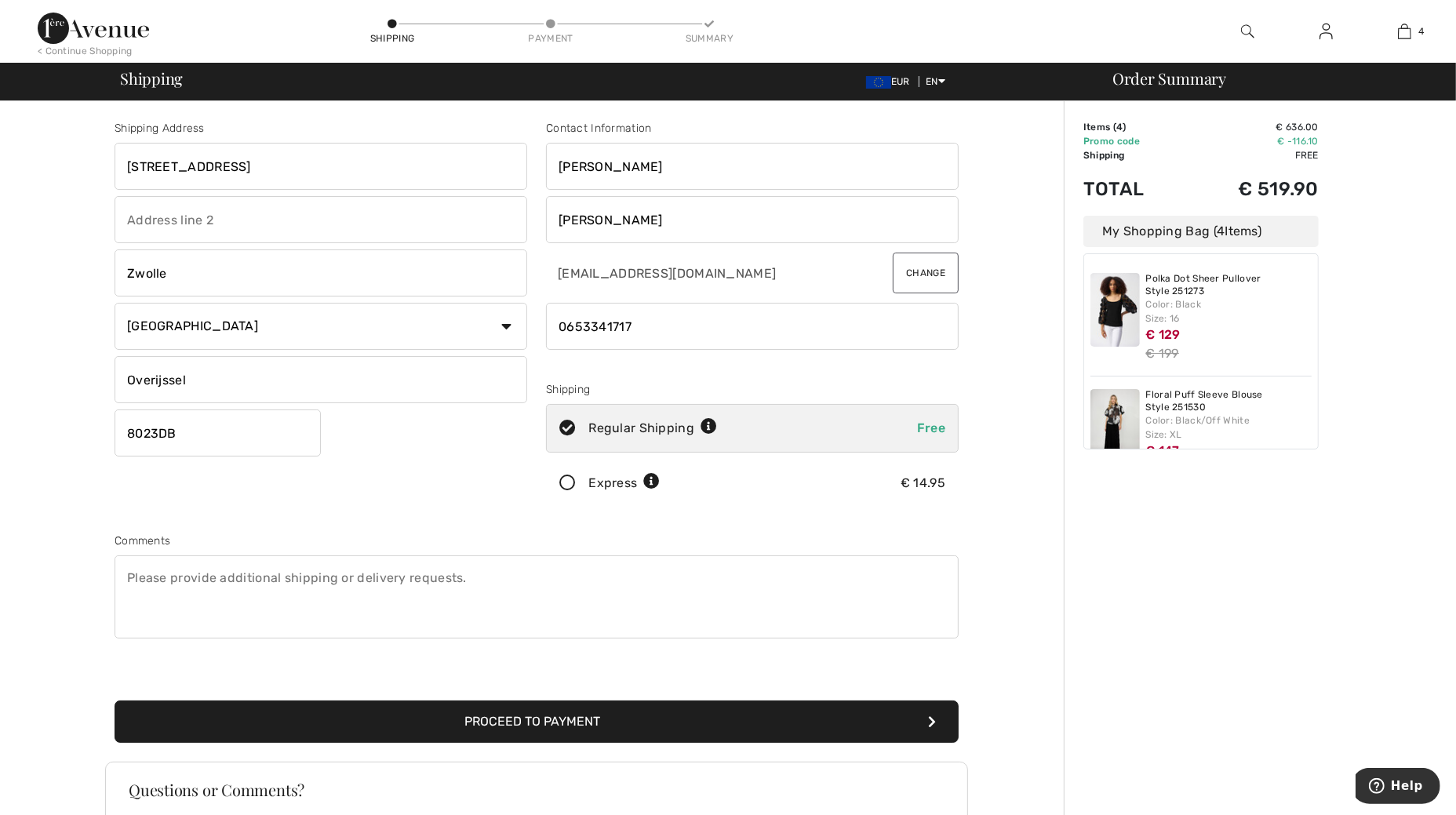
scroll to position [189, 0]
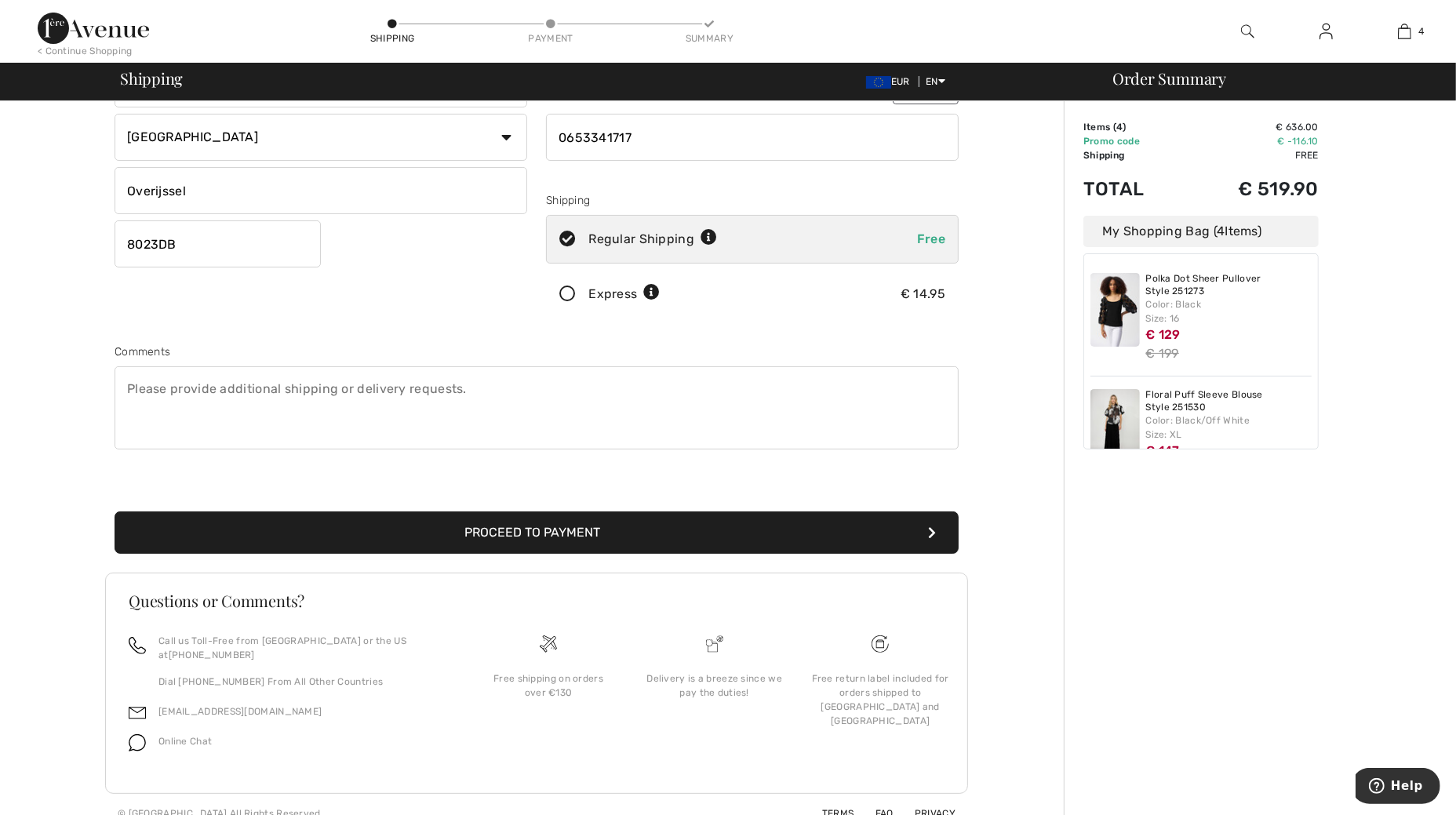
click at [526, 523] on button "Proceed to Payment" at bounding box center [536, 533] width 844 height 43
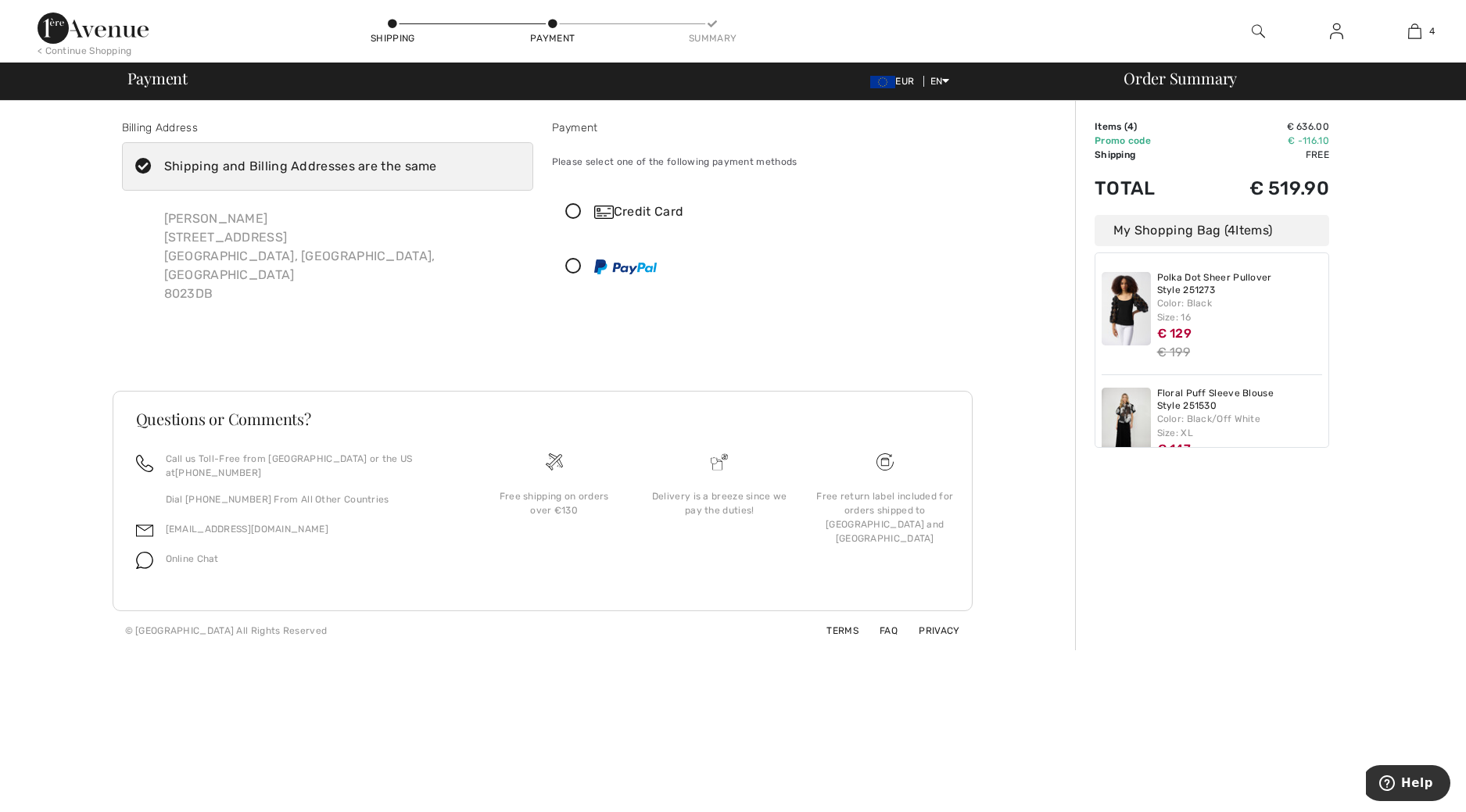
click at [645, 207] on div "Credit Card" at bounding box center [773, 212] width 358 height 19
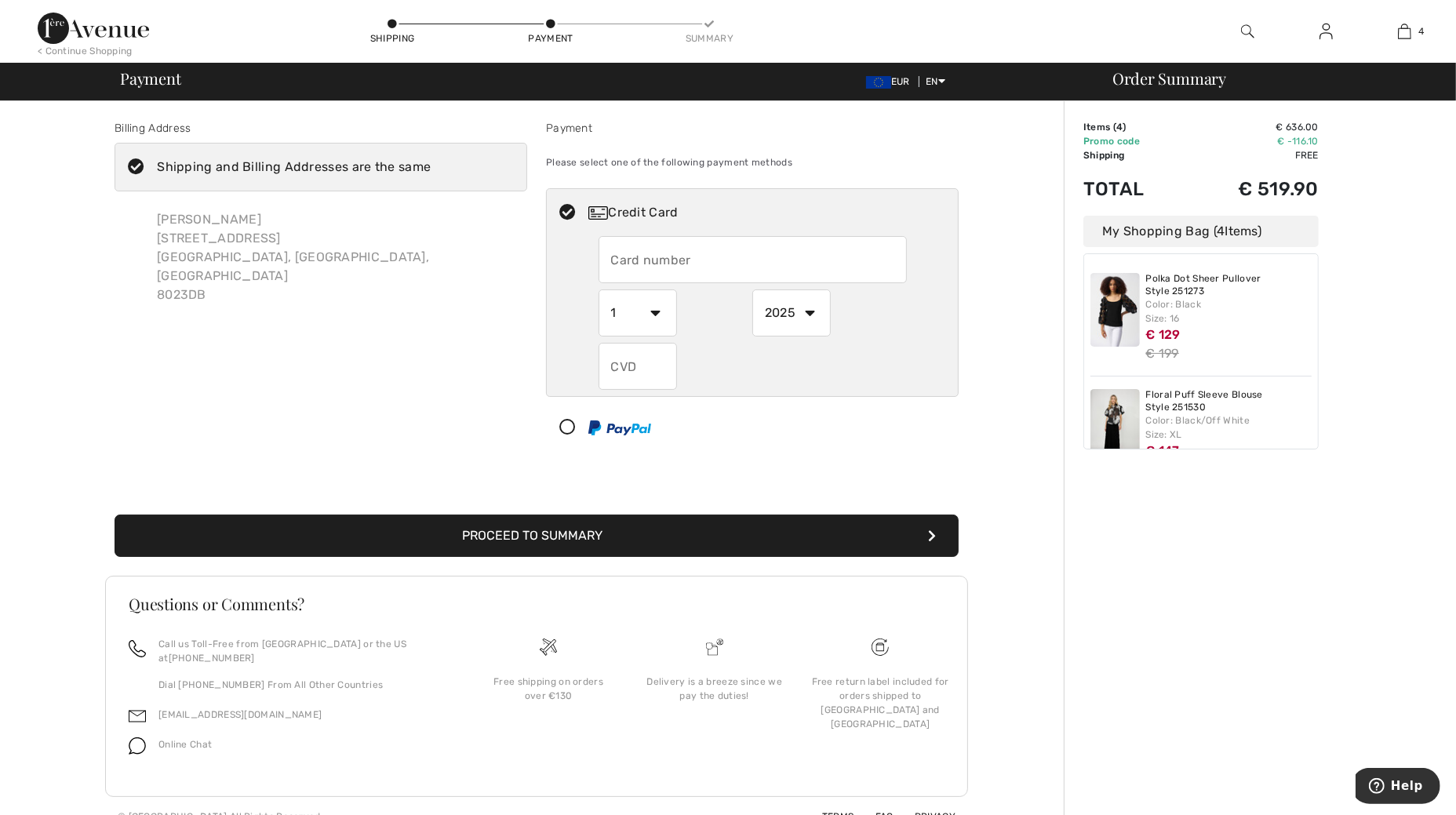
click at [637, 429] on img at bounding box center [620, 428] width 63 height 15
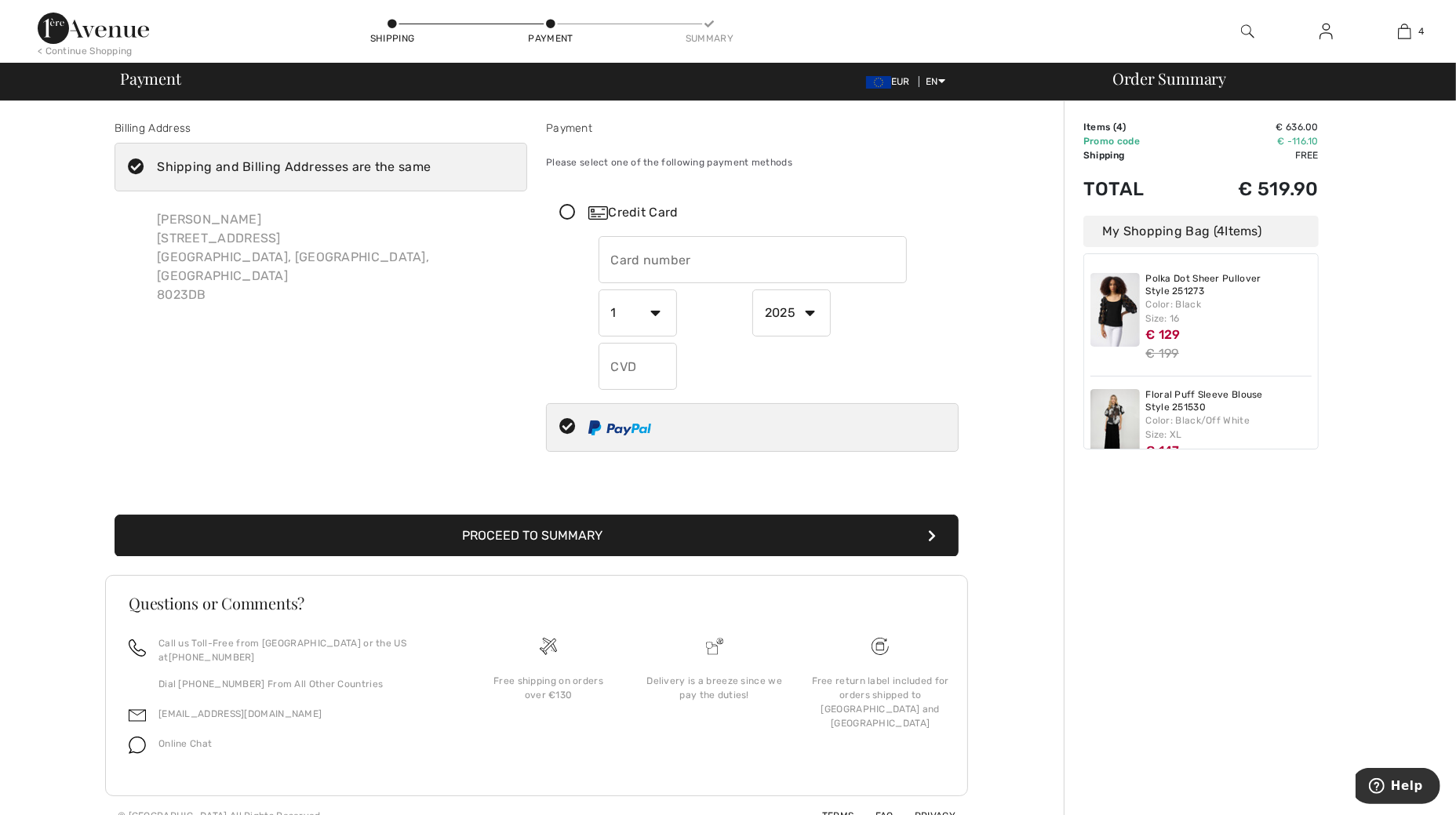
select select "1"
select select "2025"
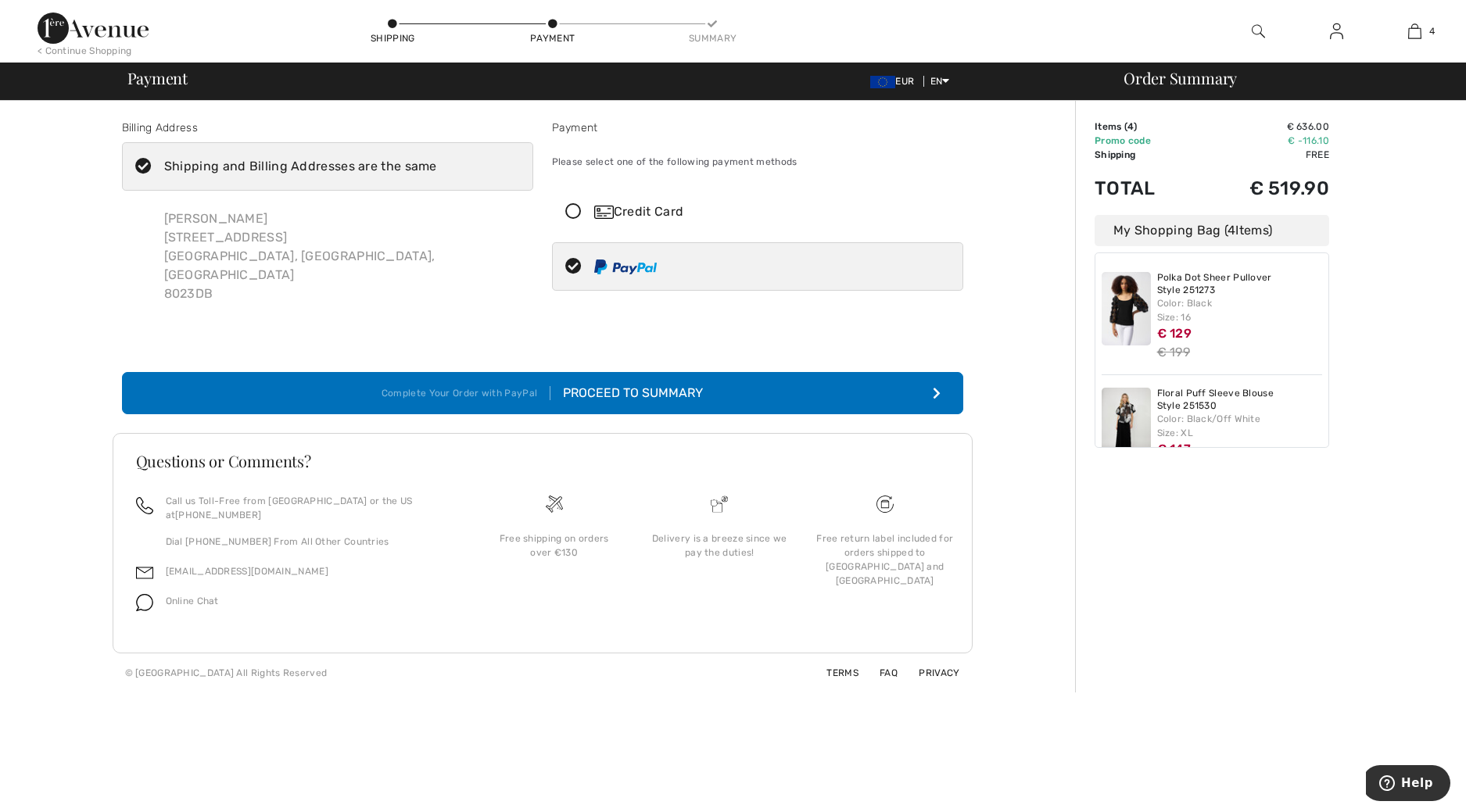
click at [1160, 248] on div "My Shopping Bag ( 4 Items) Polka Dot Sheer Pullover Style 251273 Color: Black S…" at bounding box center [1212, 331] width 234 height 233
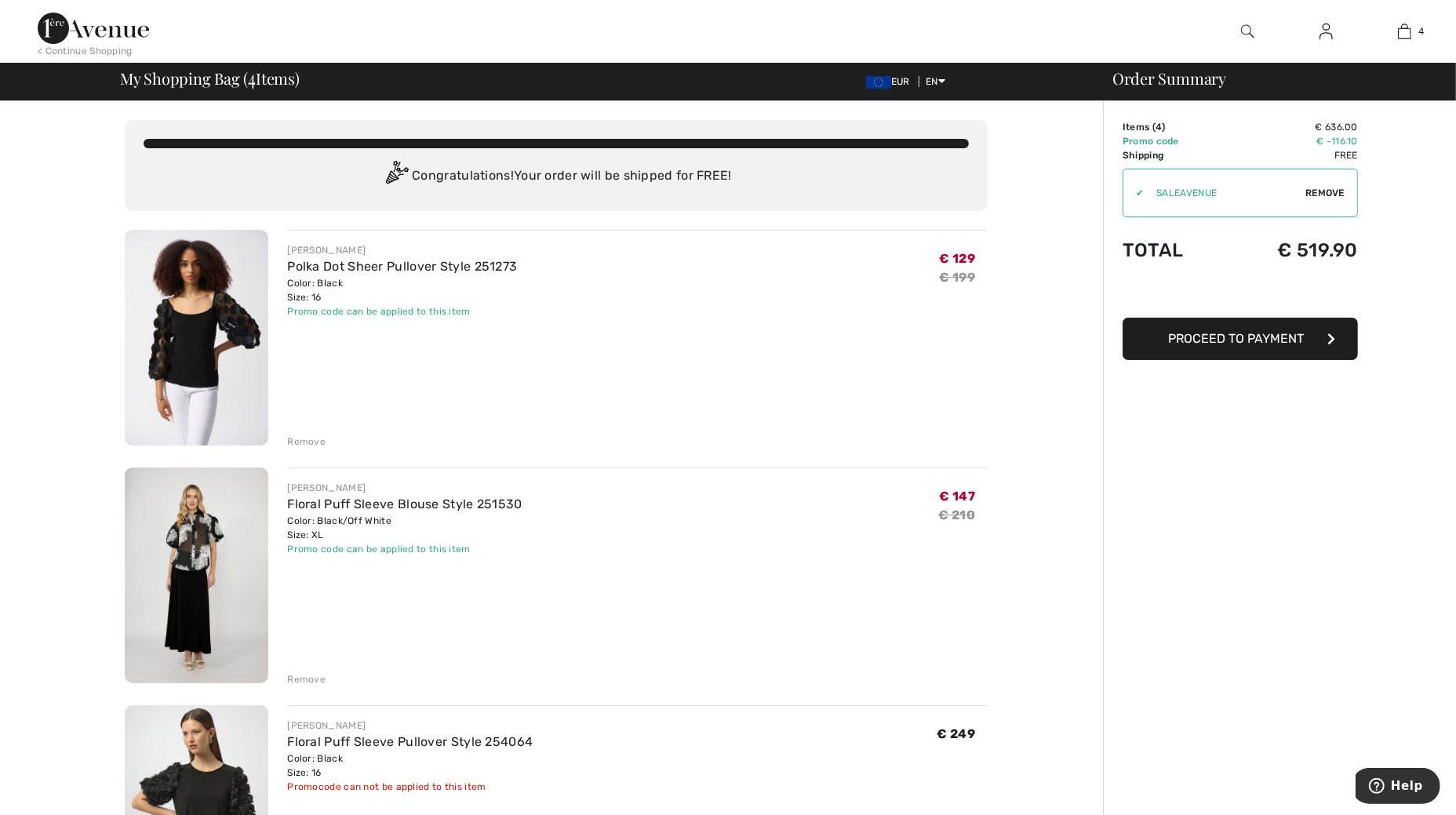
click at [193, 553] on img at bounding box center [196, 575] width 144 height 215
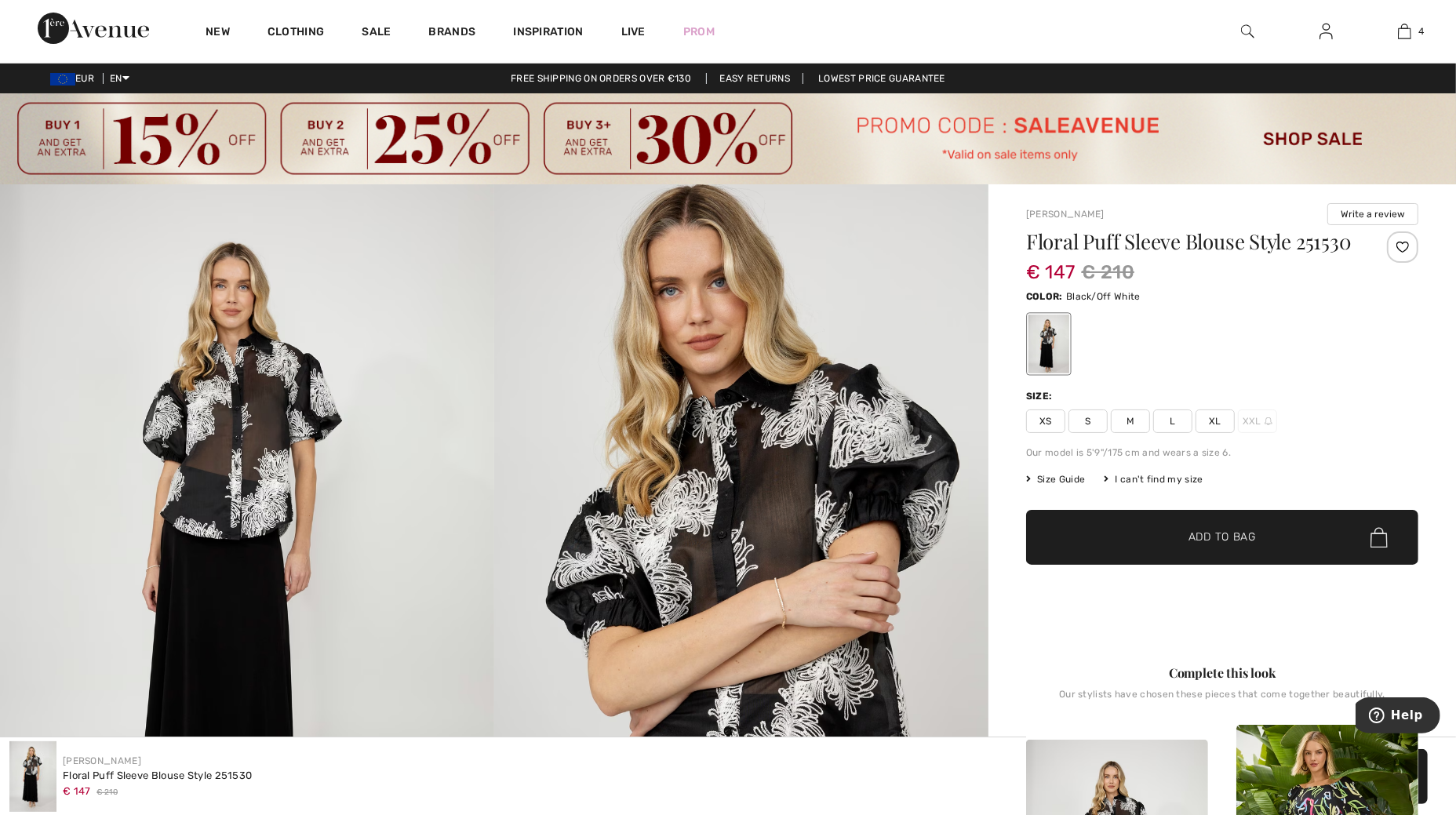
click at [1069, 478] on span "Size Guide" at bounding box center [1055, 479] width 59 height 14
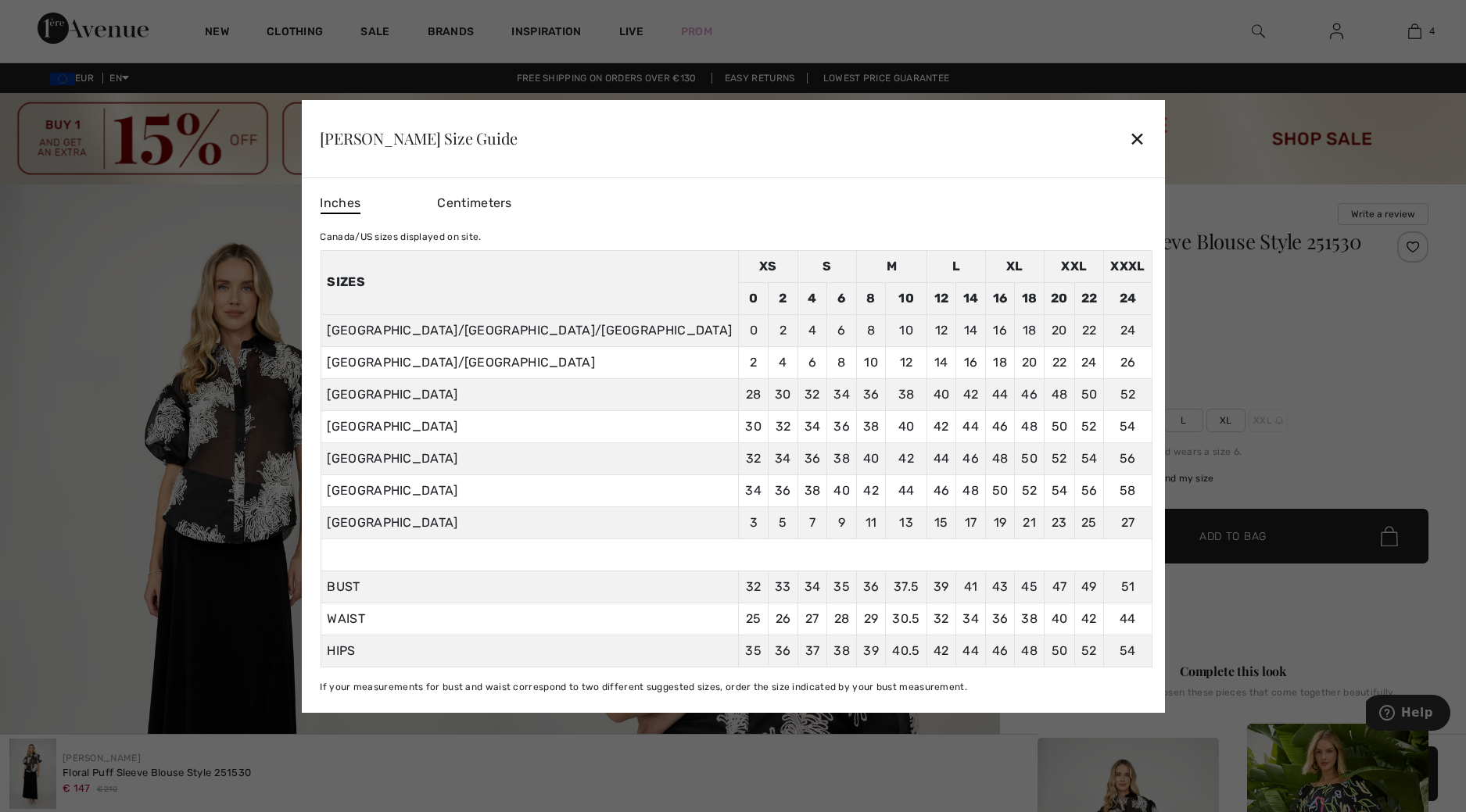
click at [1129, 136] on div "✕" at bounding box center [1137, 138] width 16 height 33
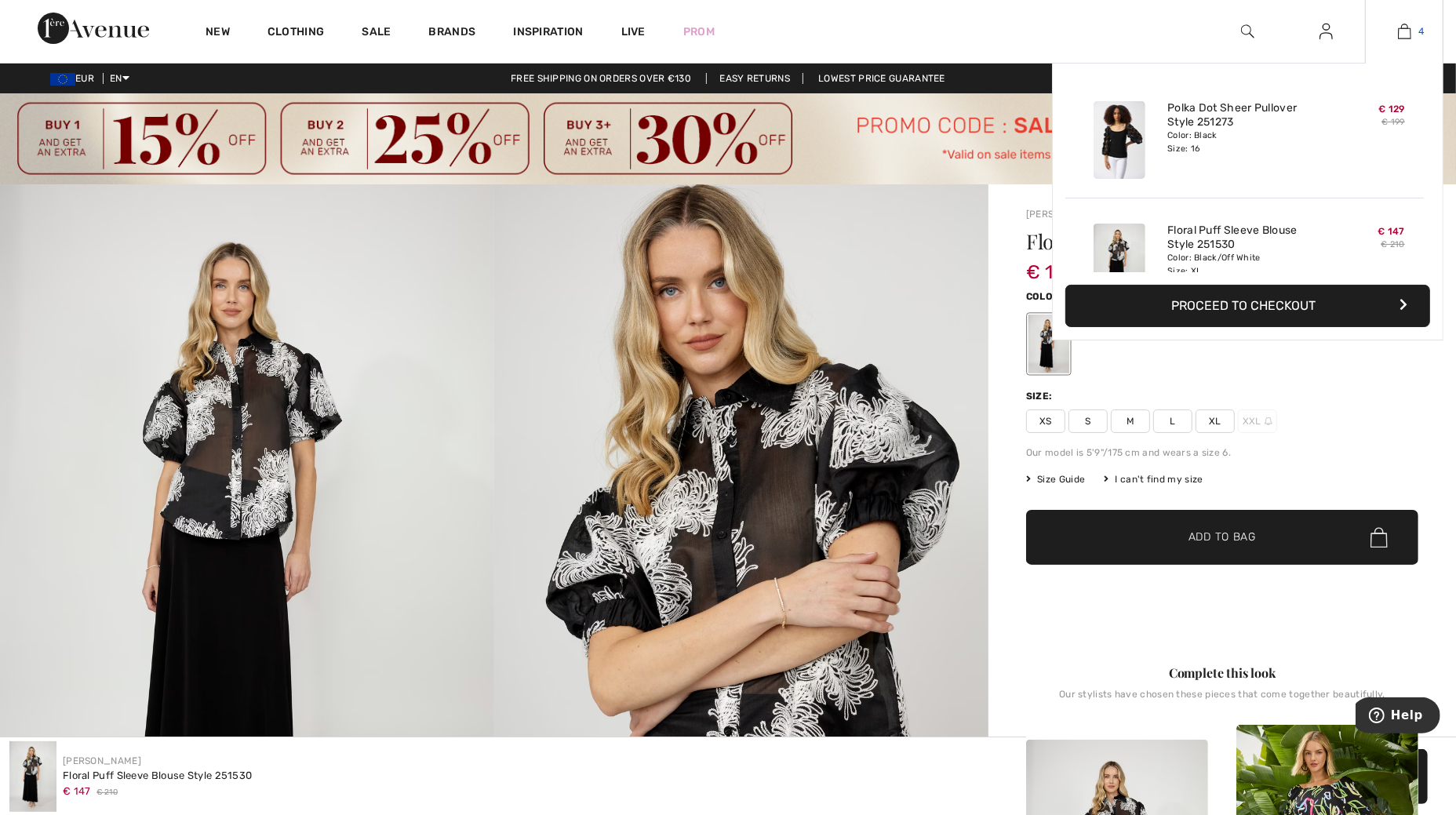
click at [1409, 33] on img at bounding box center [1405, 32] width 14 height 19
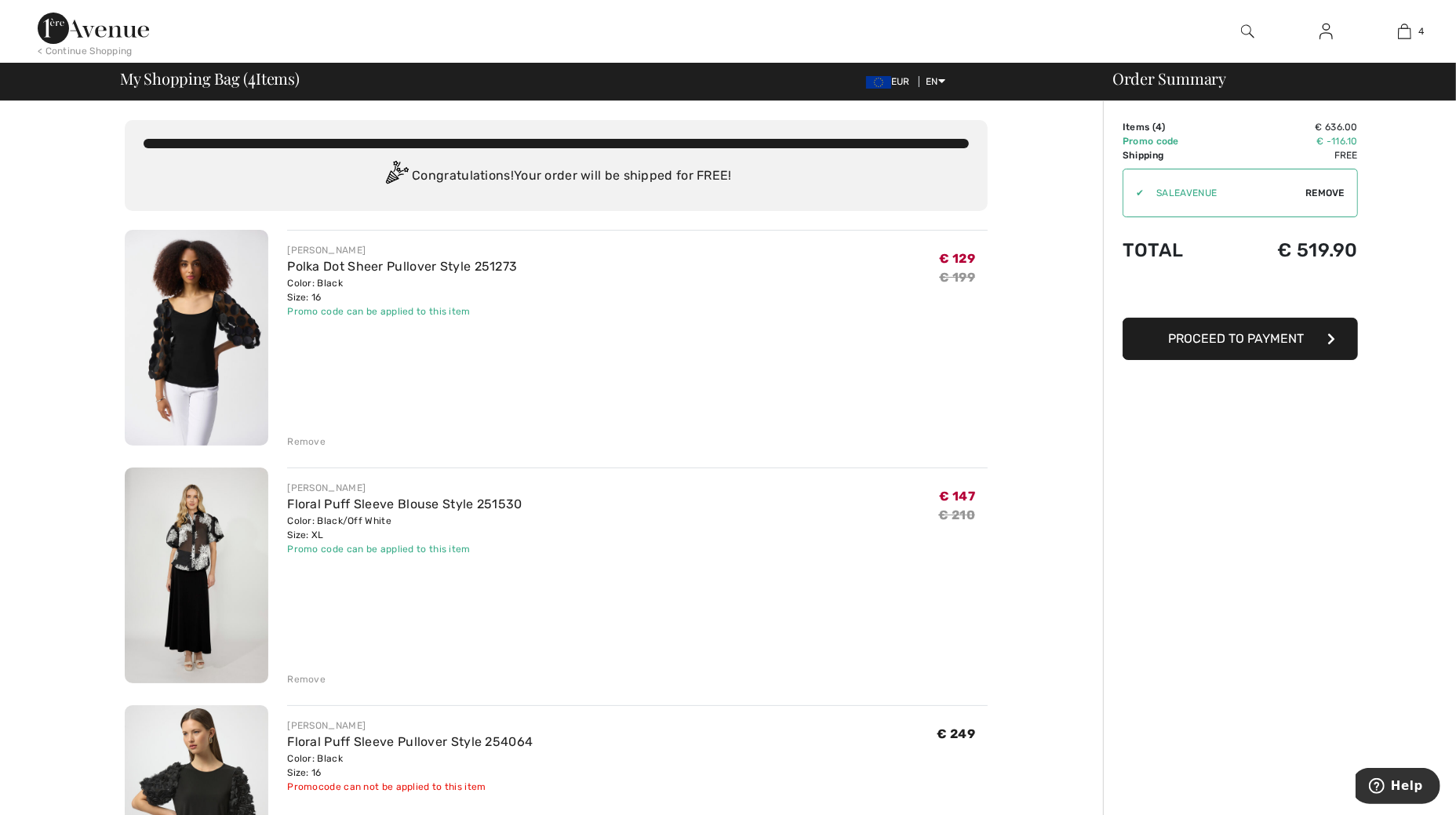
click at [1244, 338] on span "Proceed to Payment" at bounding box center [1236, 339] width 135 height 15
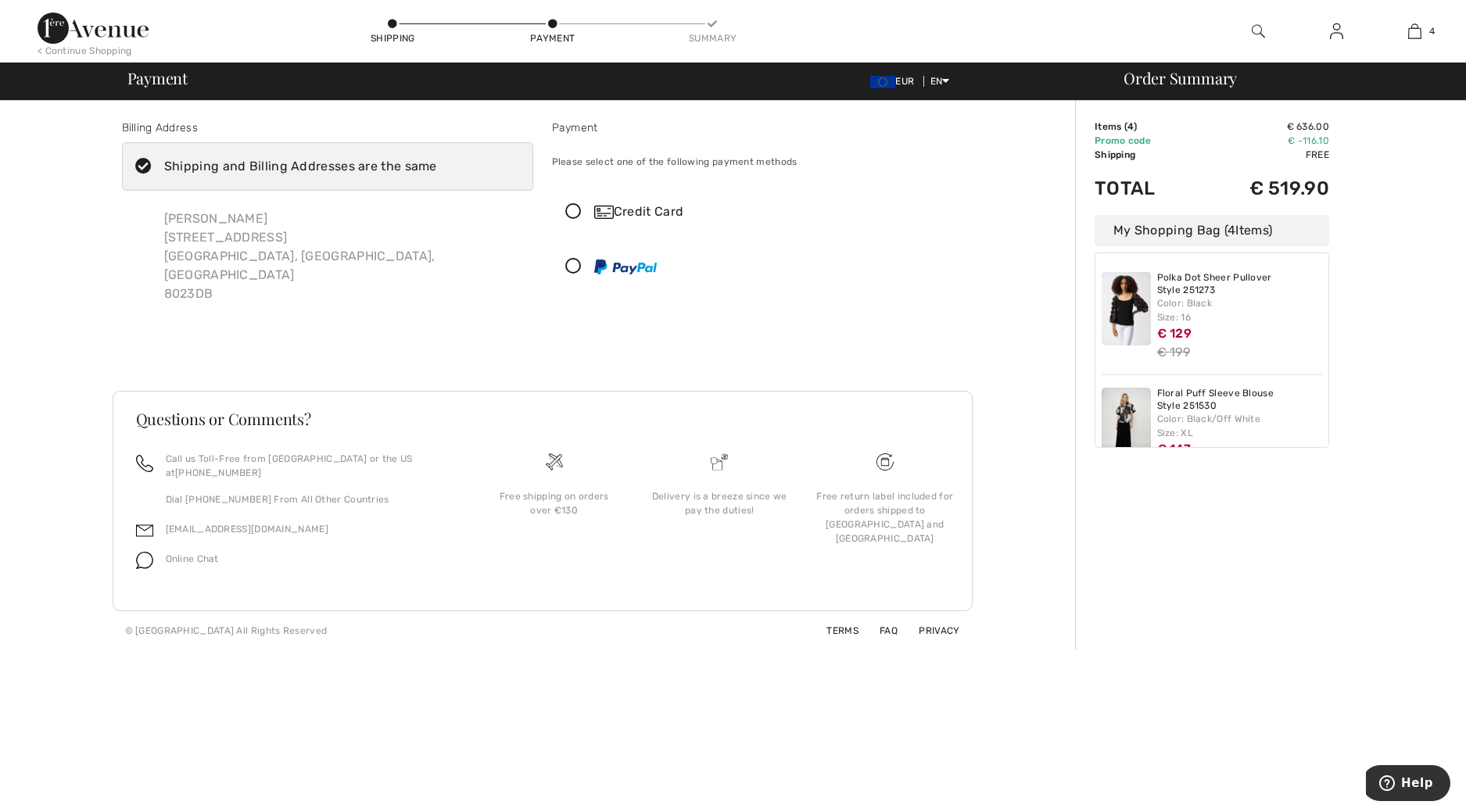
click at [653, 210] on div "Credit Card" at bounding box center [773, 212] width 358 height 19
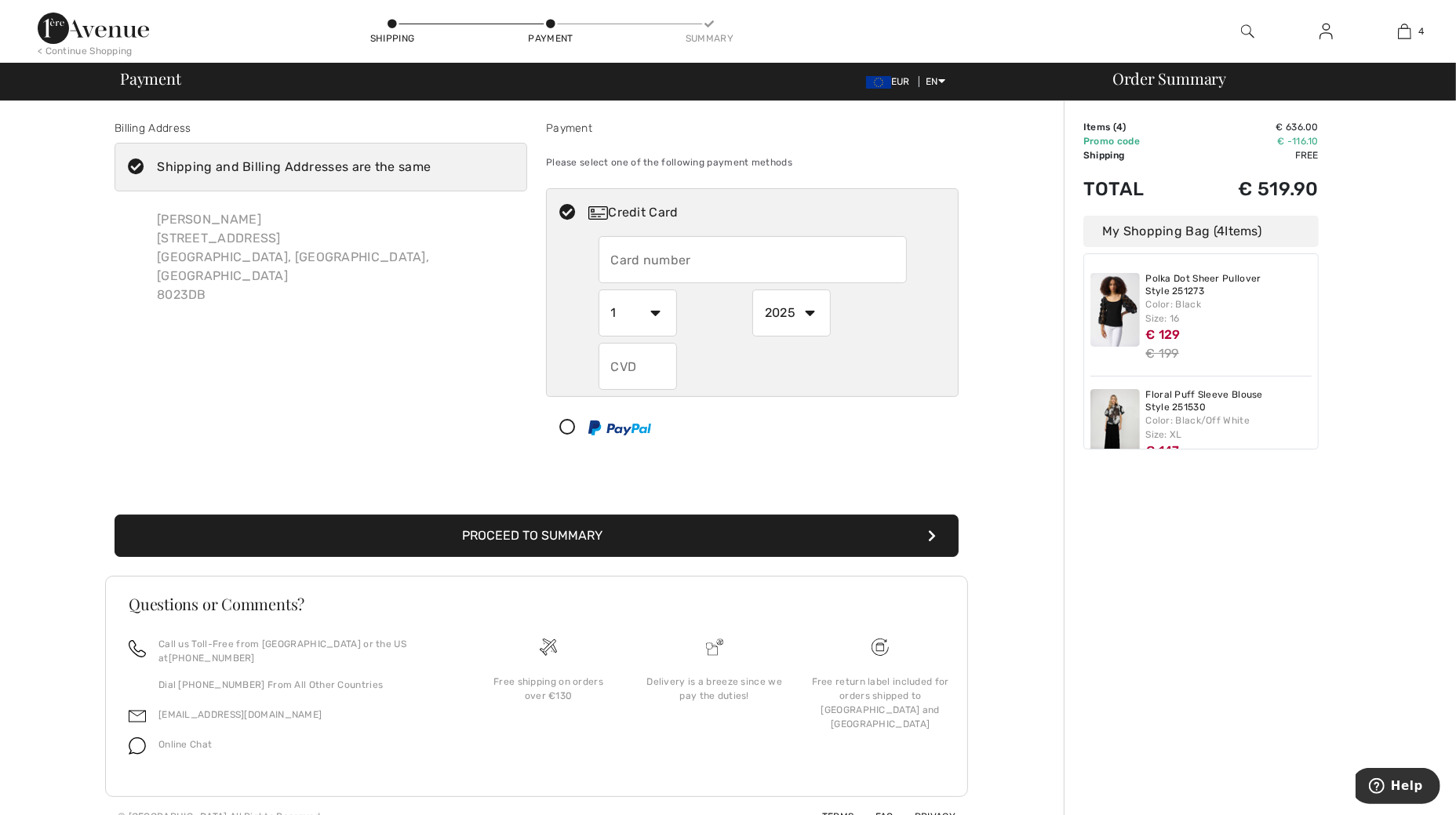
click at [816, 243] on input "text" at bounding box center [753, 259] width 308 height 47
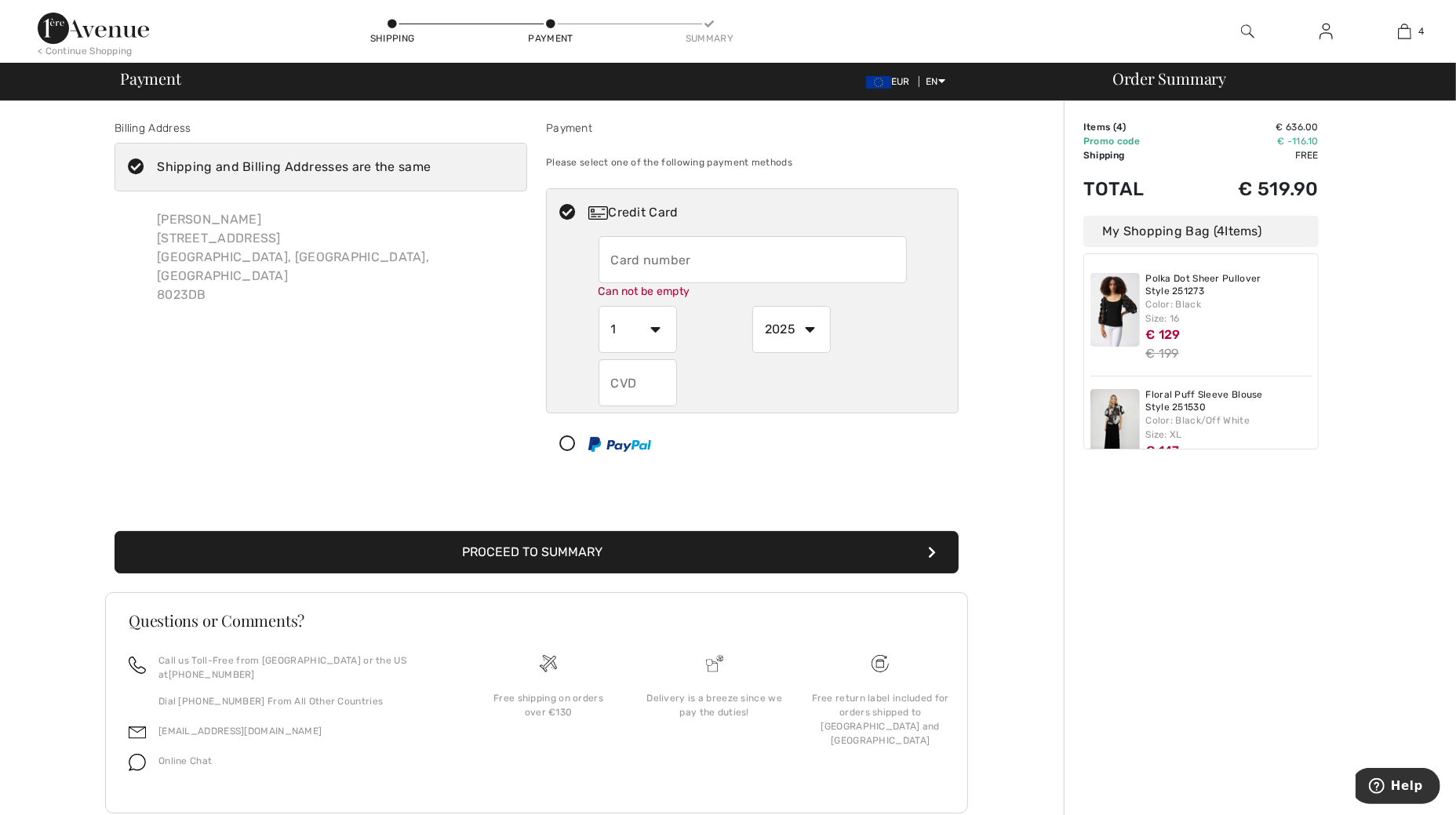
type input "5220780007386543"
select select "7"
select select "2028"
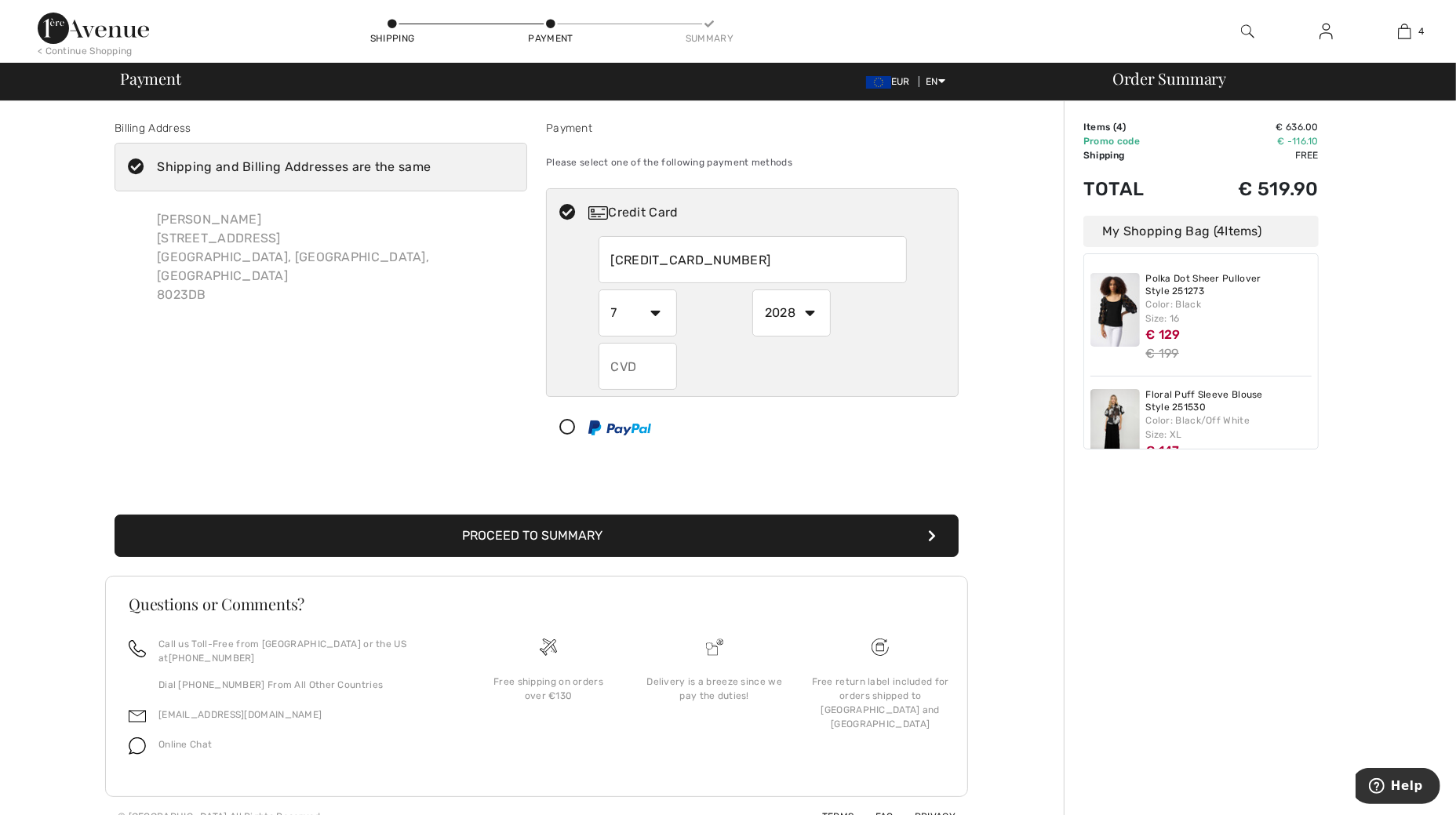
click at [661, 363] on input "text" at bounding box center [638, 366] width 78 height 47
type input "219"
click at [806, 536] on button "Proceed to Summary" at bounding box center [536, 536] width 844 height 43
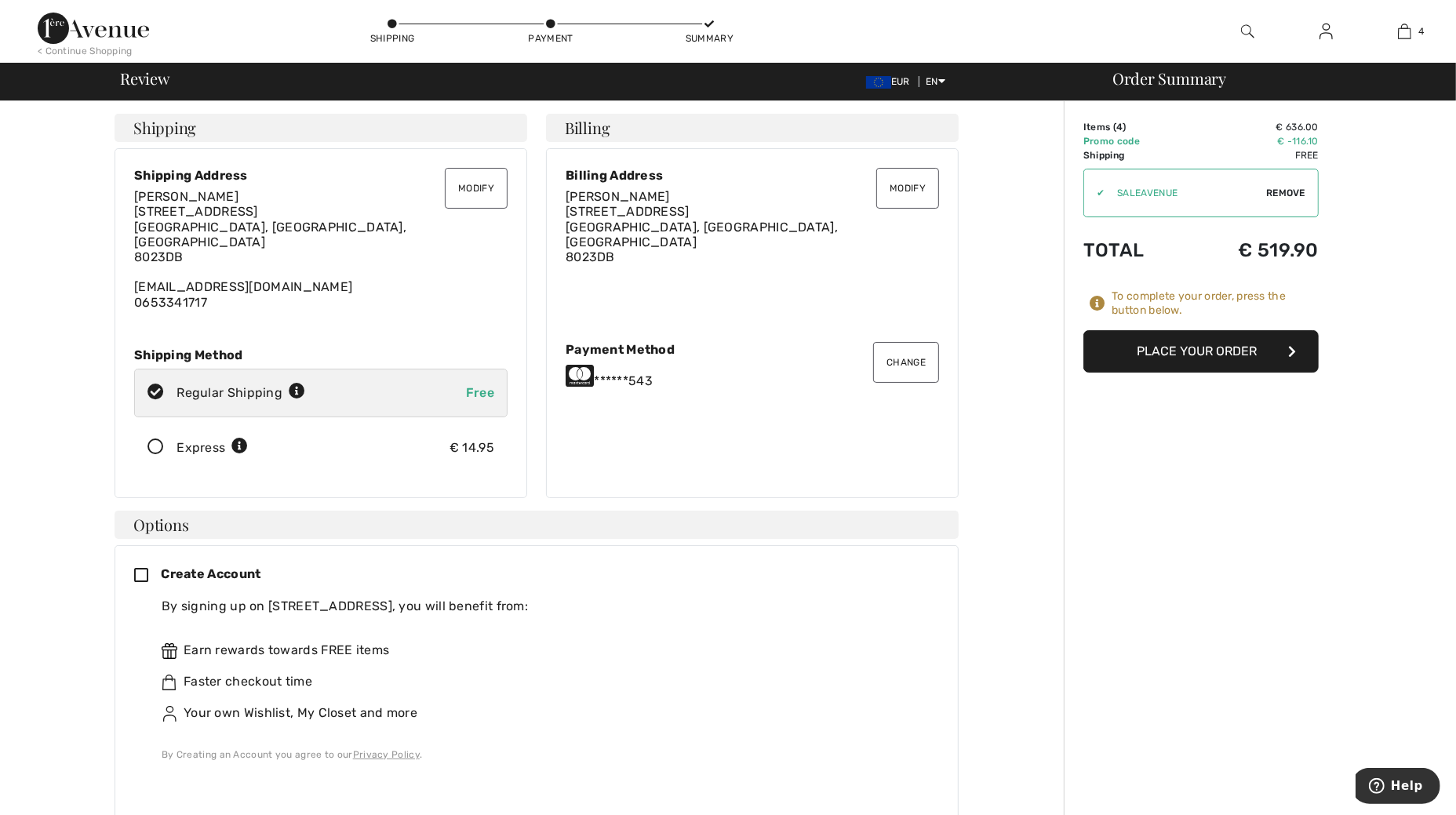
scroll to position [98, 0]
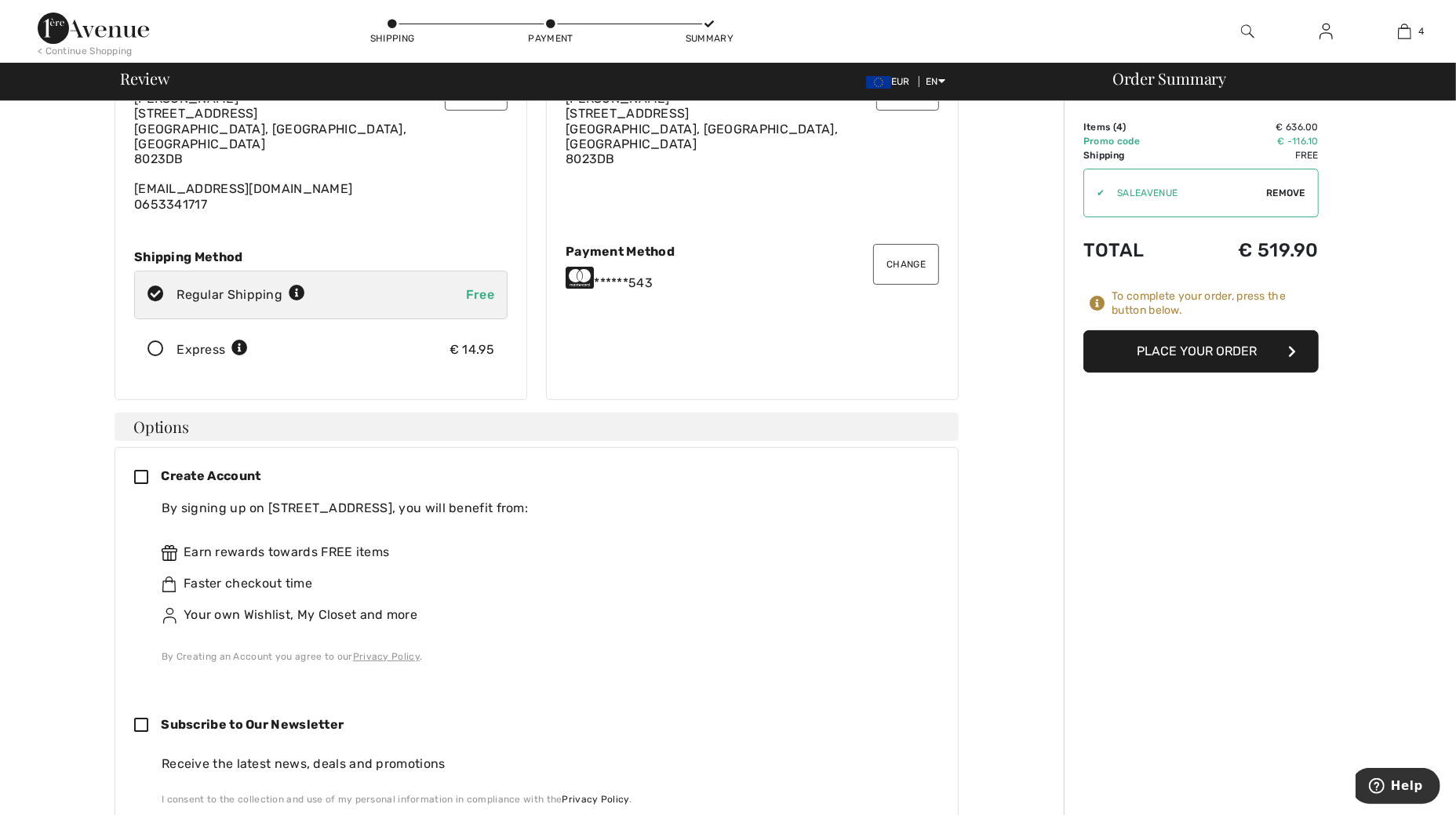
click at [144, 470] on icon at bounding box center [147, 478] width 26 height 16
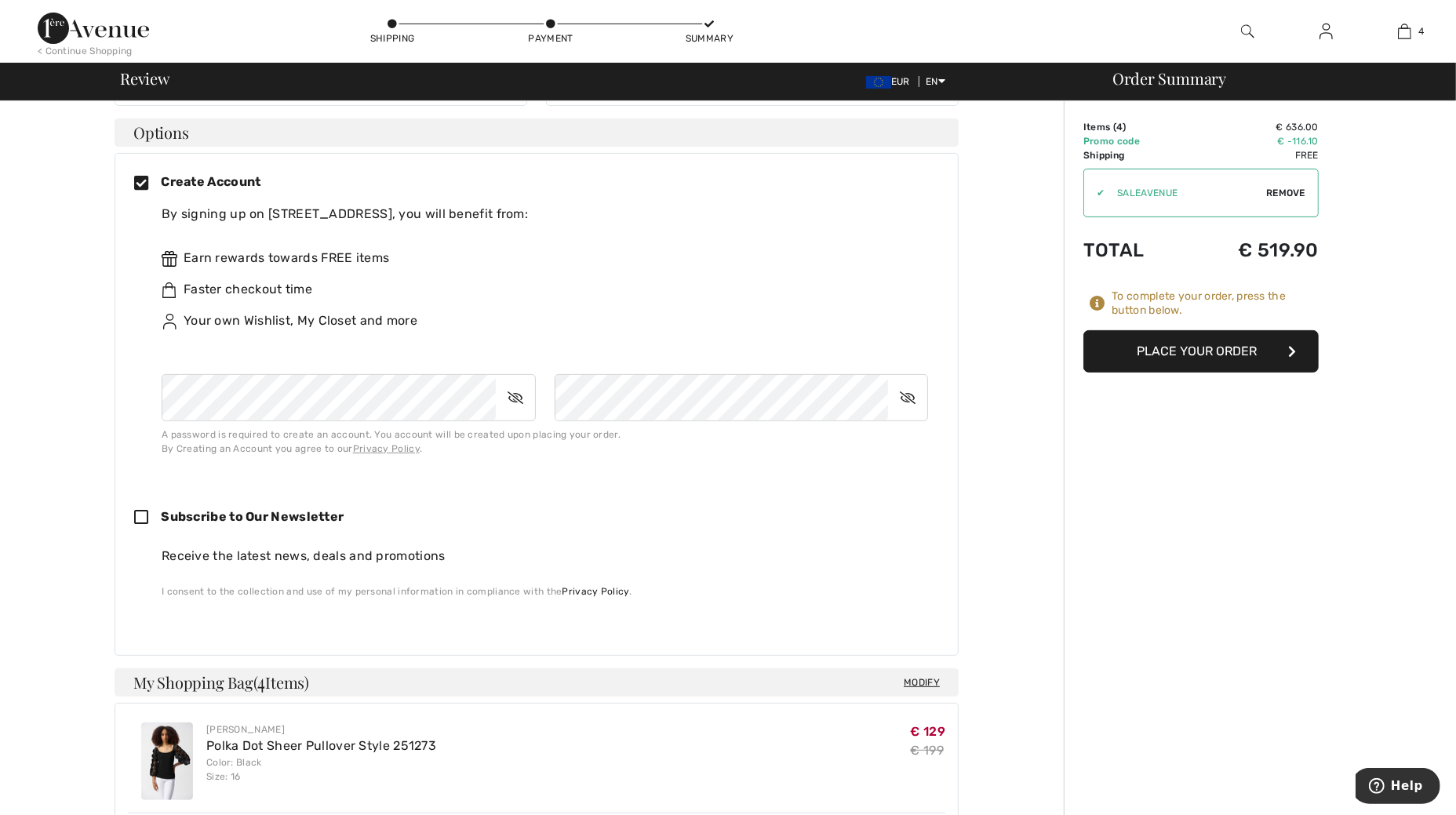
scroll to position [294, 0]
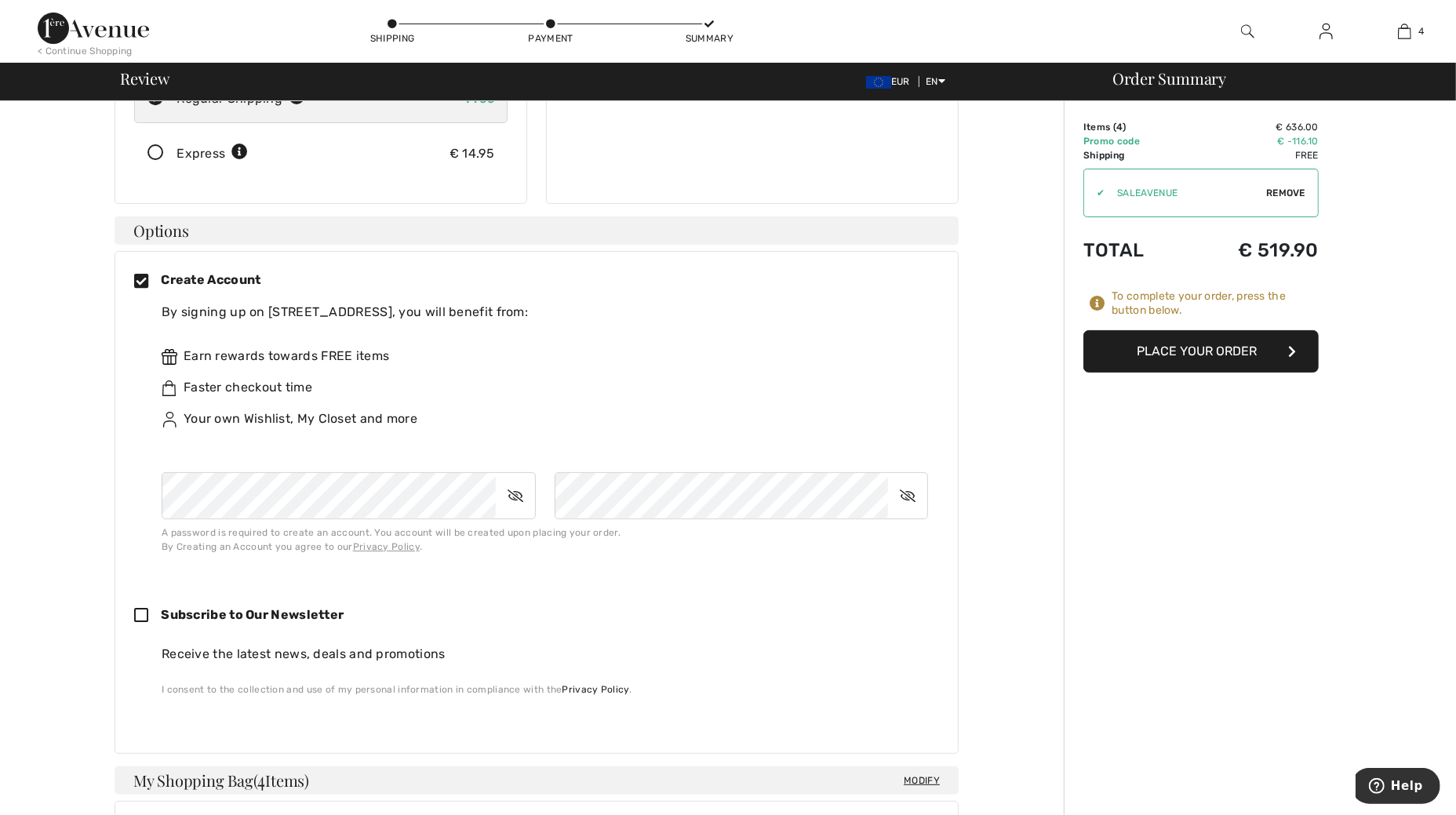
click at [1275, 190] on span "Remove" at bounding box center [1286, 192] width 39 height 14
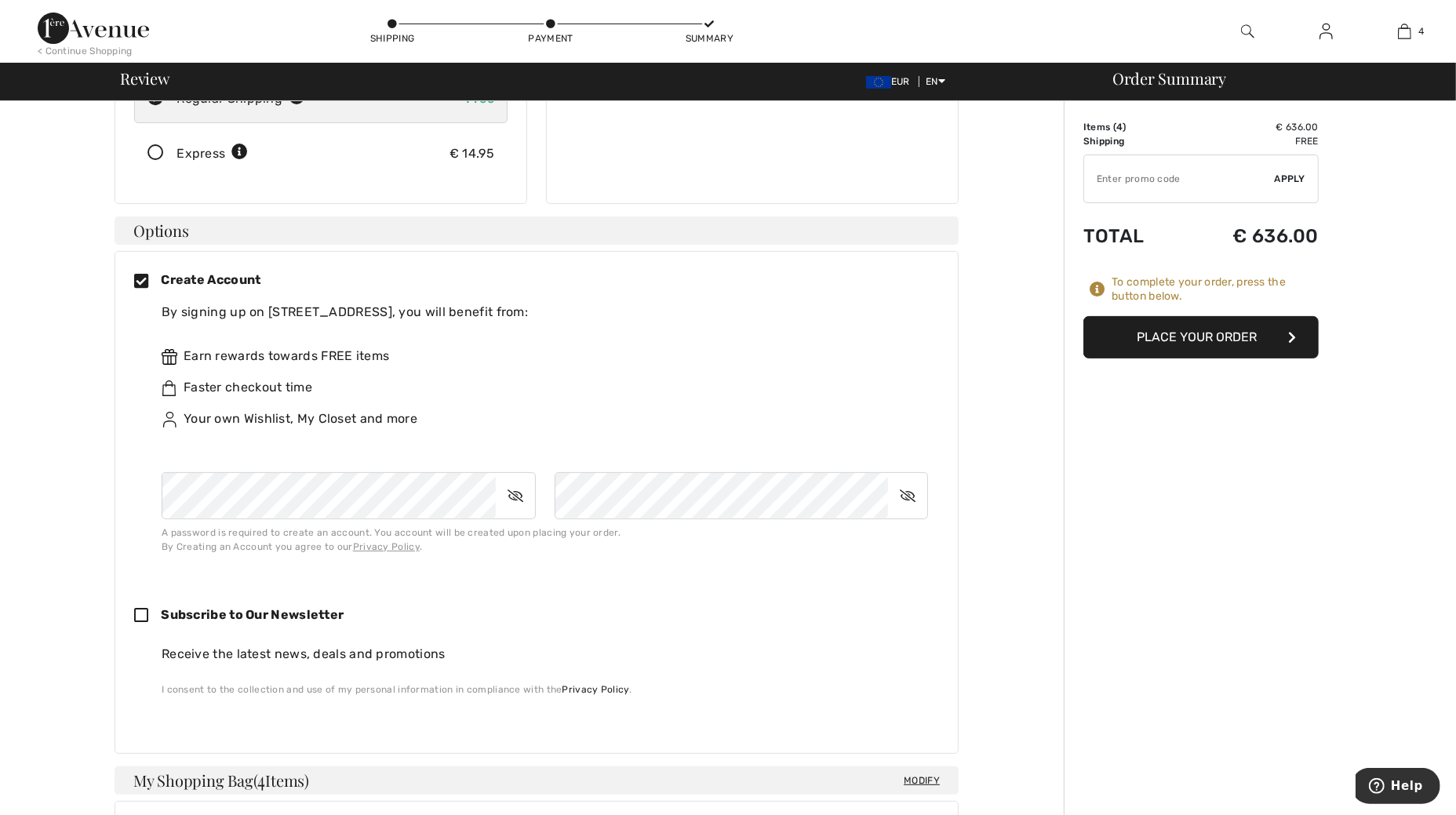
click at [1220, 181] on input "TEXT" at bounding box center [1179, 178] width 191 height 47
type input "NEW15"
click at [1291, 173] on span "Apply" at bounding box center [1290, 179] width 32 height 14
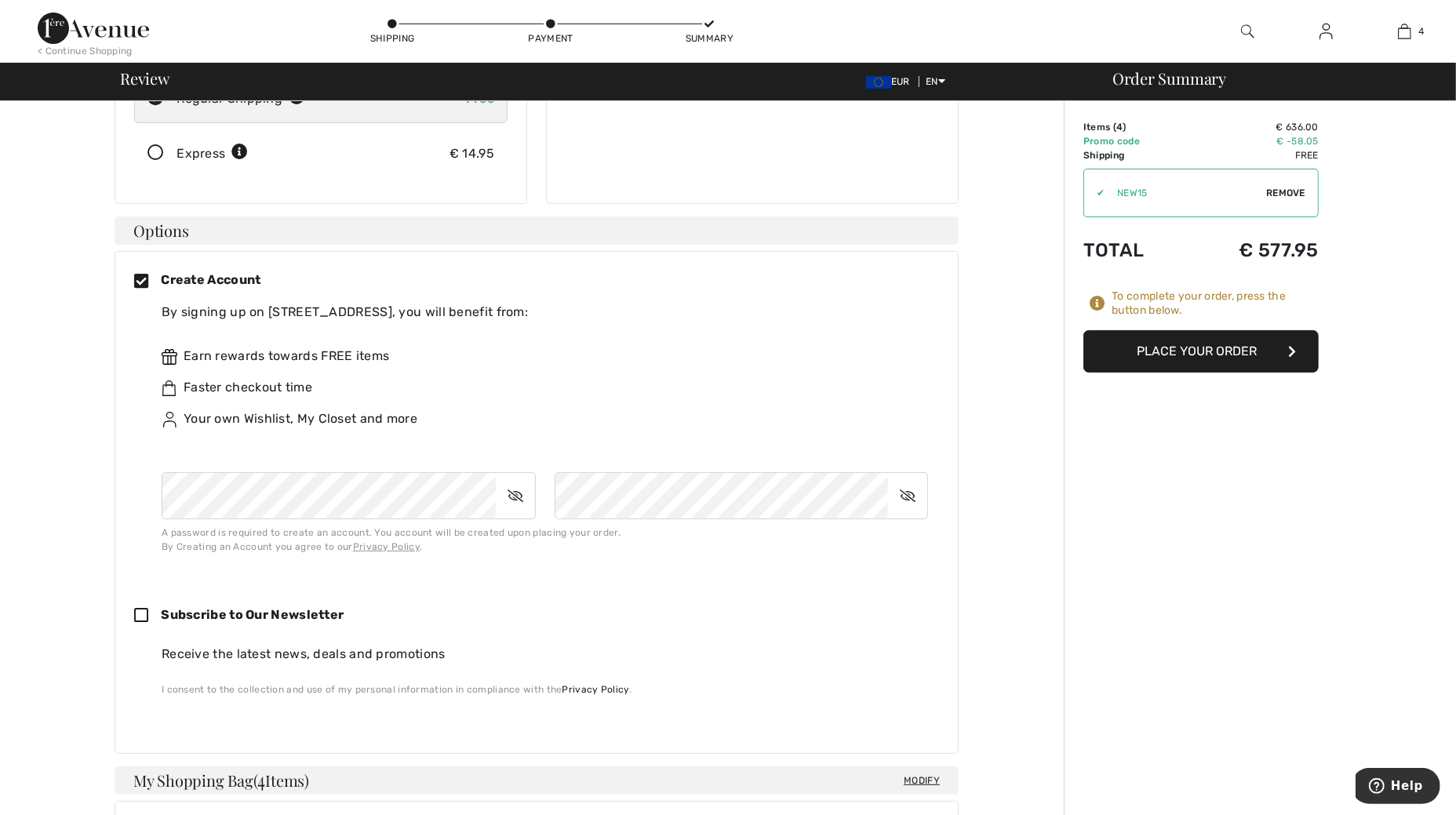
click at [1089, 192] on div "✔ Apply Remove" at bounding box center [1201, 192] width 235 height 49
click at [1287, 186] on span "Remove" at bounding box center [1286, 192] width 39 height 14
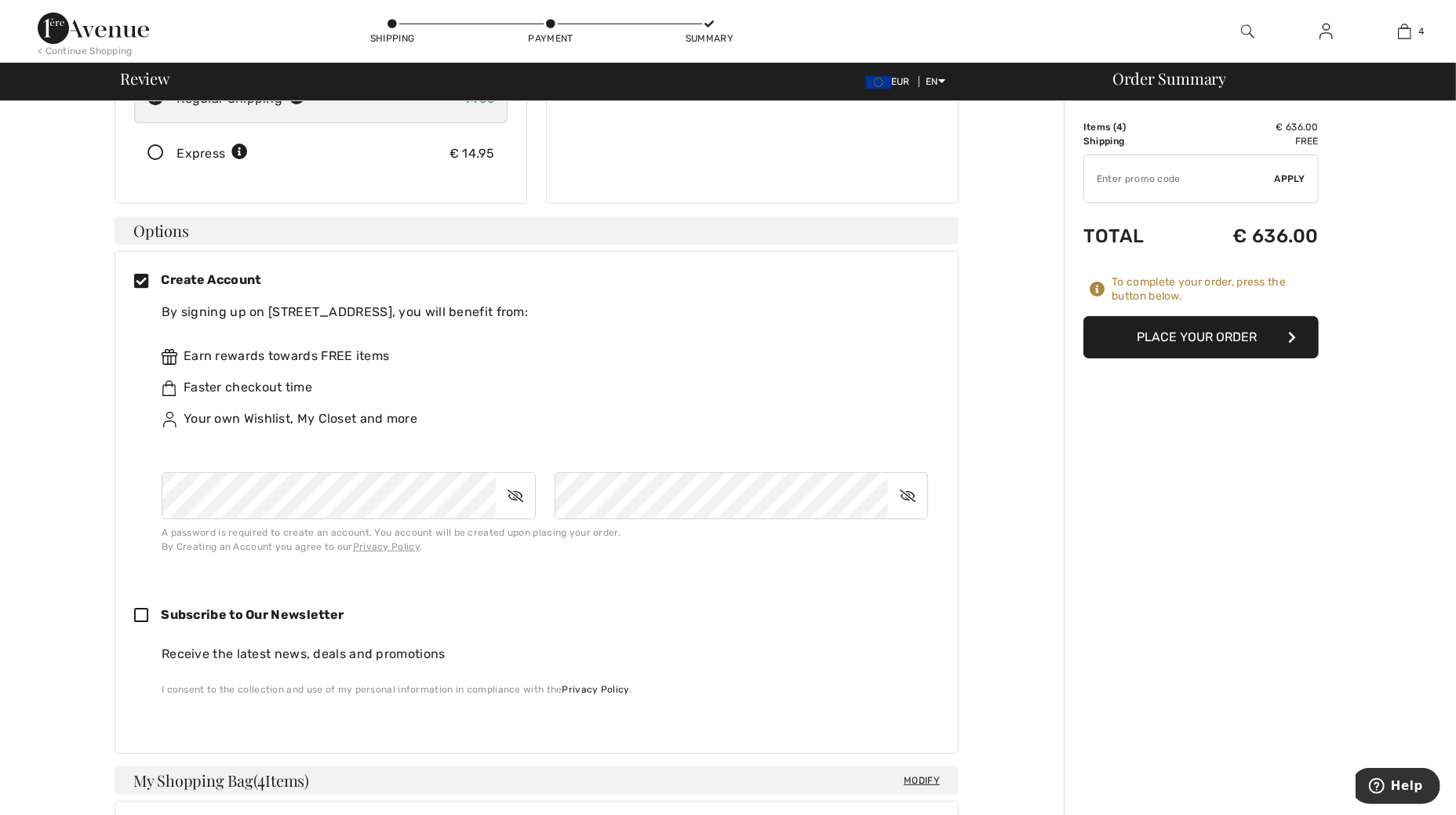
click at [1206, 186] on input "TEXT" at bounding box center [1179, 178] width 191 height 47
type input "A"
type input "S"
type input "SALEAVENUE"
click at [1285, 177] on span "Apply" at bounding box center [1290, 179] width 32 height 14
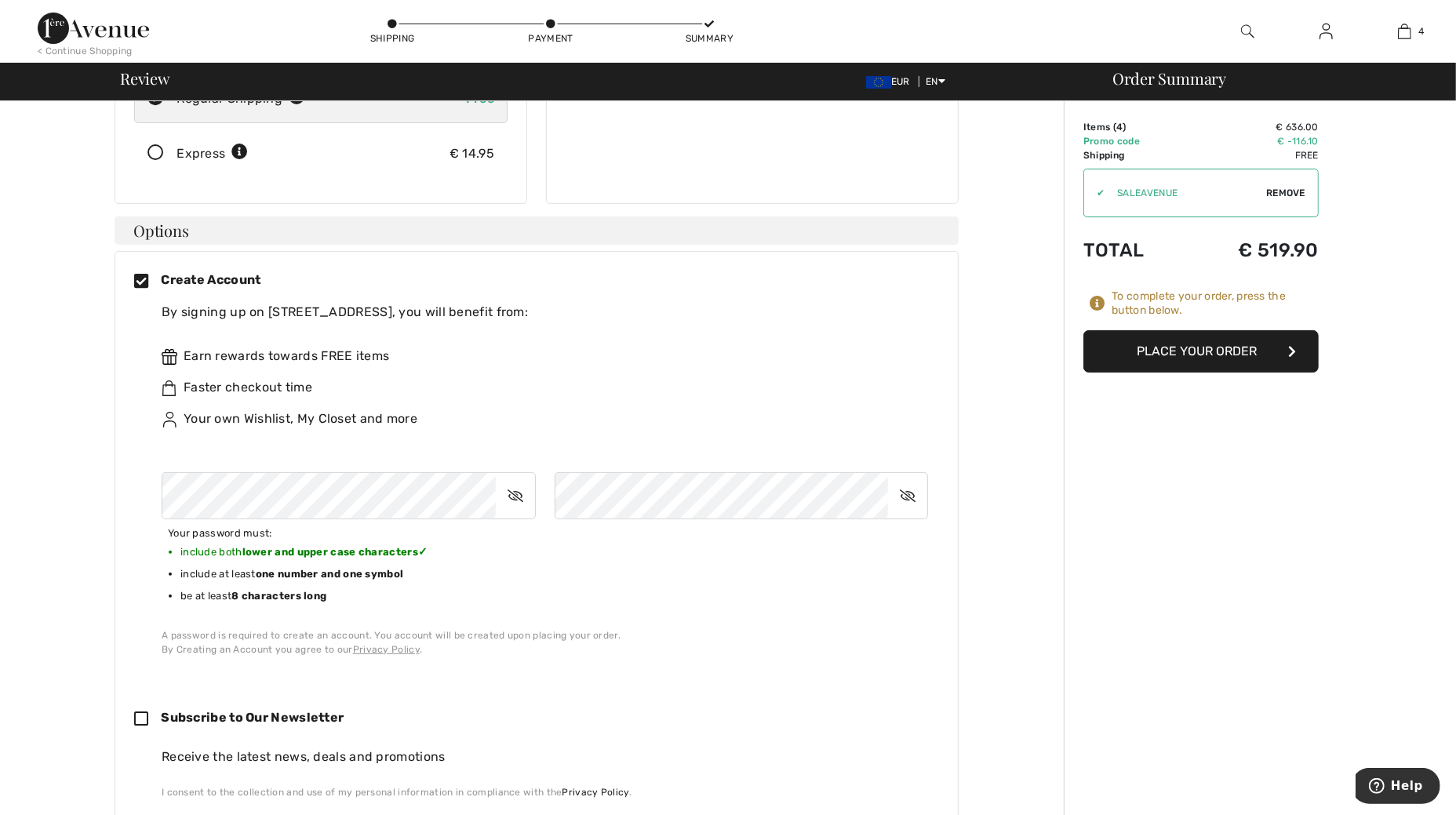
click at [516, 483] on icon at bounding box center [515, 496] width 39 height 36
click at [906, 478] on icon at bounding box center [908, 496] width 39 height 36
click at [1083, 592] on div "Order Summary Details Items ( 4 ) € 636.00 Promo code € -116.10 Shipping Free T…" at bounding box center [1259, 801] width 393 height 1988
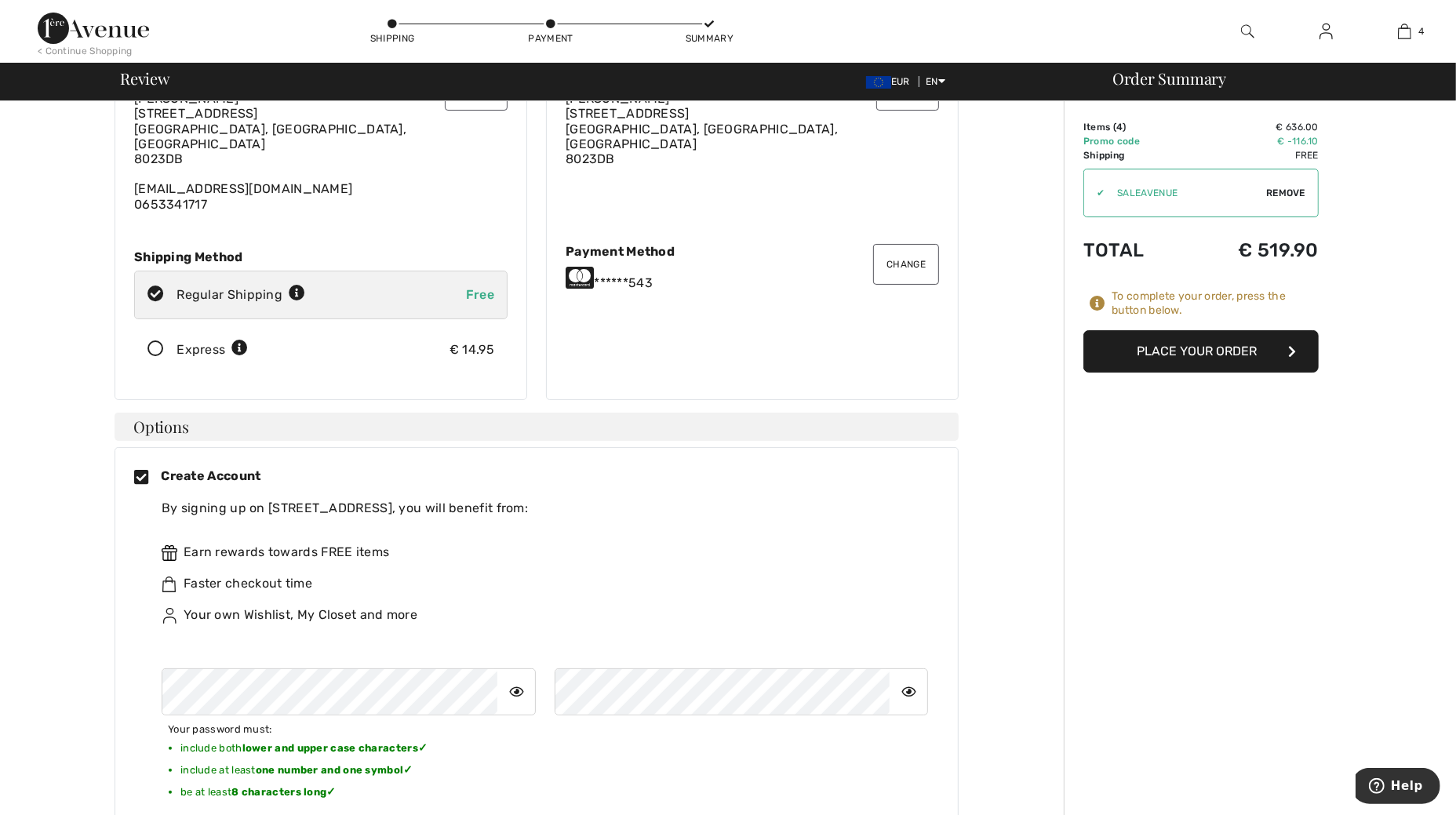
scroll to position [0, 0]
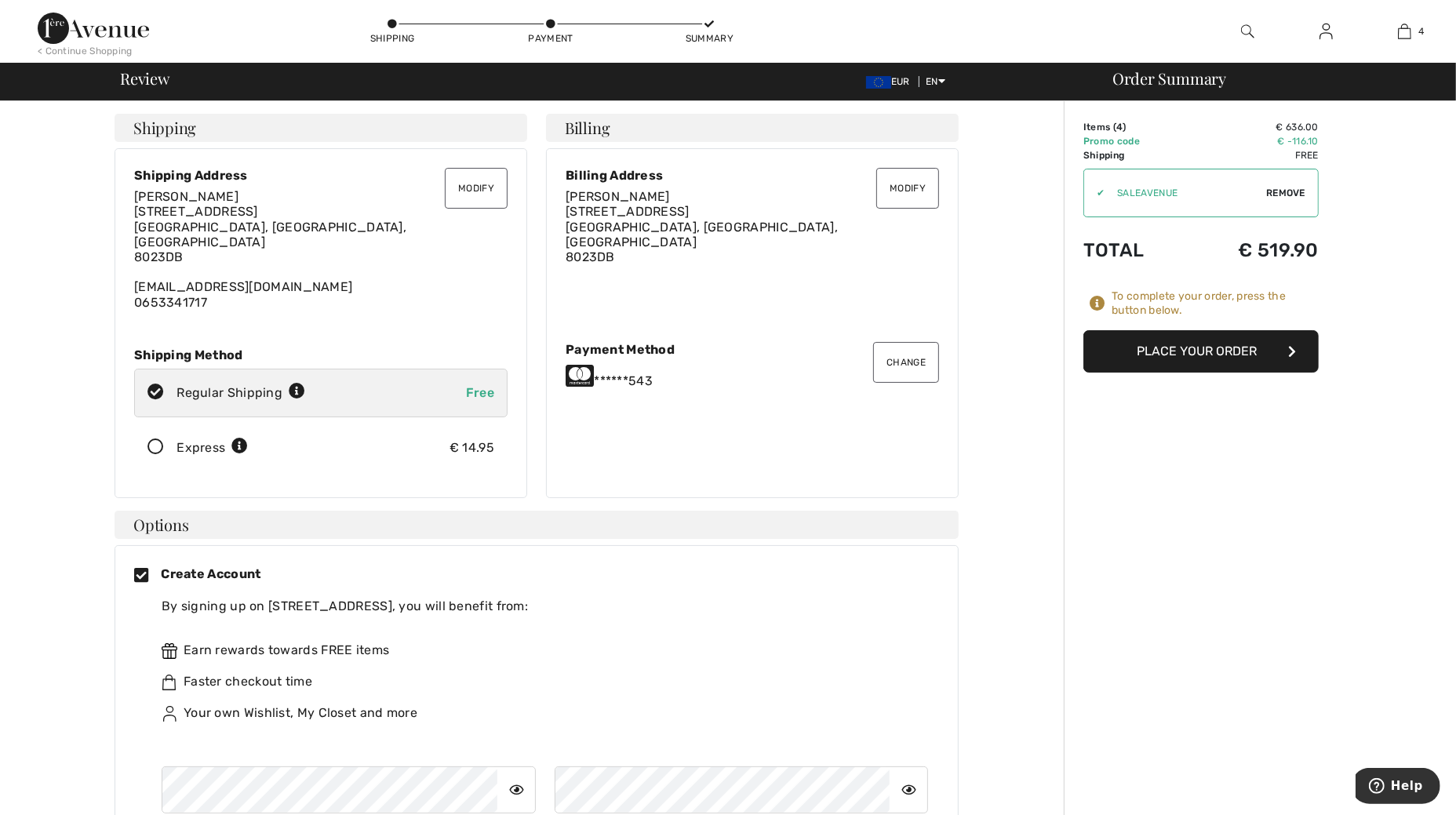
click at [468, 187] on button "Modify" at bounding box center [476, 188] width 63 height 41
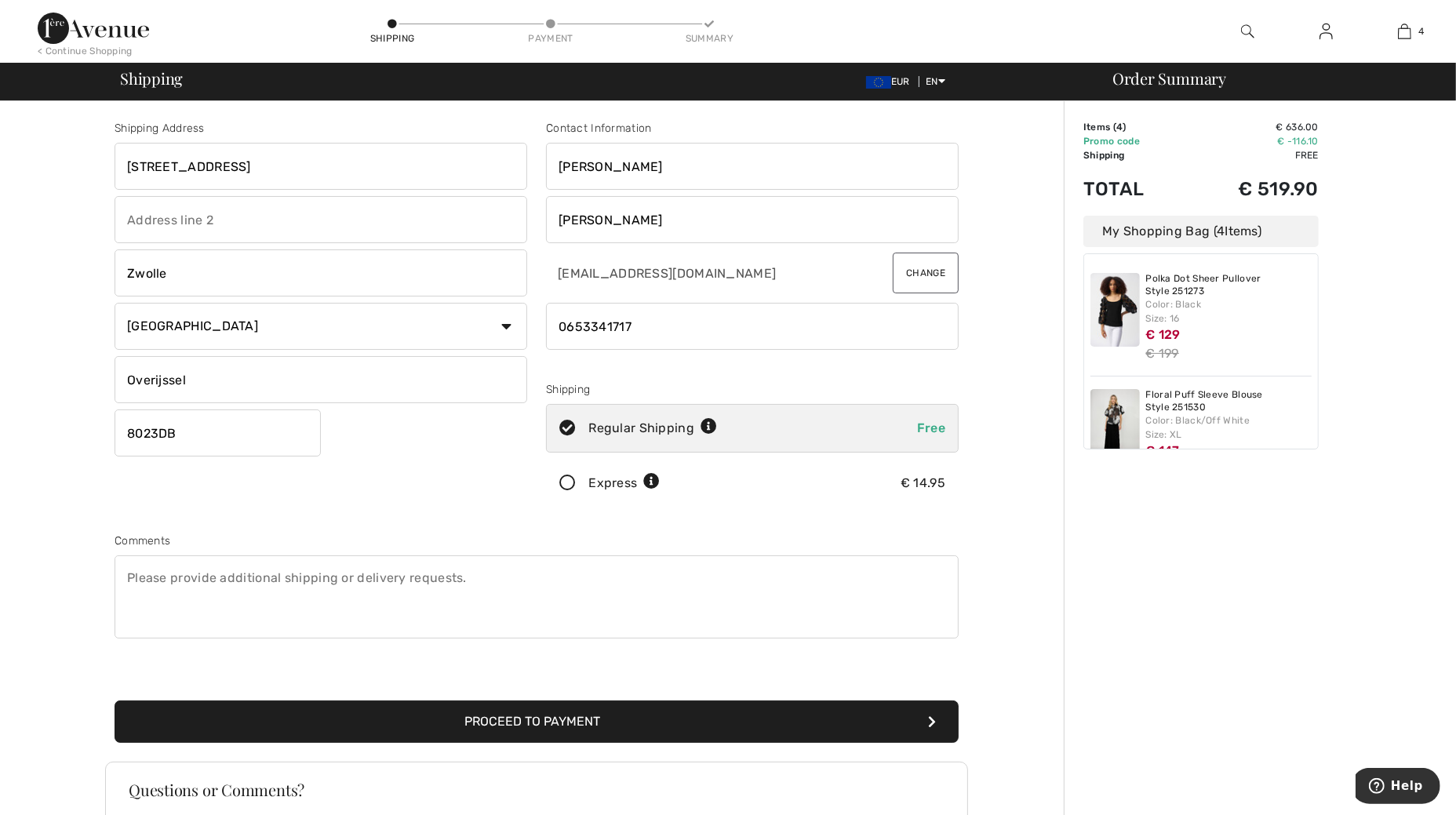
click at [290, 265] on input "Zwolle" at bounding box center [320, 273] width 413 height 47
drag, startPoint x: 214, startPoint y: 264, endPoint x: 30, endPoint y: 257, distance: 184.1
click at [39, 261] on div "Shipping Address [STREET_ADDRESS] [GEOGRAPHIC_DATA] Country [GEOGRAPHIC_DATA] […" at bounding box center [536, 561] width 1054 height 921
type input "Zwolle"
click at [144, 367] on input "Overijssel" at bounding box center [320, 379] width 413 height 47
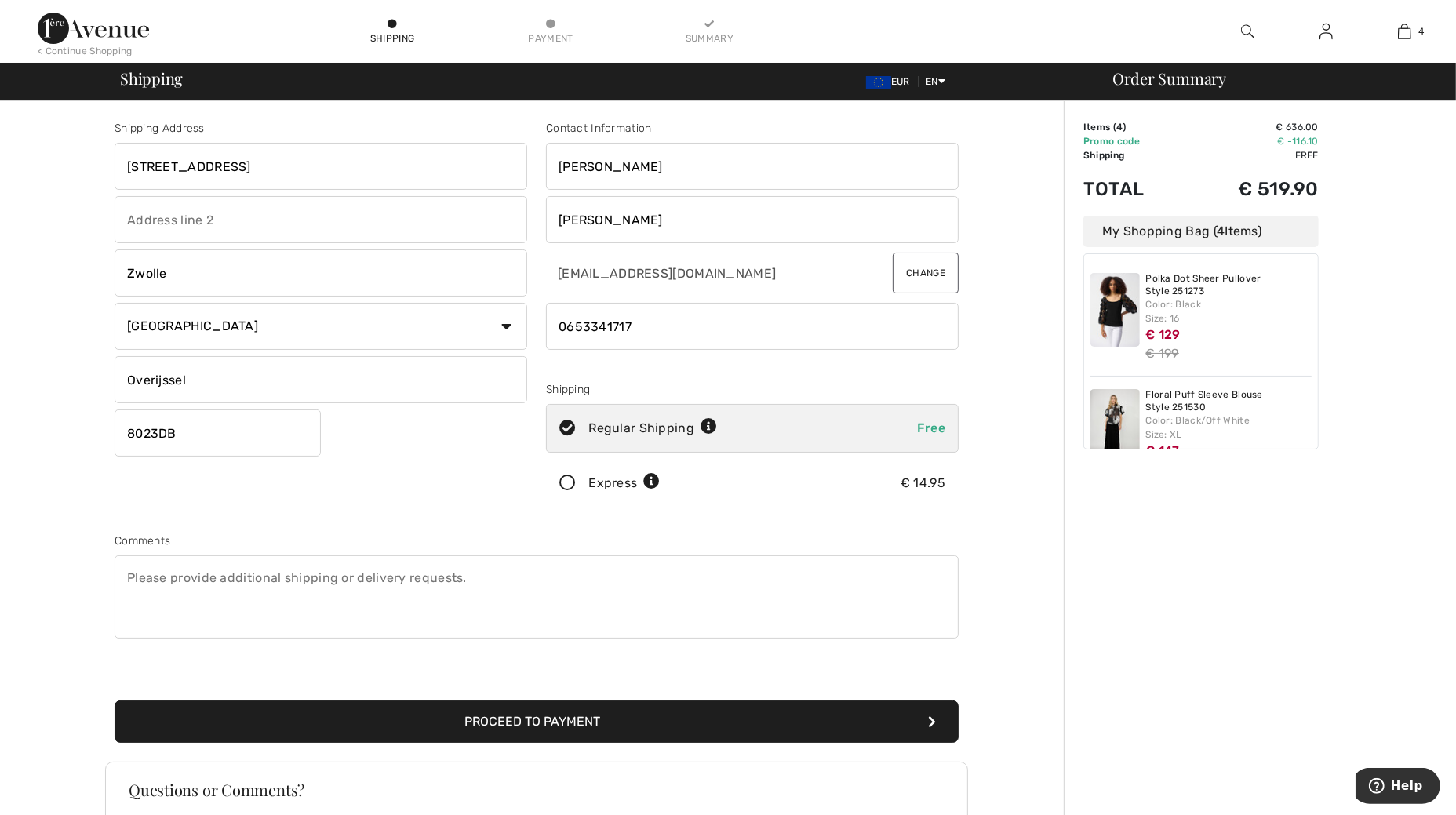
drag, startPoint x: 214, startPoint y: 387, endPoint x: 5, endPoint y: 341, distance: 214.0
click at [5, 341] on div "Shipping Address Herenweg 60 Zwolle Country Canada United States Afghanistan Al…" at bounding box center [728, 561] width 1456 height 921
type input "Overijssel"
type input "8023DB"
click at [416, 453] on div "Shipping Address Herenweg 60 Zwolle Country Canada United States Afghanistan Al…" at bounding box center [320, 317] width 432 height 393
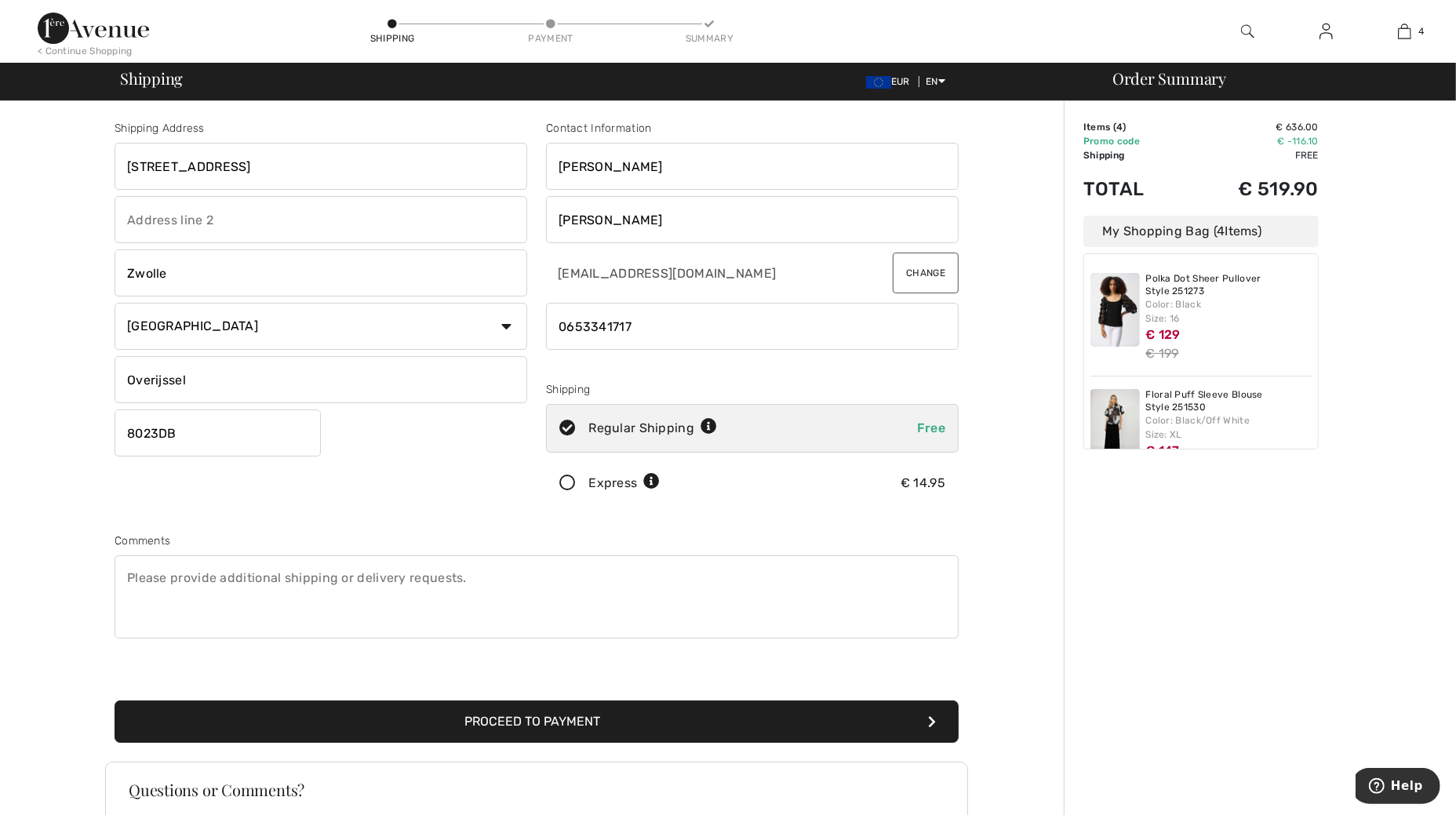
click at [479, 714] on button "Proceed to Payment" at bounding box center [536, 722] width 844 height 43
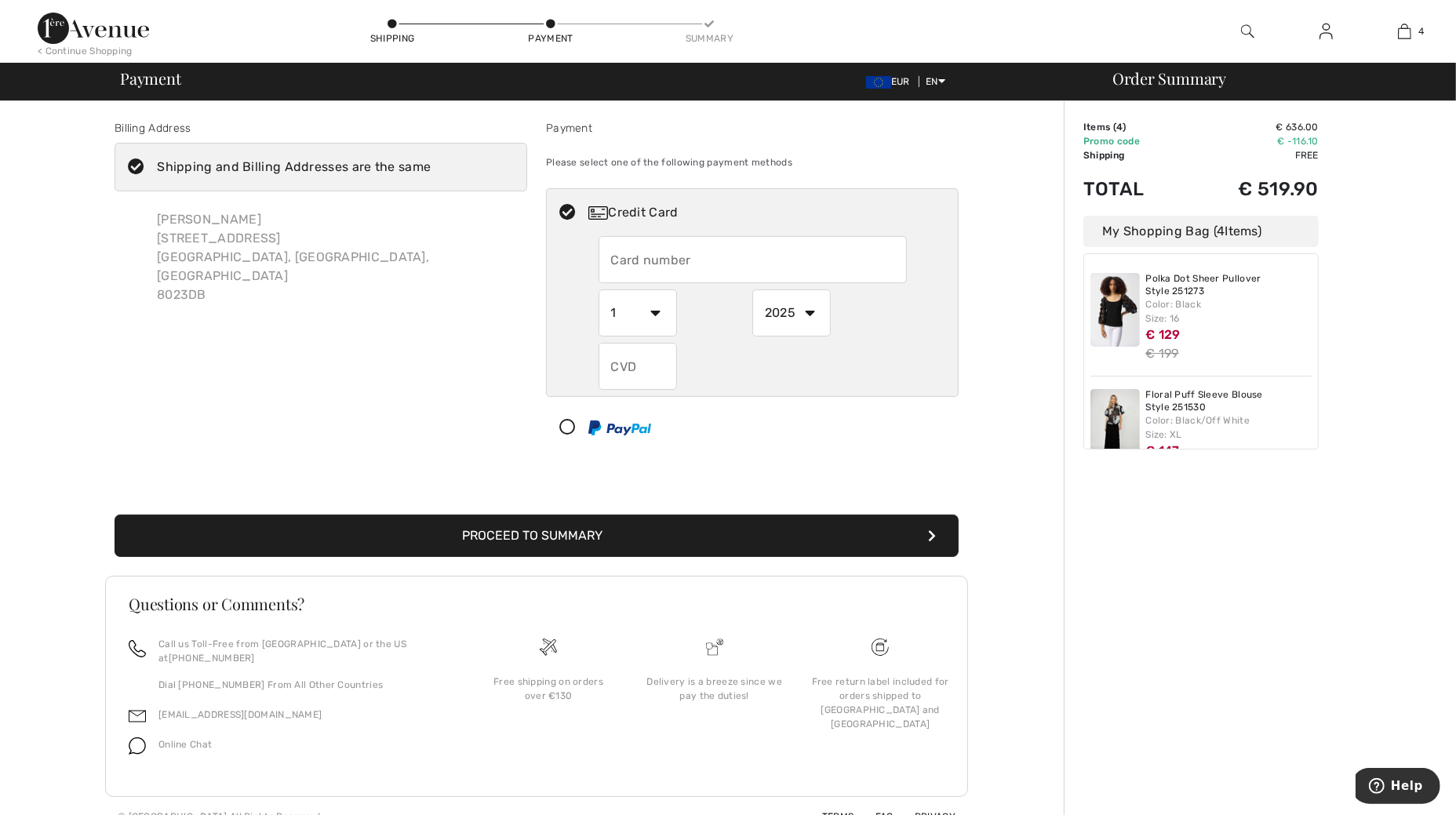
click at [790, 238] on input "text" at bounding box center [753, 259] width 308 height 47
radio input "true"
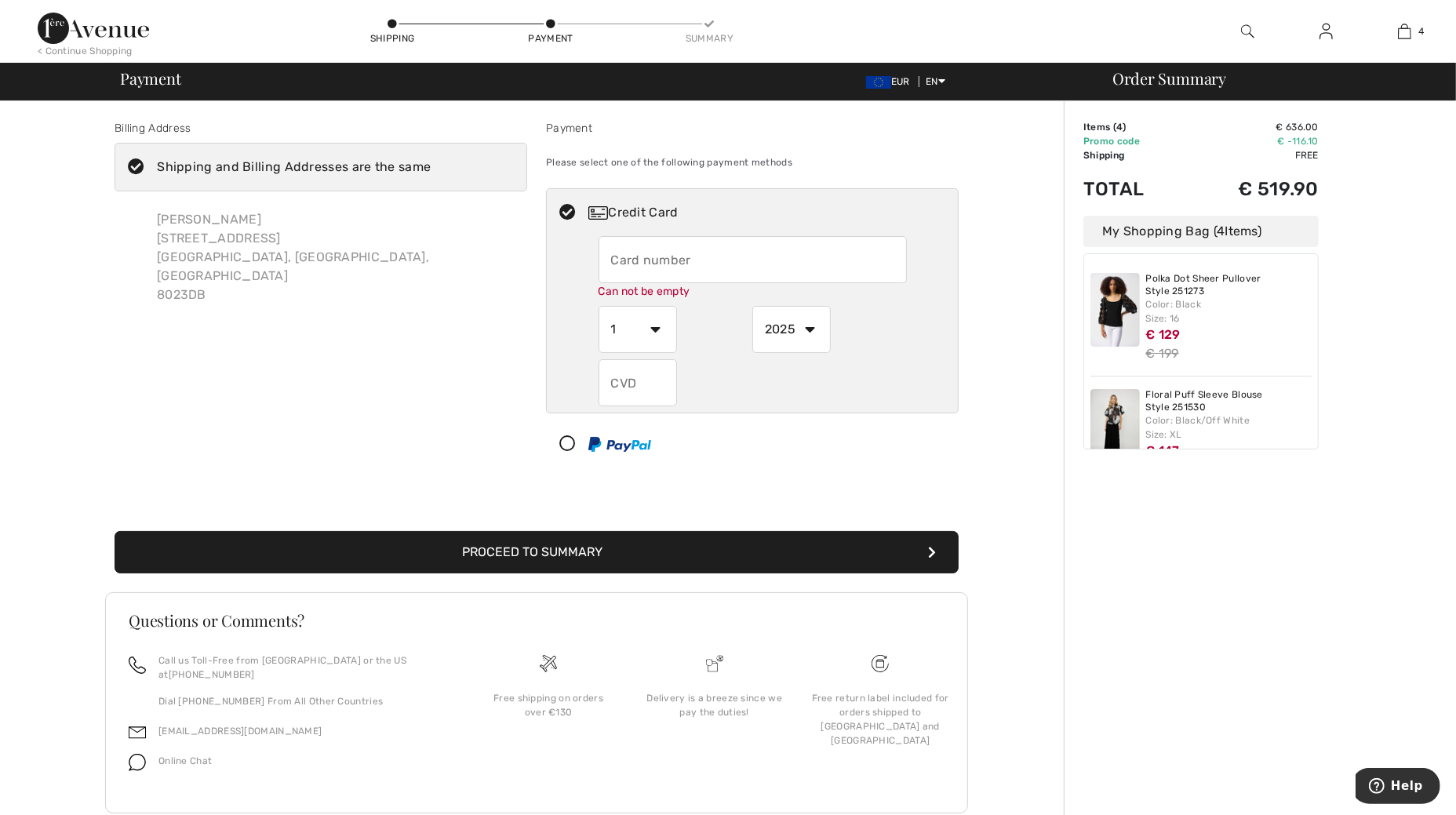
type input "5220780007386543"
select select "7"
select select "2028"
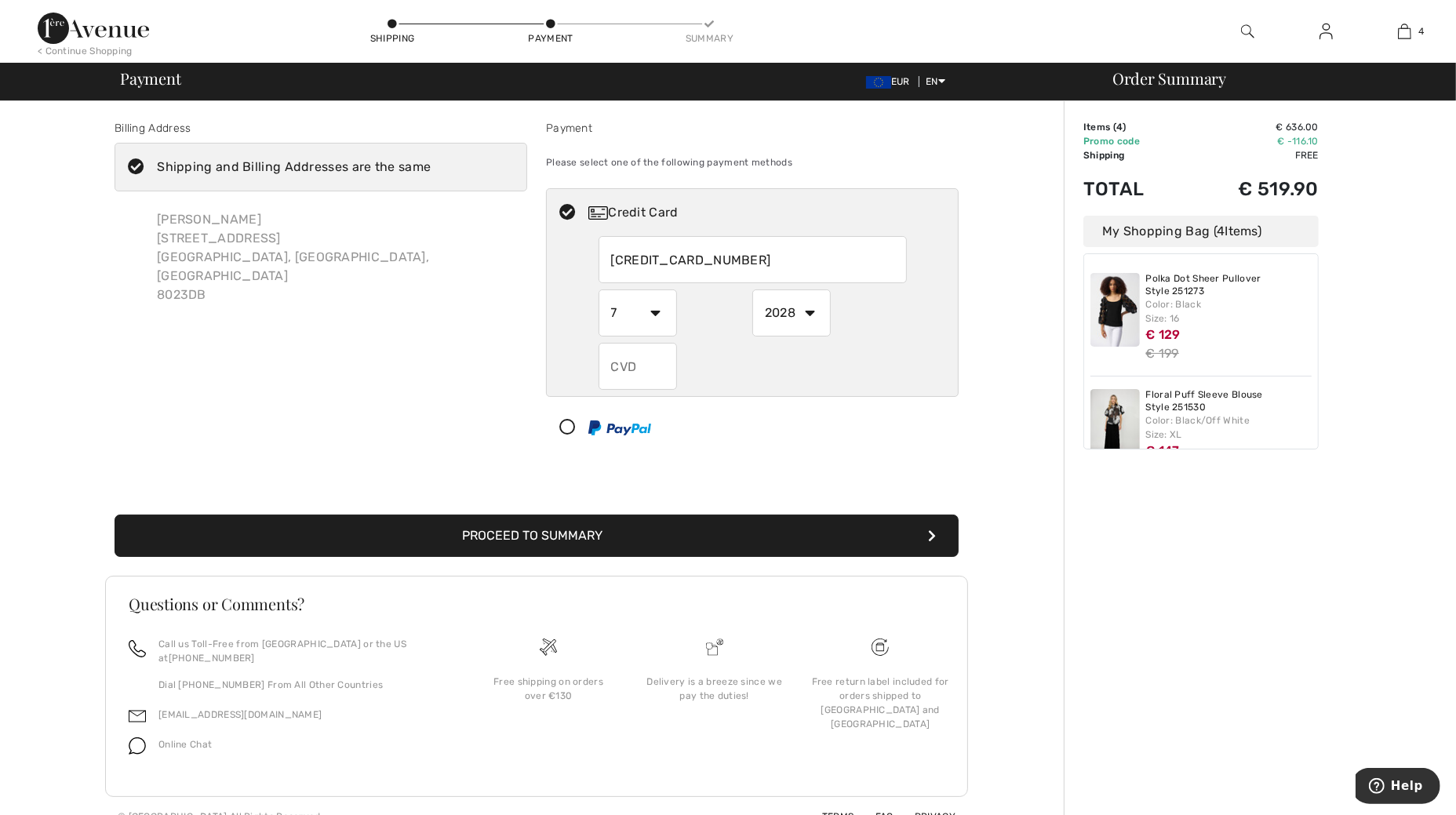
click at [652, 368] on input "text" at bounding box center [638, 366] width 78 height 47
radio input "true"
type input "219"
click at [678, 530] on button "Proceed to Summary" at bounding box center [536, 536] width 844 height 43
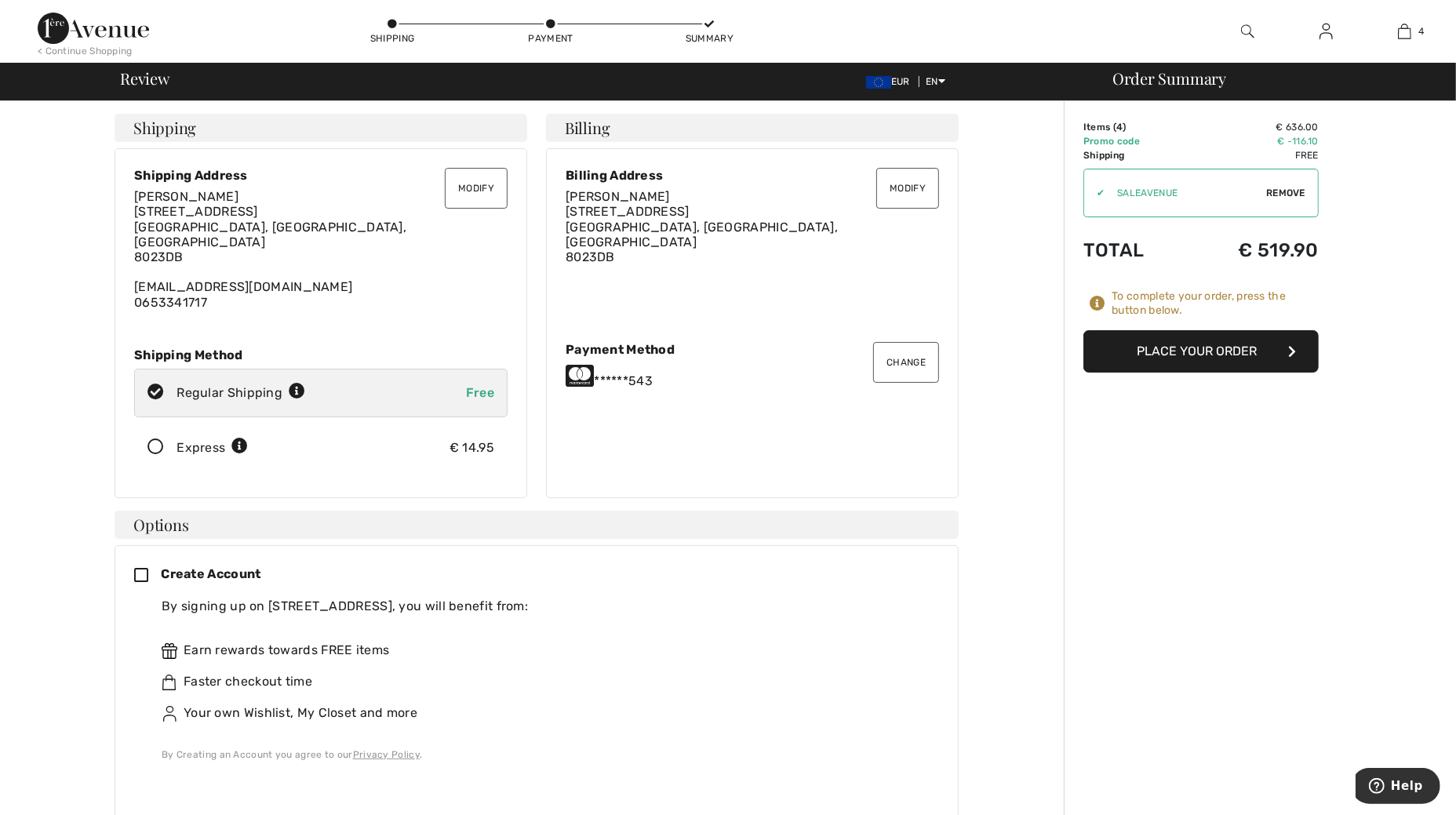
scroll to position [98, 0]
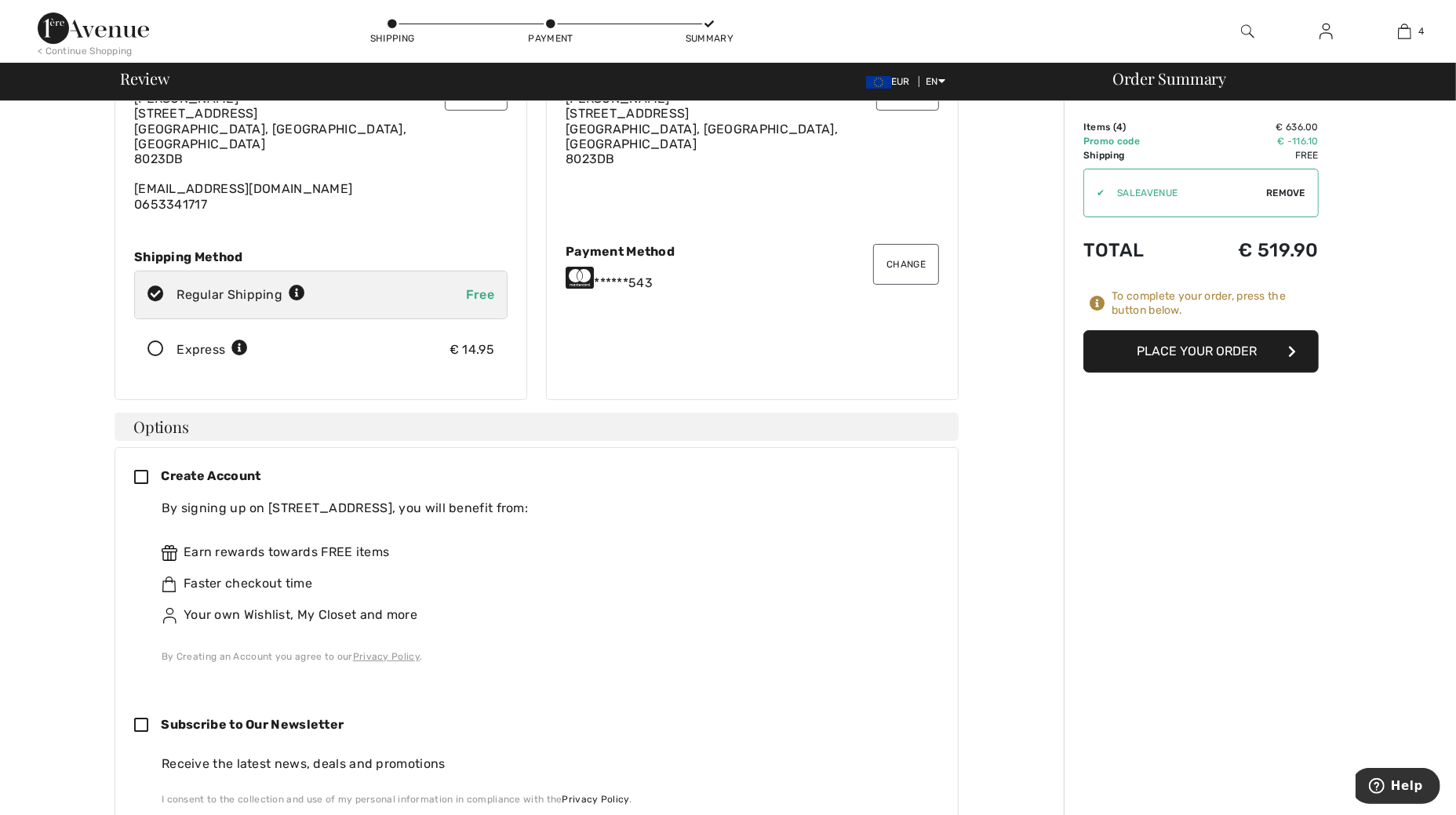
click at [137, 470] on icon at bounding box center [147, 478] width 26 height 16
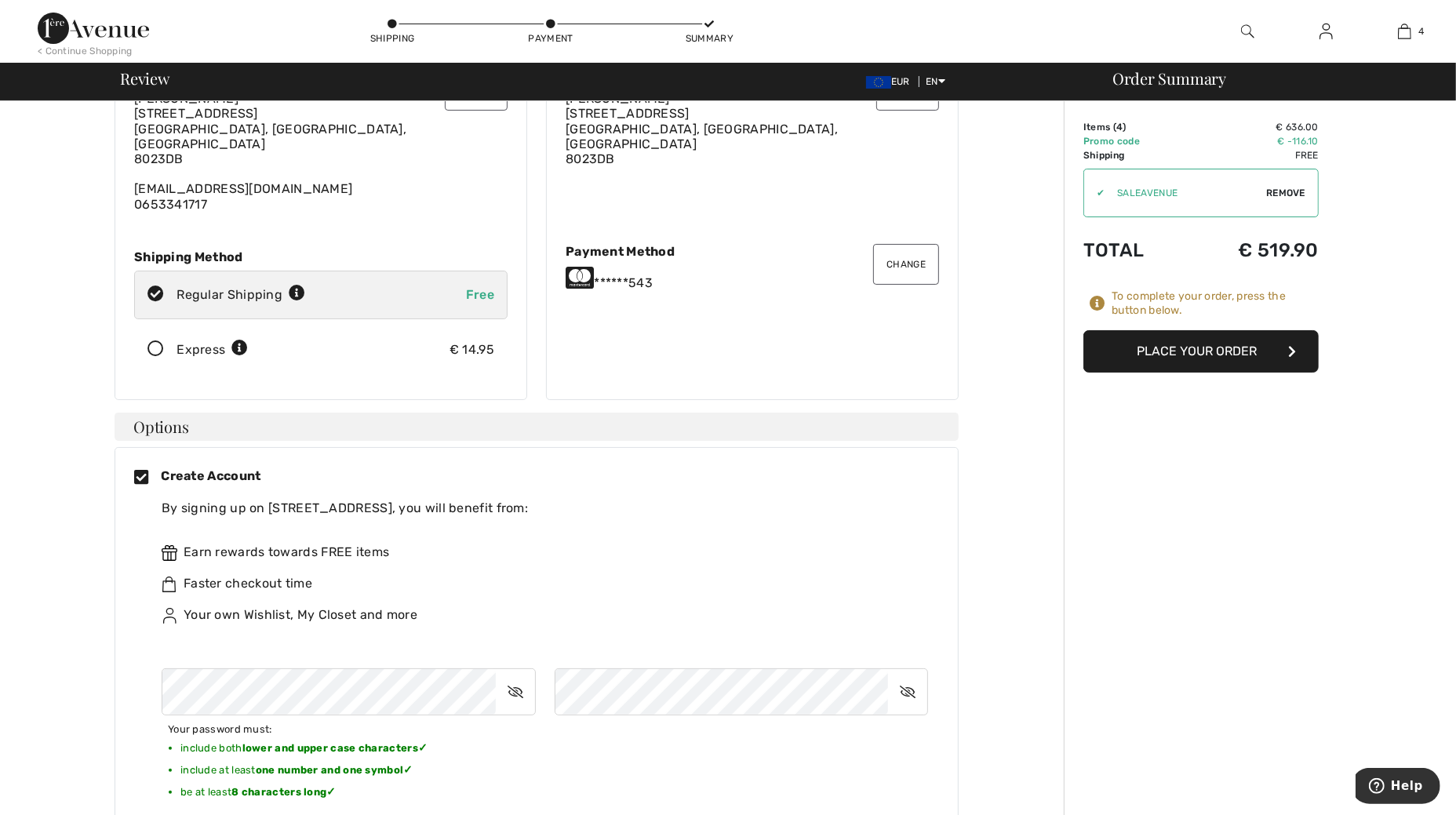
click at [512, 674] on icon at bounding box center [515, 692] width 39 height 36
click at [907, 674] on icon at bounding box center [908, 692] width 39 height 36
click at [874, 713] on div "Your password must: include both lower and upper case characters ✓ include at l…" at bounding box center [544, 754] width 765 height 170
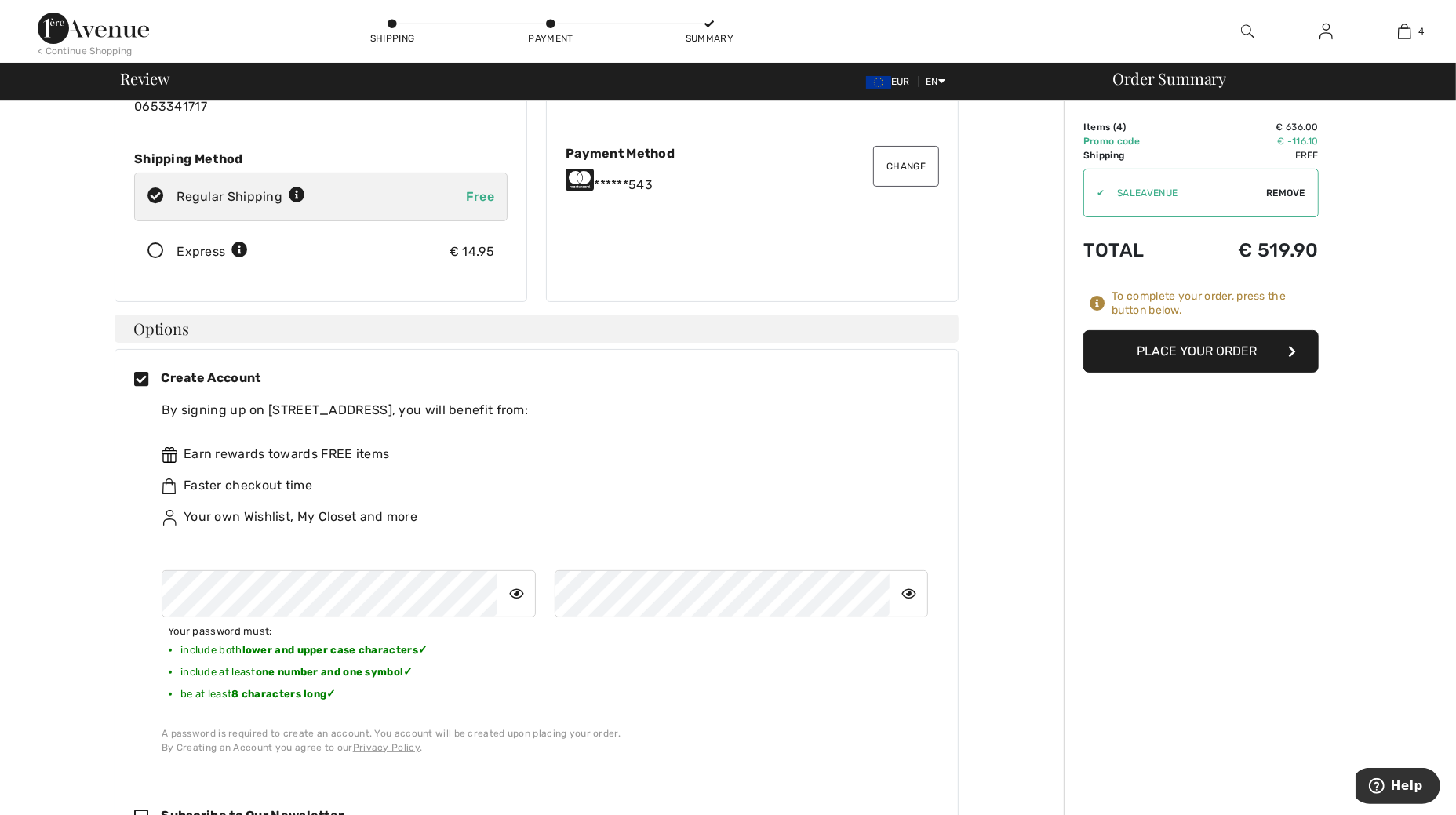
scroll to position [588, 0]
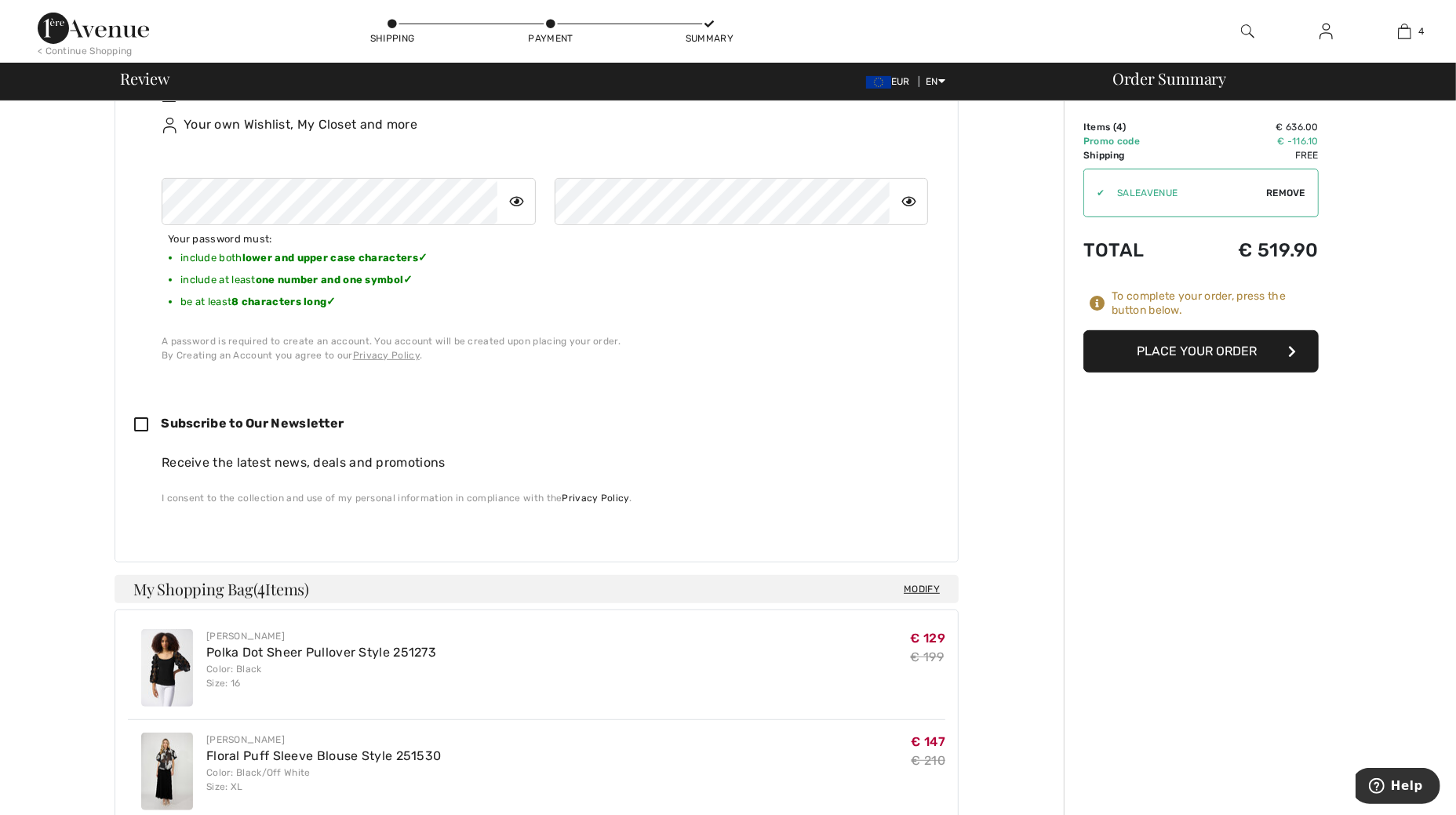
click at [141, 417] on icon at bounding box center [147, 425] width 26 height 16
checkbox input "true"
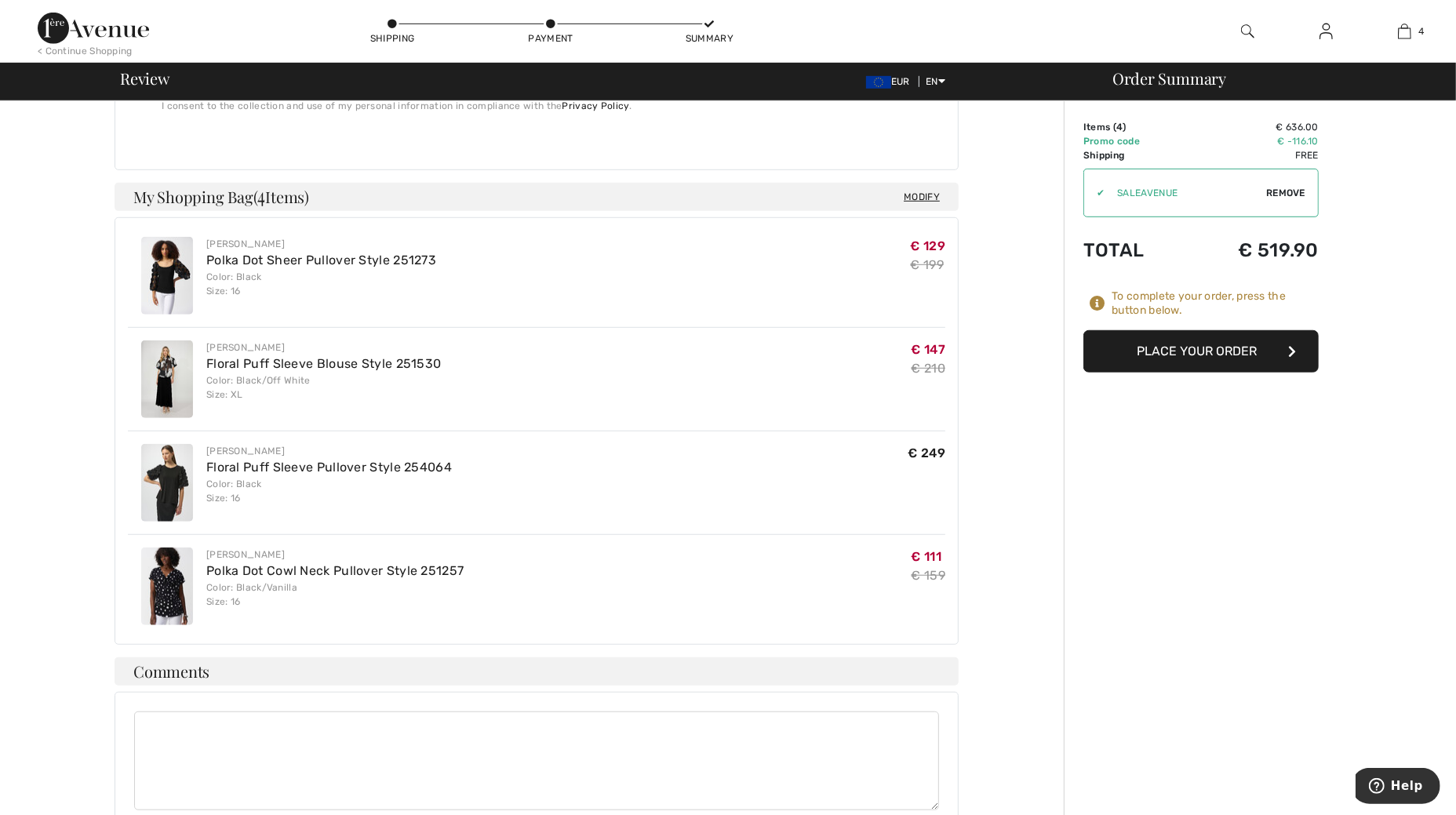
scroll to position [1238, 0]
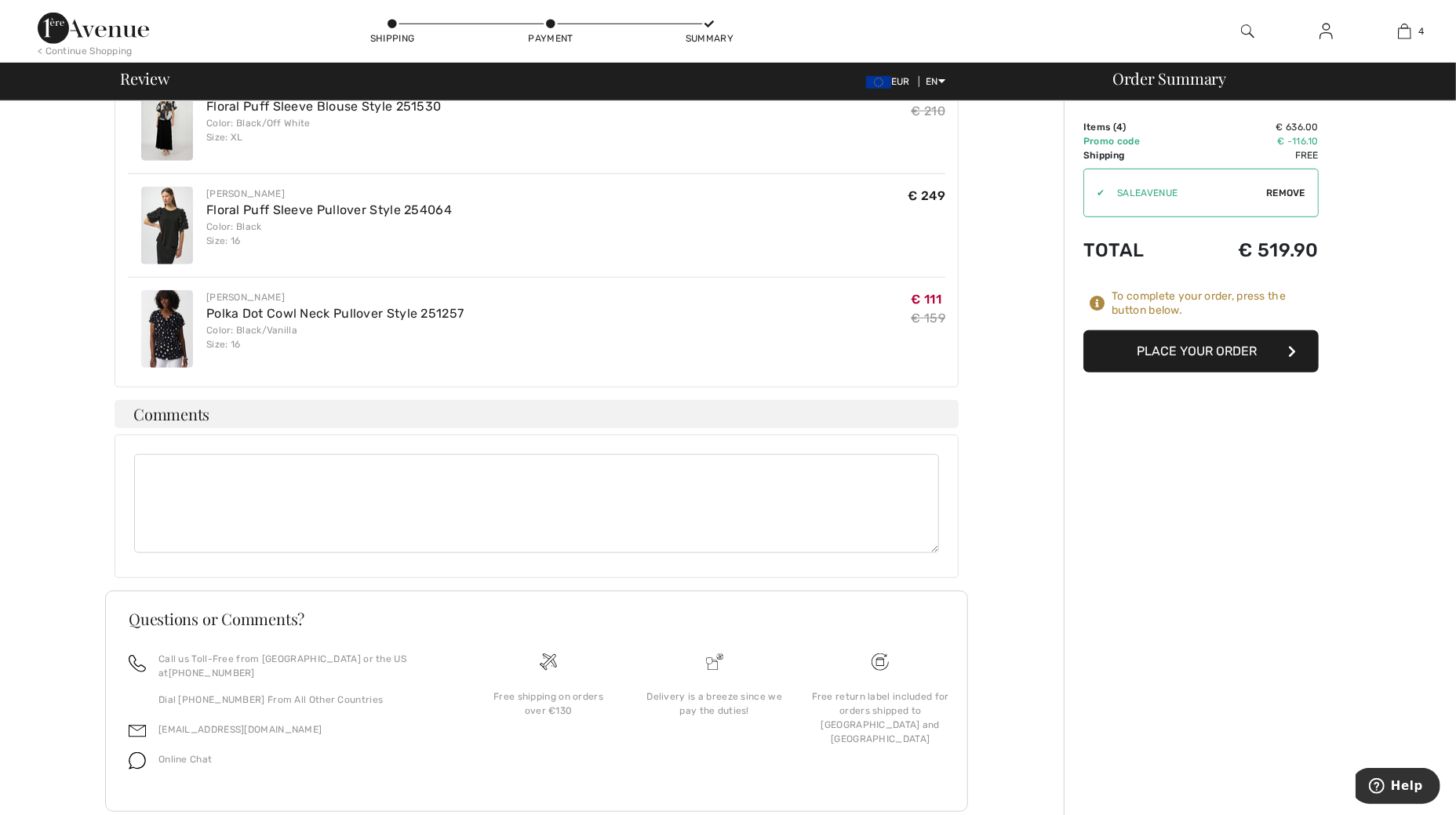
click at [1130, 357] on button "Place Your Order" at bounding box center [1201, 352] width 235 height 43
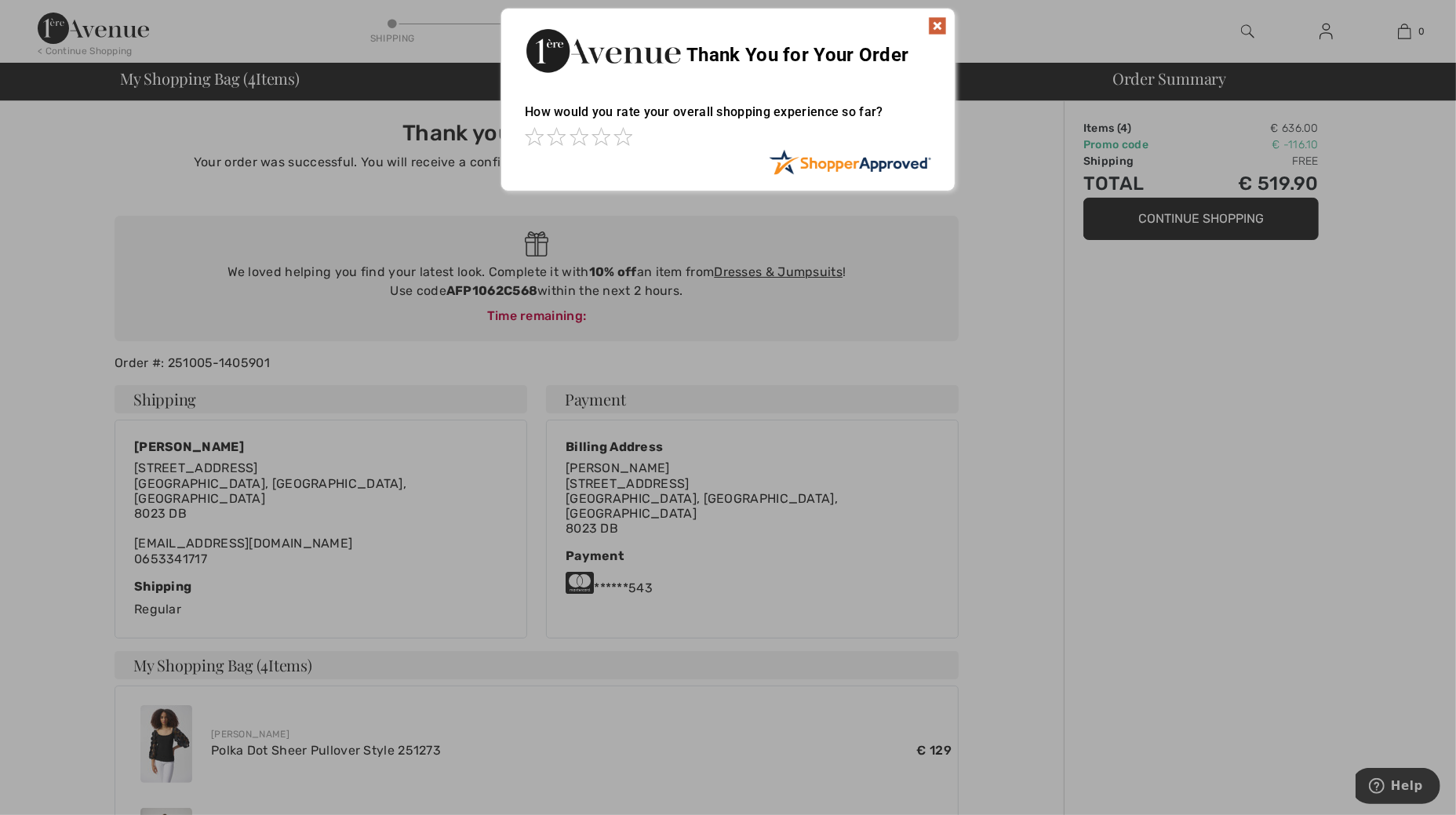
scroll to position [196, 0]
